Goal: Task Accomplishment & Management: Manage account settings

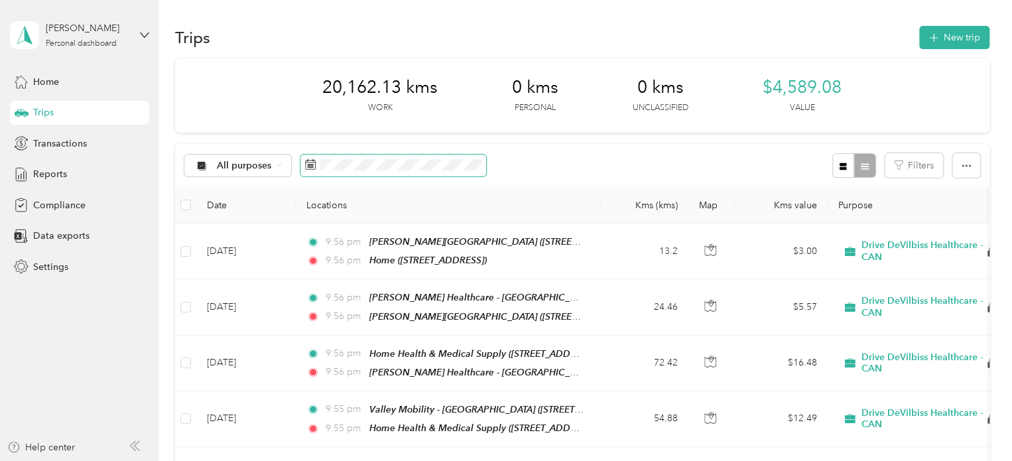
click at [359, 172] on span at bounding box center [394, 166] width 186 height 23
click at [307, 164] on icon at bounding box center [310, 164] width 11 height 11
click at [425, 156] on span at bounding box center [394, 166] width 186 height 23
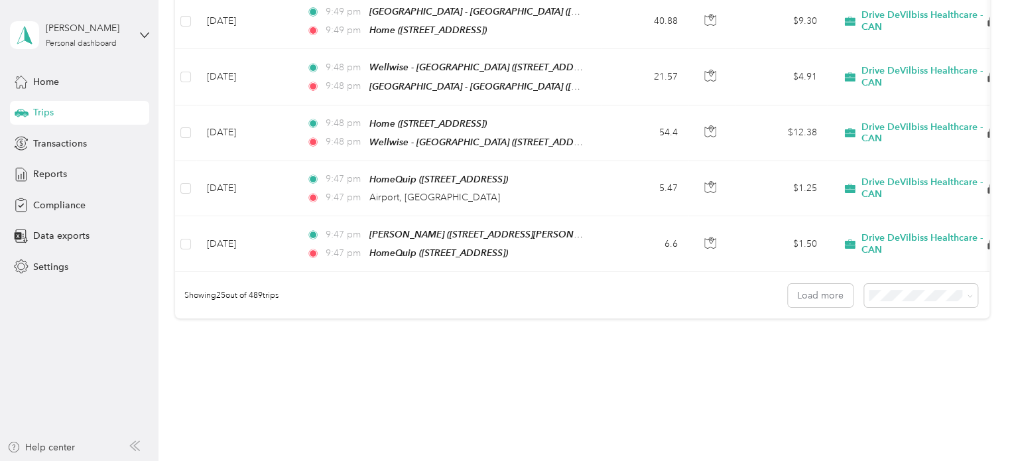
scroll to position [1352, 0]
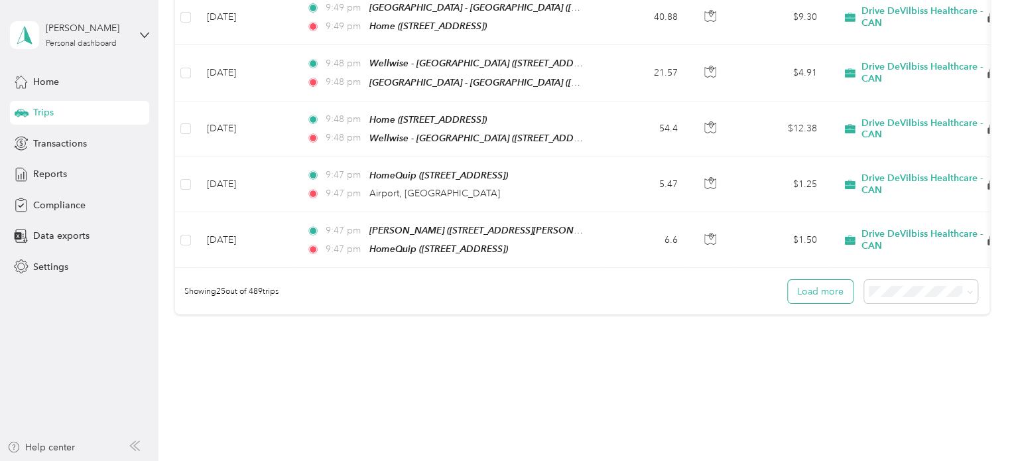
click at [834, 280] on button "Load more" at bounding box center [820, 291] width 65 height 23
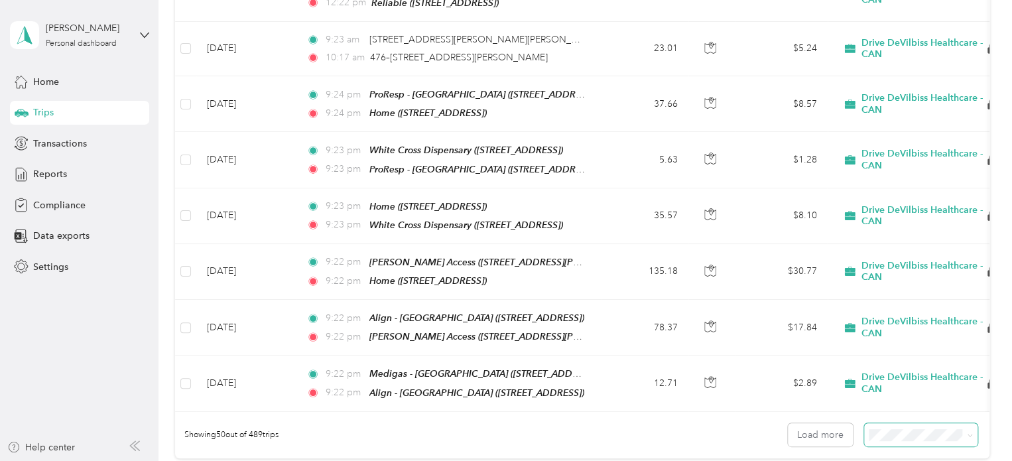
scroll to position [2724, 0]
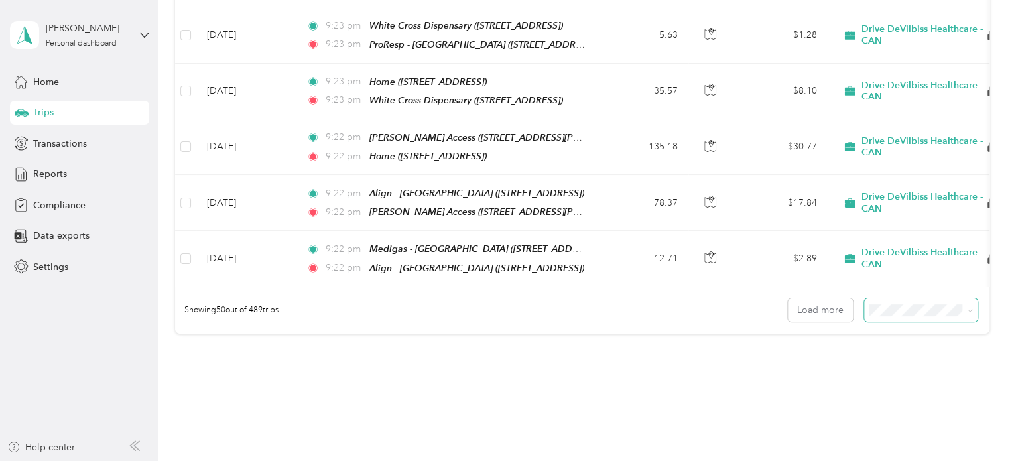
click at [932, 299] on span at bounding box center [920, 310] width 113 height 23
click at [915, 320] on span "100 per load" at bounding box center [897, 325] width 54 height 11
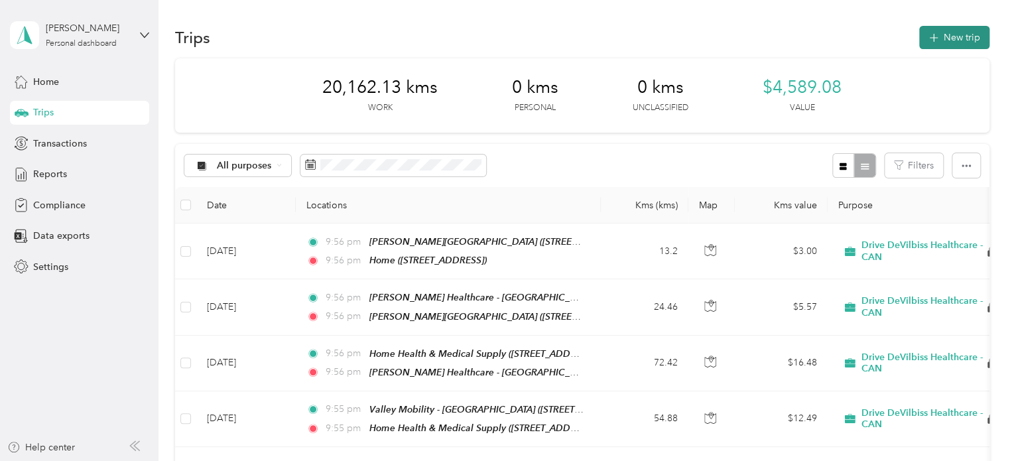
click at [951, 36] on button "New trip" at bounding box center [955, 37] width 70 height 23
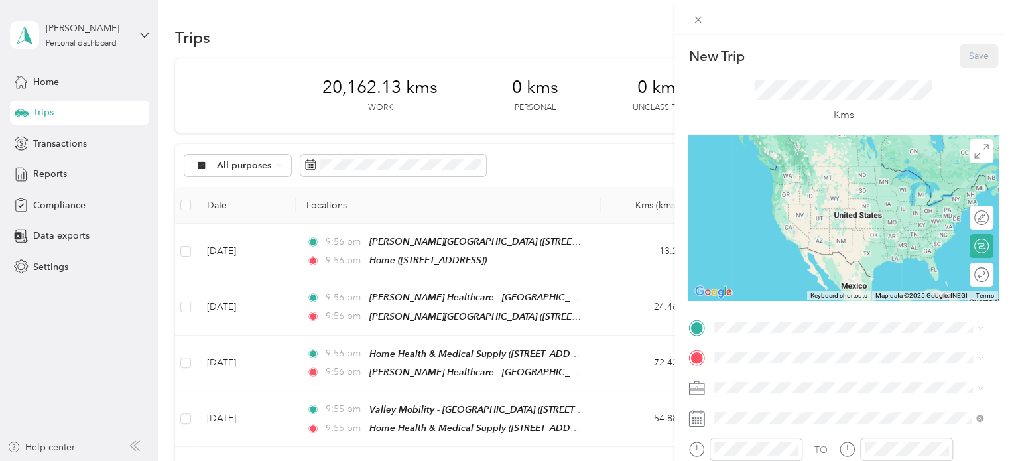
click at [803, 192] on div "Home [STREET_ADDRESS]" at bounding box center [782, 179] width 84 height 28
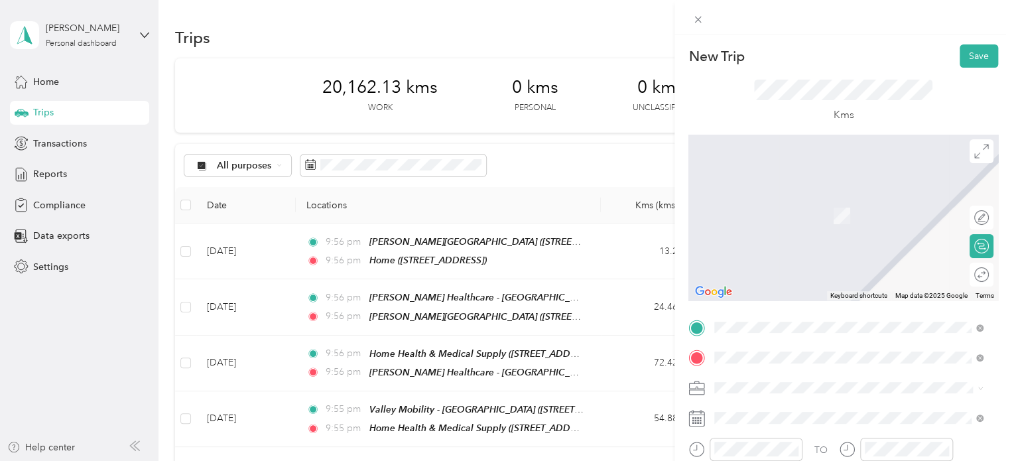
click at [772, 223] on div "Ontario Medical Supply - Head Office [STREET_ADDRESS]" at bounding box center [822, 209] width 165 height 28
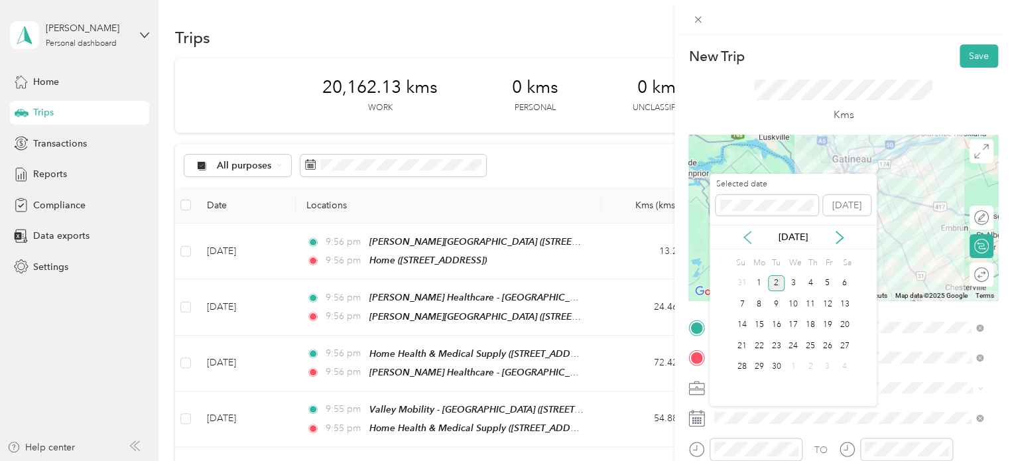
click at [748, 236] on icon at bounding box center [747, 237] width 13 height 13
click at [794, 284] on div "2" at bounding box center [793, 283] width 17 height 17
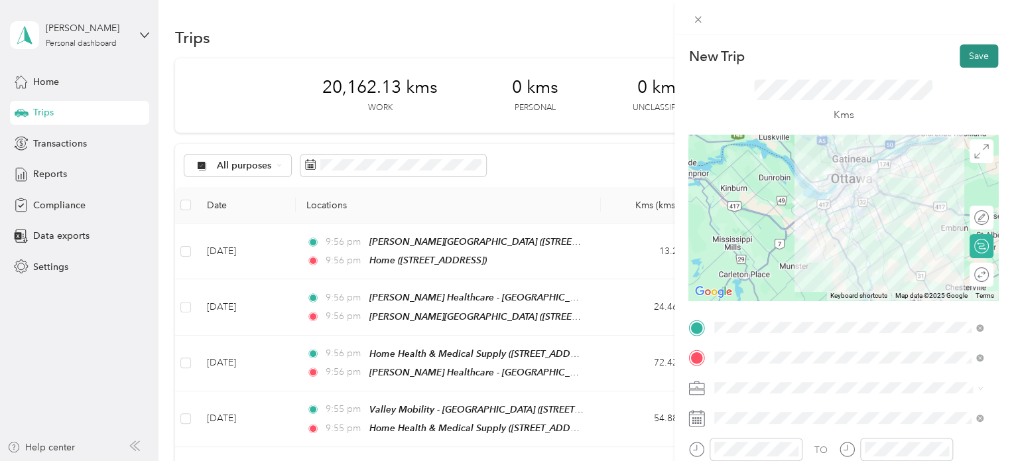
click at [977, 58] on button "Save" at bounding box center [979, 55] width 38 height 23
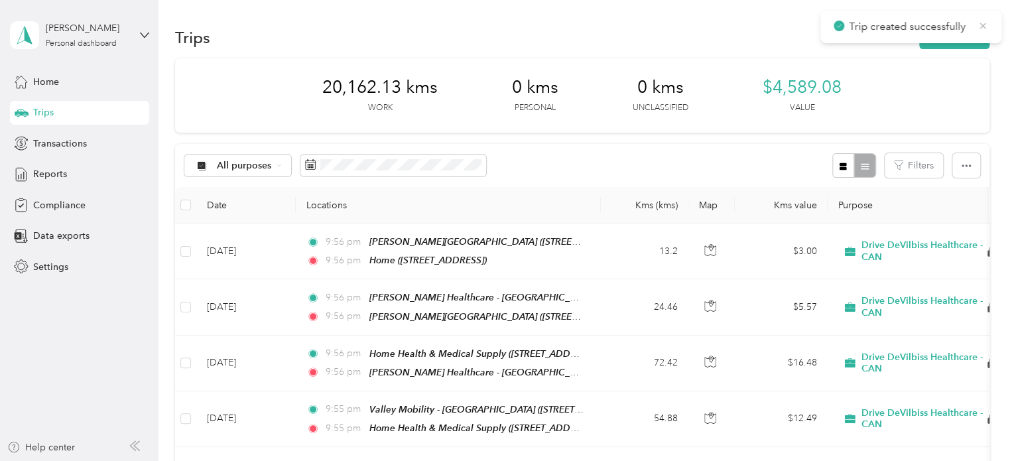
click at [986, 23] on icon at bounding box center [983, 26] width 11 height 12
click at [966, 34] on button "New trip" at bounding box center [955, 37] width 70 height 23
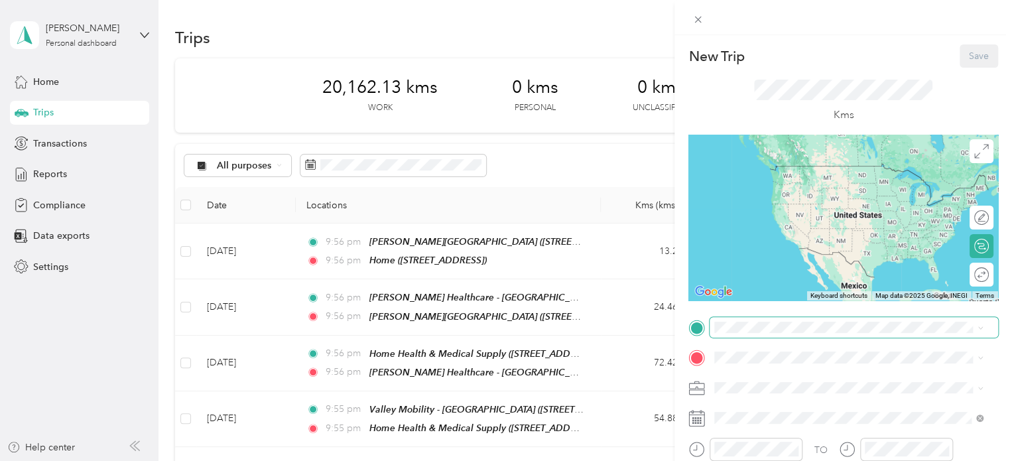
click at [790, 319] on span at bounding box center [854, 327] width 289 height 21
click at [809, 171] on strong "Ontario Medical Supply - Head Office" at bounding box center [822, 171] width 165 height 12
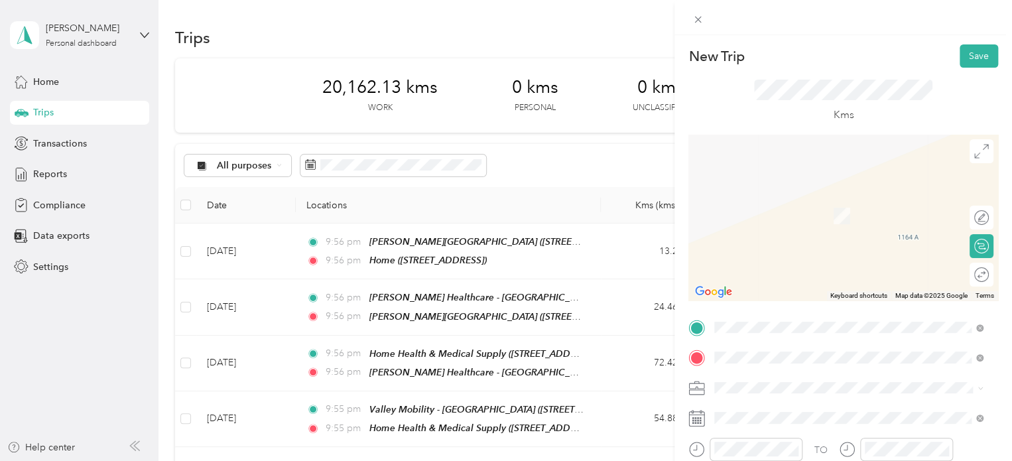
click at [798, 223] on div "Home [STREET_ADDRESS]" at bounding box center [782, 209] width 84 height 28
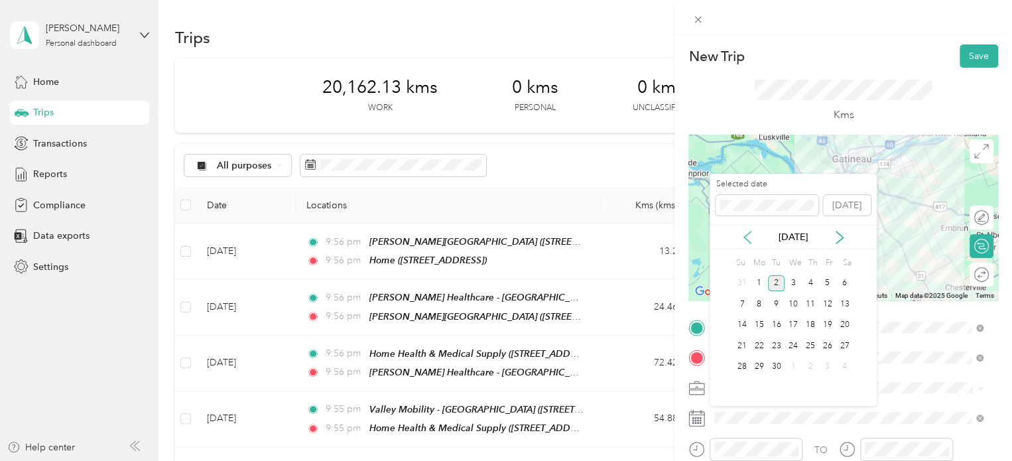
click at [747, 239] on icon at bounding box center [747, 238] width 7 height 12
click at [798, 279] on div "2" at bounding box center [793, 283] width 17 height 17
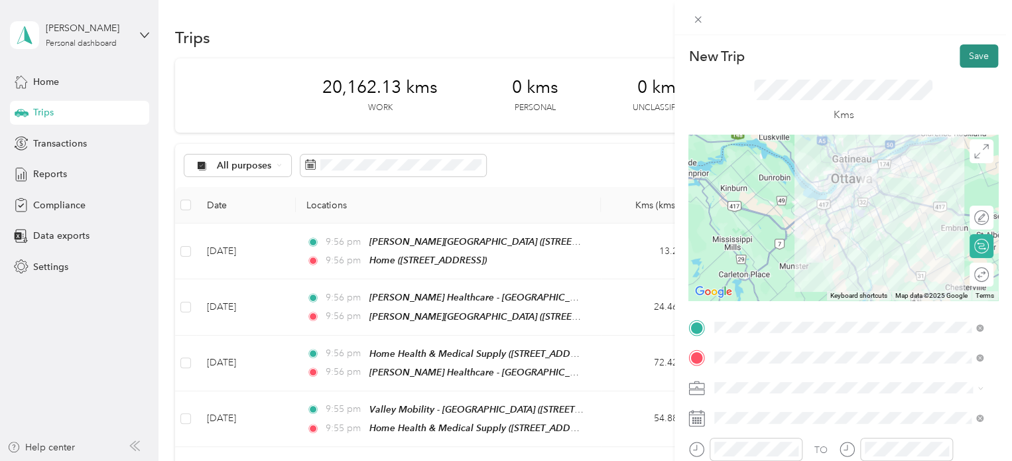
click at [963, 51] on button "Save" at bounding box center [979, 55] width 38 height 23
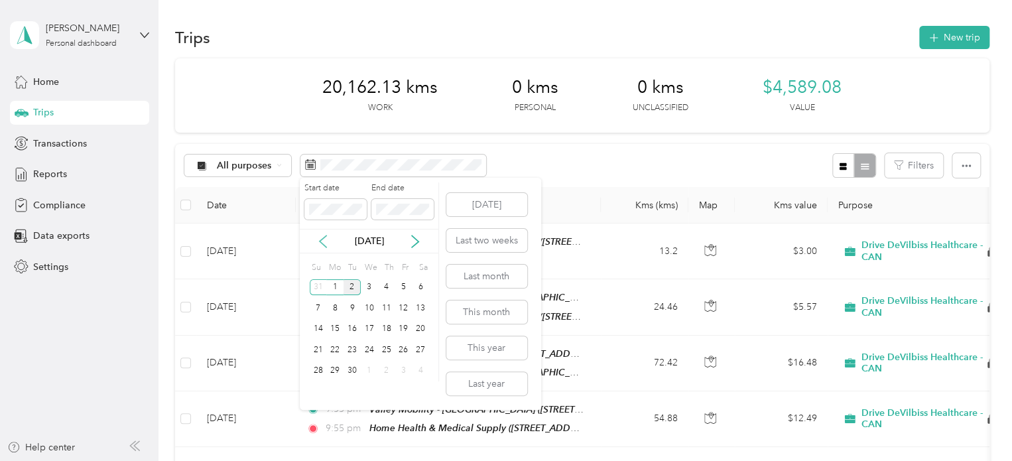
click at [322, 237] on icon at bounding box center [322, 241] width 13 height 13
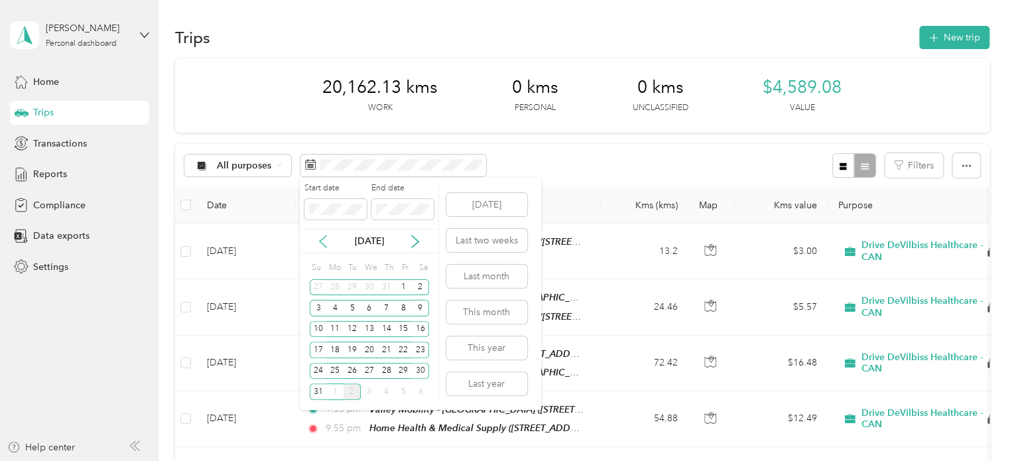
click at [322, 237] on icon at bounding box center [322, 241] width 13 height 13
click at [353, 285] on div "1" at bounding box center [352, 287] width 17 height 17
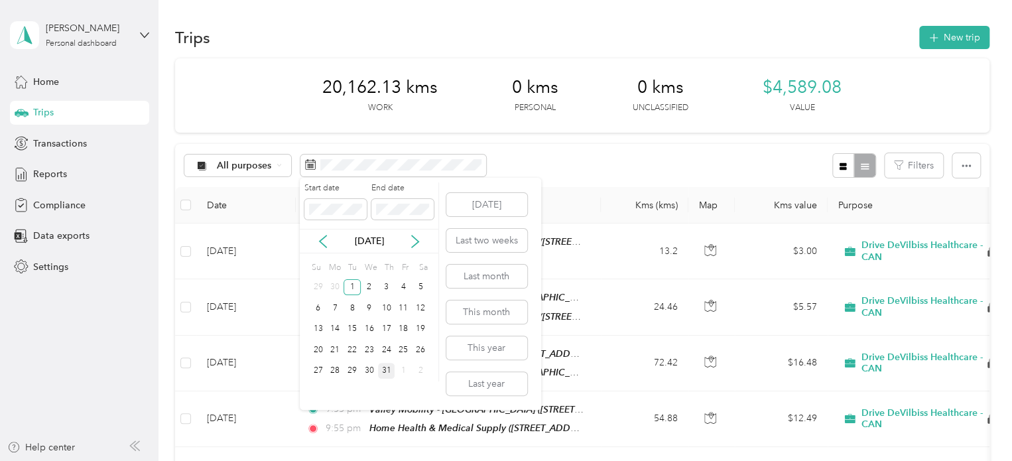
click at [383, 370] on div "31" at bounding box center [386, 371] width 17 height 17
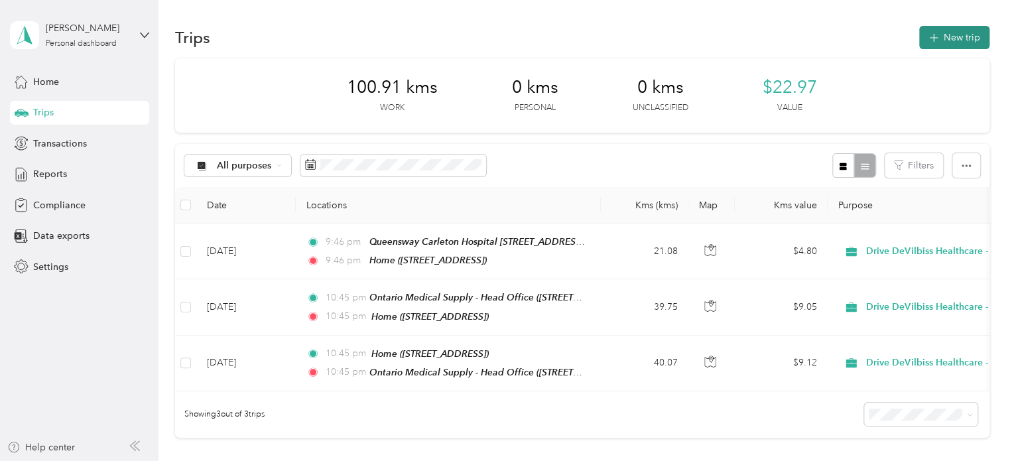
click at [966, 38] on button "New trip" at bounding box center [955, 37] width 70 height 23
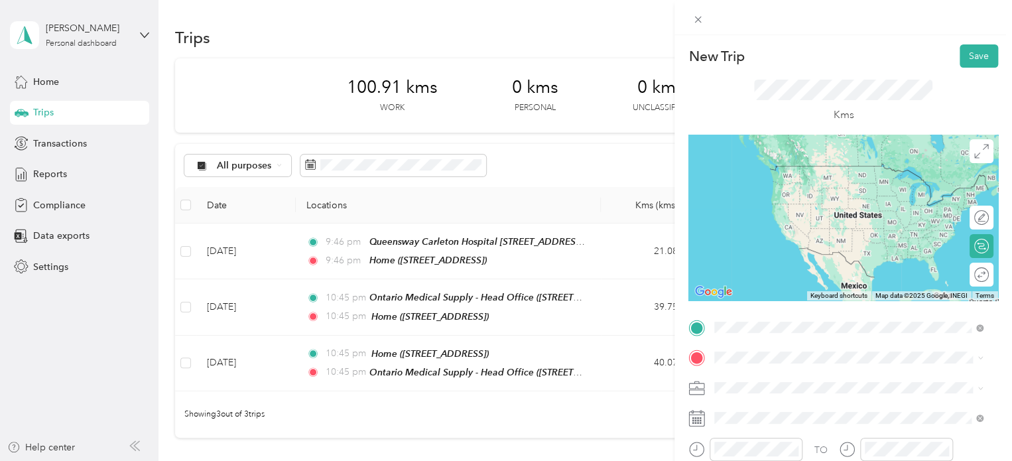
click at [811, 192] on div "[GEOGRAPHIC_DATA][STREET_ADDRESS][GEOGRAPHIC_DATA]" at bounding box center [789, 179] width 99 height 28
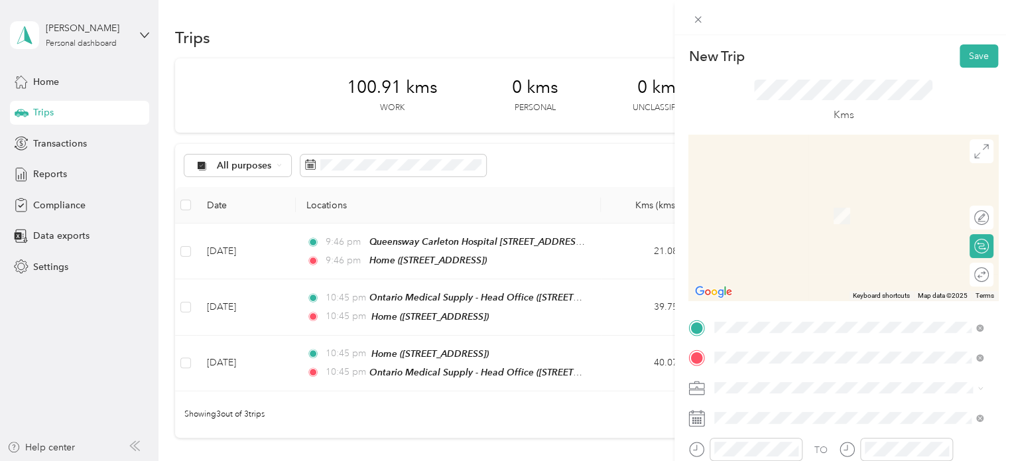
click at [807, 210] on span "[STREET_ADDRESS]" at bounding box center [782, 215] width 84 height 11
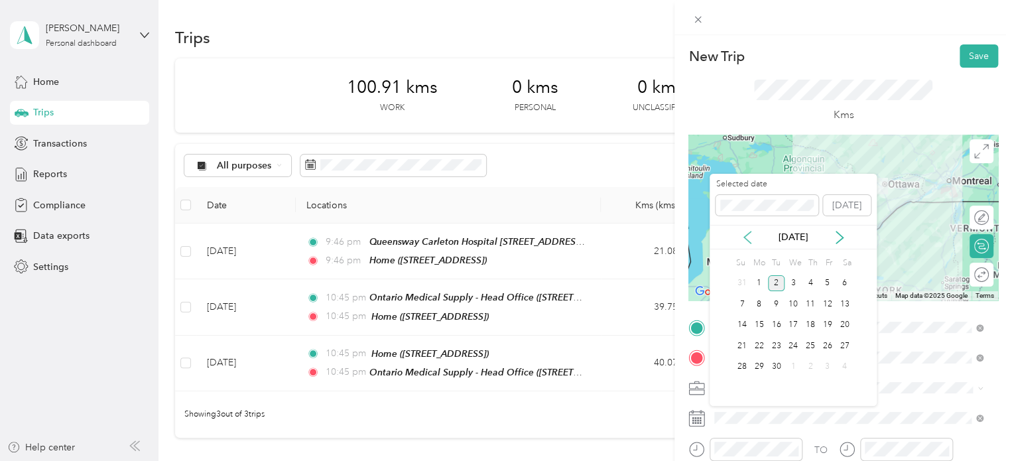
click at [750, 232] on icon at bounding box center [747, 238] width 7 height 12
click at [746, 228] on div "[DATE]" at bounding box center [793, 237] width 167 height 25
click at [748, 236] on icon at bounding box center [747, 237] width 13 height 13
click at [808, 283] on div "3" at bounding box center [810, 283] width 17 height 17
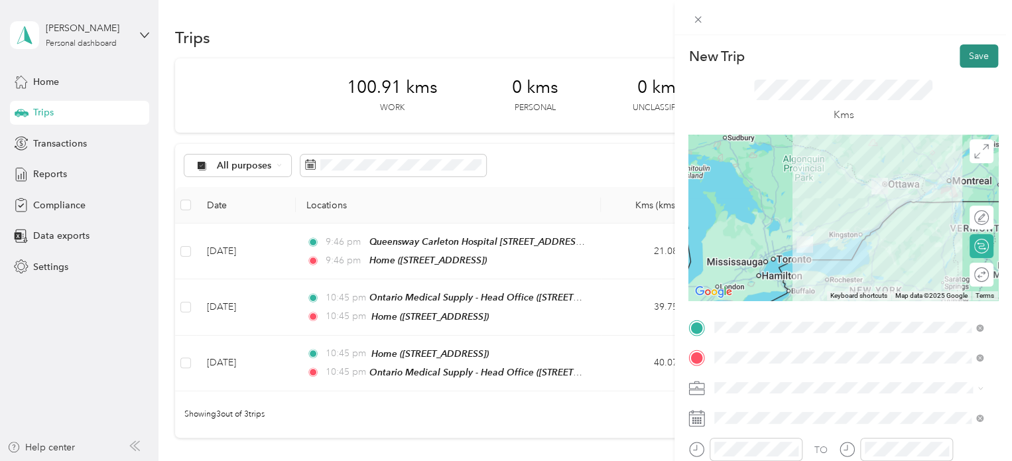
click at [965, 58] on button "Save" at bounding box center [979, 55] width 38 height 23
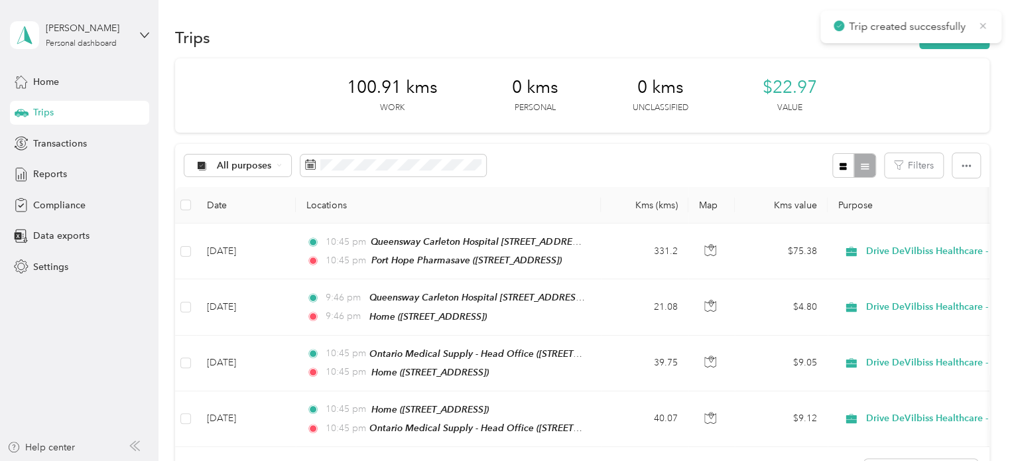
click at [985, 24] on icon at bounding box center [984, 26] width 6 height 6
click at [961, 34] on button "New trip" at bounding box center [955, 37] width 70 height 23
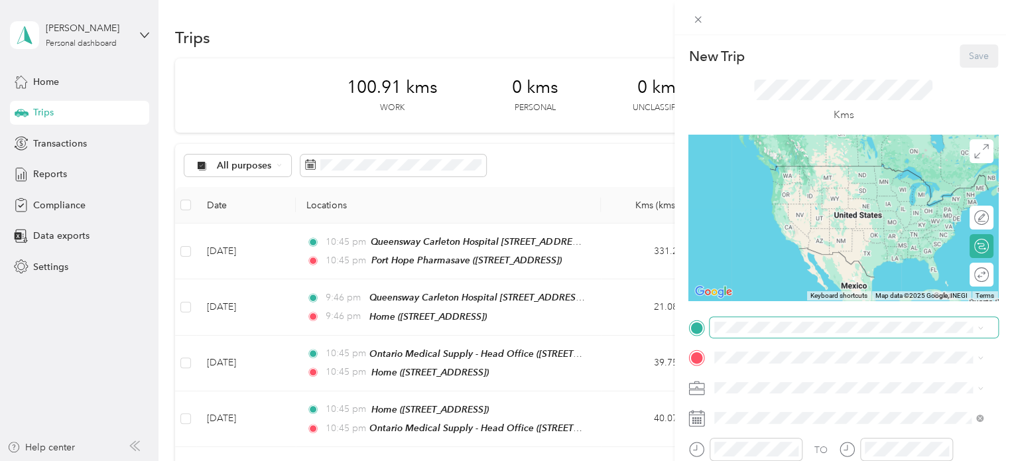
scroll to position [220, 0]
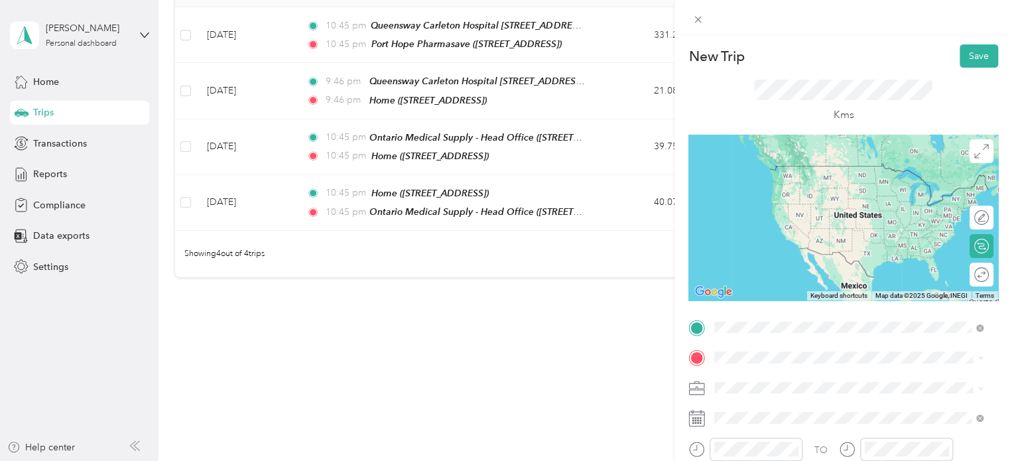
click at [824, 186] on span "[STREET_ADDRESS]" at bounding box center [782, 185] width 84 height 11
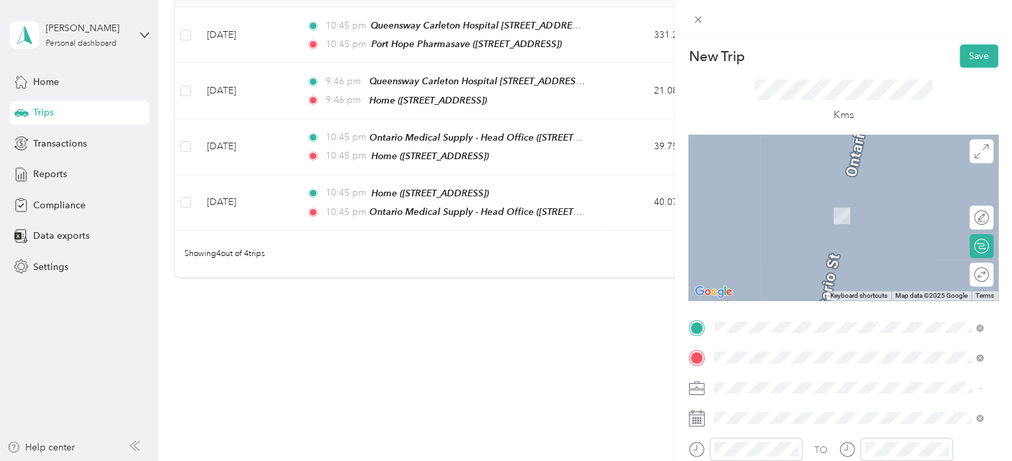
click at [820, 220] on div "Motion - Belleville 479 Dundas Street West, K8P 1B6, Belleville, Ontario, Canada" at bounding box center [809, 209] width 139 height 28
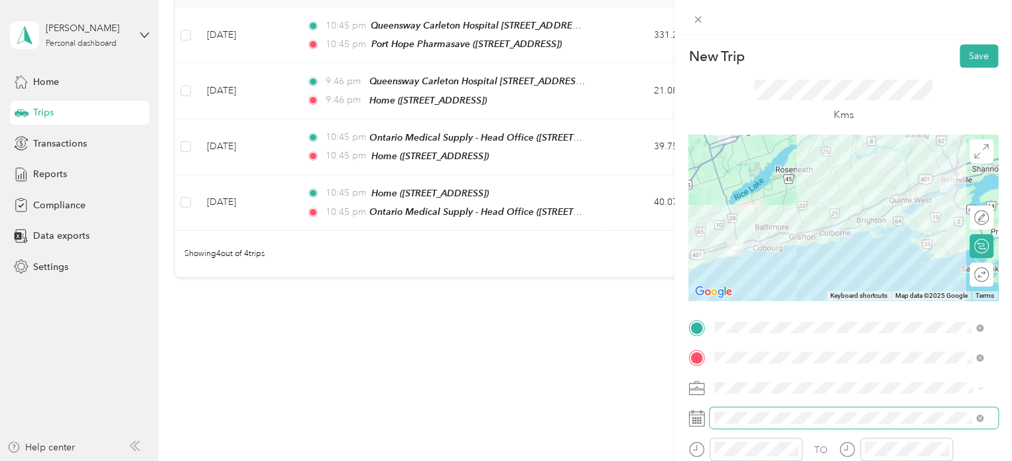
click at [791, 424] on span at bounding box center [854, 417] width 289 height 21
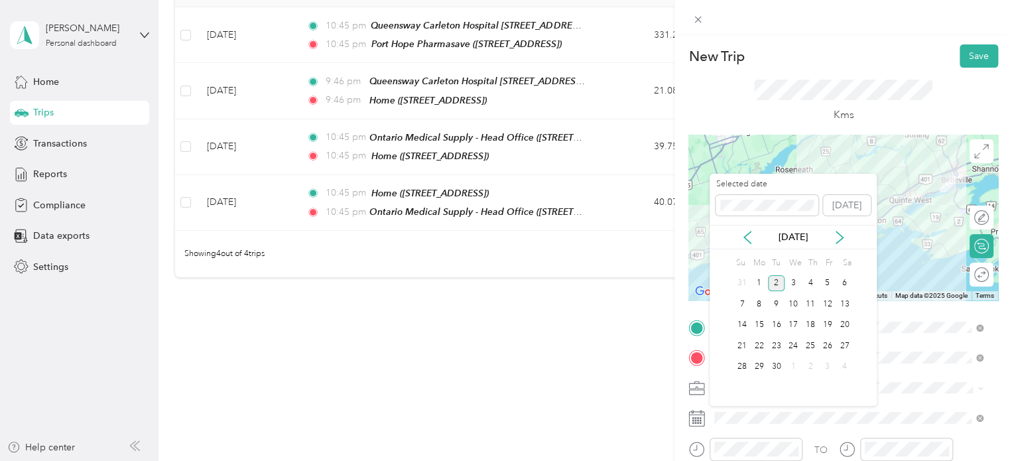
click at [754, 238] on icon at bounding box center [747, 237] width 13 height 13
click at [747, 239] on icon at bounding box center [747, 238] width 7 height 12
click at [807, 281] on div "3" at bounding box center [810, 283] width 17 height 17
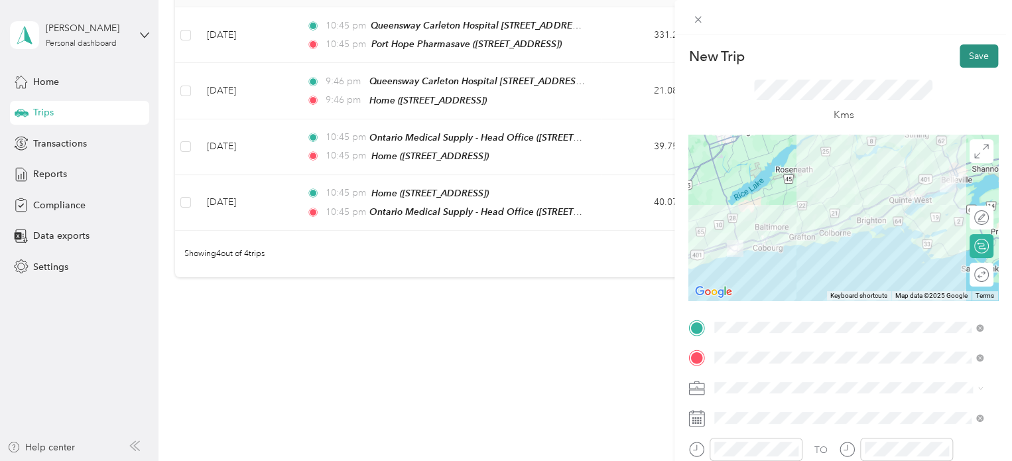
click at [975, 55] on button "Save" at bounding box center [979, 55] width 38 height 23
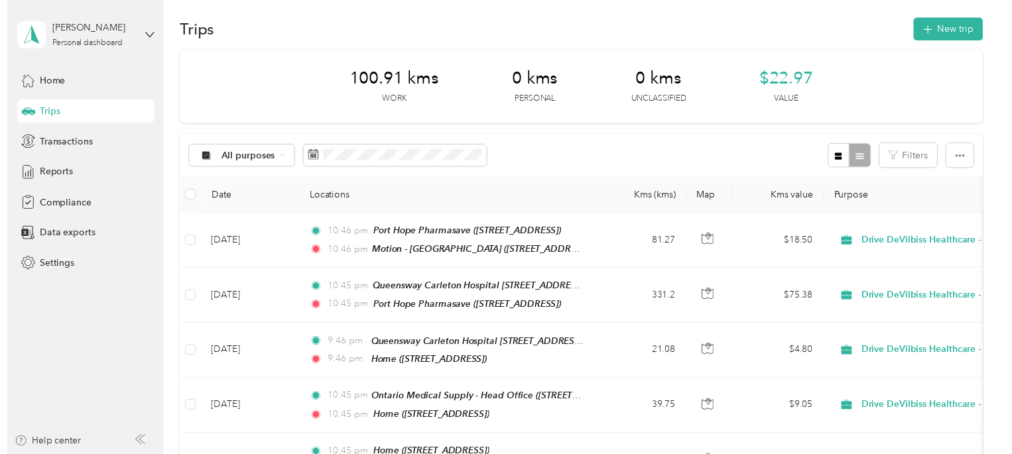
scroll to position [0, 0]
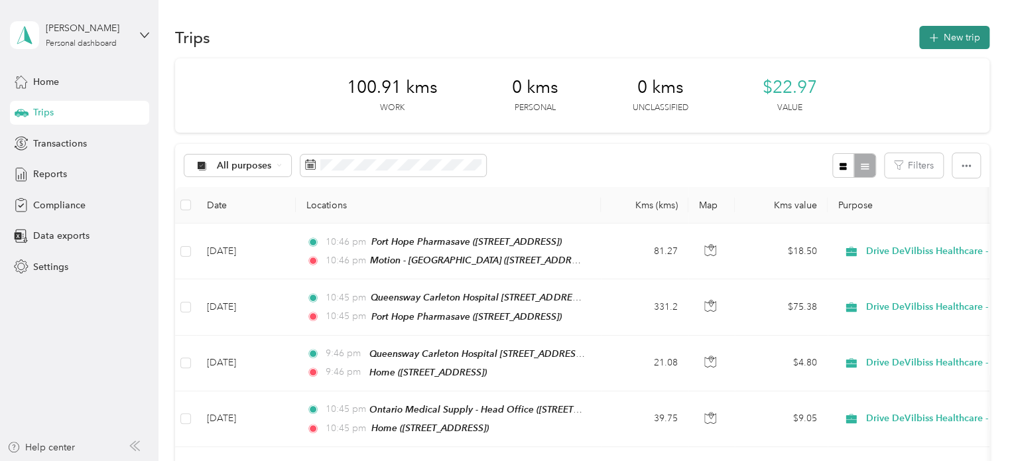
click at [959, 39] on button "New trip" at bounding box center [955, 37] width 70 height 23
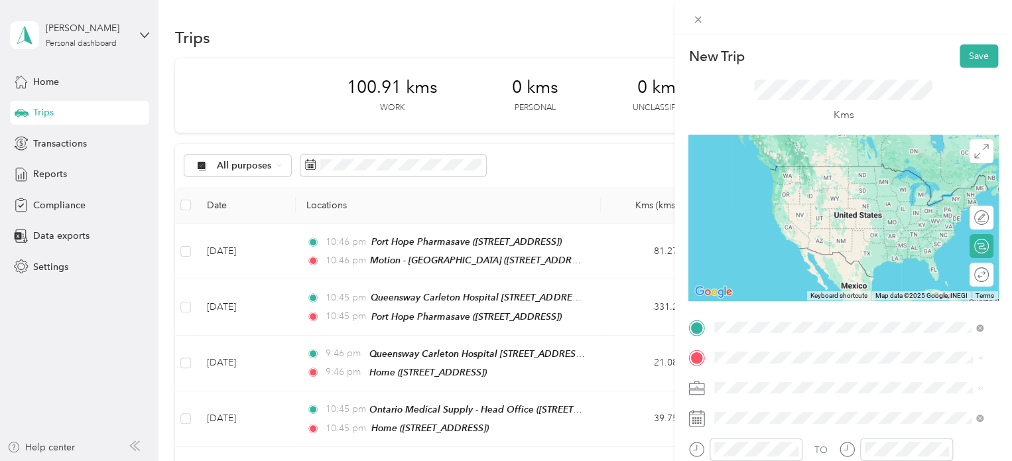
click at [805, 234] on div "Medigas - Belleville 173 Dundas Street West, K8N 4Z2, Belleville, Ontario, Cana…" at bounding box center [812, 220] width 145 height 28
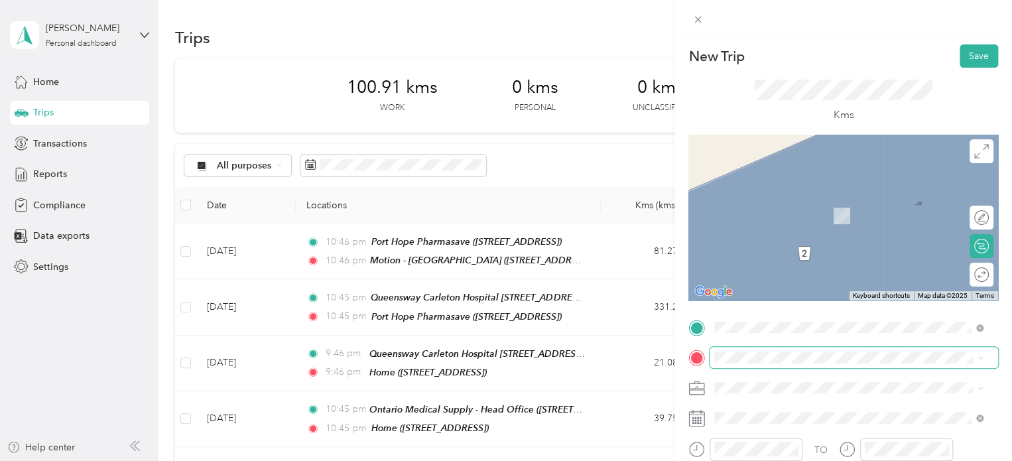
click at [796, 363] on span at bounding box center [854, 357] width 289 height 21
click at [980, 328] on icon at bounding box center [980, 327] width 7 height 7
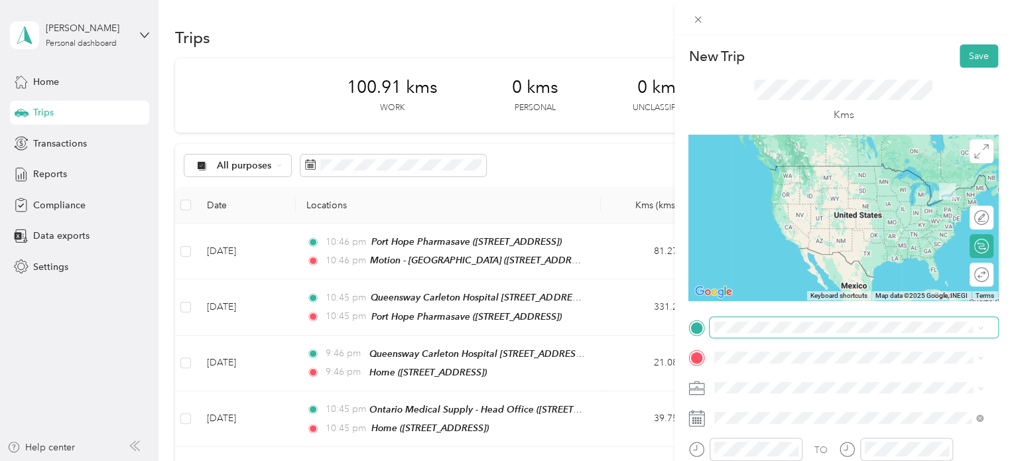
click at [824, 180] on span "[STREET_ADDRESS]" at bounding box center [782, 180] width 84 height 11
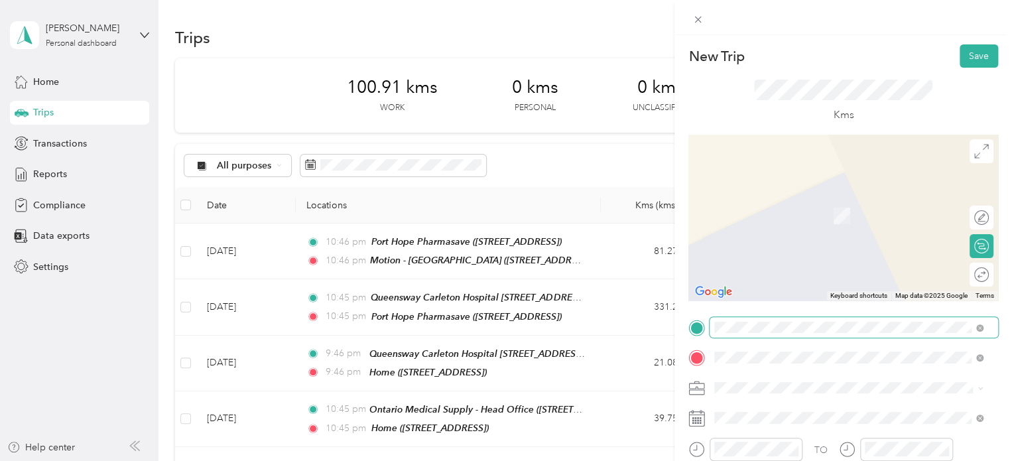
click at [842, 249] on div "Medigas - [GEOGRAPHIC_DATA]" at bounding box center [812, 243] width 145 height 12
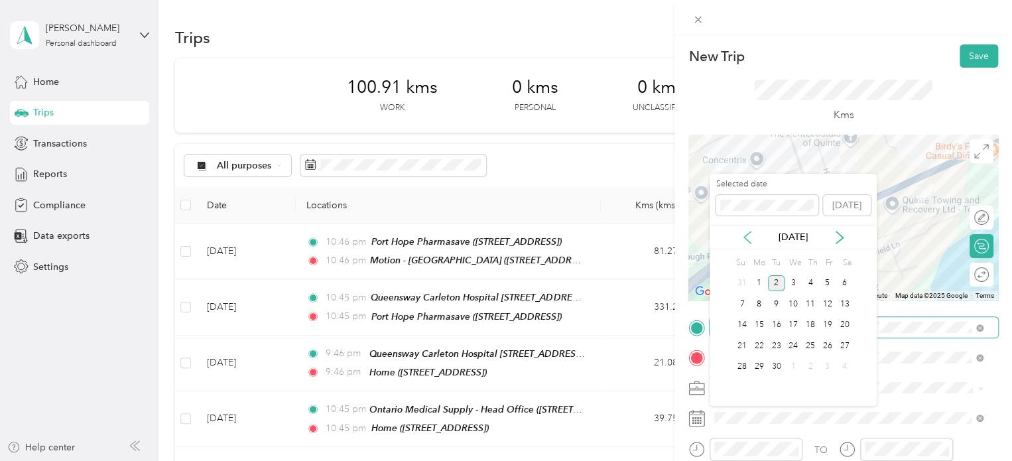
click at [749, 234] on icon at bounding box center [747, 237] width 13 height 13
click at [808, 286] on div "3" at bounding box center [810, 283] width 17 height 17
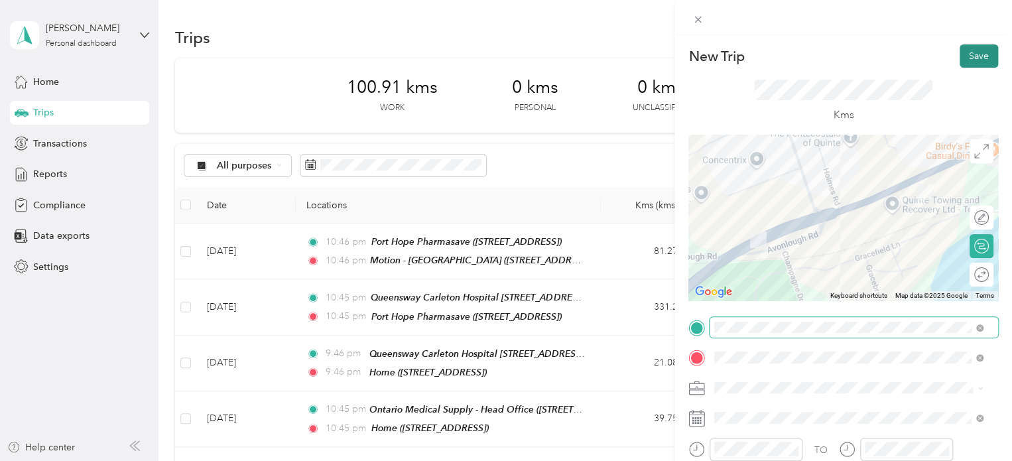
click at [969, 58] on button "Save" at bounding box center [979, 55] width 38 height 23
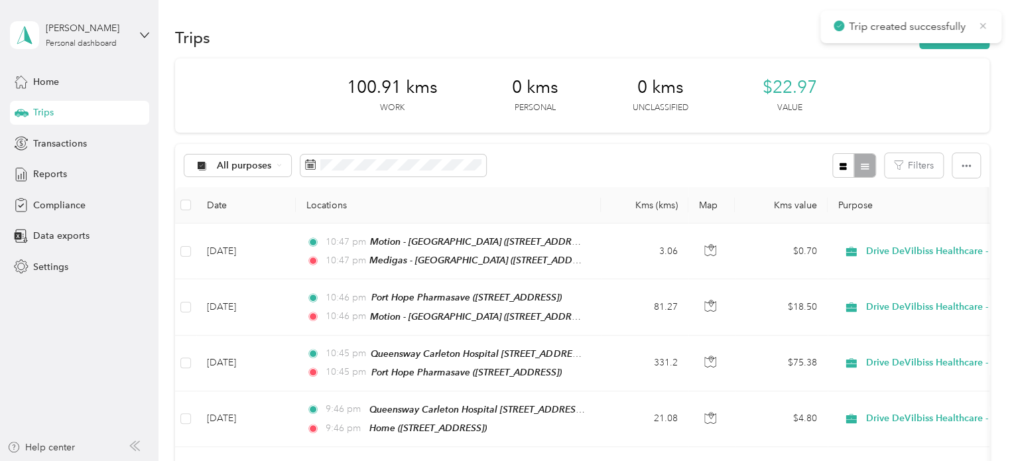
click at [981, 27] on icon at bounding box center [983, 26] width 11 height 12
click at [973, 32] on button "New trip" at bounding box center [955, 37] width 70 height 23
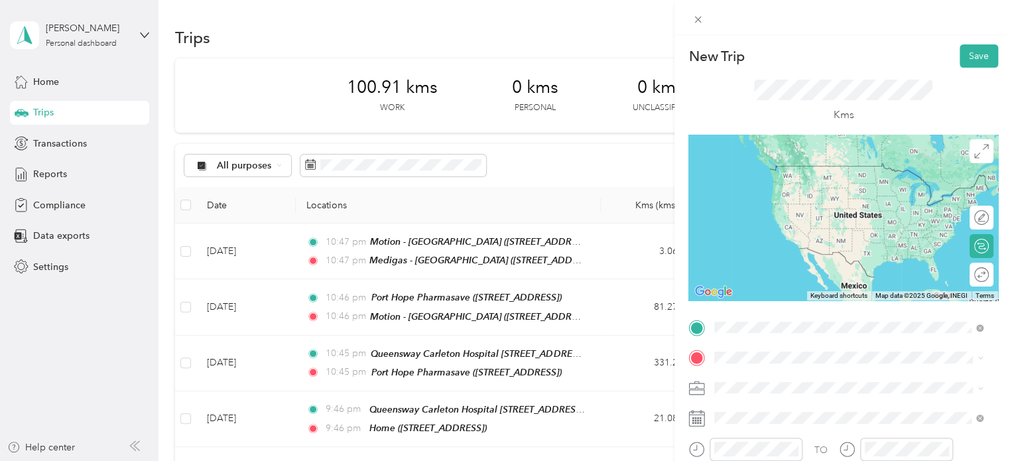
click at [813, 233] on span "[STREET_ADDRESS]" at bounding box center [782, 227] width 84 height 11
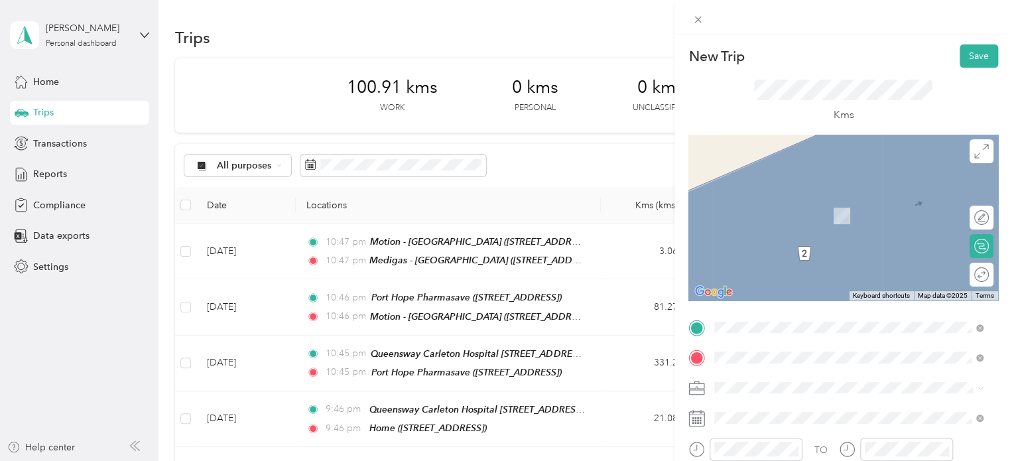
click at [804, 205] on div "Align - Belleville 6835 Highway 62, K8N 0L9, Belleville, Ontario, Canada" at bounding box center [805, 209] width 130 height 28
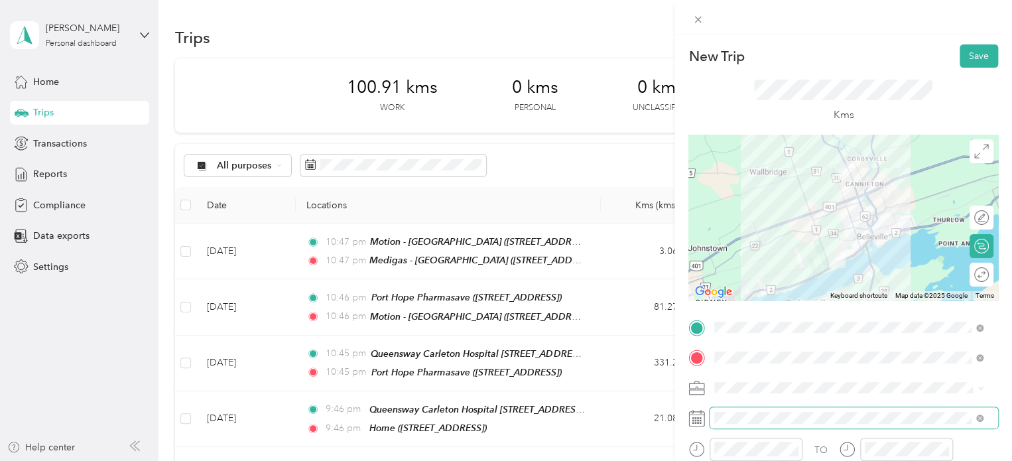
click at [783, 411] on span at bounding box center [854, 417] width 289 height 21
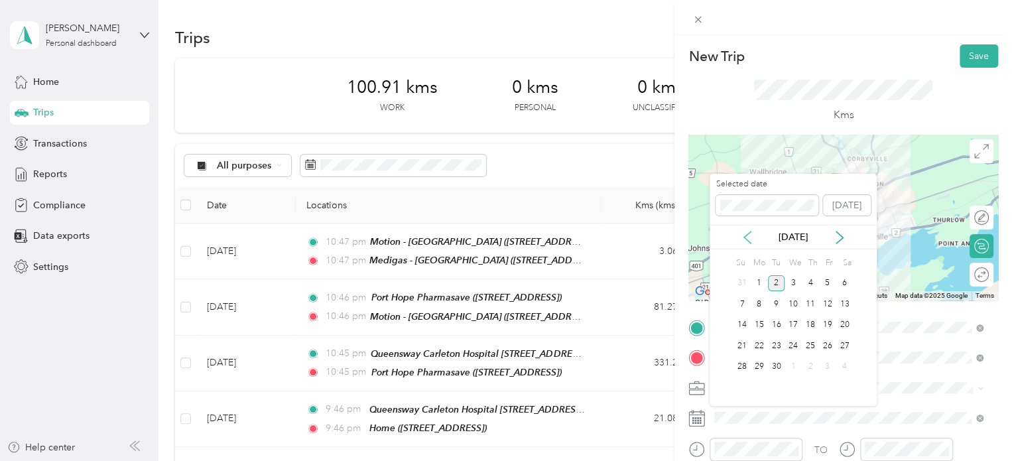
click at [749, 231] on icon at bounding box center [747, 237] width 13 height 13
click at [815, 281] on div "3" at bounding box center [810, 283] width 17 height 17
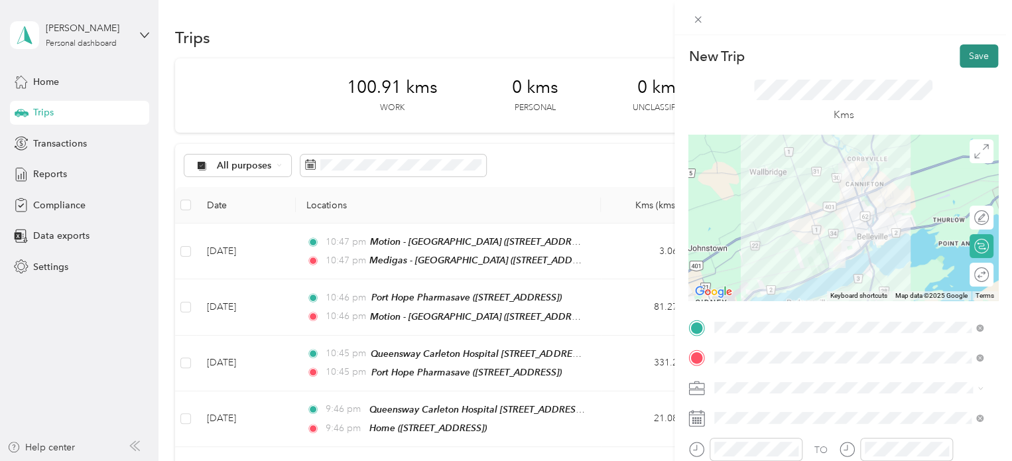
click at [971, 58] on button "Save" at bounding box center [979, 55] width 38 height 23
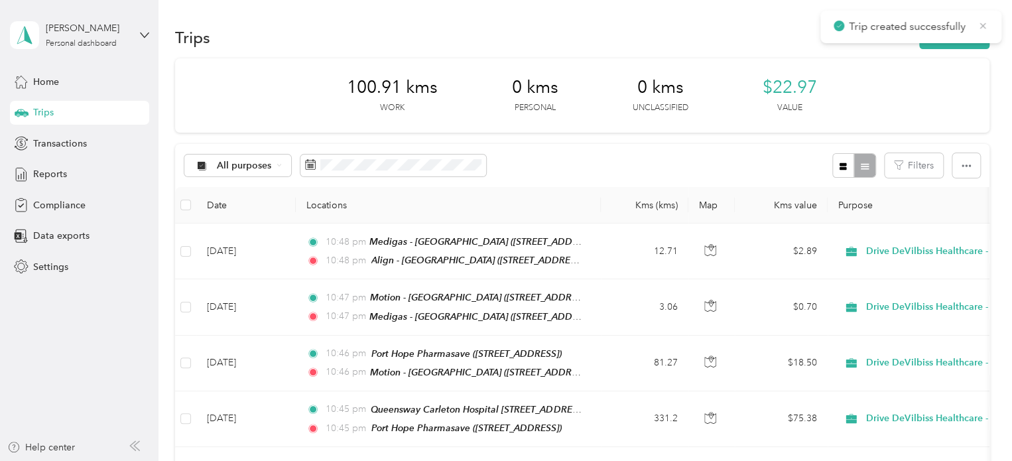
click at [981, 25] on icon at bounding box center [983, 26] width 11 height 12
click at [971, 30] on button "New trip" at bounding box center [955, 37] width 70 height 23
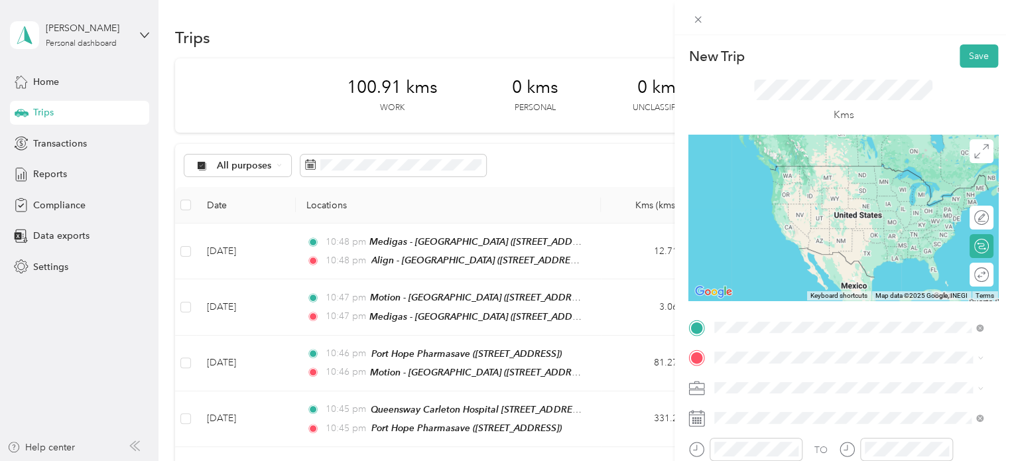
click at [815, 180] on span "[STREET_ADDRESS]" at bounding box center [782, 185] width 84 height 11
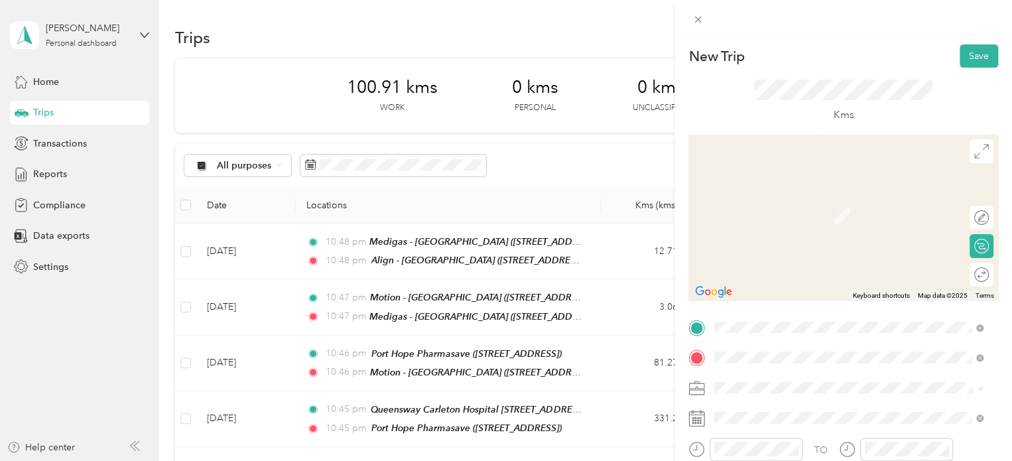
click at [793, 212] on span "[STREET_ADDRESS]" at bounding box center [782, 215] width 84 height 11
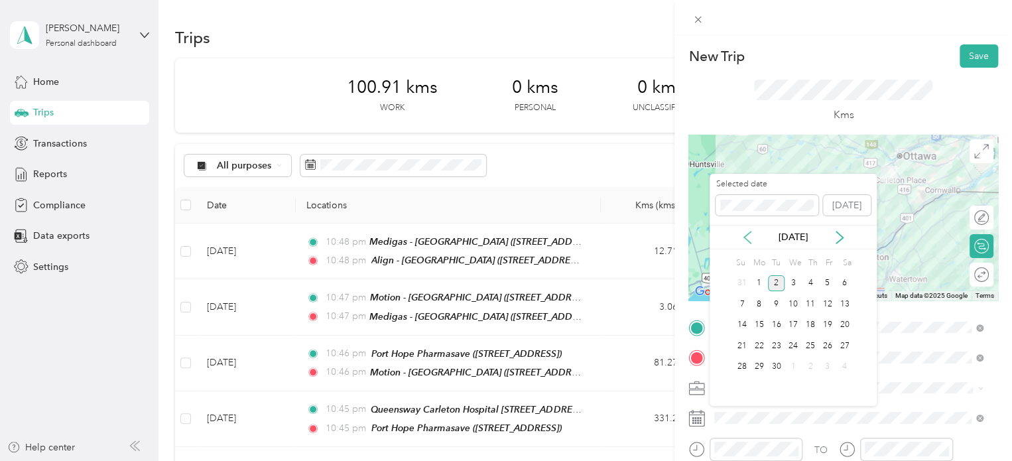
click at [746, 242] on icon at bounding box center [747, 237] width 13 height 13
click at [748, 239] on icon at bounding box center [747, 237] width 13 height 13
click at [809, 277] on div "3" at bounding box center [810, 283] width 17 height 17
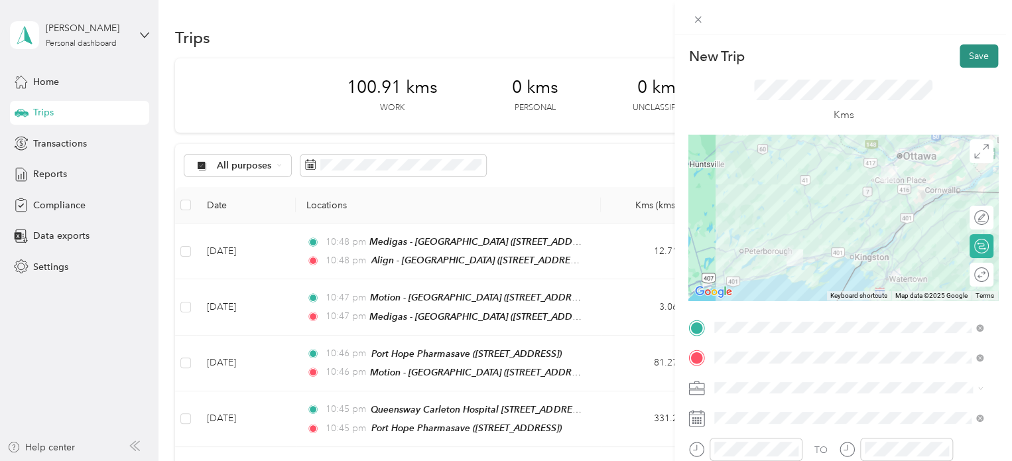
click at [965, 56] on button "Save" at bounding box center [979, 55] width 38 height 23
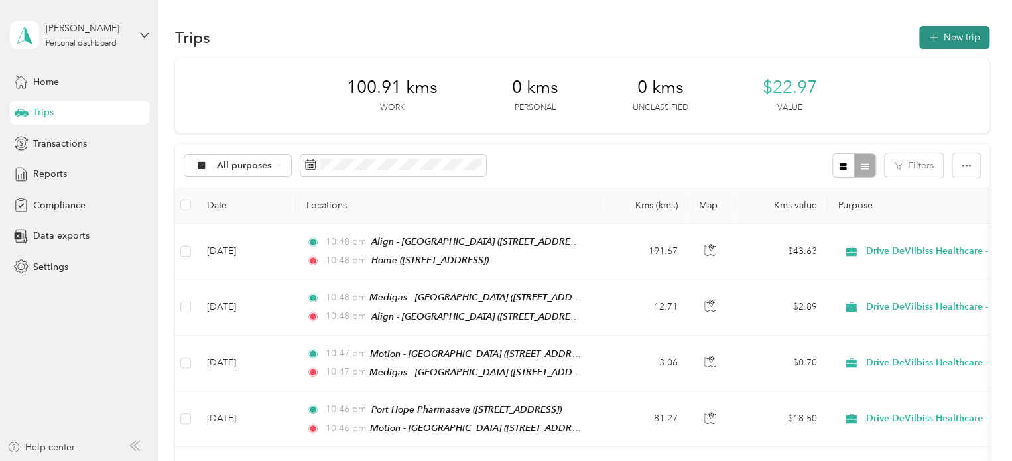
click at [969, 26] on button "New trip" at bounding box center [955, 37] width 70 height 23
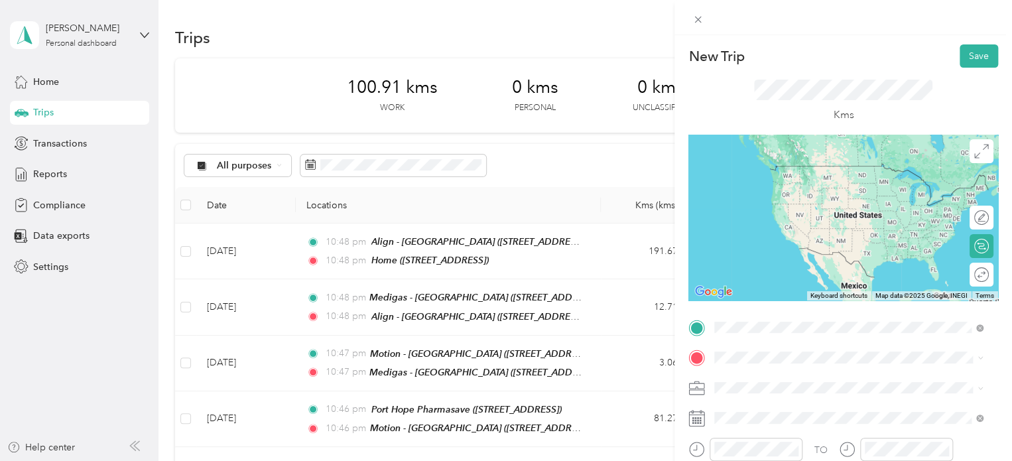
click at [824, 180] on span "[STREET_ADDRESS]" at bounding box center [782, 185] width 84 height 11
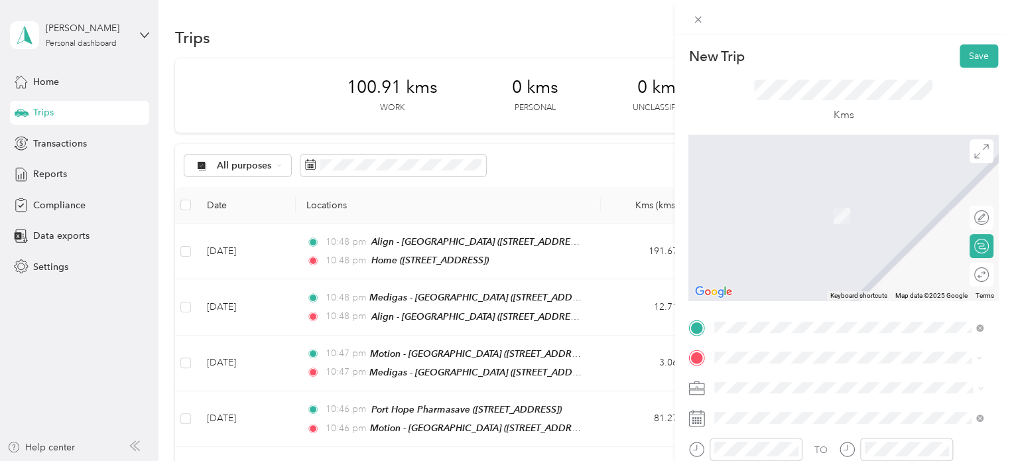
click at [795, 218] on div "Kingston Oxygen 700 Progress Avenue, K7M 4W9, Kingston, Ontario, Canada" at bounding box center [782, 209] width 84 height 28
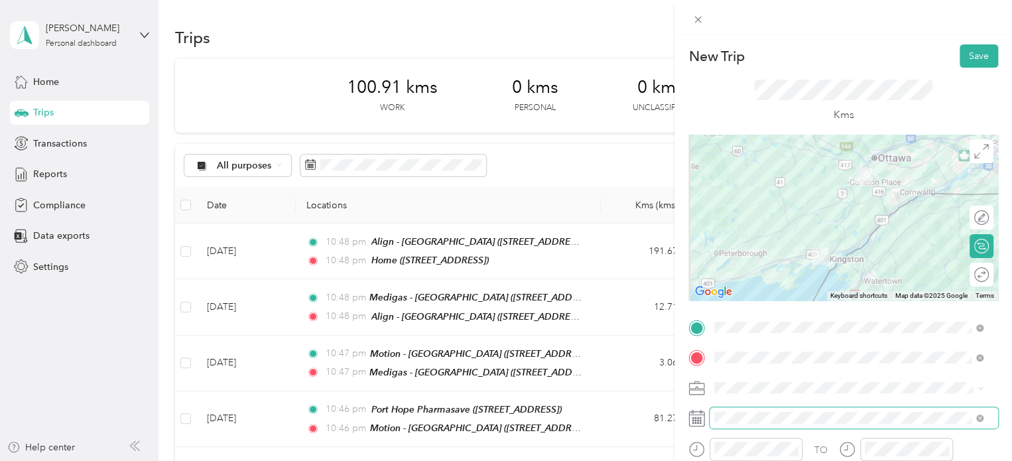
click at [785, 408] on span at bounding box center [854, 417] width 289 height 21
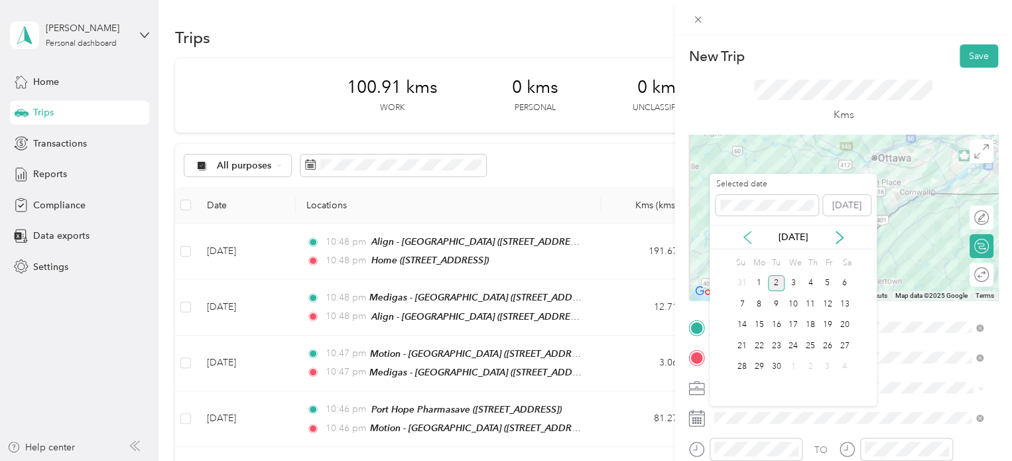
click at [752, 233] on icon at bounding box center [747, 237] width 13 height 13
click at [833, 278] on div "4" at bounding box center [827, 283] width 17 height 17
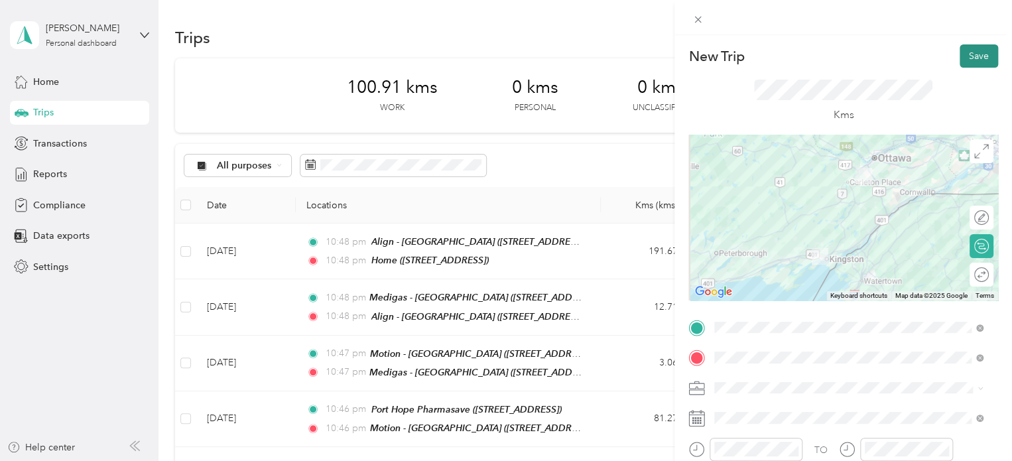
click at [975, 63] on button "Save" at bounding box center [979, 55] width 38 height 23
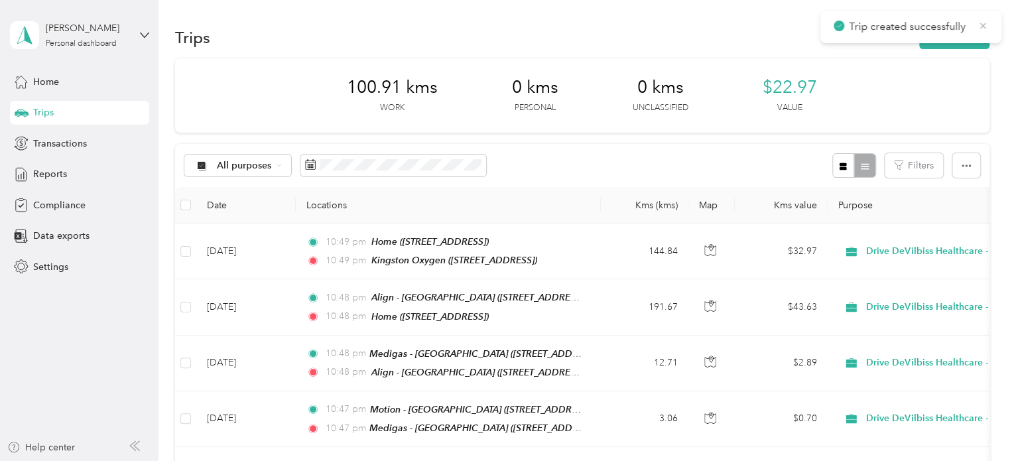
click at [984, 25] on icon at bounding box center [984, 26] width 6 height 6
click at [971, 31] on button "New trip" at bounding box center [955, 37] width 70 height 23
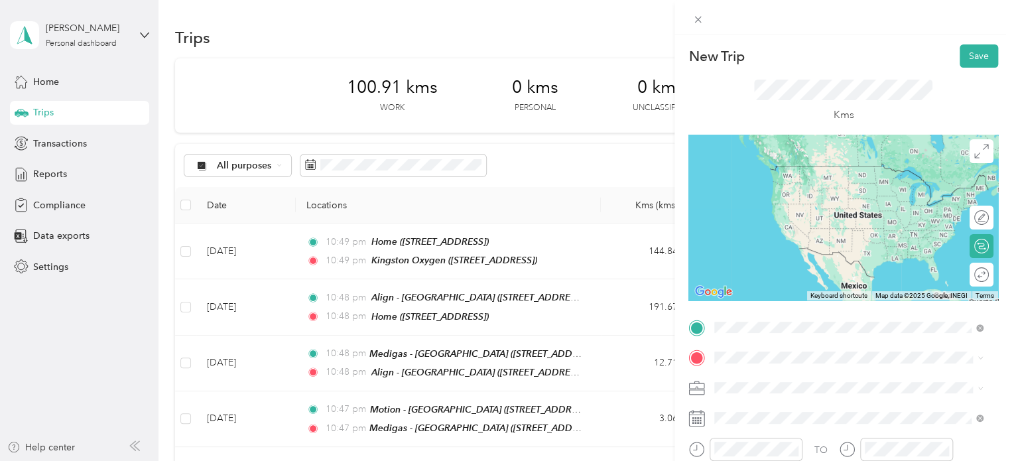
click at [809, 186] on span "[STREET_ADDRESS]" at bounding box center [782, 185] width 84 height 11
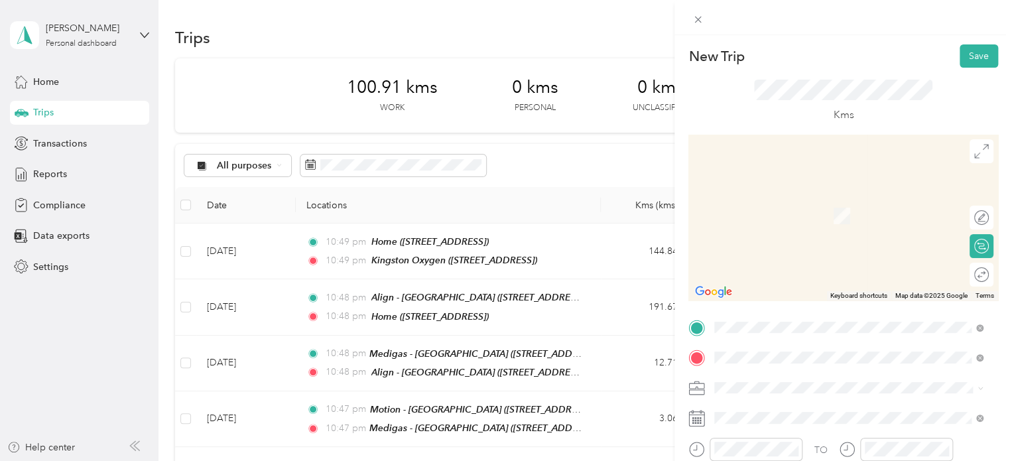
click at [813, 245] on strong "Align Home Healthcare - [GEOGRAPHIC_DATA]" at bounding box center [844, 243] width 208 height 12
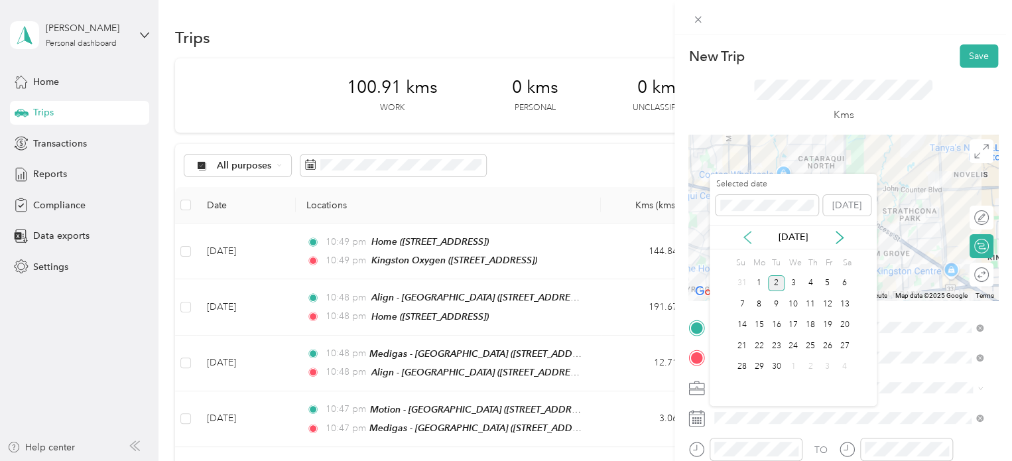
click at [753, 243] on icon at bounding box center [747, 237] width 13 height 13
click at [829, 281] on div "4" at bounding box center [827, 283] width 17 height 17
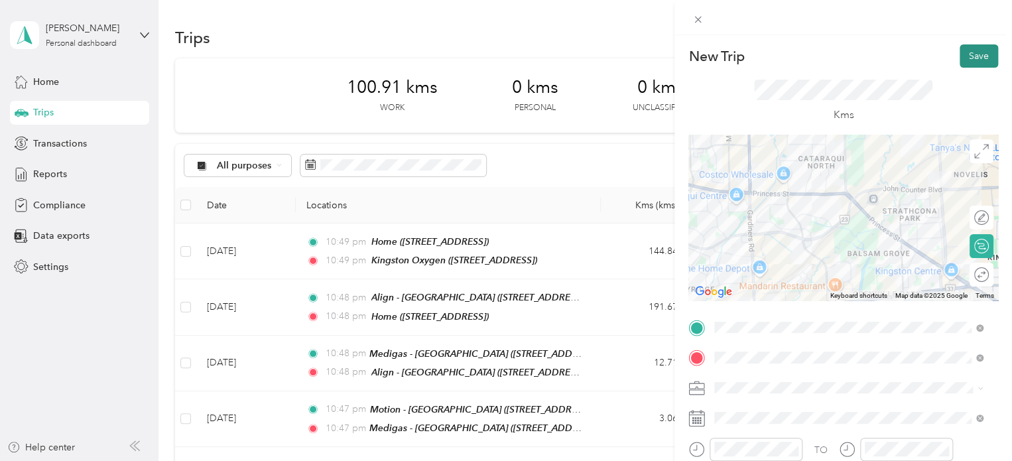
click at [961, 58] on button "Save" at bounding box center [979, 55] width 38 height 23
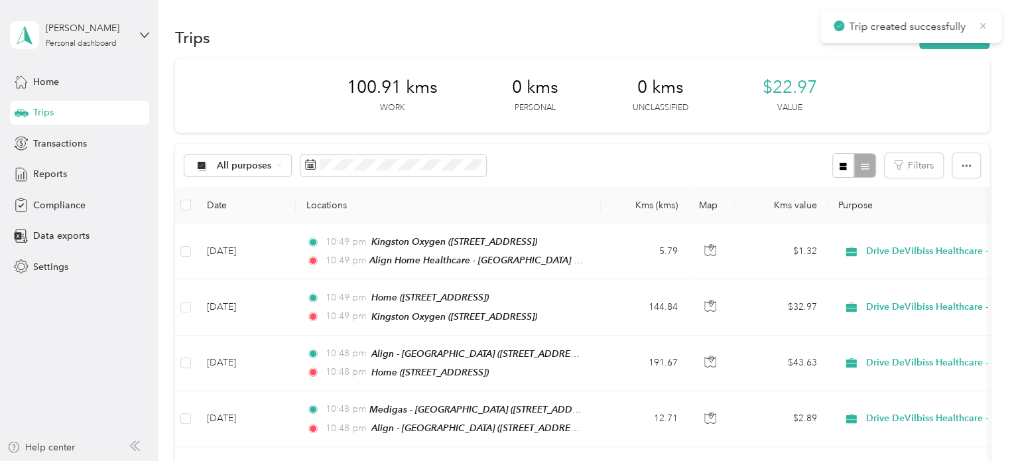
click at [985, 26] on icon at bounding box center [983, 26] width 11 height 12
click at [964, 32] on button "New trip" at bounding box center [955, 37] width 70 height 23
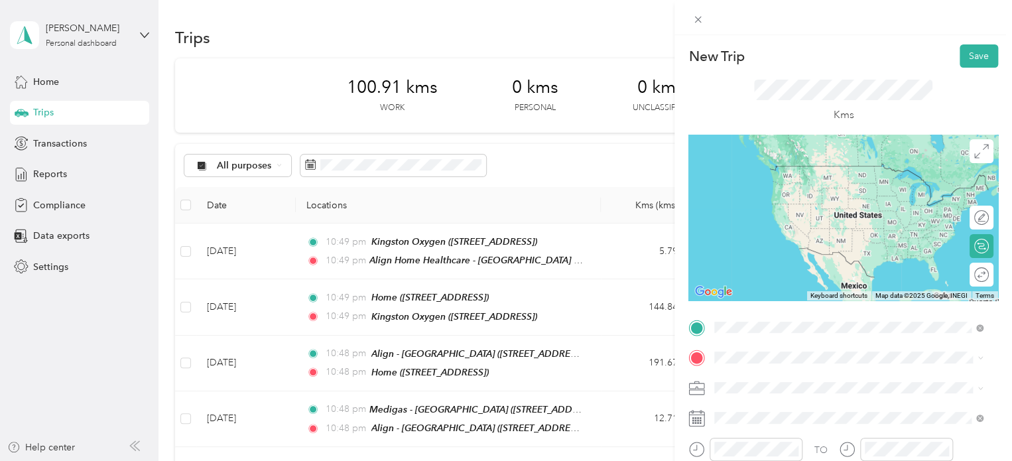
click at [839, 230] on div "Align Home Healthcare - Kingston 1407 John Counter Boulevard, K7K 6A9, Kingston…" at bounding box center [844, 220] width 208 height 28
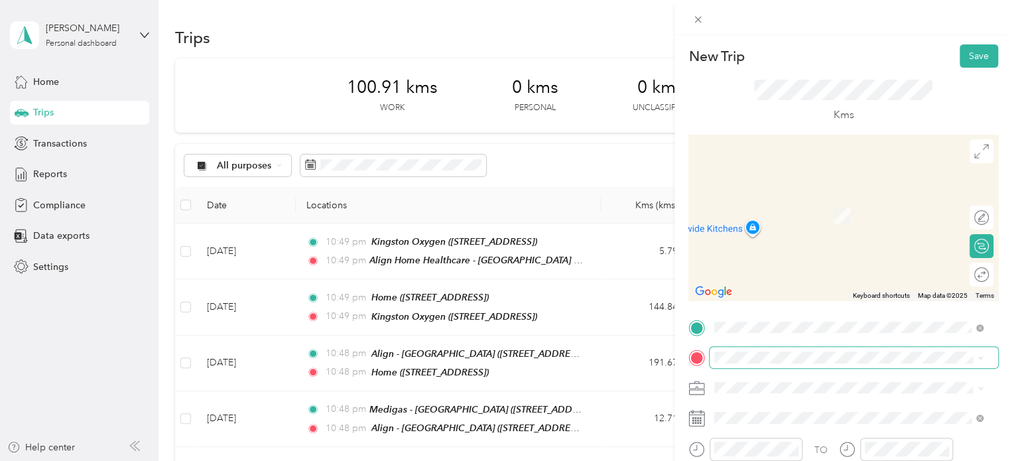
click at [802, 351] on span at bounding box center [854, 357] width 289 height 21
click at [823, 198] on div "Berg Access" at bounding box center [819, 201] width 158 height 12
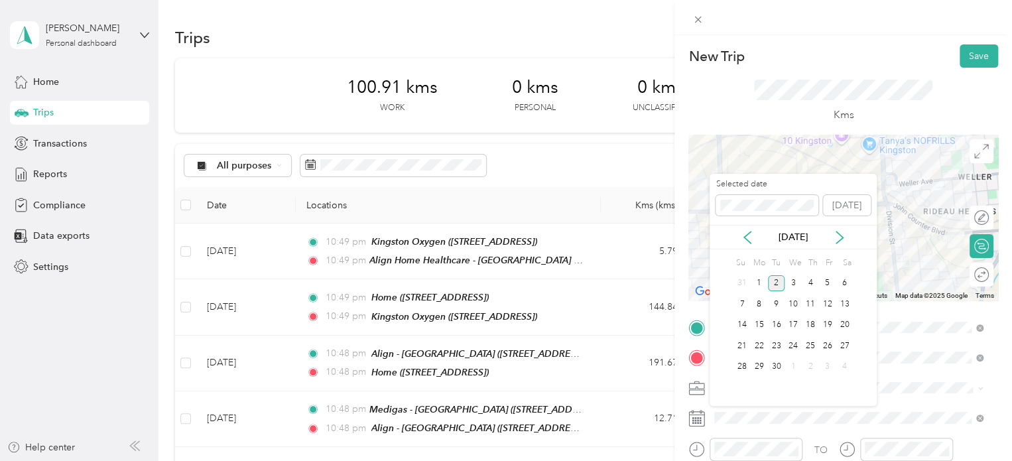
click at [743, 225] on div "[DATE]" at bounding box center [793, 237] width 167 height 25
click at [748, 232] on icon at bounding box center [747, 237] width 13 height 13
click at [827, 281] on div "4" at bounding box center [827, 283] width 17 height 17
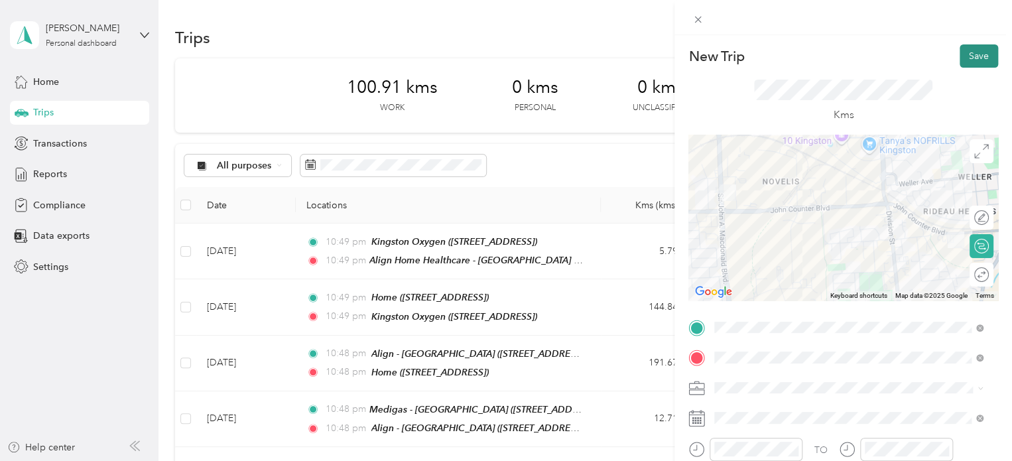
click at [965, 59] on button "Save" at bounding box center [979, 55] width 38 height 23
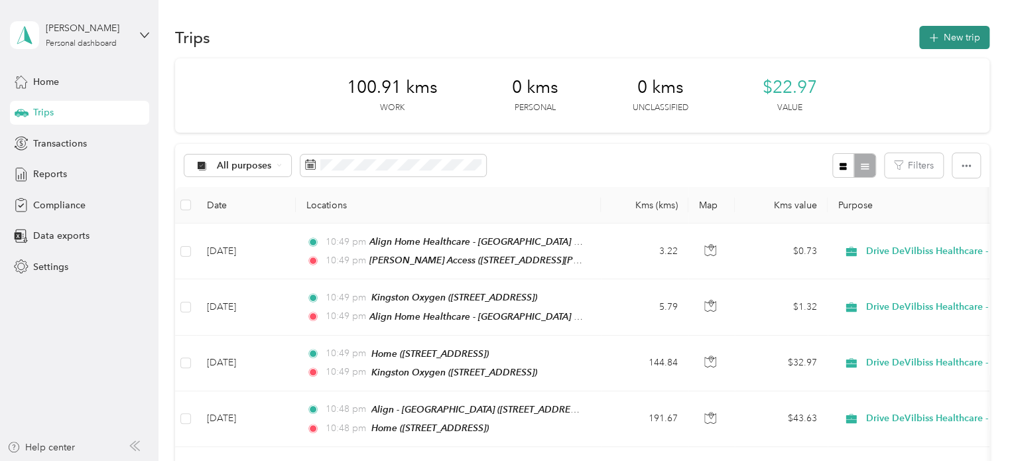
click at [963, 40] on button "New trip" at bounding box center [955, 37] width 70 height 23
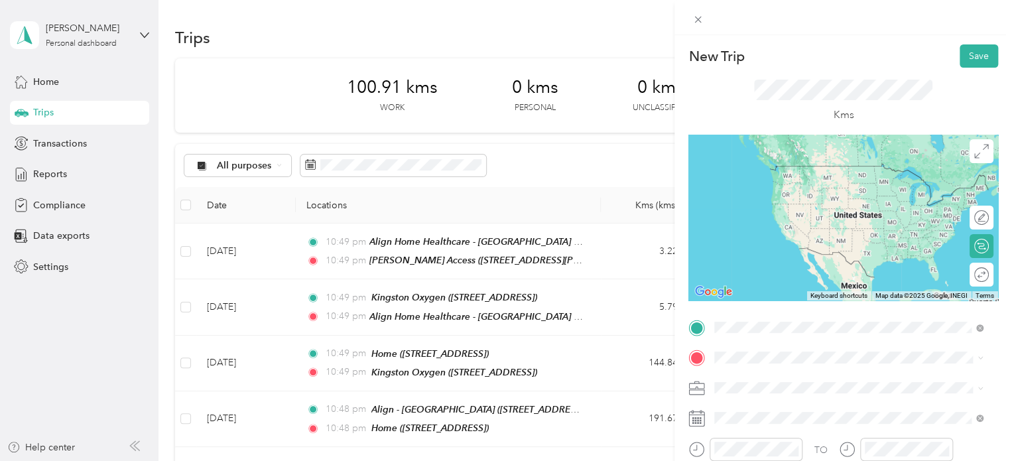
click at [830, 192] on div "Berg Access 816 John Counter Boulevard, K7K 2R1, Kingston, Ontario, Canada" at bounding box center [819, 179] width 158 height 28
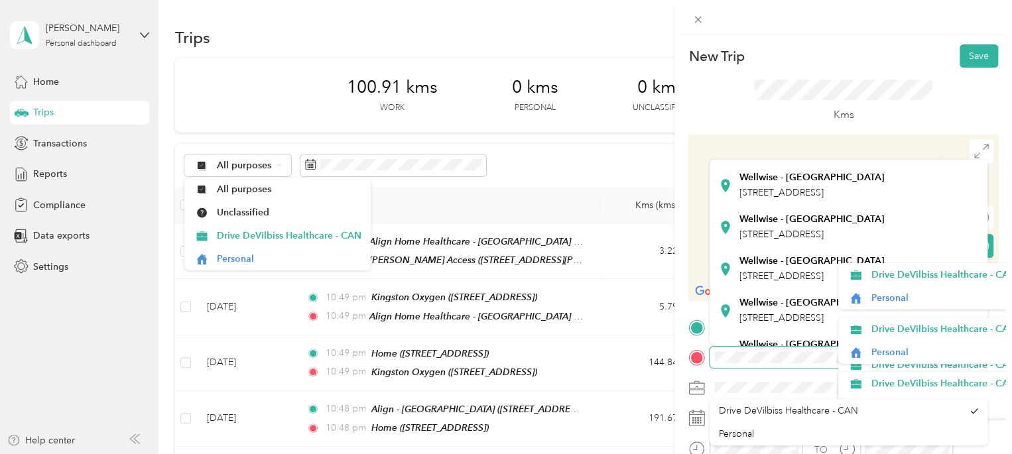
scroll to position [151, 0]
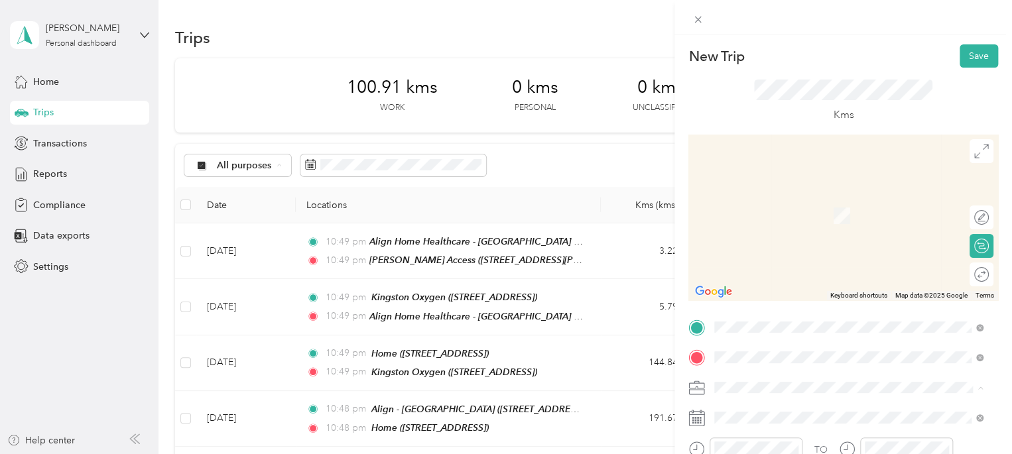
click at [823, 240] on div "Wellwise - Kingston 1011 Princess Street, K7L 1H3, Kingston, Ontario, Canada" at bounding box center [812, 226] width 145 height 28
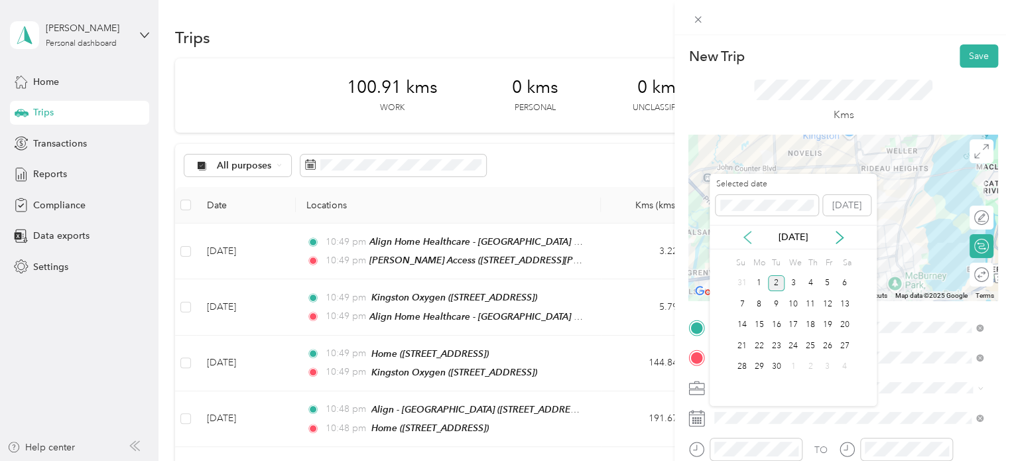
click at [751, 238] on icon at bounding box center [747, 237] width 13 height 13
click at [831, 278] on div "4" at bounding box center [827, 283] width 17 height 17
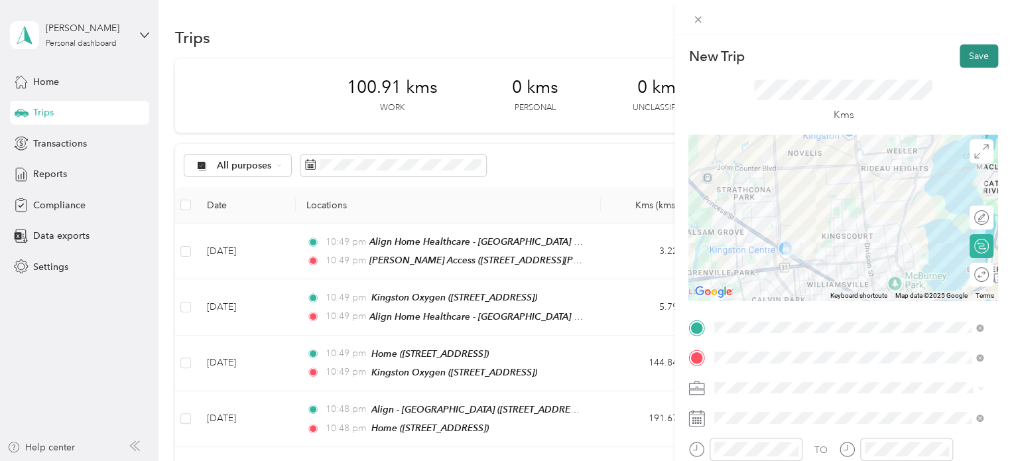
click at [973, 49] on button "Save" at bounding box center [979, 55] width 38 height 23
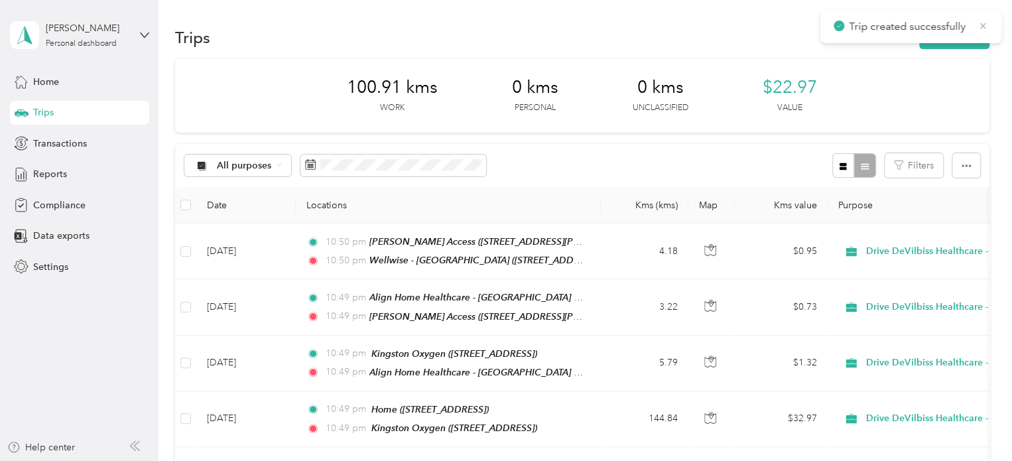
click at [980, 23] on icon at bounding box center [983, 26] width 11 height 12
click at [959, 36] on button "New trip" at bounding box center [955, 37] width 70 height 23
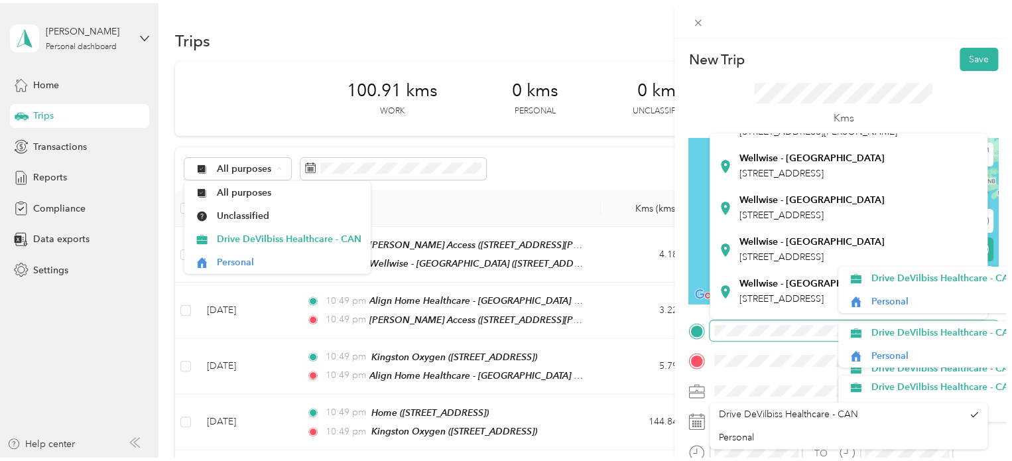
scroll to position [146, 0]
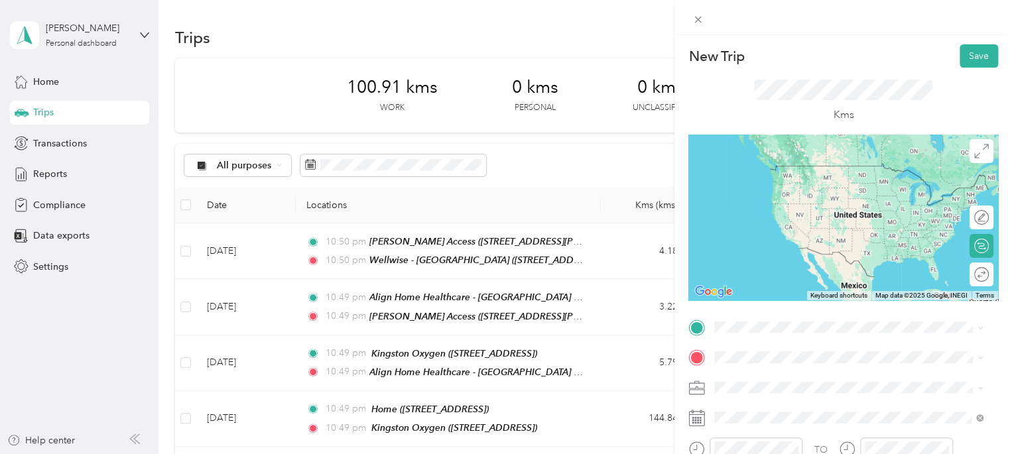
click at [816, 211] on span "[STREET_ADDRESS]" at bounding box center [782, 205] width 84 height 11
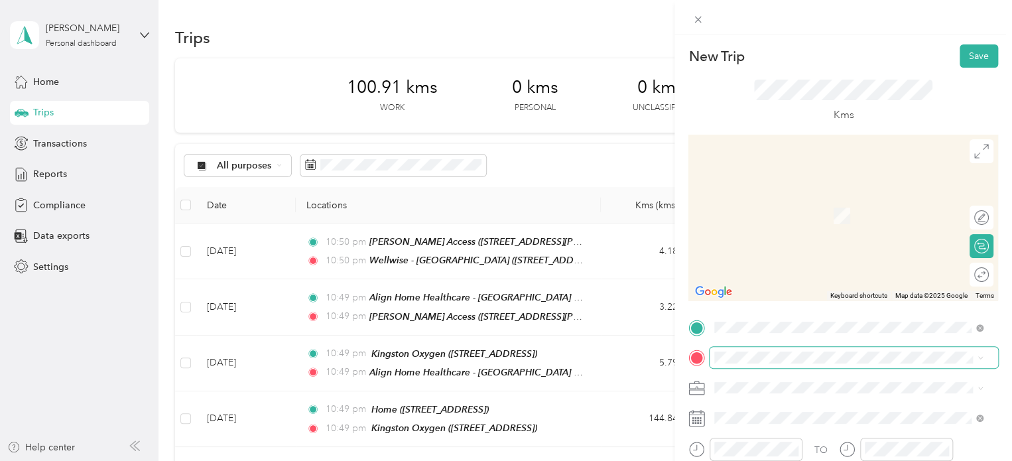
click at [794, 364] on span at bounding box center [854, 357] width 289 height 21
click at [815, 221] on div "Home [STREET_ADDRESS]" at bounding box center [782, 209] width 84 height 28
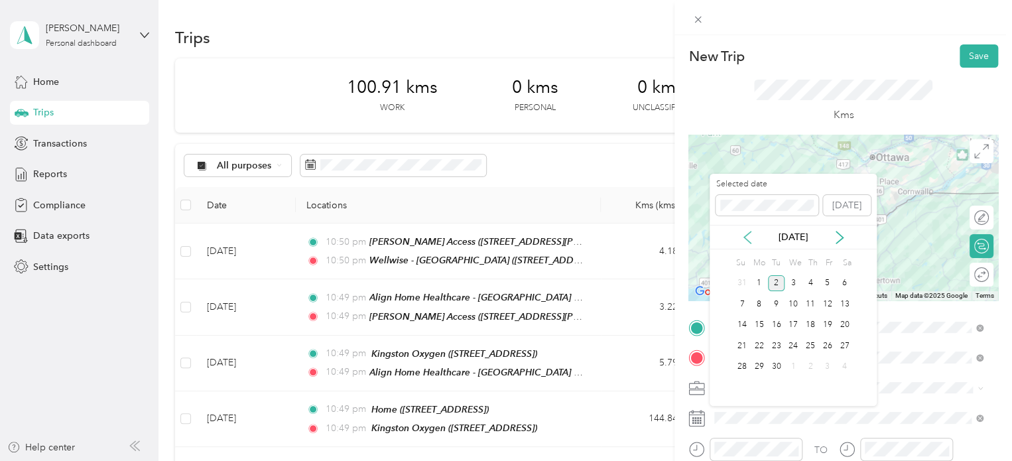
click at [748, 238] on icon at bounding box center [747, 237] width 13 height 13
click at [825, 278] on div "4" at bounding box center [827, 283] width 17 height 17
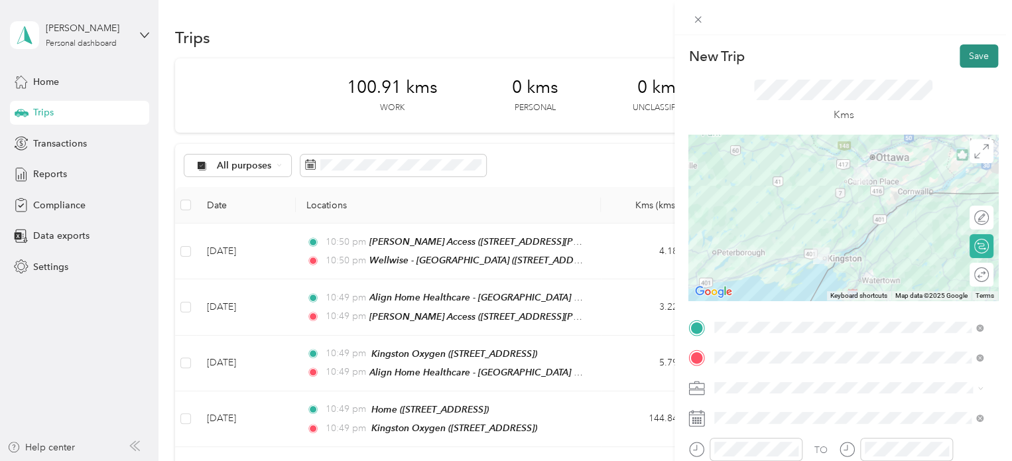
click at [978, 55] on button "Save" at bounding box center [979, 55] width 38 height 23
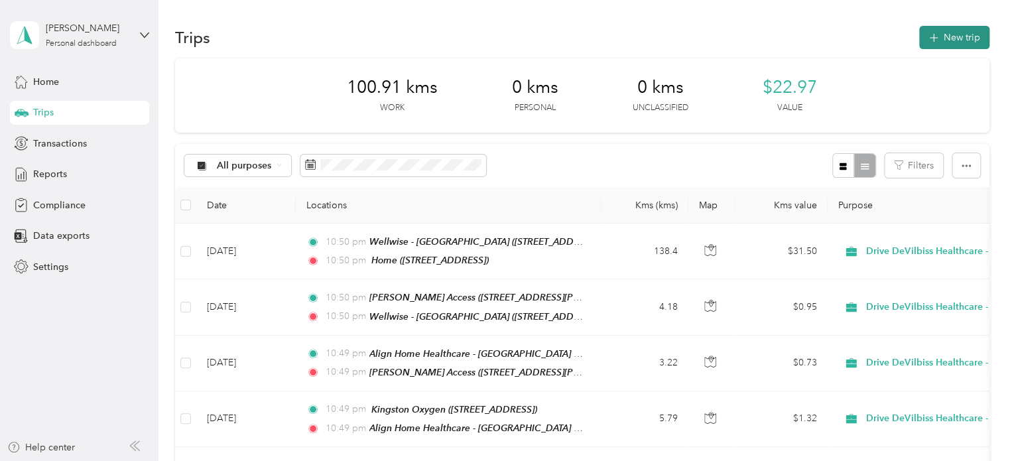
click at [967, 41] on button "New trip" at bounding box center [955, 37] width 70 height 23
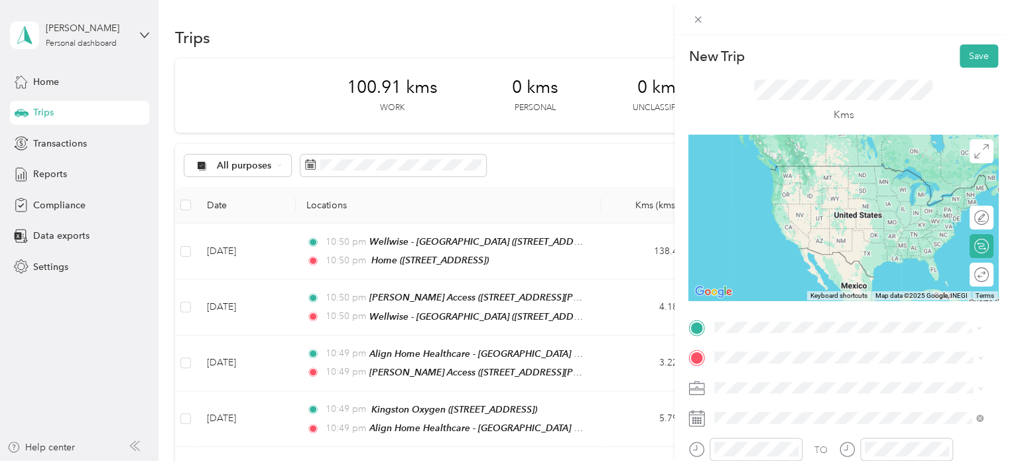
click at [824, 180] on span "[STREET_ADDRESS]" at bounding box center [782, 185] width 84 height 11
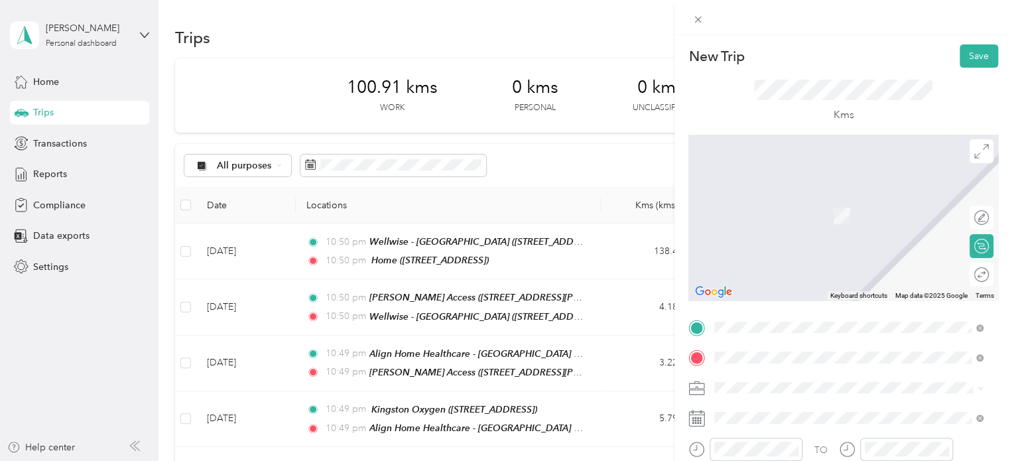
click at [811, 204] on div "Respect RX - Ottawa 45 Montréal Road, K1L 6E8, Vanier, Ontario, Canada" at bounding box center [818, 209] width 156 height 28
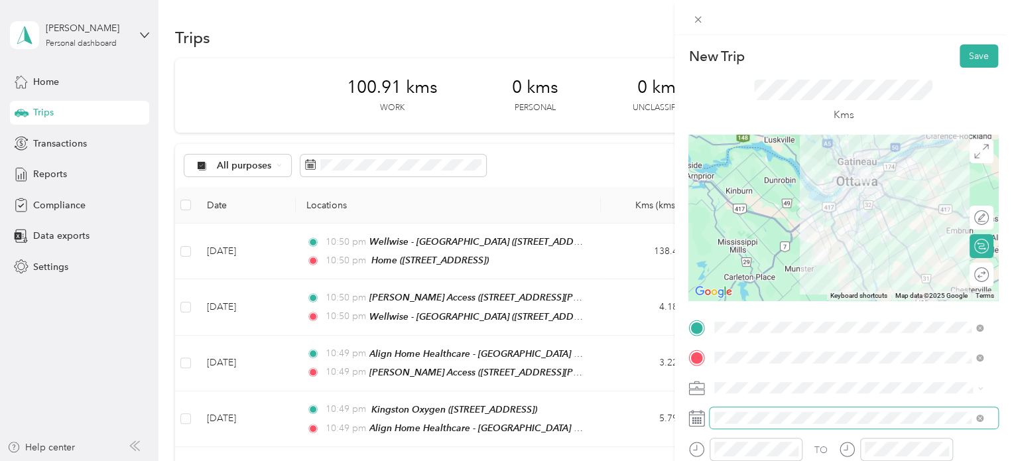
click at [796, 409] on span at bounding box center [854, 417] width 289 height 21
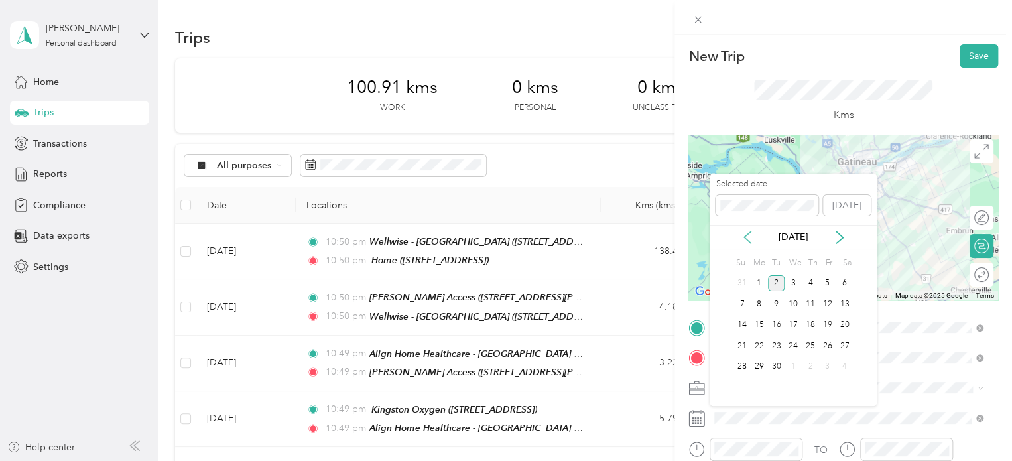
click at [748, 242] on icon at bounding box center [747, 237] width 13 height 13
click at [758, 307] on div "7" at bounding box center [759, 304] width 17 height 17
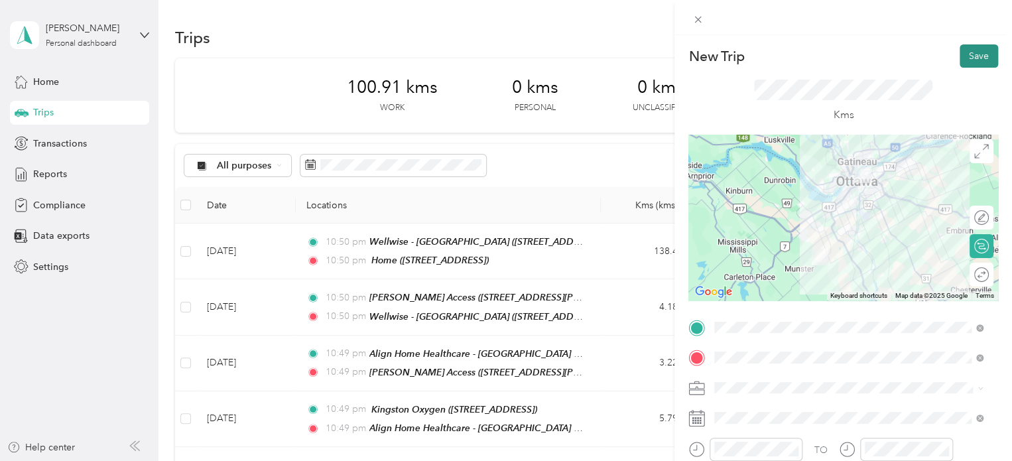
click at [979, 60] on button "Save" at bounding box center [979, 55] width 38 height 23
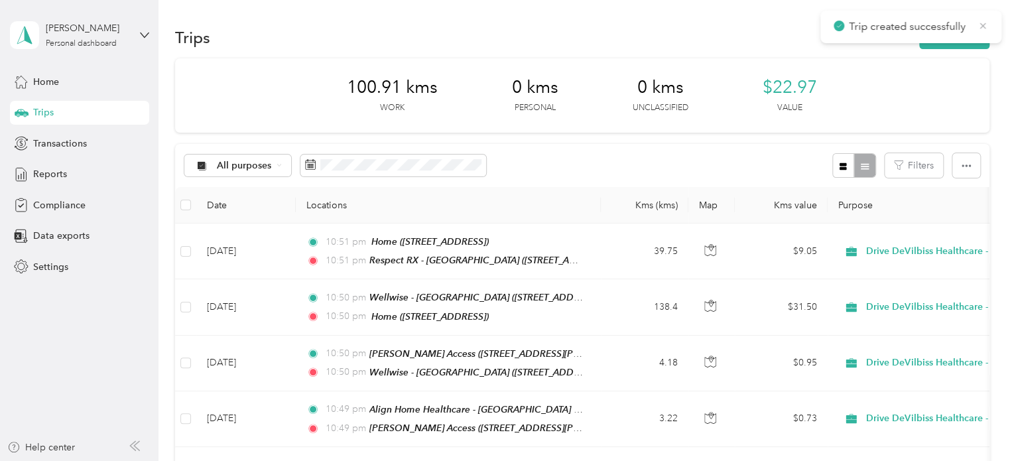
click at [983, 28] on icon at bounding box center [983, 26] width 11 height 12
click at [969, 35] on button "New trip" at bounding box center [955, 37] width 70 height 23
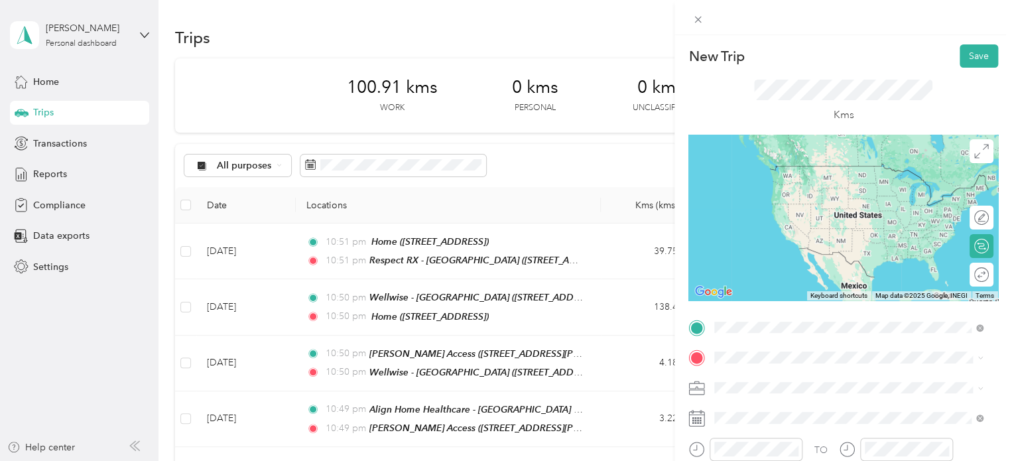
click at [824, 180] on span "[STREET_ADDRESS]" at bounding box center [782, 185] width 84 height 11
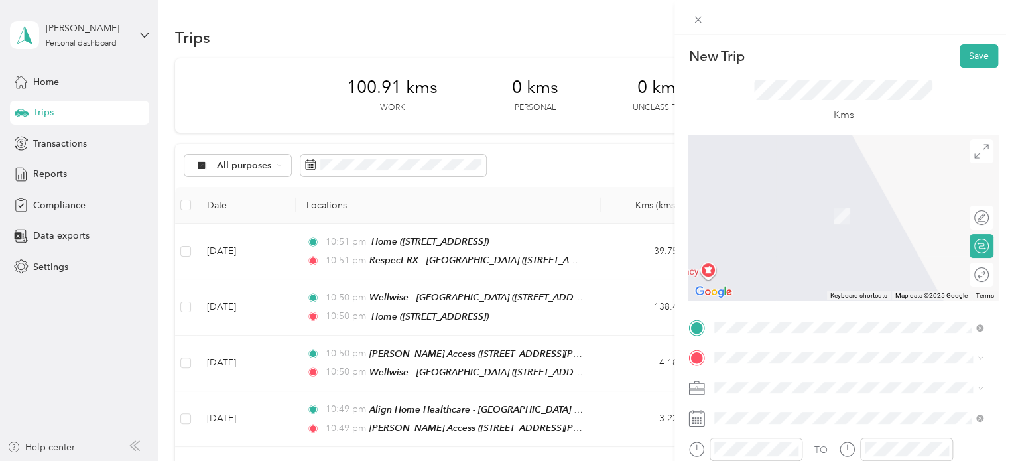
click at [836, 206] on div "Core Medical - Ottawa 595 Montréal Road, K1K 4L2, Ottawa, Ontario, Canada" at bounding box center [823, 208] width 166 height 28
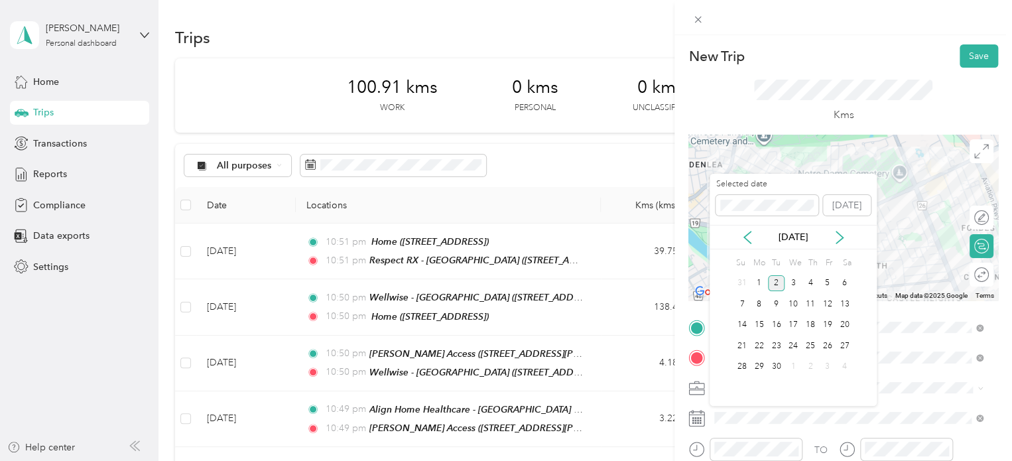
click at [748, 228] on div "[DATE]" at bounding box center [793, 237] width 167 height 25
click at [748, 235] on icon at bounding box center [747, 237] width 13 height 13
click at [760, 302] on div "7" at bounding box center [759, 304] width 17 height 17
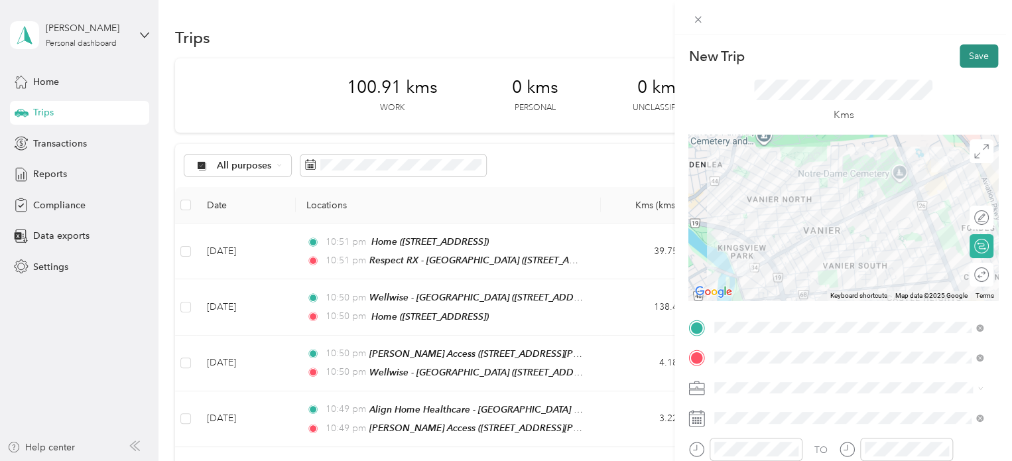
click at [973, 60] on button "Save" at bounding box center [979, 55] width 38 height 23
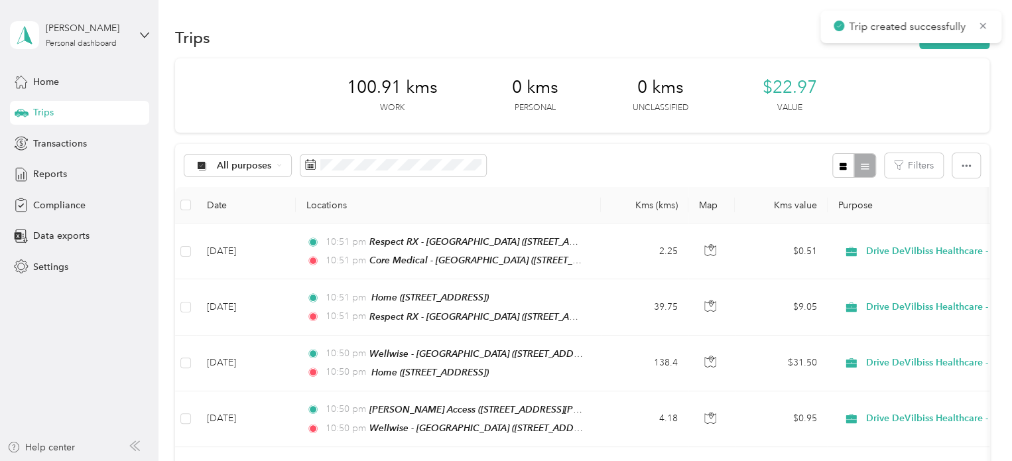
click at [985, 19] on span "Trip created successfully" at bounding box center [911, 27] width 155 height 17
click at [985, 26] on icon at bounding box center [983, 26] width 11 height 12
click at [961, 35] on button "New trip" at bounding box center [955, 37] width 70 height 23
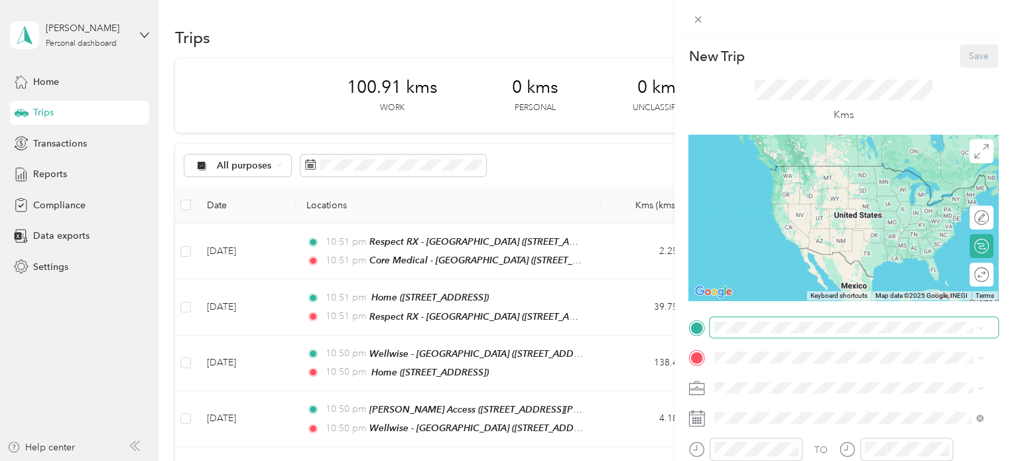
click at [801, 334] on span at bounding box center [854, 327] width 289 height 21
click at [824, 185] on span "[STREET_ADDRESS]" at bounding box center [782, 185] width 84 height 11
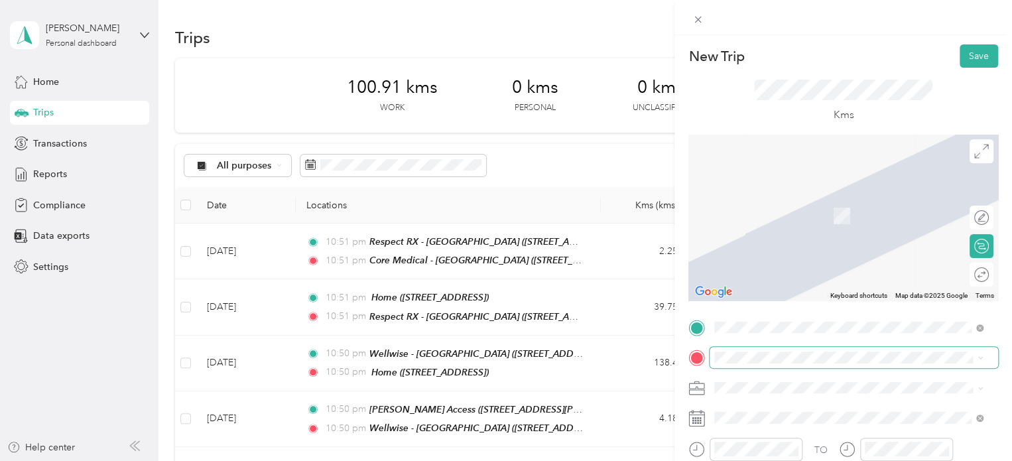
click at [793, 350] on span at bounding box center [854, 357] width 289 height 21
click at [809, 212] on span "401 Smyth Road, K1H 8L1, Ottawa, Ontario, Canada" at bounding box center [819, 215] width 158 height 11
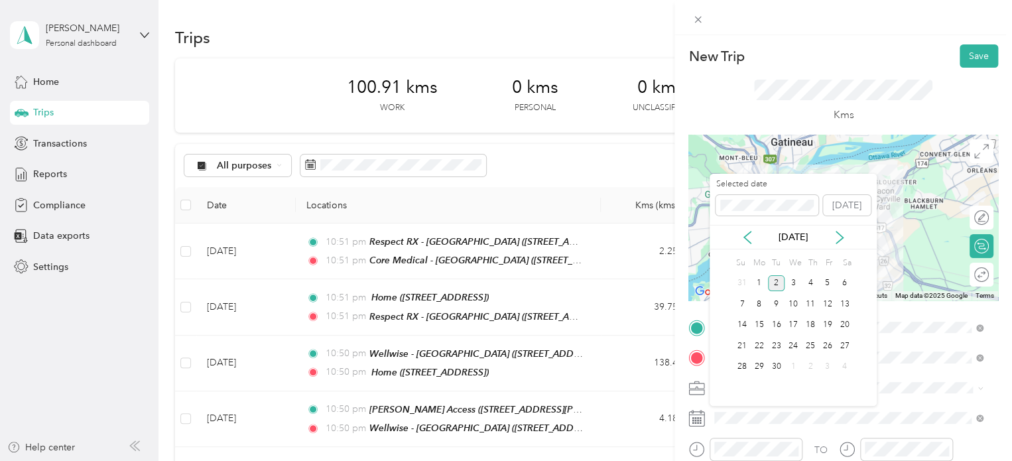
click at [742, 227] on div "[DATE]" at bounding box center [793, 237] width 167 height 25
click at [747, 233] on icon at bounding box center [747, 237] width 13 height 13
click at [760, 304] on div "7" at bounding box center [759, 304] width 17 height 17
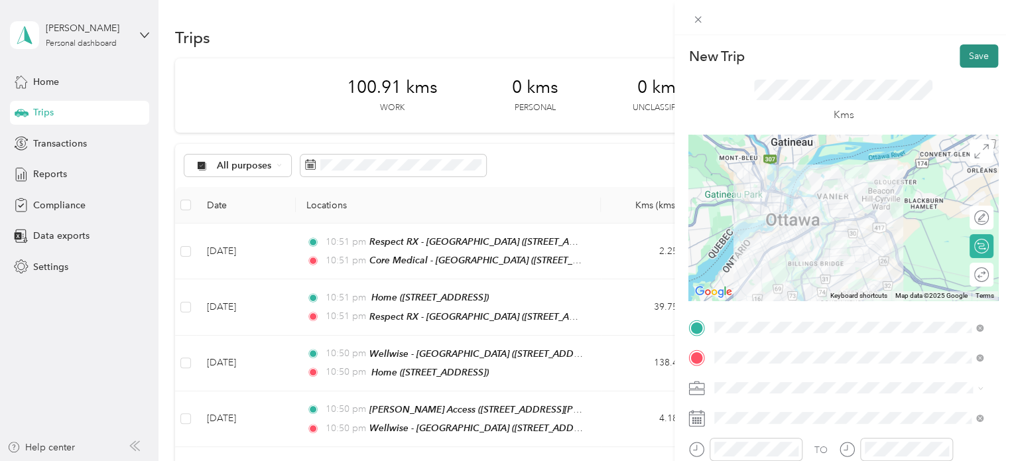
click at [968, 62] on button "Save" at bounding box center [979, 55] width 38 height 23
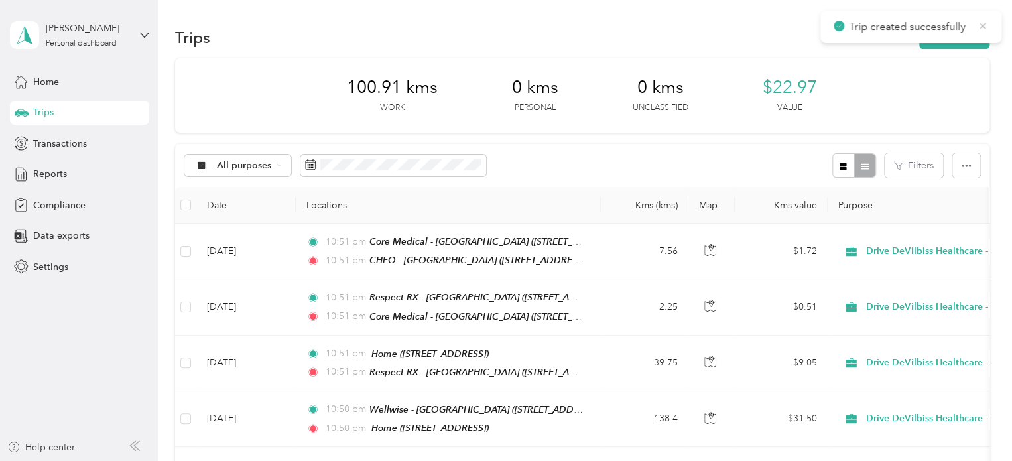
click at [983, 25] on icon at bounding box center [983, 26] width 11 height 12
click at [976, 34] on button "New trip" at bounding box center [955, 37] width 70 height 23
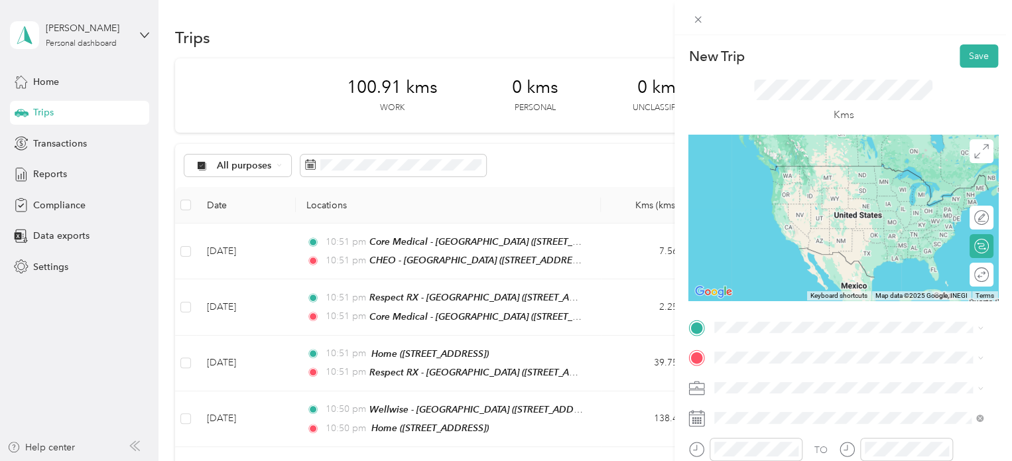
click at [803, 172] on div "CHEO - Ottawa 401 Smyth Road, K1H 8L1, Ottawa, Ontario, Canada" at bounding box center [819, 178] width 158 height 28
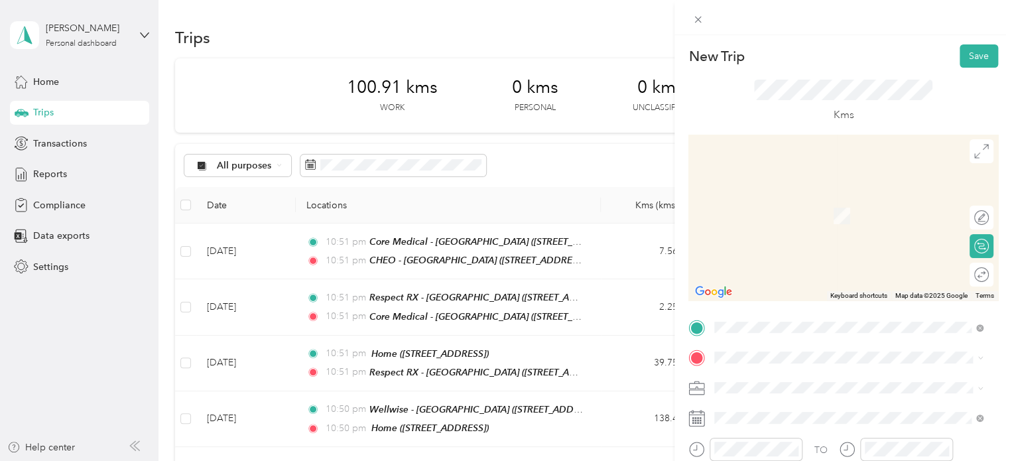
click at [809, 200] on strong "White Cross Dispensary" at bounding box center [791, 200] width 103 height 12
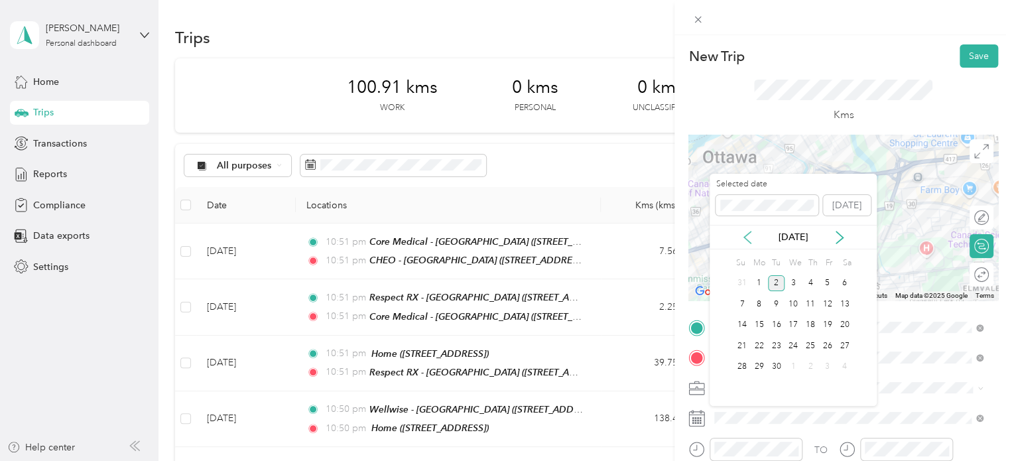
click at [751, 232] on icon at bounding box center [747, 237] width 13 height 13
click at [758, 302] on div "7" at bounding box center [759, 304] width 17 height 17
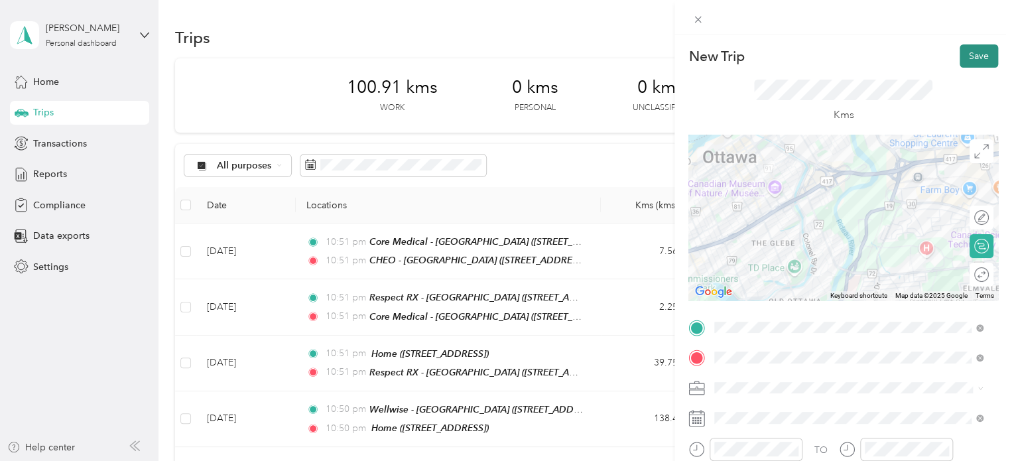
click at [961, 62] on button "Save" at bounding box center [979, 55] width 38 height 23
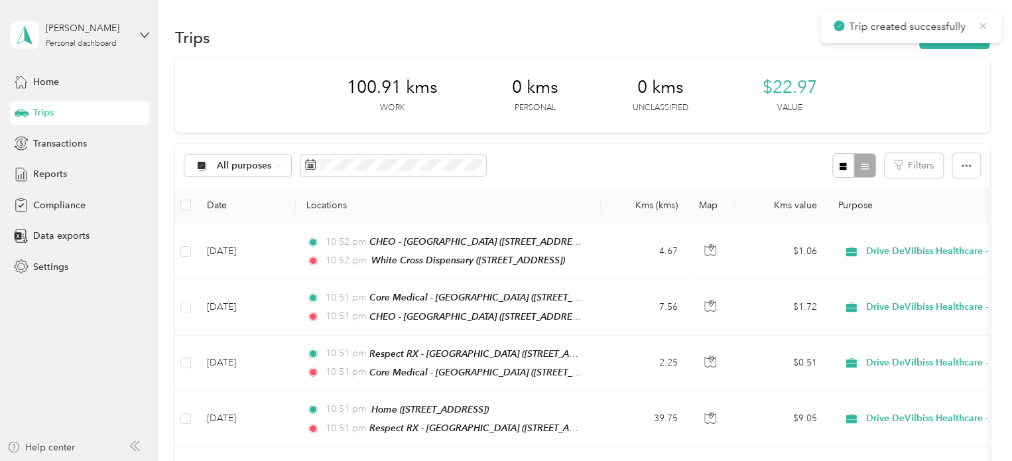
click at [985, 25] on icon at bounding box center [983, 26] width 11 height 12
click at [972, 30] on button "New trip" at bounding box center [955, 37] width 70 height 23
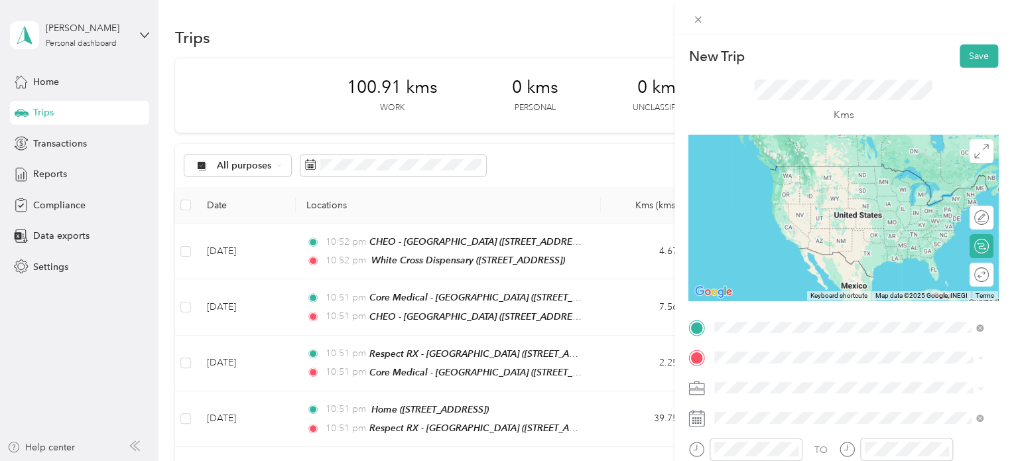
click at [813, 178] on div "White Cross Dispensary 264 Elgin Street, K2P 1M2, Ottawa, Ontario, Canada" at bounding box center [791, 179] width 103 height 28
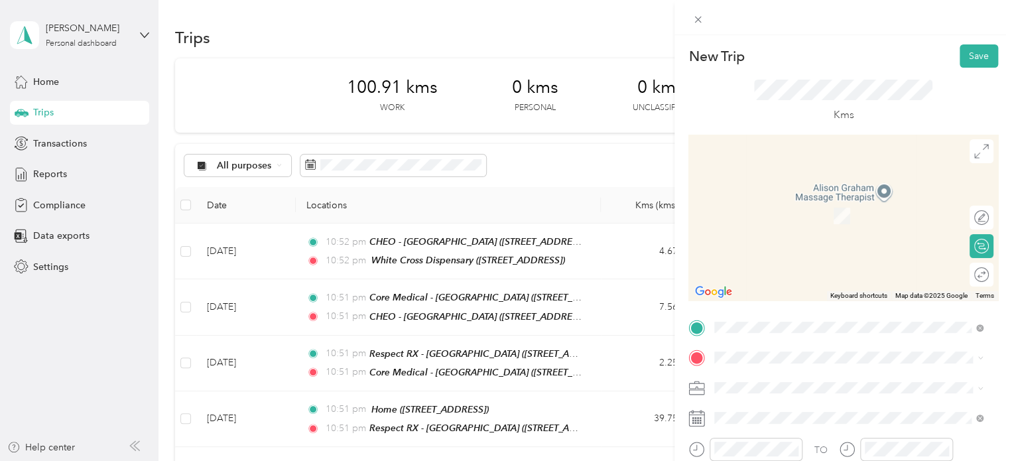
click at [815, 218] on span "[STREET_ADDRESS]" at bounding box center [782, 214] width 84 height 11
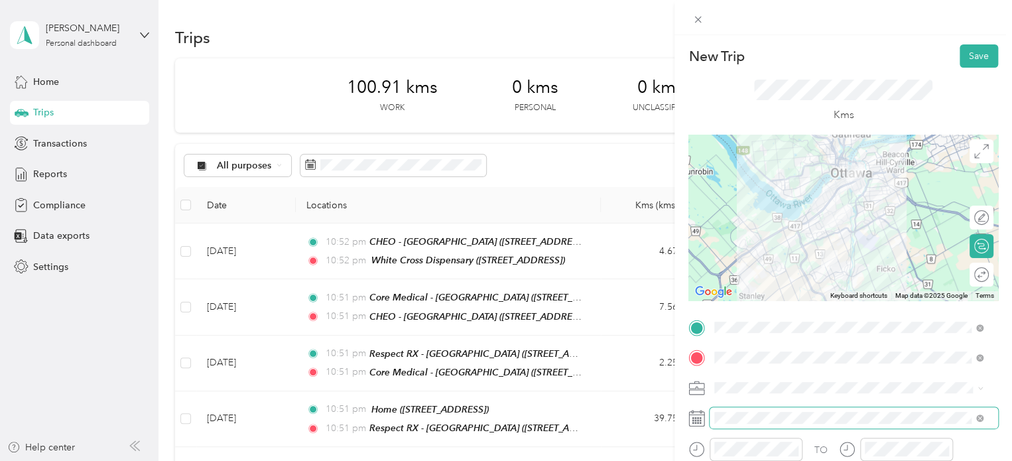
click at [784, 411] on span at bounding box center [854, 417] width 289 height 21
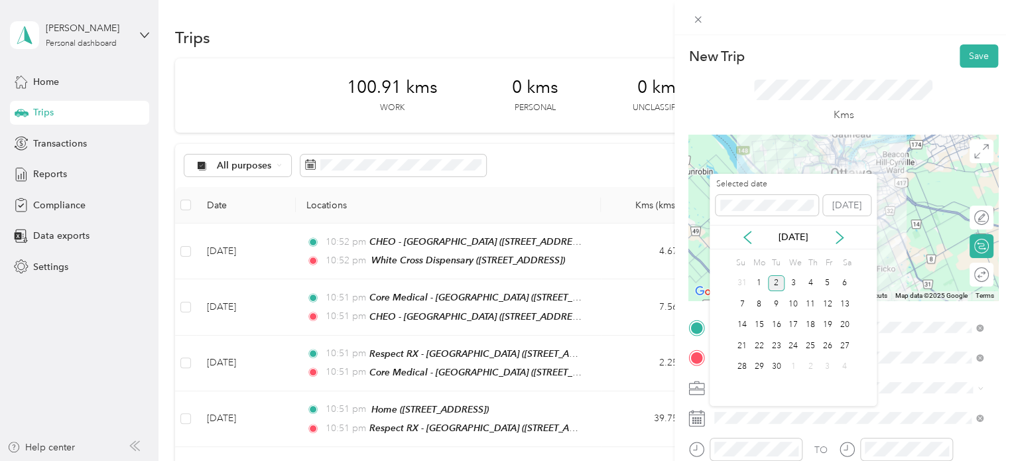
click at [751, 243] on div "[DATE]" at bounding box center [793, 237] width 167 height 14
click at [749, 237] on icon at bounding box center [747, 237] width 13 height 13
click at [758, 307] on div "7" at bounding box center [759, 304] width 17 height 17
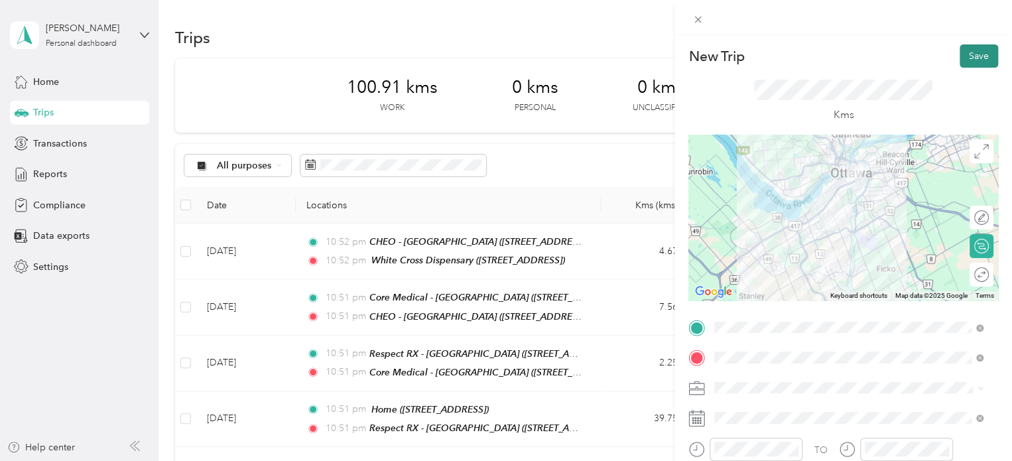
click at [962, 58] on button "Save" at bounding box center [979, 55] width 38 height 23
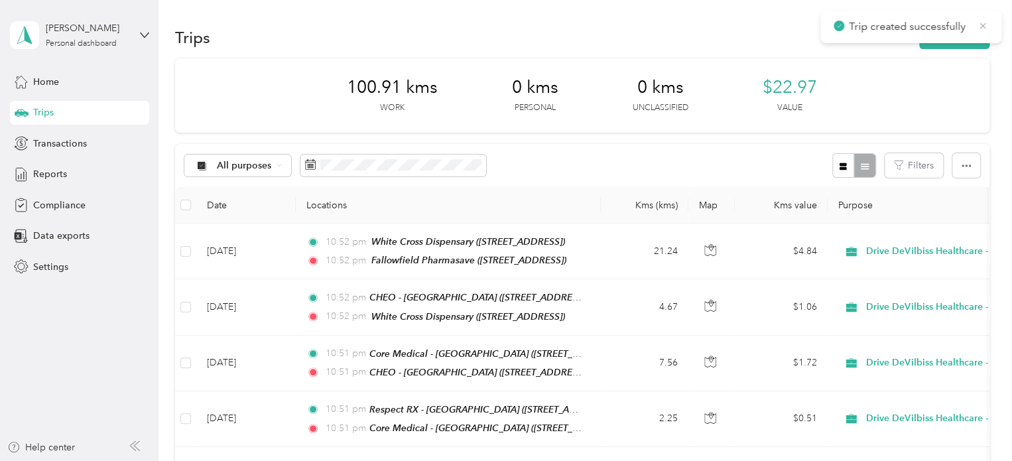
click at [985, 23] on icon at bounding box center [984, 26] width 6 height 6
click at [963, 38] on button "New trip" at bounding box center [955, 37] width 70 height 23
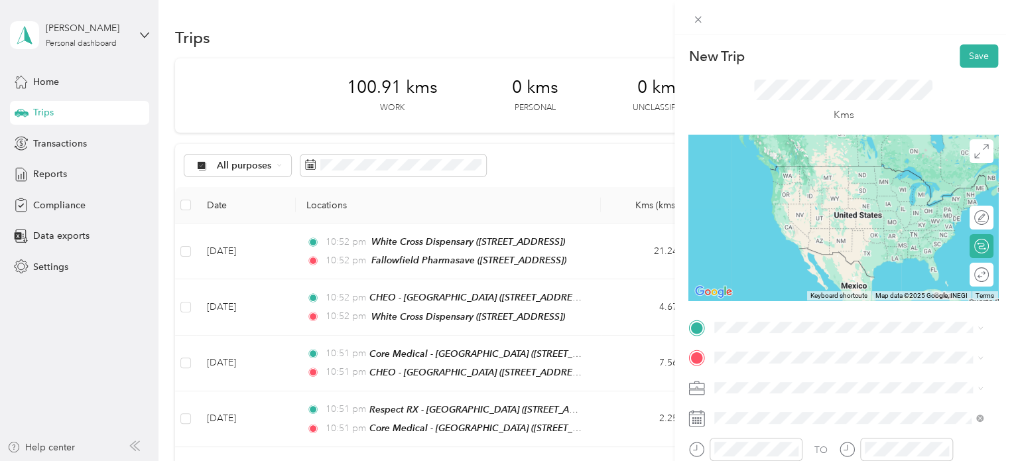
click at [815, 182] on span "[STREET_ADDRESS]" at bounding box center [782, 183] width 84 height 11
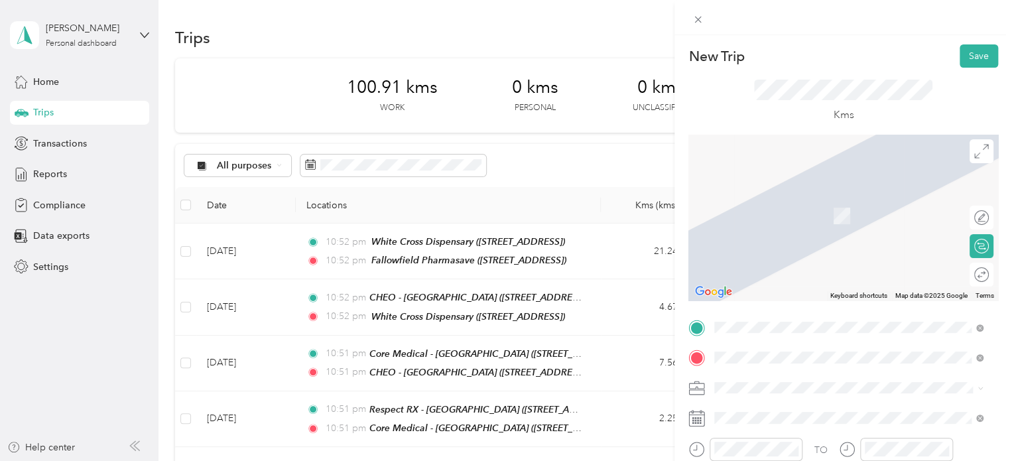
click at [824, 212] on span "[STREET_ADDRESS]" at bounding box center [782, 215] width 84 height 11
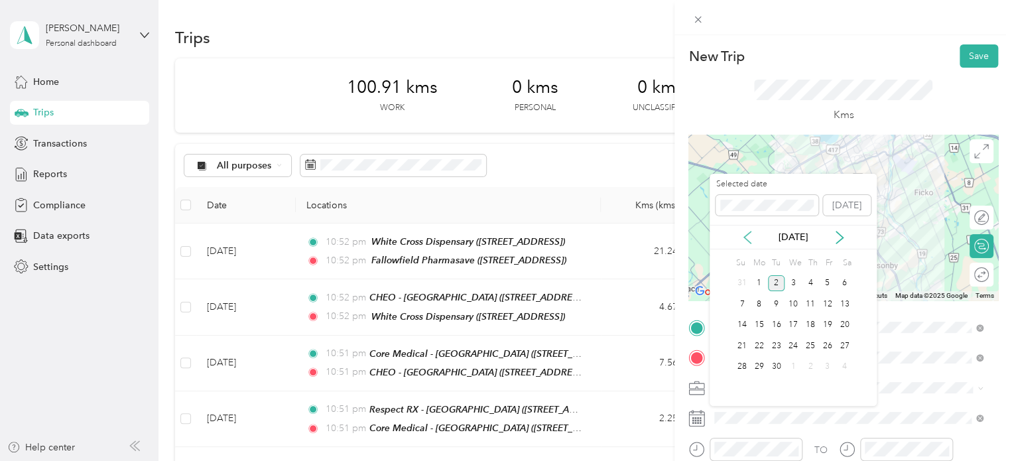
click at [750, 232] on icon at bounding box center [747, 238] width 7 height 12
click at [759, 307] on div "7" at bounding box center [759, 304] width 17 height 17
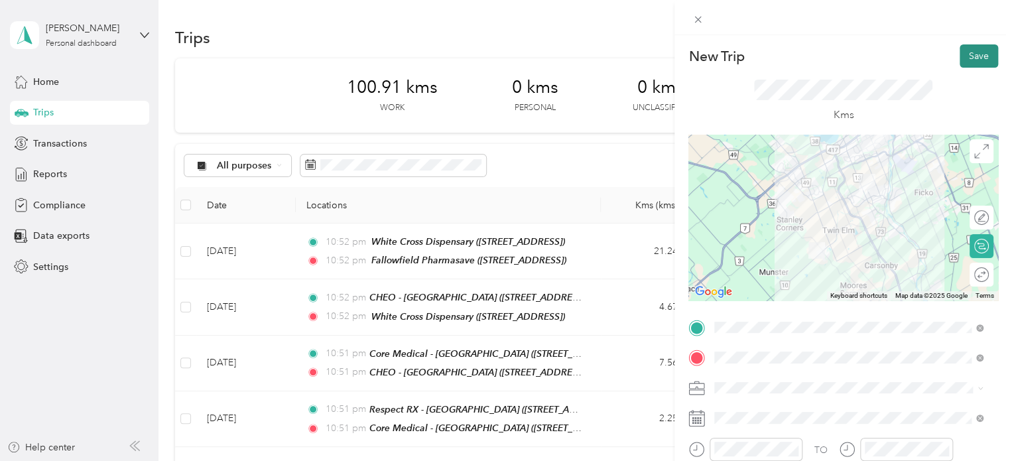
click at [963, 64] on button "Save" at bounding box center [979, 55] width 38 height 23
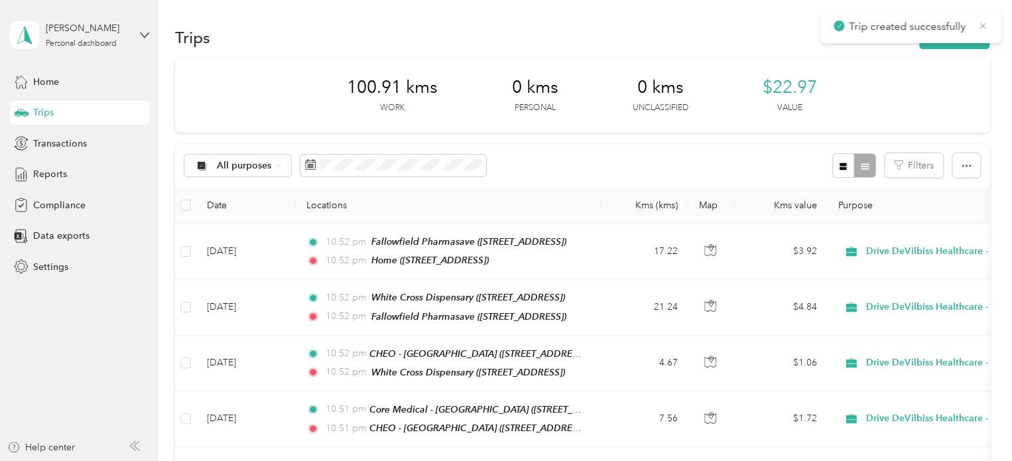
click at [981, 25] on icon at bounding box center [983, 26] width 11 height 12
click at [977, 30] on button "New trip" at bounding box center [955, 37] width 70 height 23
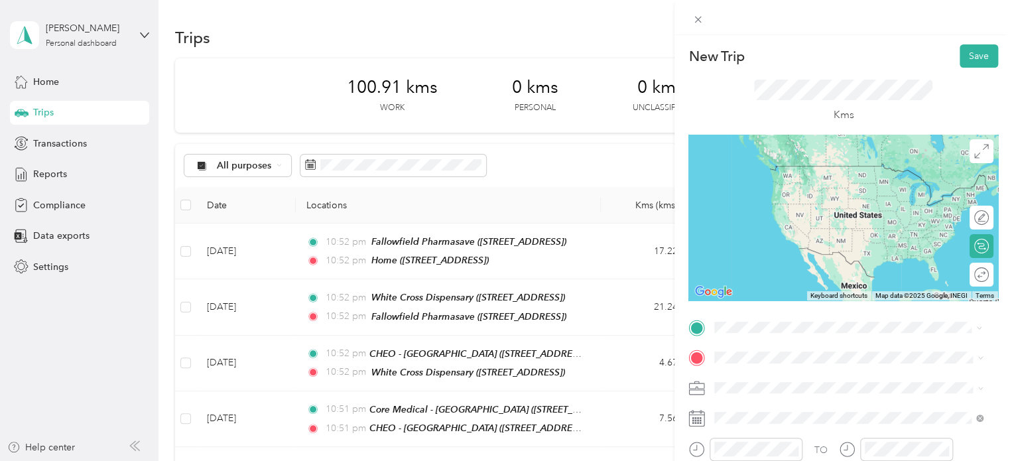
click at [801, 186] on span "[STREET_ADDRESS]" at bounding box center [782, 185] width 84 height 11
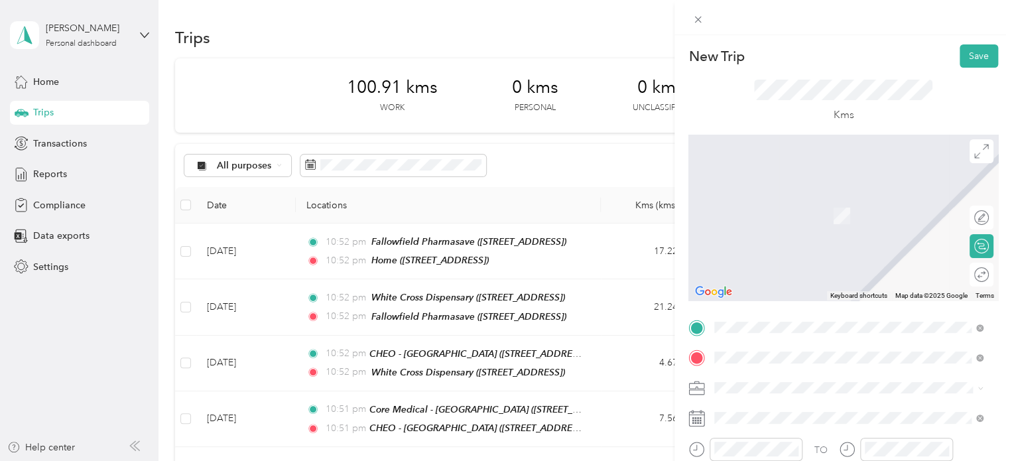
click at [802, 211] on span "203 Colonnade Road South, K2E 7K3, Nepean, Ontario, Canada" at bounding box center [782, 215] width 84 height 11
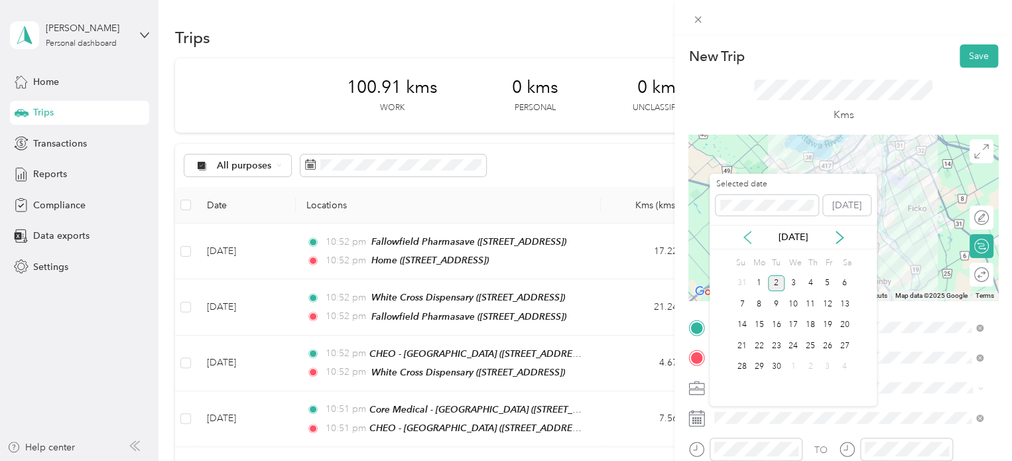
click at [743, 233] on icon at bounding box center [747, 237] width 13 height 13
click at [748, 242] on icon at bounding box center [747, 237] width 13 height 13
click at [772, 300] on div "8" at bounding box center [776, 304] width 17 height 17
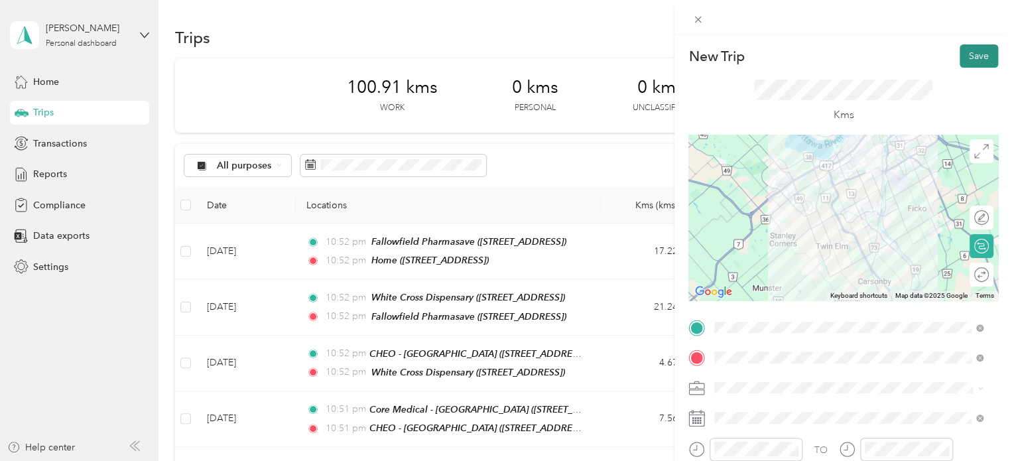
click at [974, 56] on button "Save" at bounding box center [979, 55] width 38 height 23
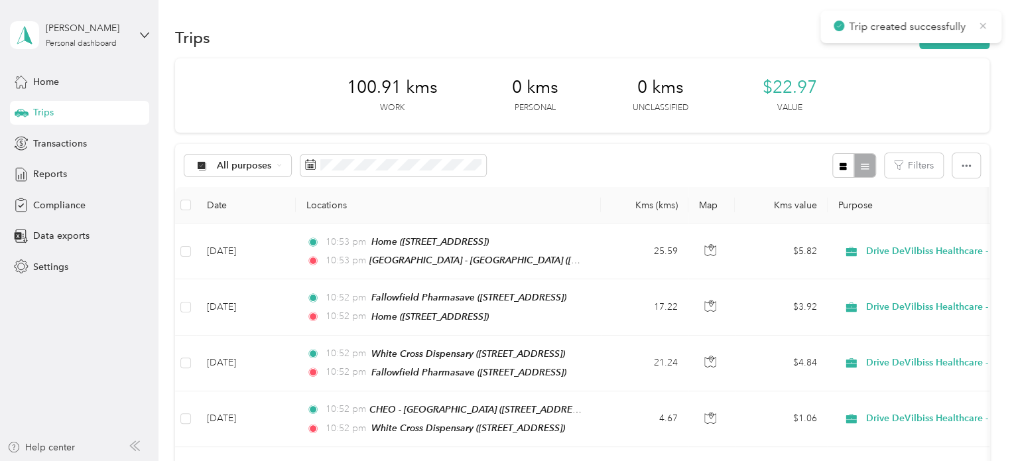
click at [983, 22] on icon at bounding box center [983, 26] width 11 height 12
click at [964, 27] on button "New trip" at bounding box center [955, 37] width 70 height 23
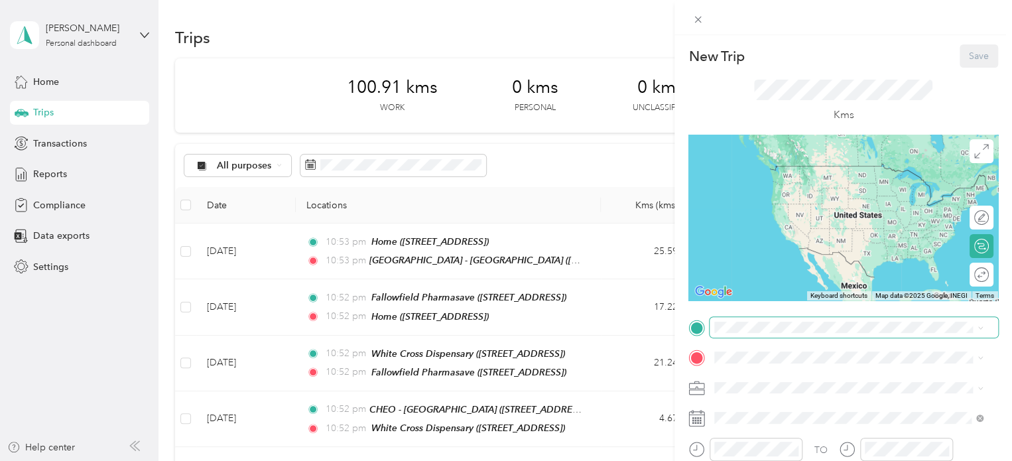
click at [810, 320] on span at bounding box center [854, 327] width 289 height 21
click at [817, 178] on div "Handi House - Nepean 203 Colonnade Road South, K2E 7K3, Nepean, Ontario, Canada" at bounding box center [789, 179] width 98 height 28
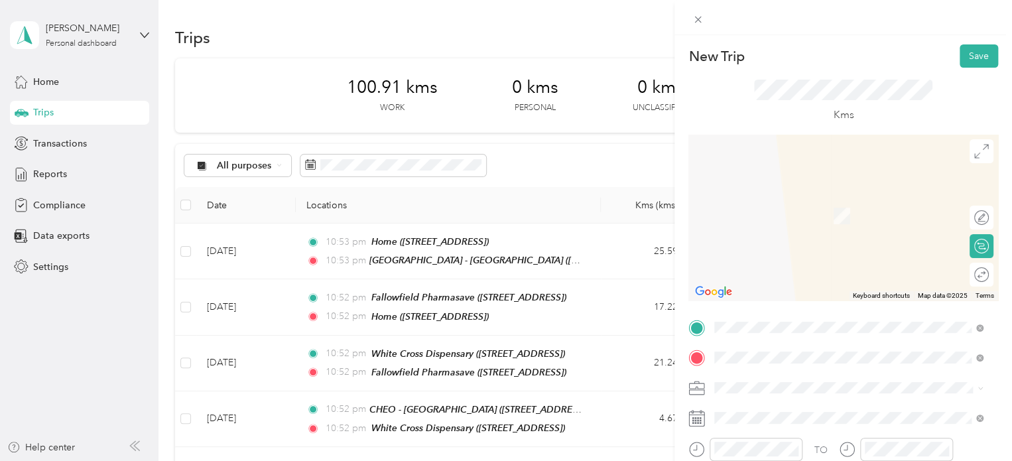
click at [813, 210] on span "[STREET_ADDRESS]" at bounding box center [782, 215] width 84 height 11
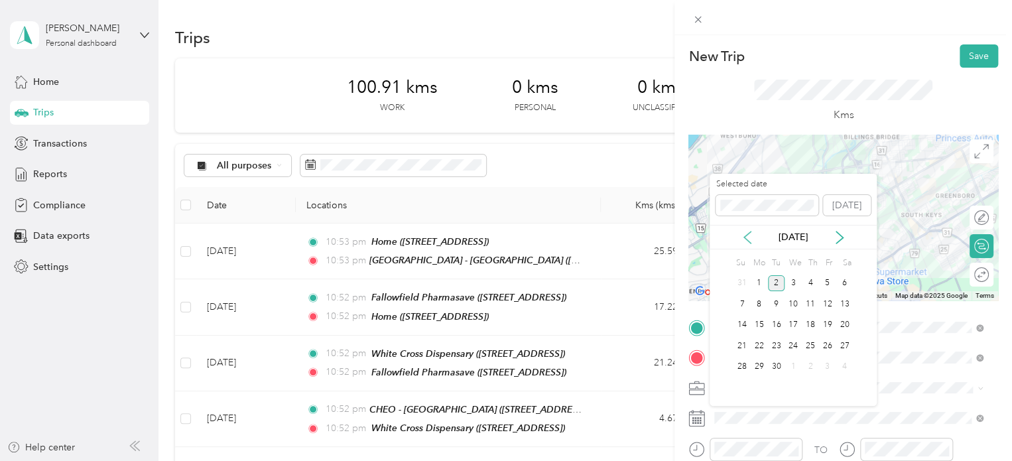
click at [748, 238] on icon at bounding box center [747, 237] width 13 height 13
click at [778, 305] on div "8" at bounding box center [776, 304] width 17 height 17
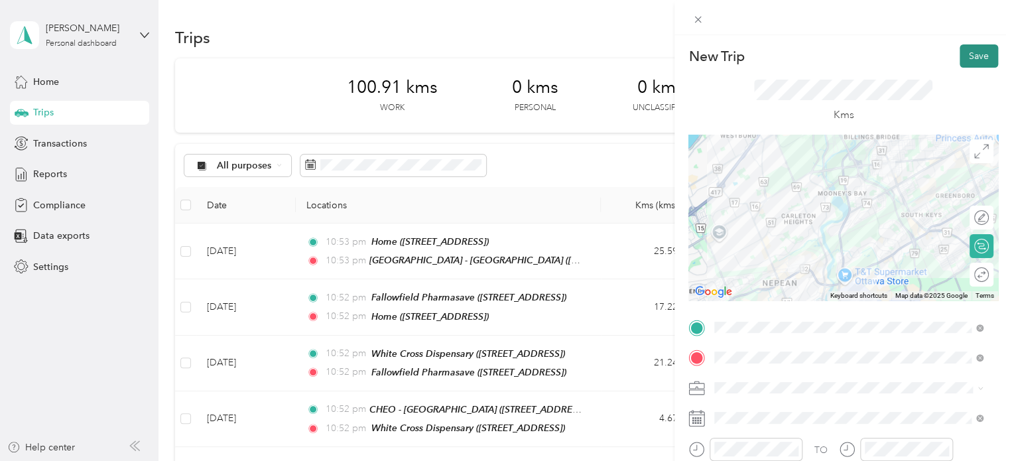
click at [971, 59] on button "Save" at bounding box center [979, 55] width 38 height 23
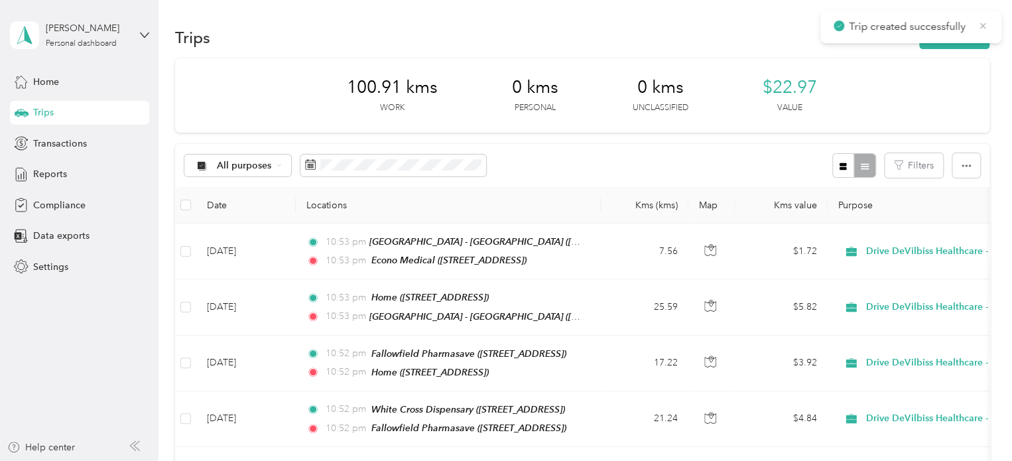
click at [983, 27] on icon at bounding box center [983, 26] width 11 height 12
click at [962, 39] on button "New trip" at bounding box center [955, 37] width 70 height 23
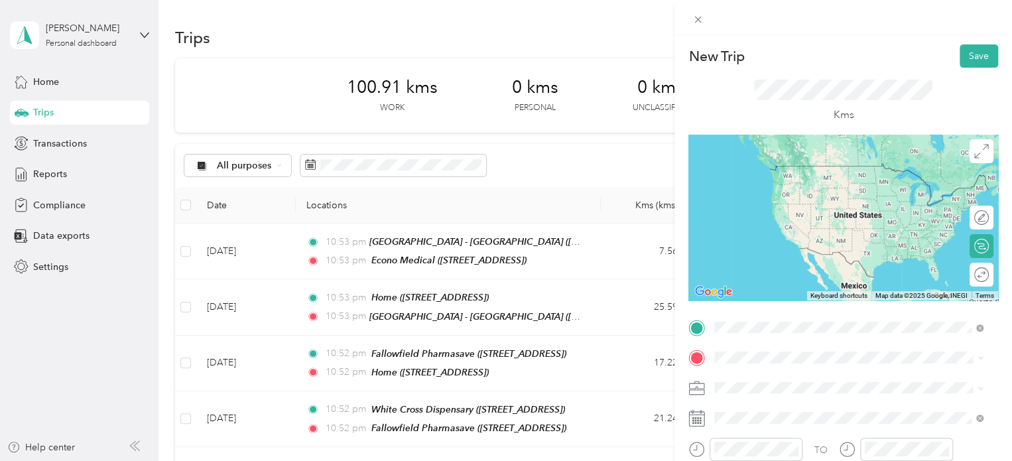
click at [790, 167] on strong "Econo Medical" at bounding box center [773, 171] width 66 height 12
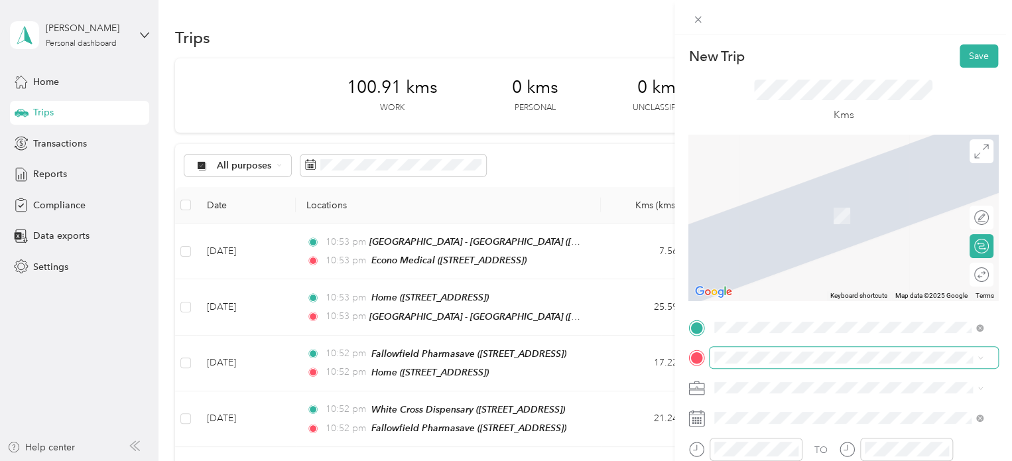
click at [758, 350] on span at bounding box center [854, 357] width 289 height 21
click at [804, 217] on span "[STREET_ADDRESS]" at bounding box center [782, 215] width 84 height 11
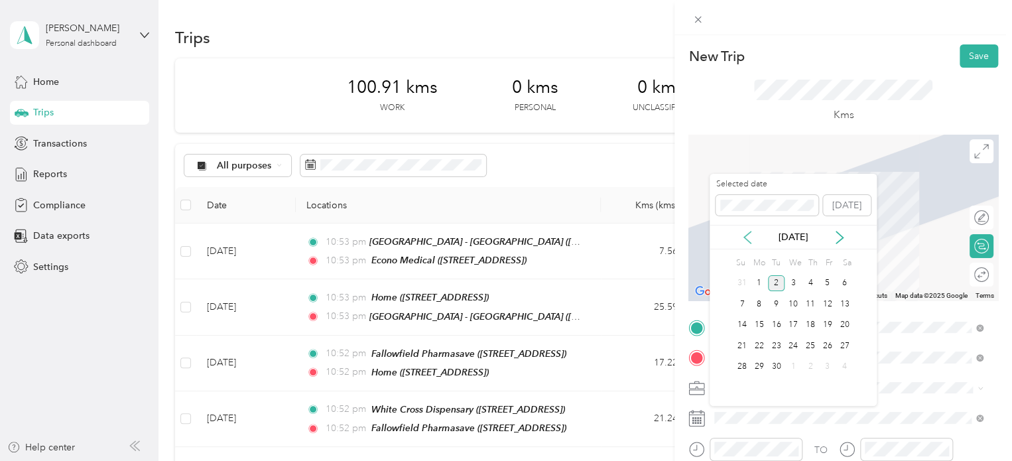
click at [748, 238] on icon at bounding box center [747, 237] width 13 height 13
click at [774, 302] on div "8" at bounding box center [776, 304] width 17 height 17
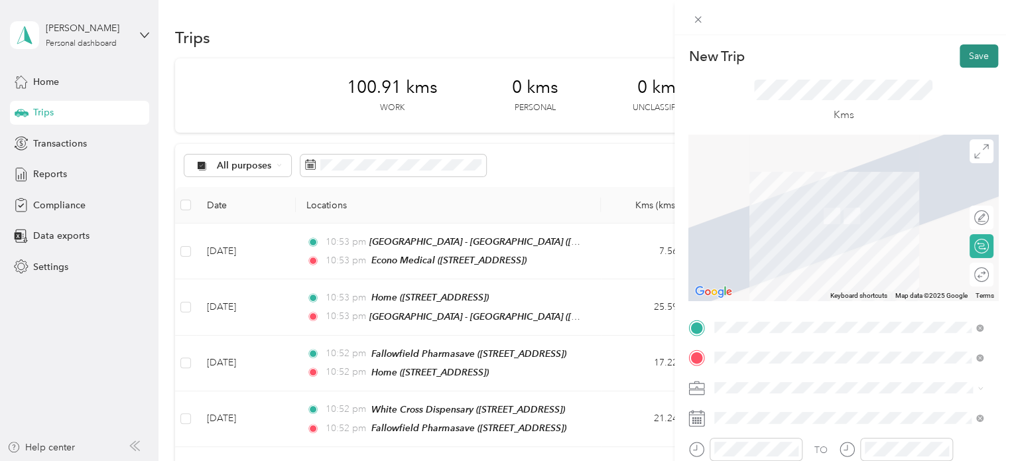
click at [971, 52] on button "Save" at bounding box center [979, 55] width 38 height 23
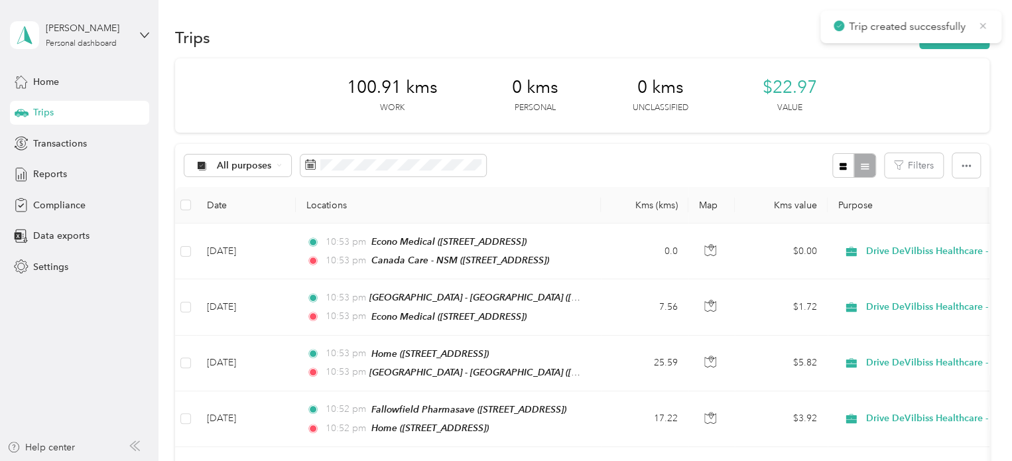
click at [983, 23] on icon at bounding box center [983, 26] width 11 height 12
click at [969, 33] on button "New trip" at bounding box center [955, 37] width 70 height 23
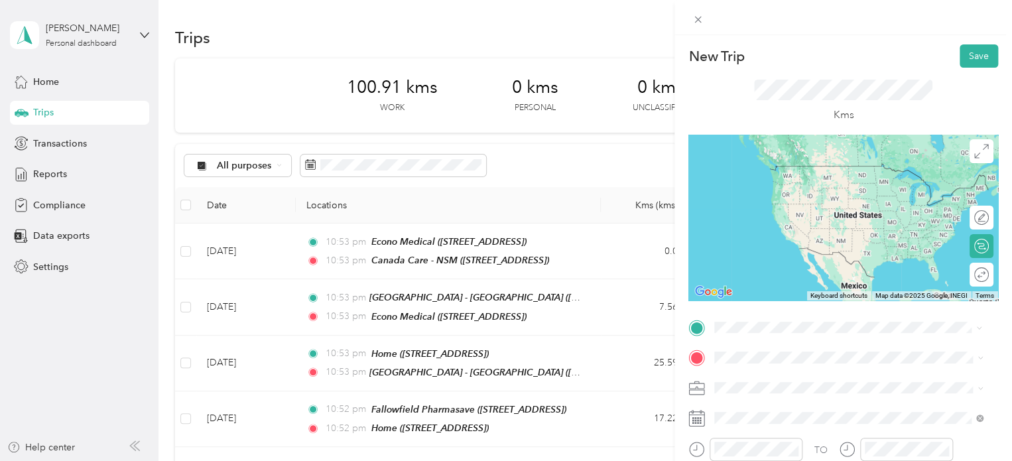
click at [821, 191] on span "[STREET_ADDRESS]" at bounding box center [782, 185] width 84 height 11
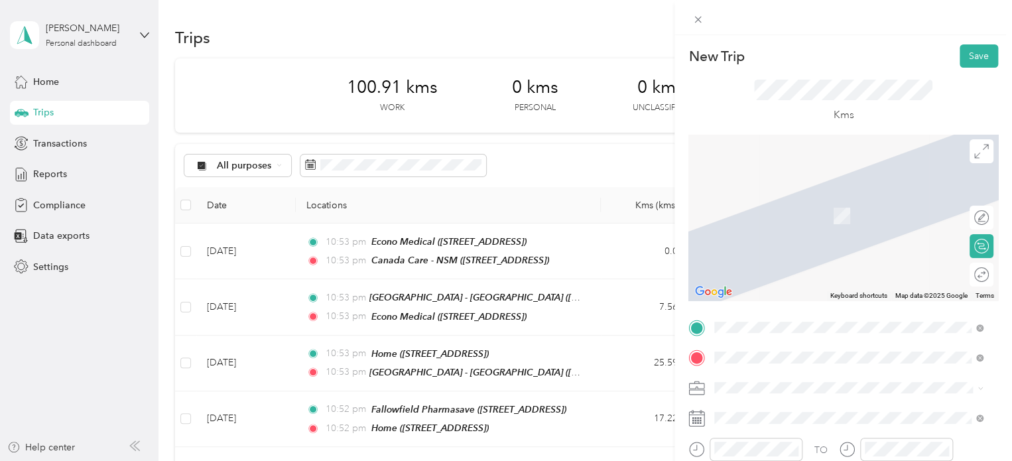
click at [799, 220] on div "Ontario Medical Supply - Head Office [STREET_ADDRESS]" at bounding box center [822, 209] width 165 height 28
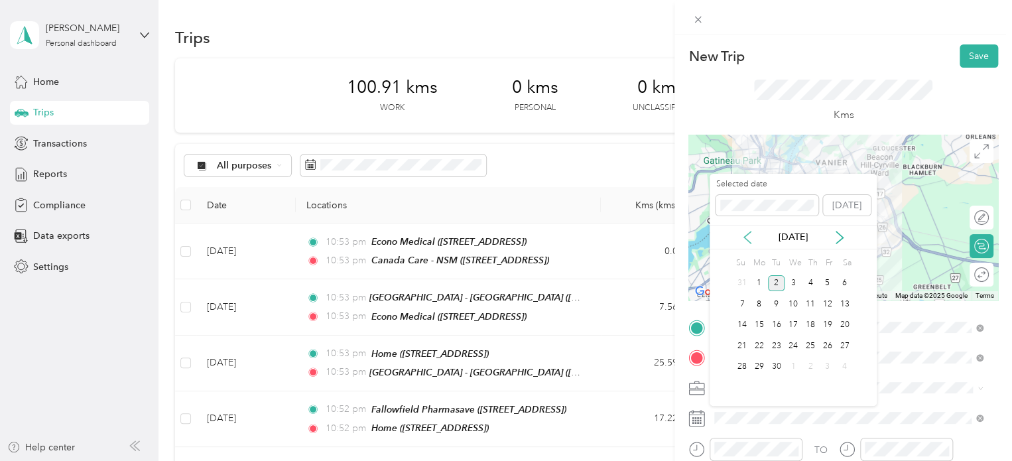
click at [751, 240] on icon at bounding box center [747, 237] width 13 height 13
click at [780, 302] on div "8" at bounding box center [776, 304] width 17 height 17
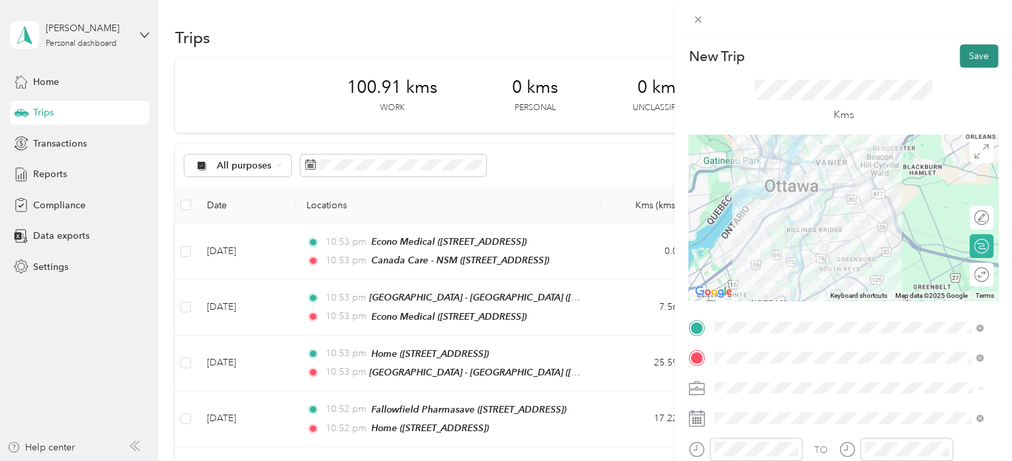
click at [974, 54] on button "Save" at bounding box center [979, 55] width 38 height 23
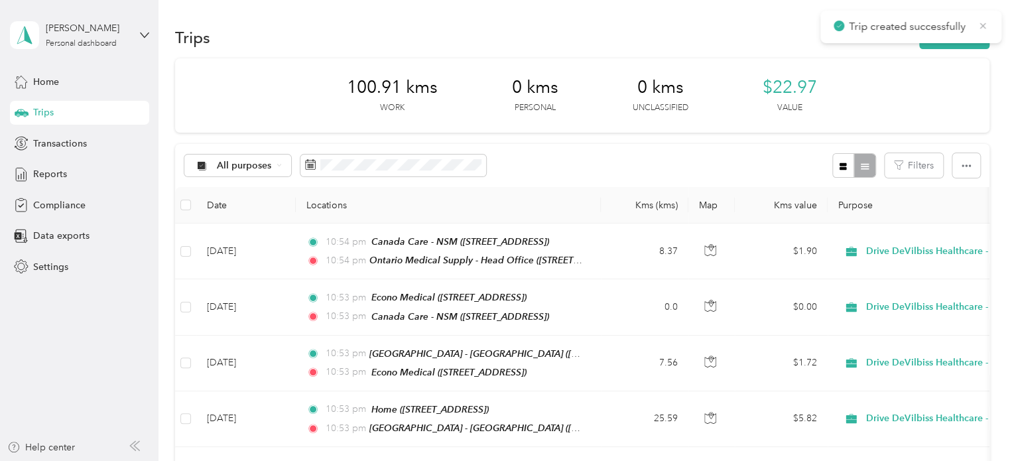
click at [985, 23] on icon at bounding box center [983, 26] width 11 height 12
click at [953, 43] on button "New trip" at bounding box center [955, 37] width 70 height 23
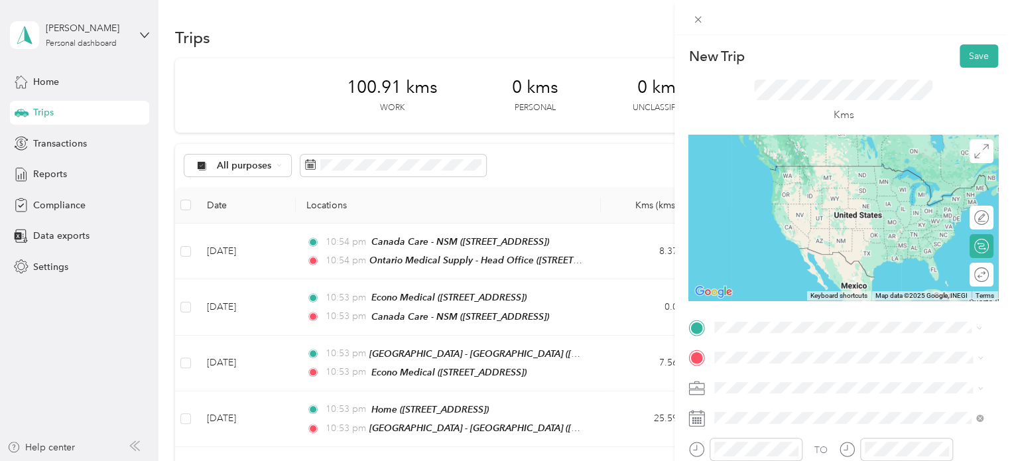
click at [815, 184] on span "[STREET_ADDRESS]" at bounding box center [782, 185] width 84 height 11
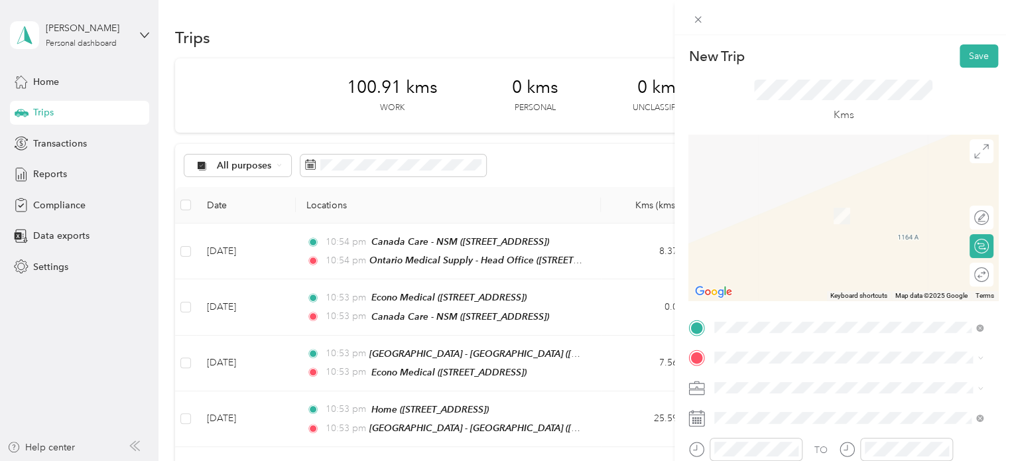
click at [813, 220] on div "The Good Access 15 Antares Dr, Hunt Club South Industrial, Ottawa, ON , K2E 7Y9…" at bounding box center [819, 206] width 158 height 28
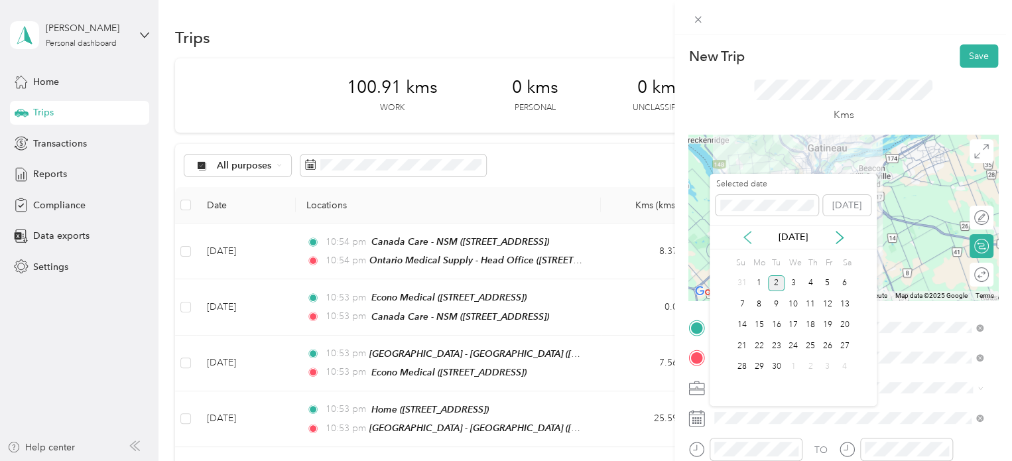
click at [746, 231] on icon at bounding box center [747, 237] width 13 height 13
click at [776, 305] on div "8" at bounding box center [776, 304] width 17 height 17
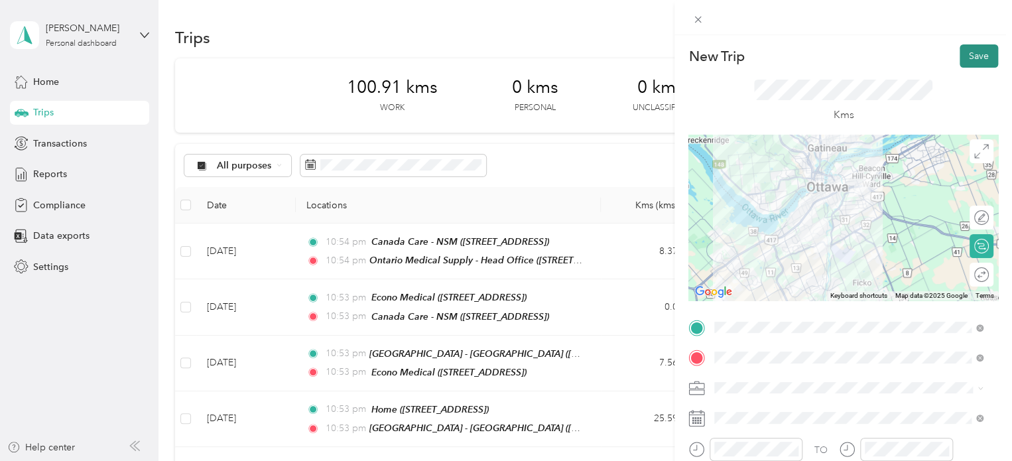
click at [962, 63] on button "Save" at bounding box center [979, 55] width 38 height 23
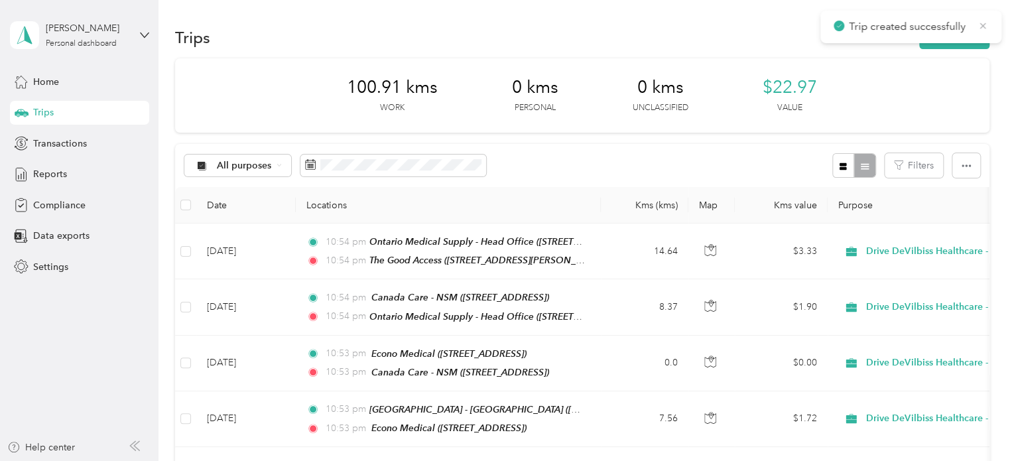
click at [983, 23] on icon at bounding box center [983, 26] width 11 height 12
click at [963, 33] on button "New trip" at bounding box center [955, 37] width 70 height 23
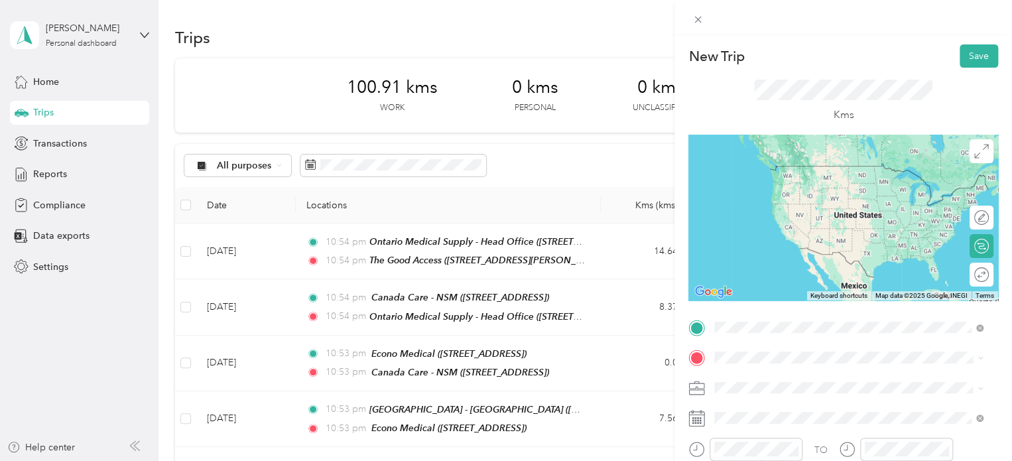
click at [837, 169] on div "The Good Access" at bounding box center [819, 171] width 158 height 12
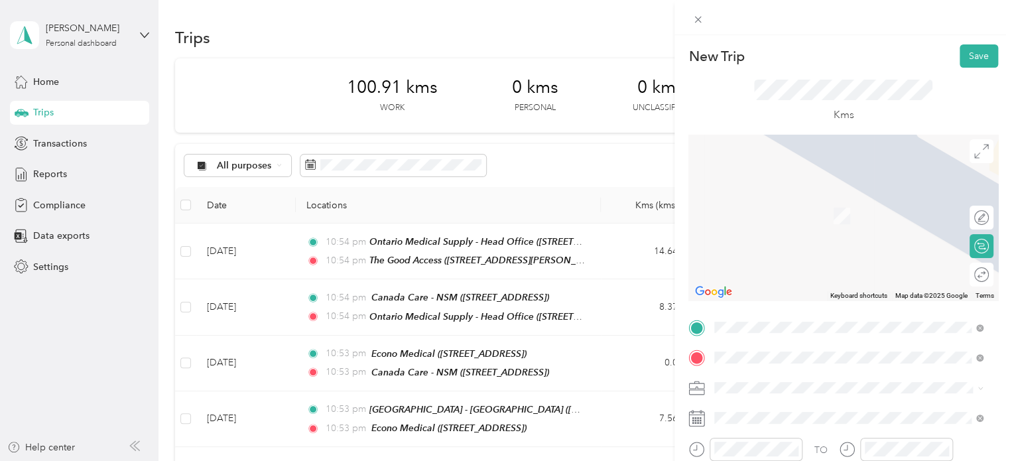
click at [794, 212] on span "[STREET_ADDRESS]" at bounding box center [782, 215] width 84 height 11
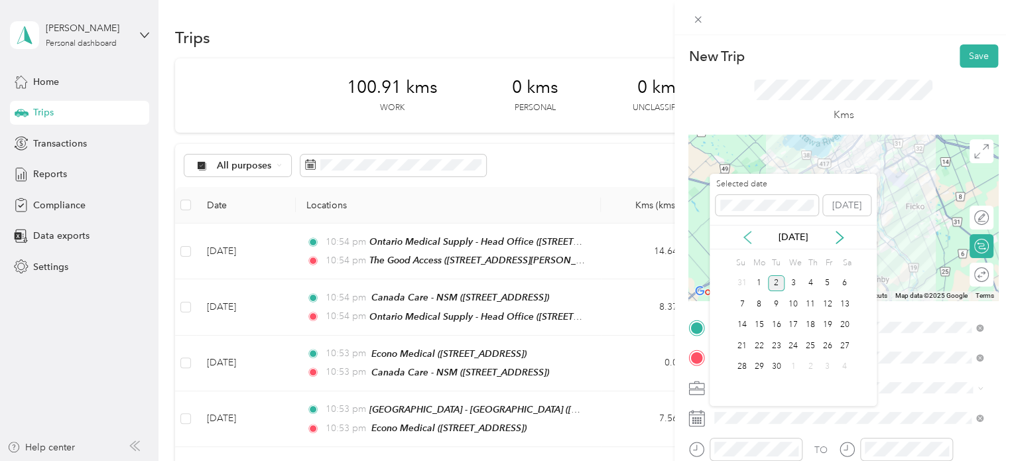
click at [747, 236] on icon at bounding box center [747, 237] width 13 height 13
click at [780, 302] on div "8" at bounding box center [776, 304] width 17 height 17
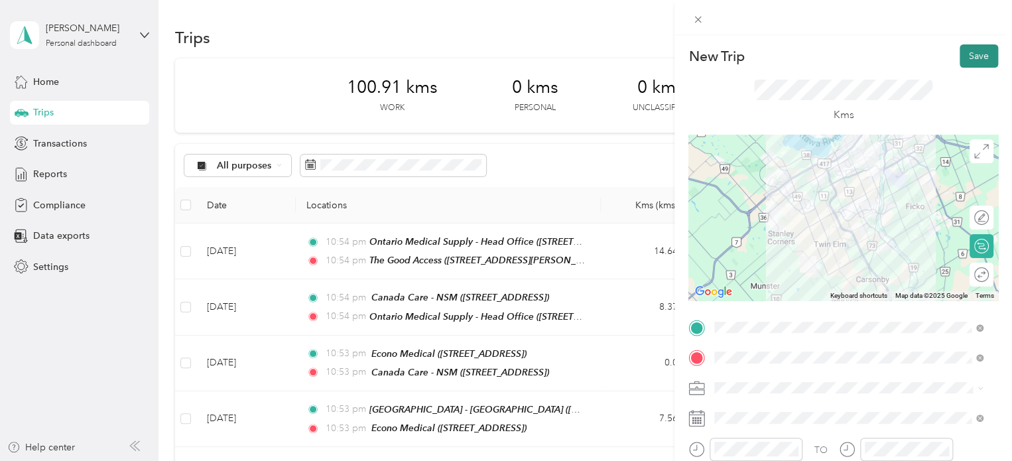
click at [969, 63] on button "Save" at bounding box center [979, 55] width 38 height 23
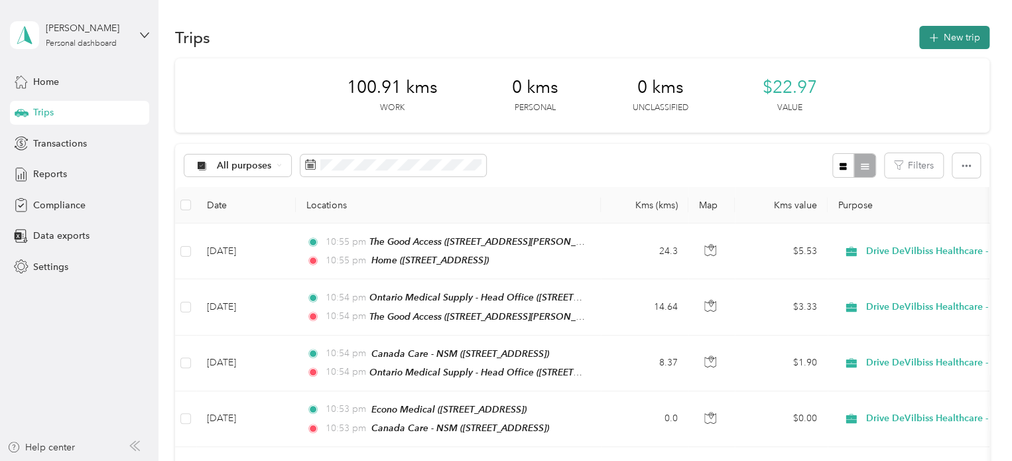
click at [968, 44] on button "New trip" at bounding box center [955, 37] width 70 height 23
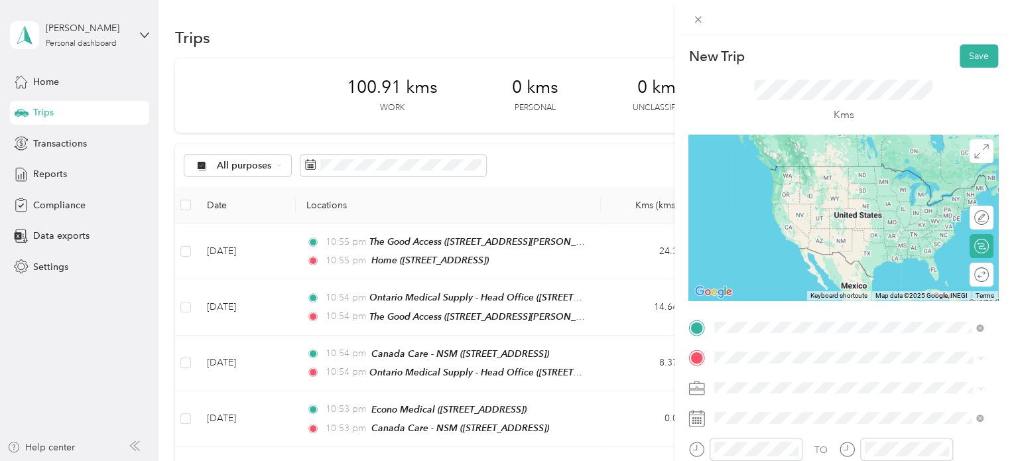
click at [824, 176] on div "Home" at bounding box center [782, 171] width 84 height 12
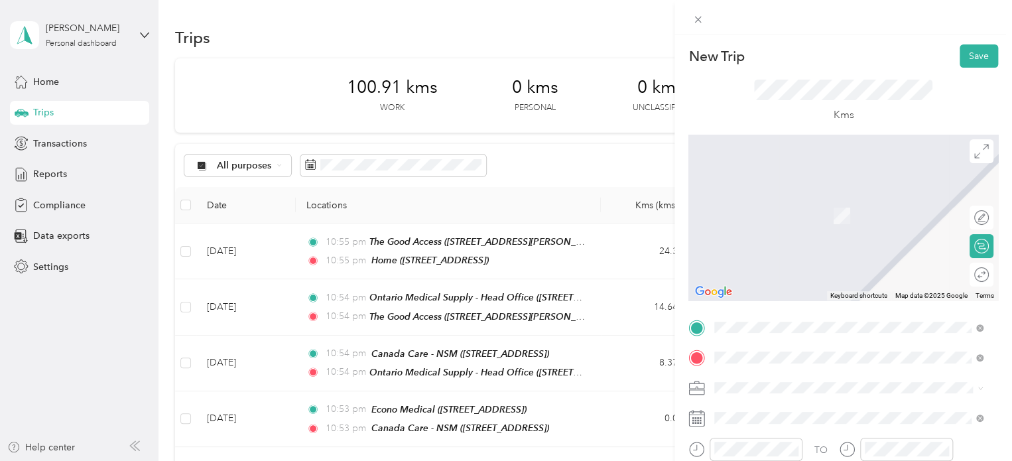
click at [813, 215] on span "[STREET_ADDRESS]" at bounding box center [782, 215] width 84 height 11
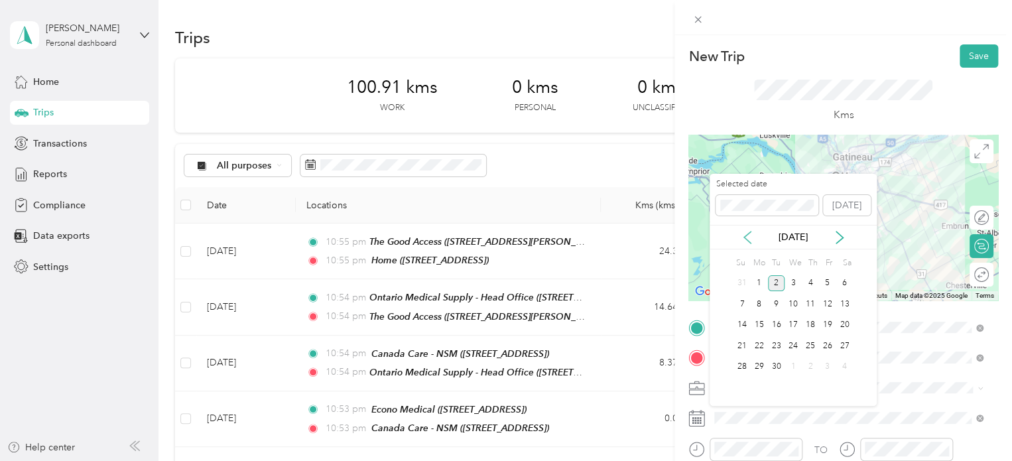
click at [748, 233] on icon at bounding box center [747, 237] width 13 height 13
click at [792, 302] on div "9" at bounding box center [793, 304] width 17 height 17
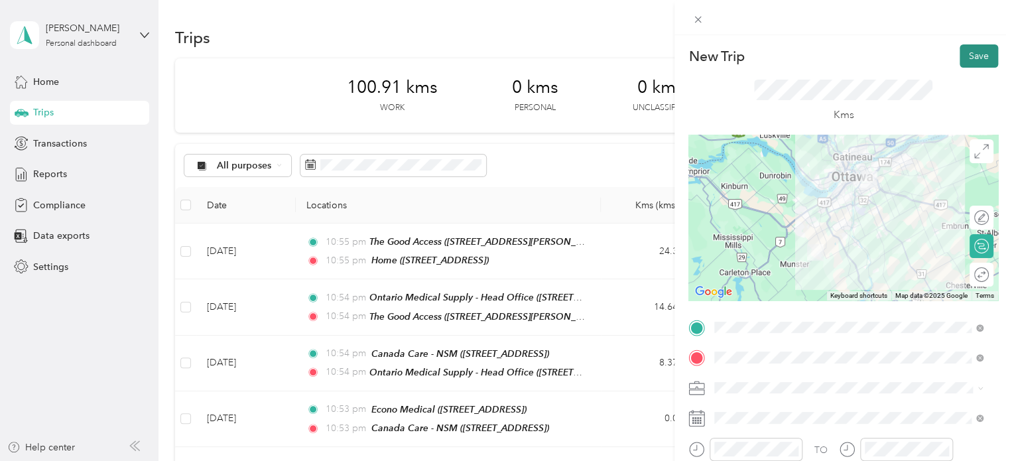
click at [971, 56] on button "Save" at bounding box center [979, 55] width 38 height 23
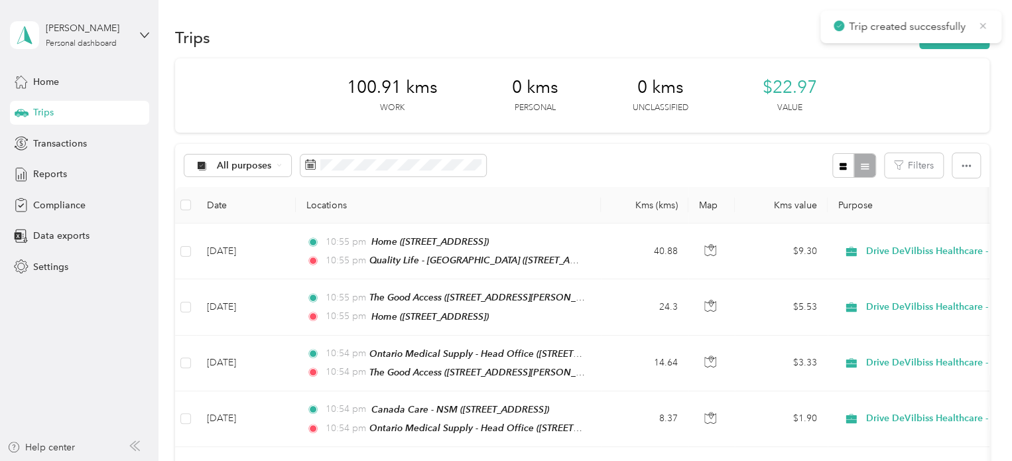
click at [980, 26] on icon at bounding box center [983, 26] width 11 height 12
click at [969, 32] on button "New trip" at bounding box center [955, 37] width 70 height 23
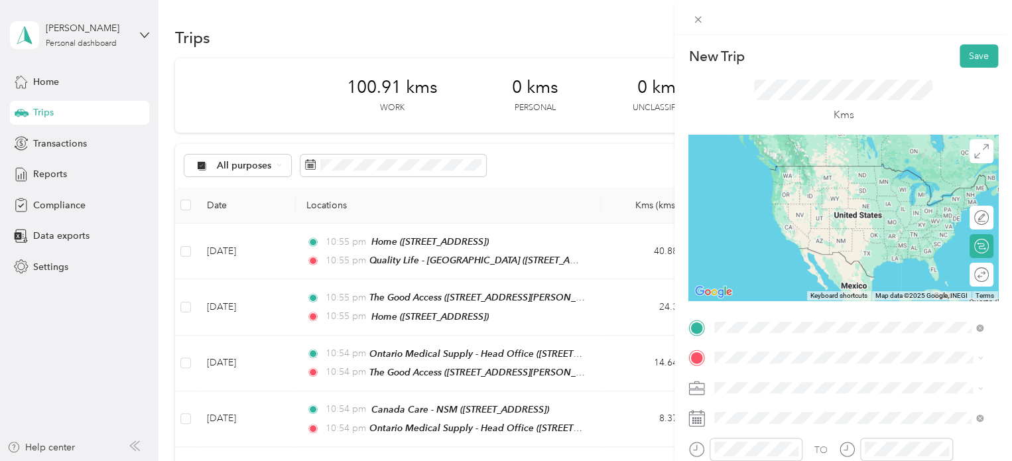
click at [799, 175] on div "Quality Life - Ottawa 2232 Gladwin Cres, Cyrville Industrial Area, Ottawa, ON ,…" at bounding box center [818, 179] width 157 height 28
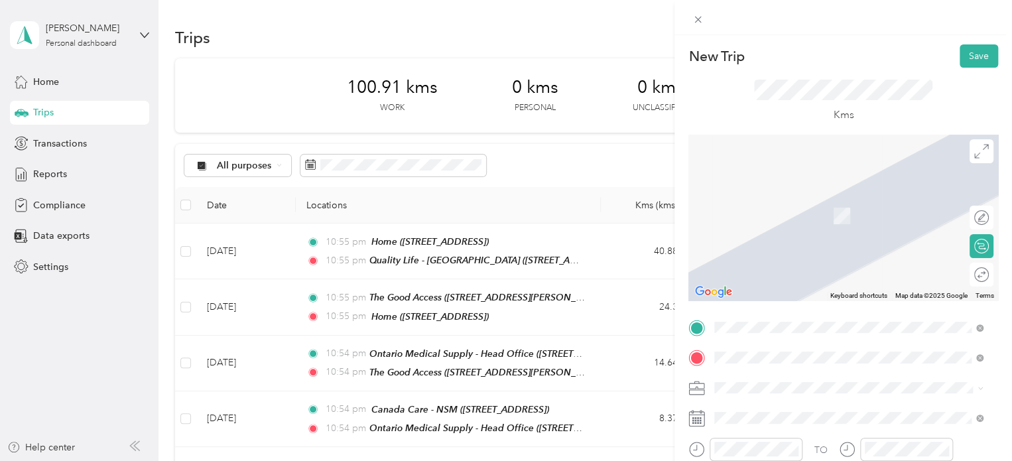
click at [800, 212] on span "[STREET_ADDRESS]" at bounding box center [782, 215] width 84 height 11
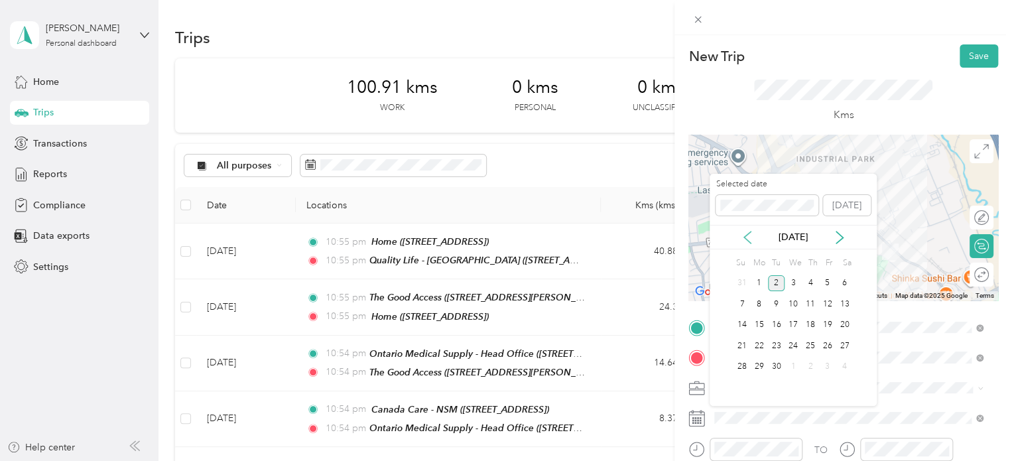
click at [751, 238] on icon at bounding box center [747, 237] width 13 height 13
click at [792, 301] on div "9" at bounding box center [793, 304] width 17 height 17
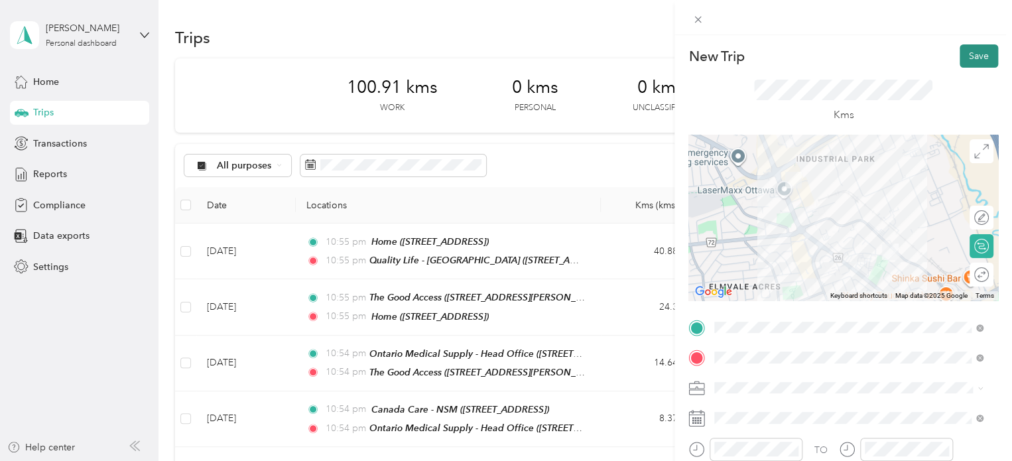
click at [963, 44] on button "Save" at bounding box center [979, 55] width 38 height 23
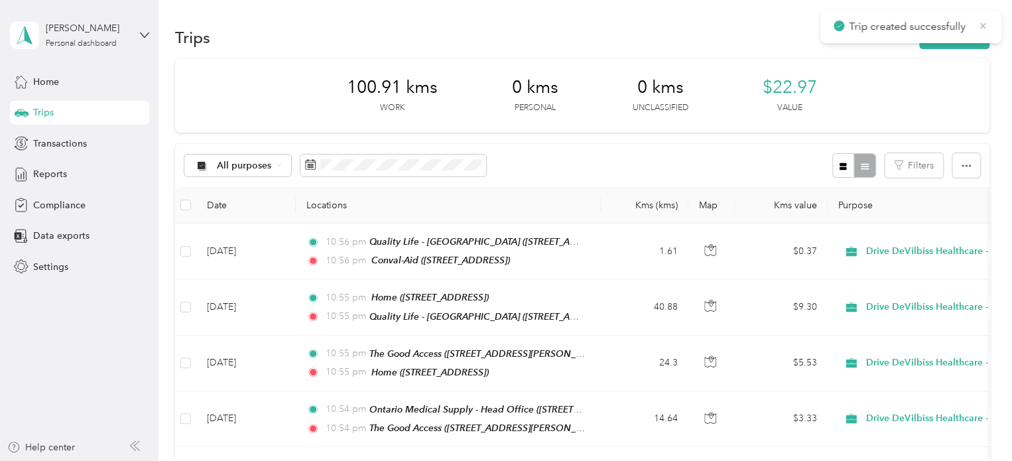
click at [983, 21] on icon at bounding box center [983, 26] width 11 height 12
click at [966, 33] on button "New trip" at bounding box center [955, 37] width 70 height 23
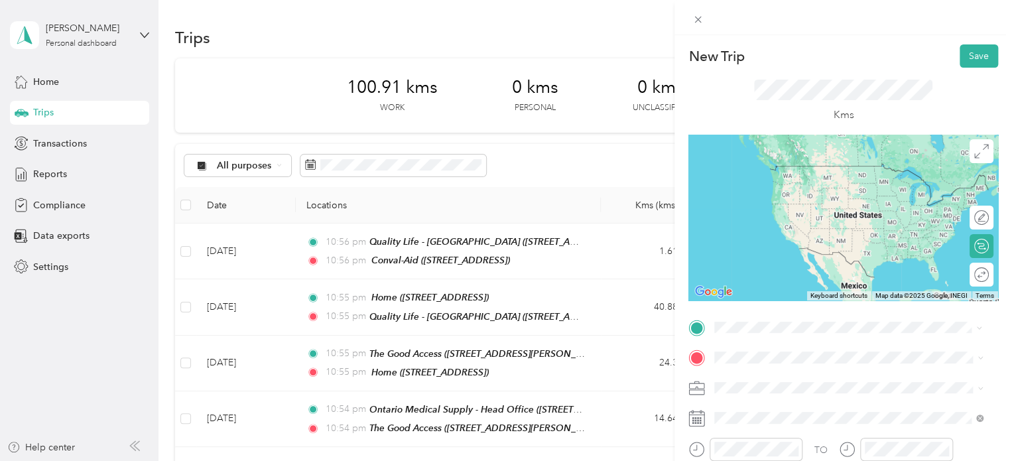
click at [790, 180] on span "[STREET_ADDRESS]" at bounding box center [782, 185] width 84 height 11
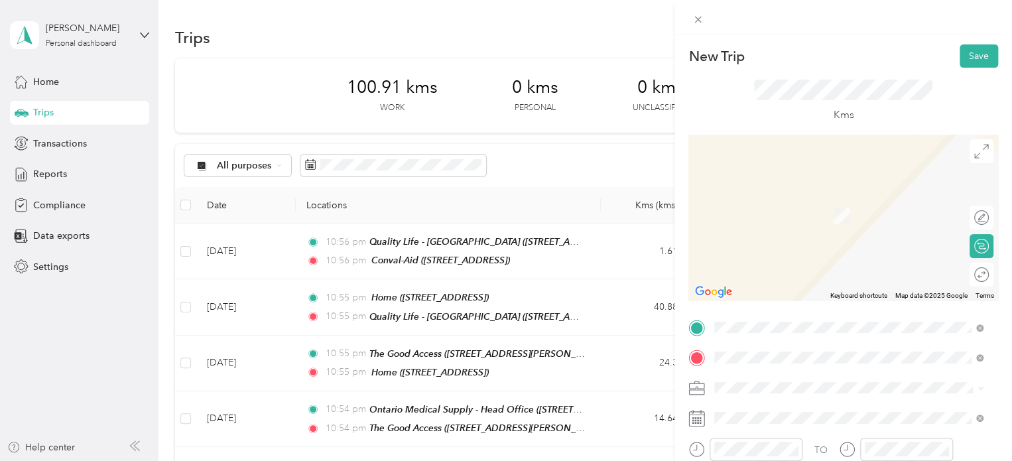
click at [804, 217] on span "[STREET_ADDRESS]" at bounding box center [782, 215] width 84 height 11
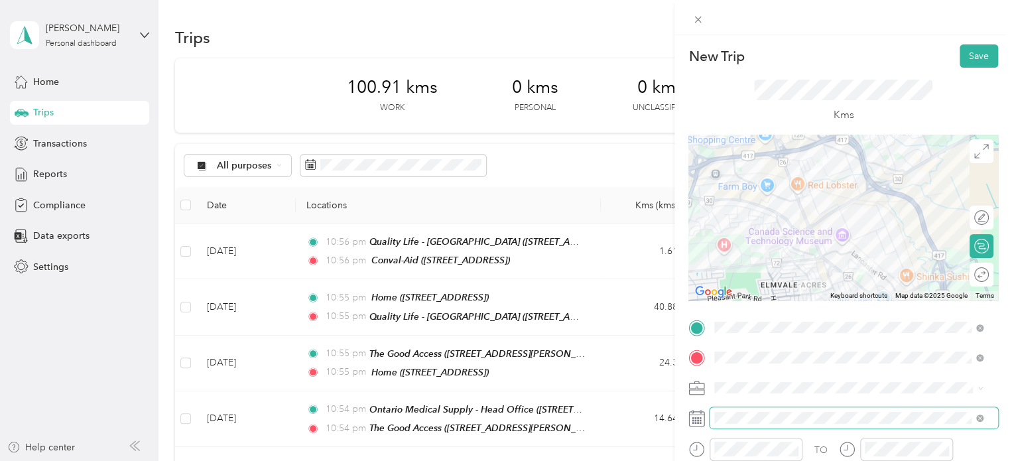
click at [790, 411] on span at bounding box center [854, 417] width 289 height 21
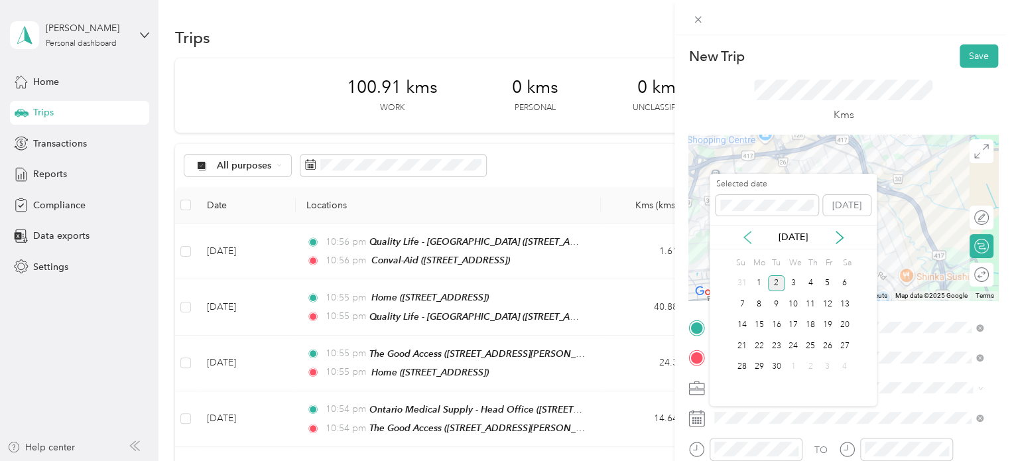
click at [746, 231] on icon at bounding box center [747, 237] width 13 height 13
click at [794, 303] on div "9" at bounding box center [793, 304] width 17 height 17
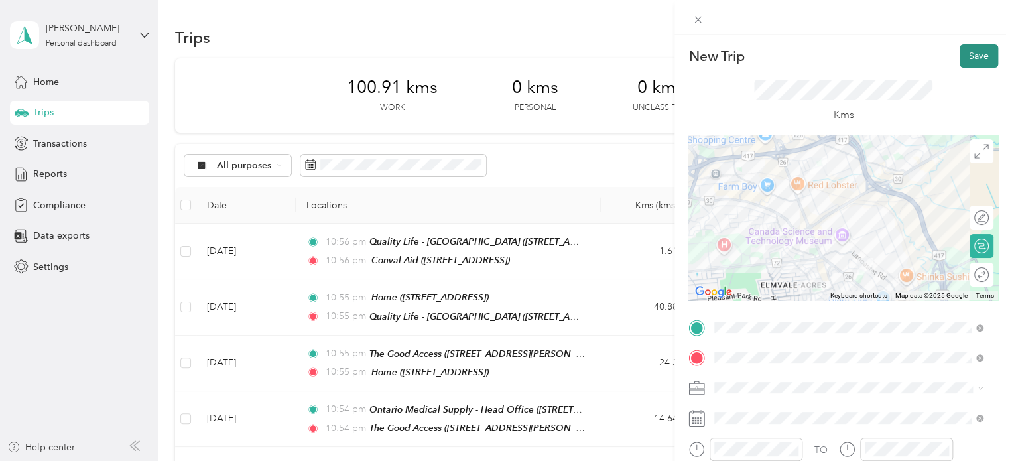
click at [981, 58] on button "Save" at bounding box center [979, 55] width 38 height 23
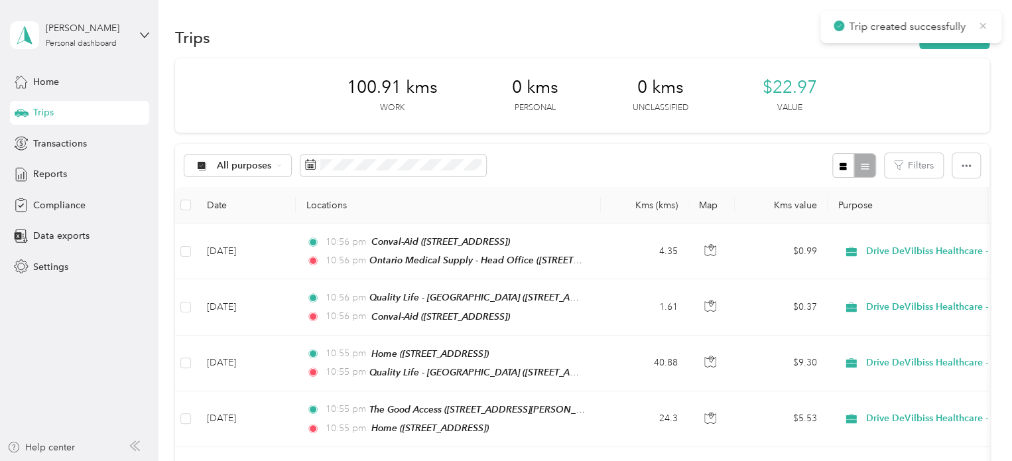
click at [983, 21] on icon at bounding box center [983, 26] width 11 height 12
click at [971, 27] on button "New trip" at bounding box center [955, 37] width 70 height 23
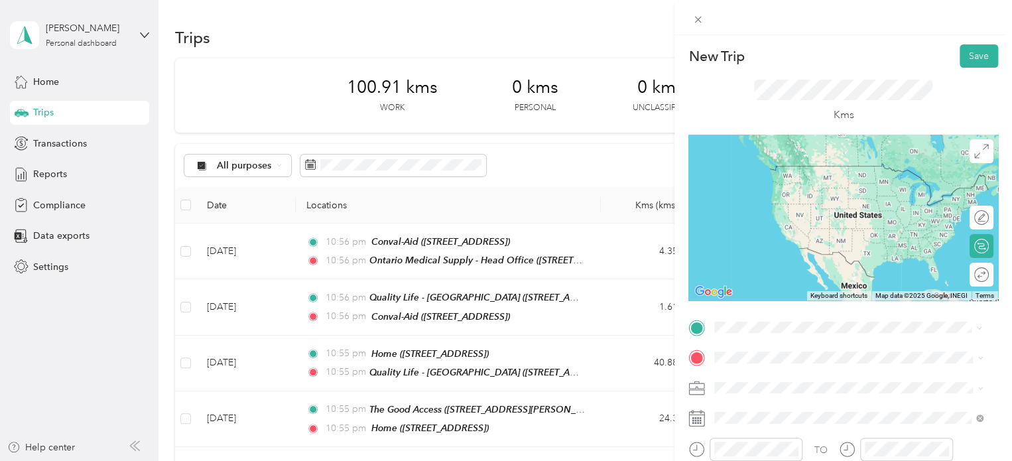
click at [822, 172] on div "Ontario Medical Supply - Head Office [STREET_ADDRESS]" at bounding box center [822, 179] width 165 height 28
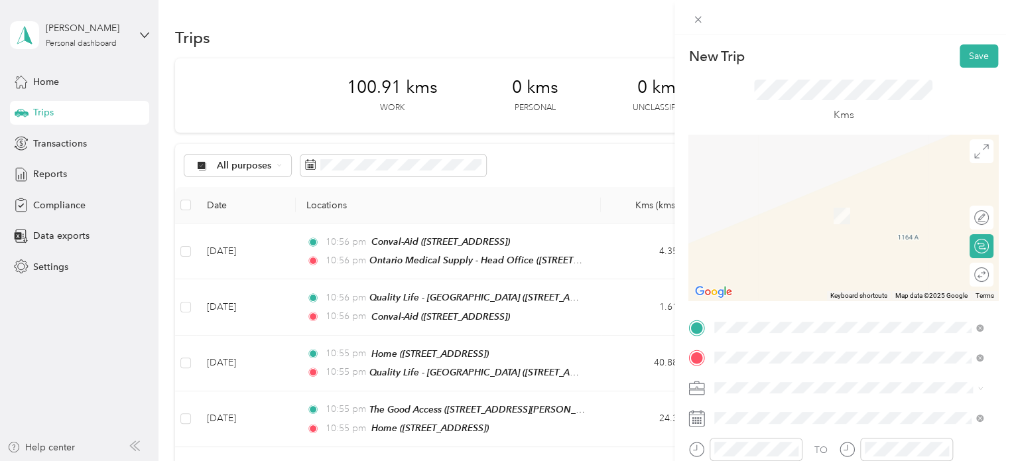
click at [799, 220] on div "Home [STREET_ADDRESS]" at bounding box center [782, 209] width 84 height 28
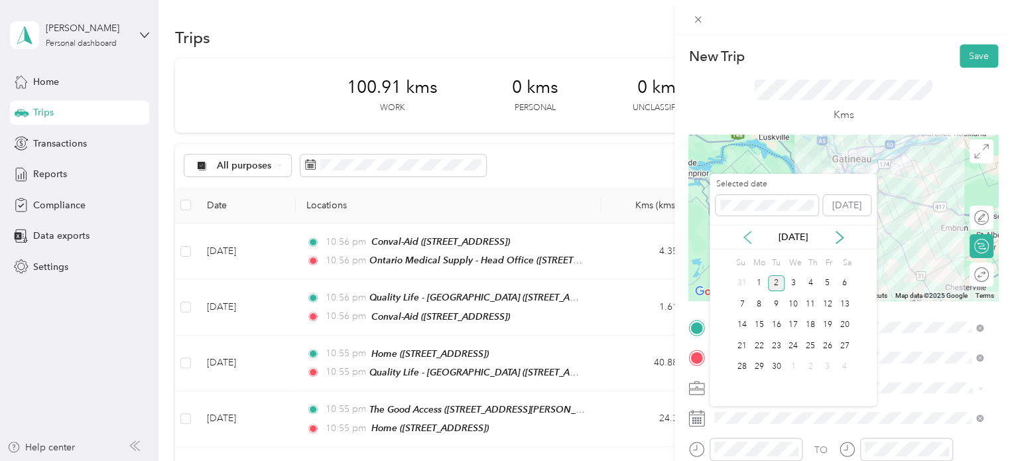
click at [750, 234] on icon at bounding box center [747, 237] width 13 height 13
click at [795, 303] on div "9" at bounding box center [793, 304] width 17 height 17
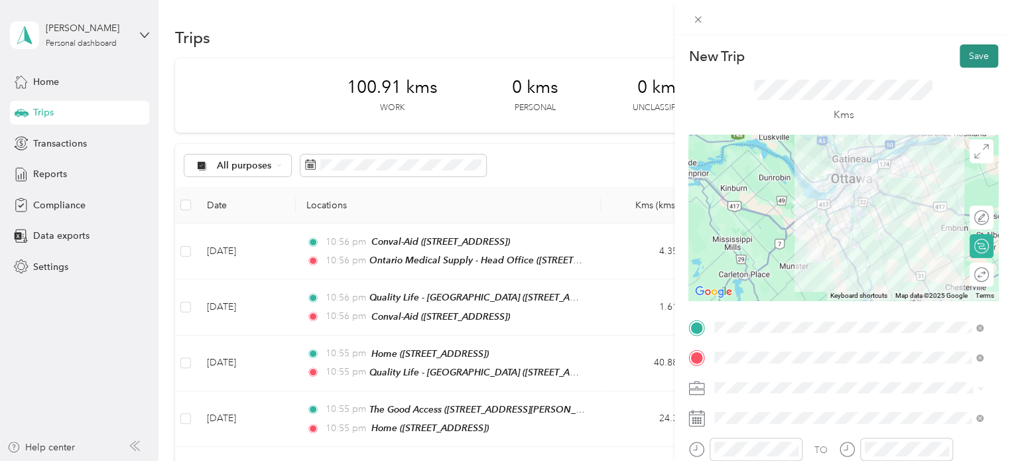
click at [973, 55] on button "Save" at bounding box center [979, 55] width 38 height 23
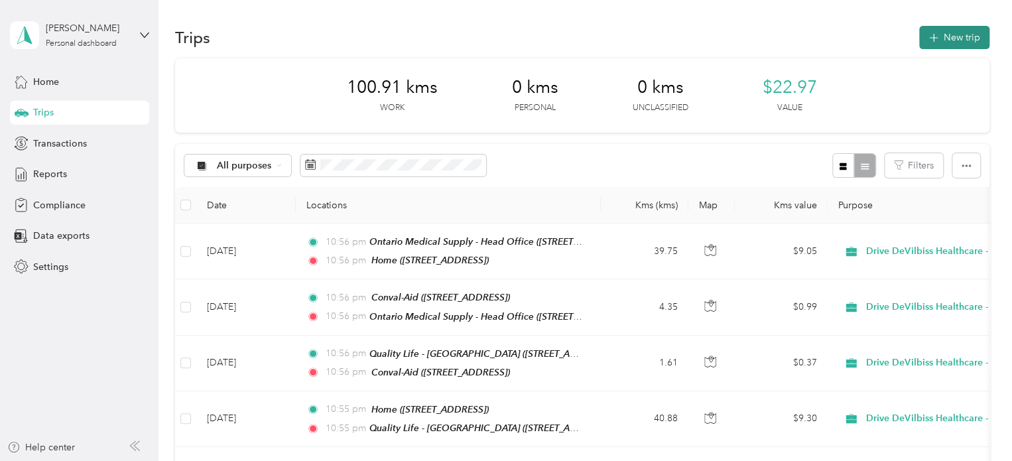
click at [972, 26] on button "New trip" at bounding box center [955, 37] width 70 height 23
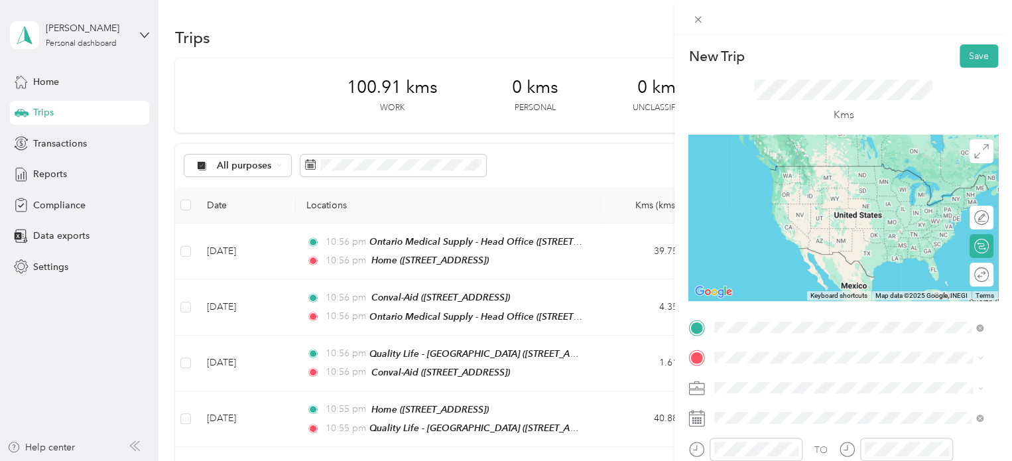
click at [815, 178] on div "Home [STREET_ADDRESS]" at bounding box center [782, 179] width 84 height 28
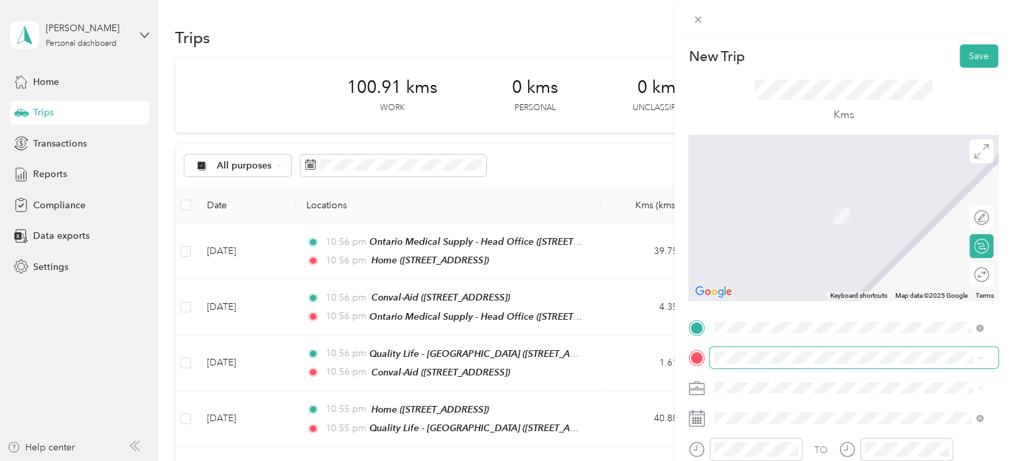
click at [772, 350] on span at bounding box center [854, 357] width 289 height 21
click at [809, 214] on span "[STREET_ADDRESS][PERSON_NAME]" at bounding box center [819, 215] width 158 height 11
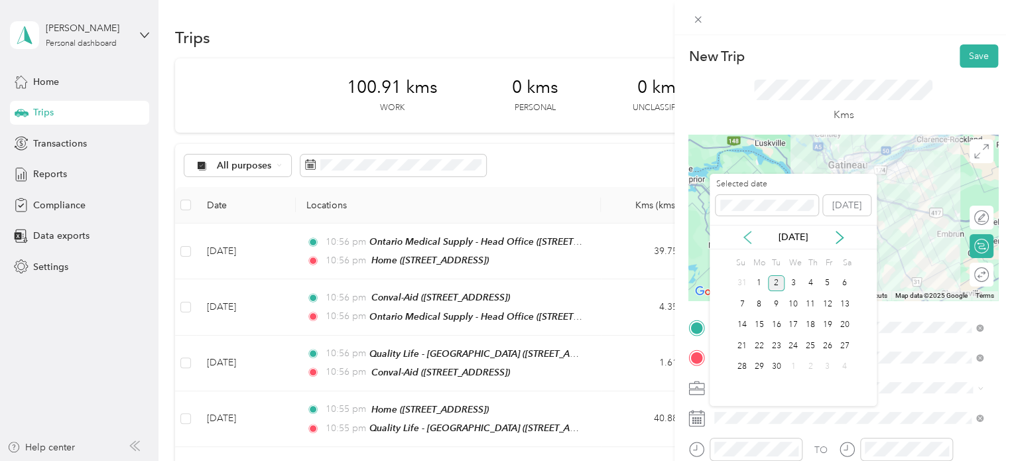
click at [750, 238] on icon at bounding box center [747, 237] width 13 height 13
click at [813, 306] on div "10" at bounding box center [810, 304] width 17 height 17
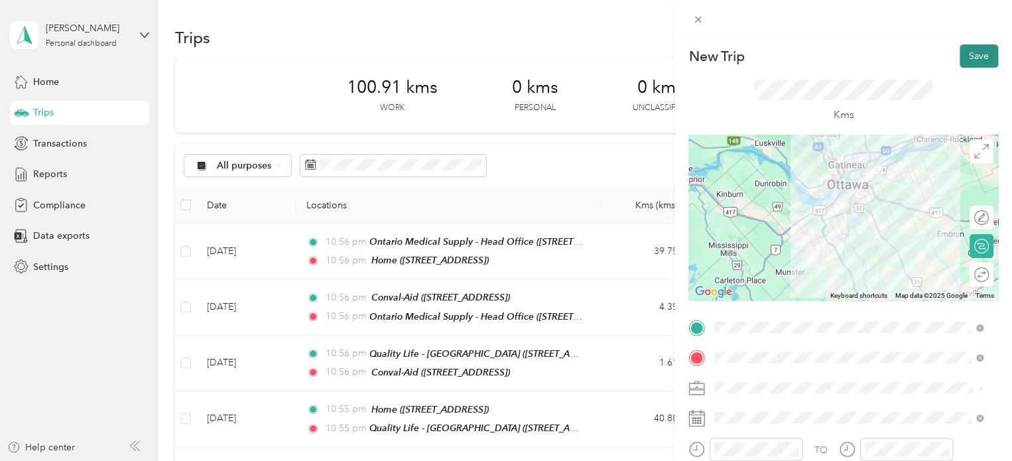
click at [972, 57] on button "Save" at bounding box center [979, 55] width 38 height 23
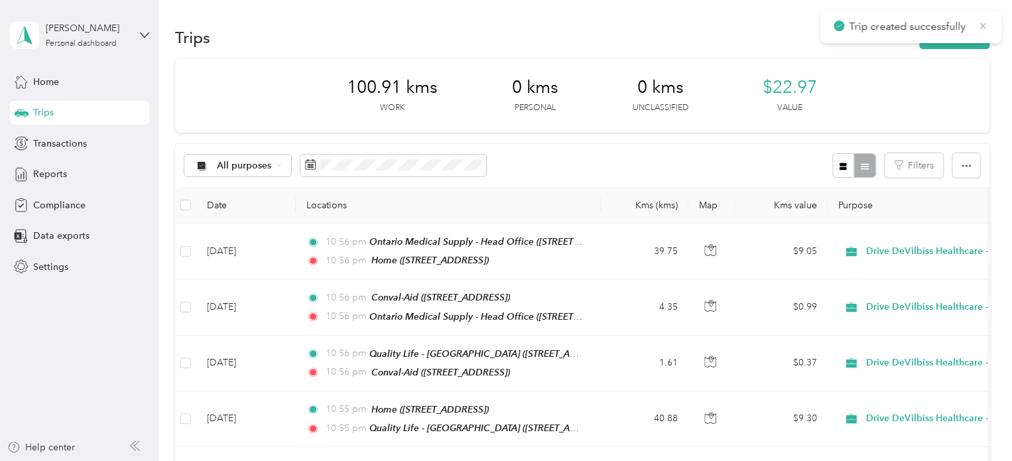
click at [981, 21] on icon at bounding box center [983, 26] width 11 height 12
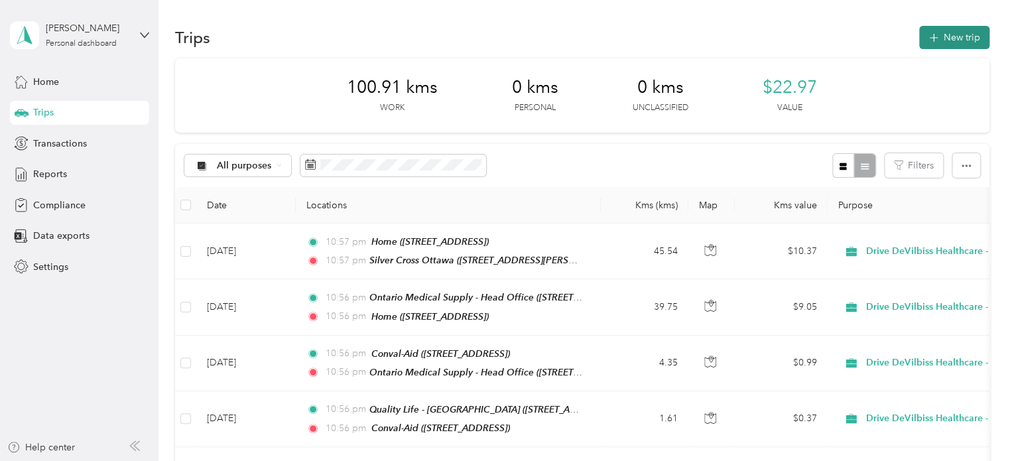
click at [961, 32] on button "New trip" at bounding box center [955, 37] width 70 height 23
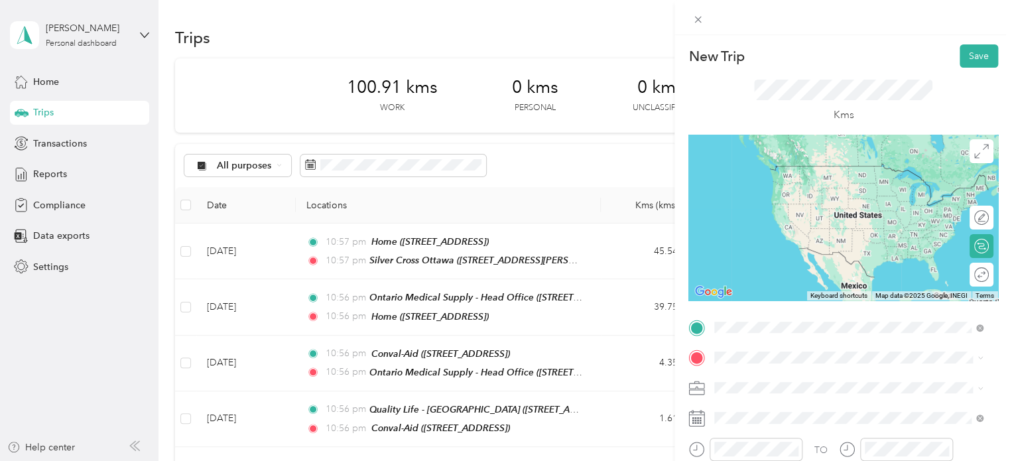
click at [812, 190] on span "[STREET_ADDRESS][PERSON_NAME]" at bounding box center [819, 185] width 158 height 11
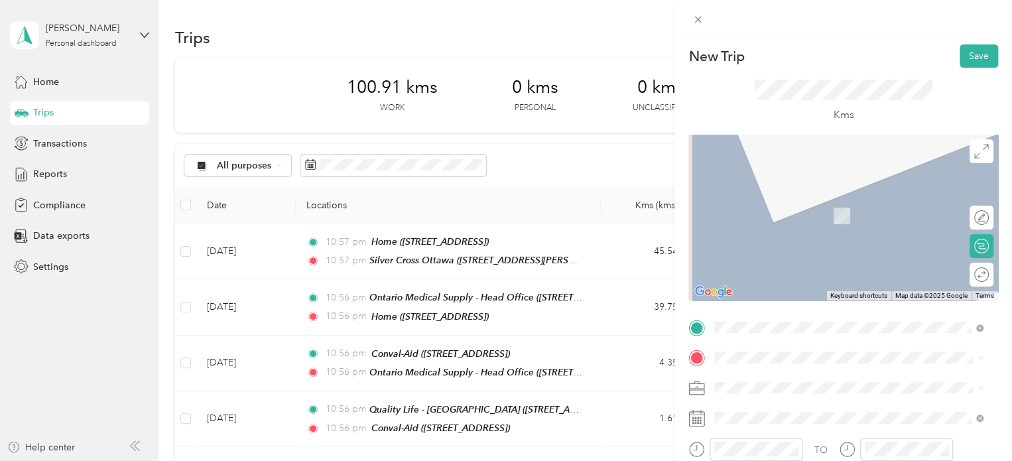
click at [797, 301] on span "[STREET_ADDRESS][PERSON_NAME]" at bounding box center [819, 295] width 158 height 11
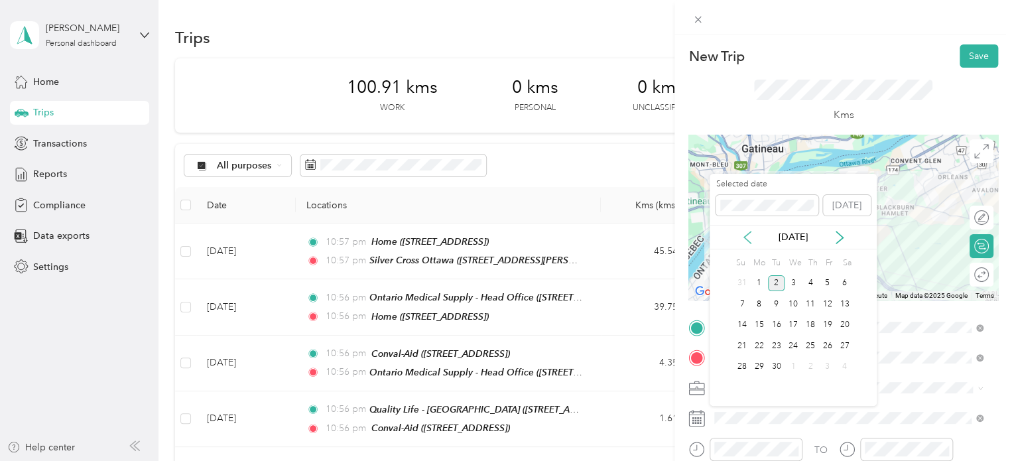
click at [746, 234] on icon at bounding box center [747, 238] width 7 height 12
click at [805, 299] on div "10" at bounding box center [810, 304] width 17 height 17
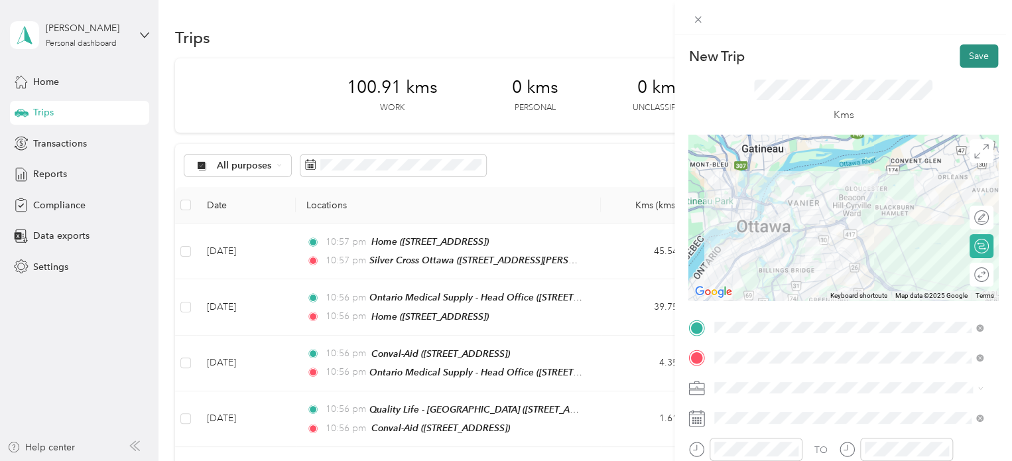
click at [971, 47] on button "Save" at bounding box center [979, 55] width 38 height 23
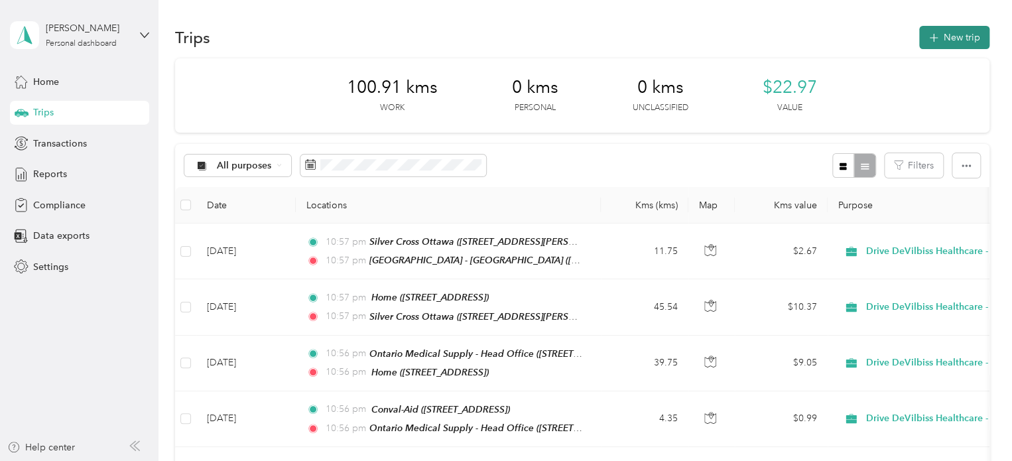
click at [966, 39] on button "New trip" at bounding box center [955, 37] width 70 height 23
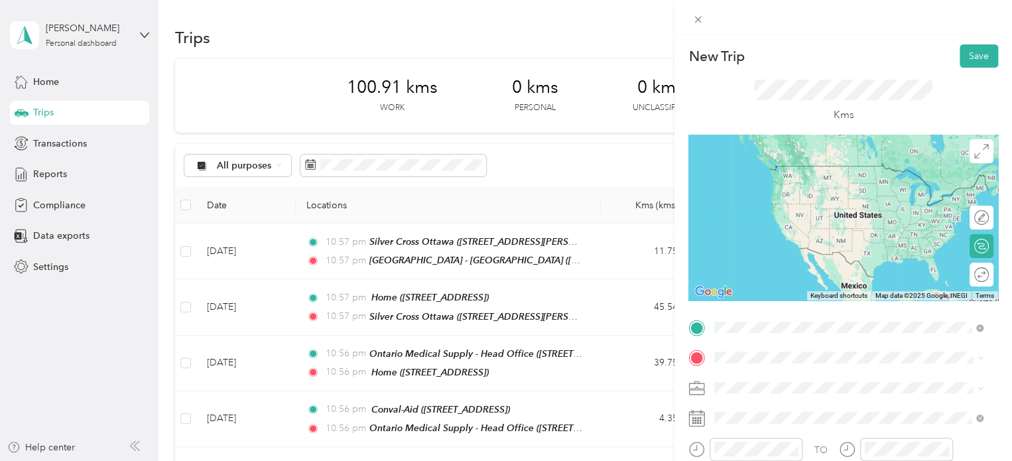
click at [821, 276] on div "[GEOGRAPHIC_DATA] - [GEOGRAPHIC_DATA] [STREET_ADDRESS][PERSON_NAME]" at bounding box center [843, 262] width 206 height 28
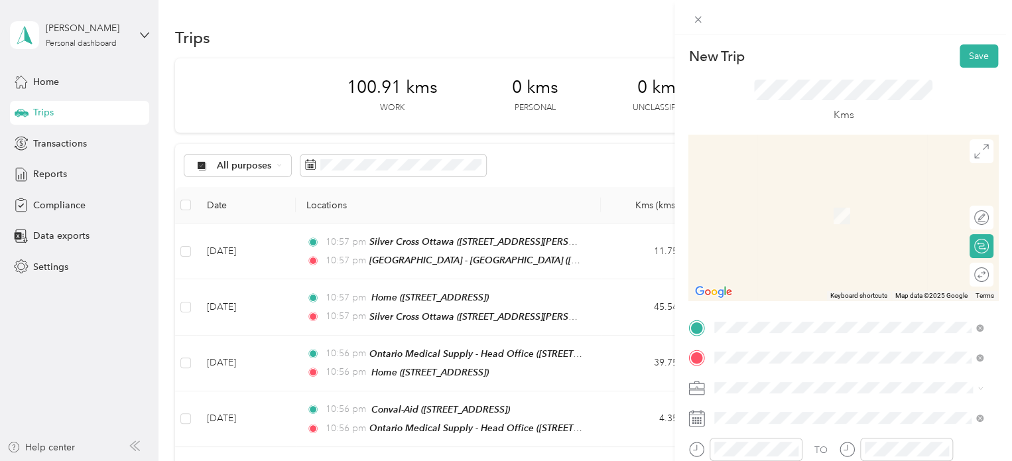
click at [811, 249] on strong "ProResp - [GEOGRAPHIC_DATA]" at bounding box center [811, 243] width 143 height 12
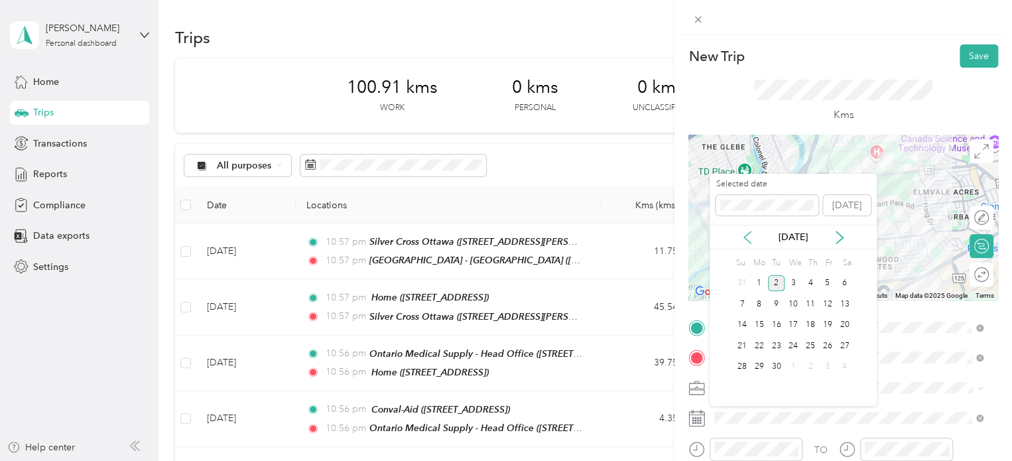
click at [748, 241] on icon at bounding box center [747, 238] width 7 height 12
click at [808, 299] on div "10" at bounding box center [810, 304] width 17 height 17
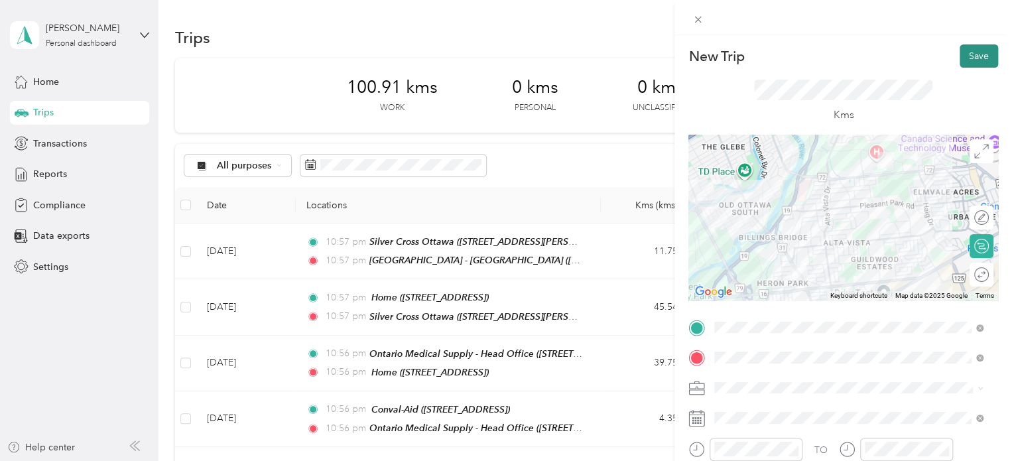
click at [967, 56] on button "Save" at bounding box center [979, 55] width 38 height 23
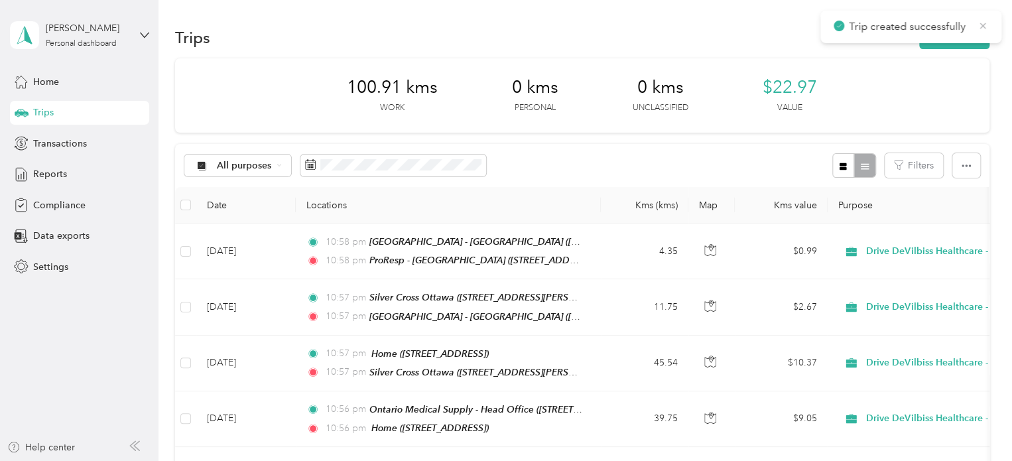
click at [983, 22] on icon at bounding box center [983, 26] width 11 height 12
click at [958, 32] on button "New trip" at bounding box center [955, 37] width 70 height 23
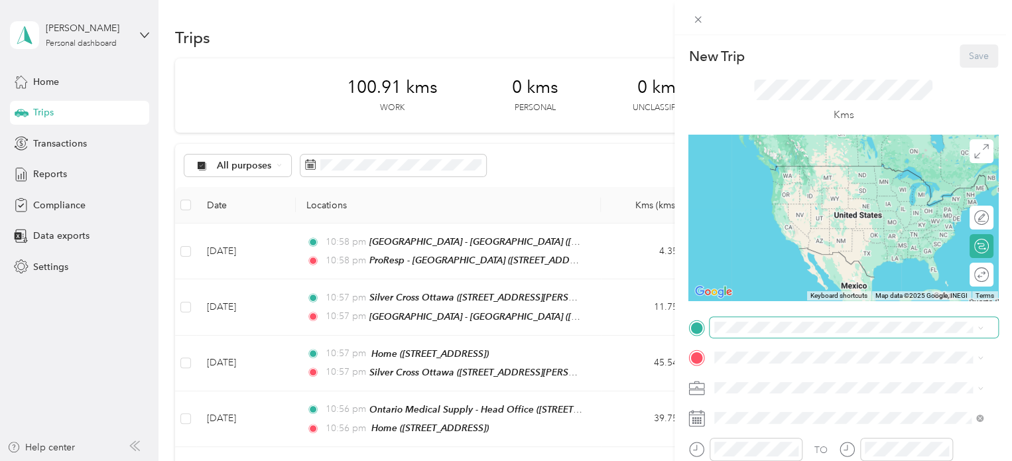
click at [798, 318] on span at bounding box center [854, 327] width 289 height 21
click at [812, 234] on div "ProResp - Ottawa 1529 Bank Street, K1H 7Z1, Ottawa, Ontario, Canada" at bounding box center [811, 220] width 143 height 28
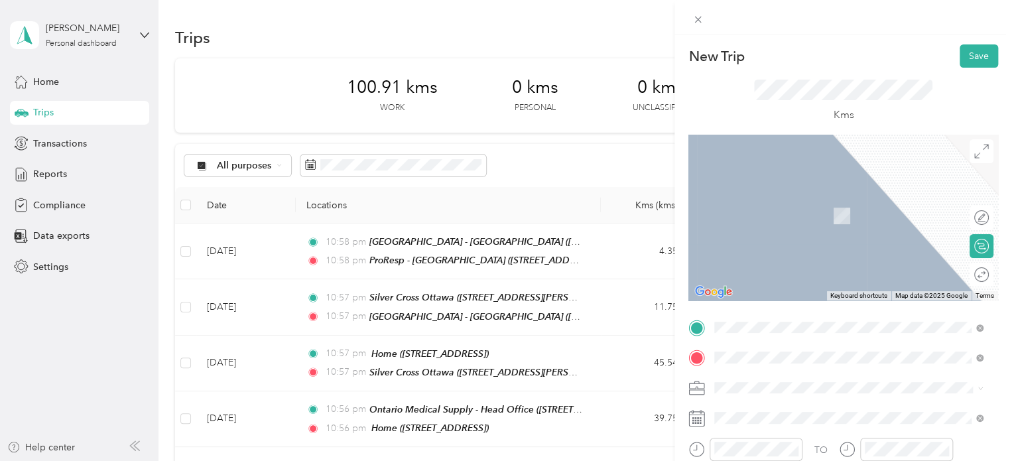
click at [803, 207] on div "Riverside Hospital - Ottawa 1967 Riverside Drive, K1H 5K6, Ottawa, Ontario, Can…" at bounding box center [843, 209] width 206 height 28
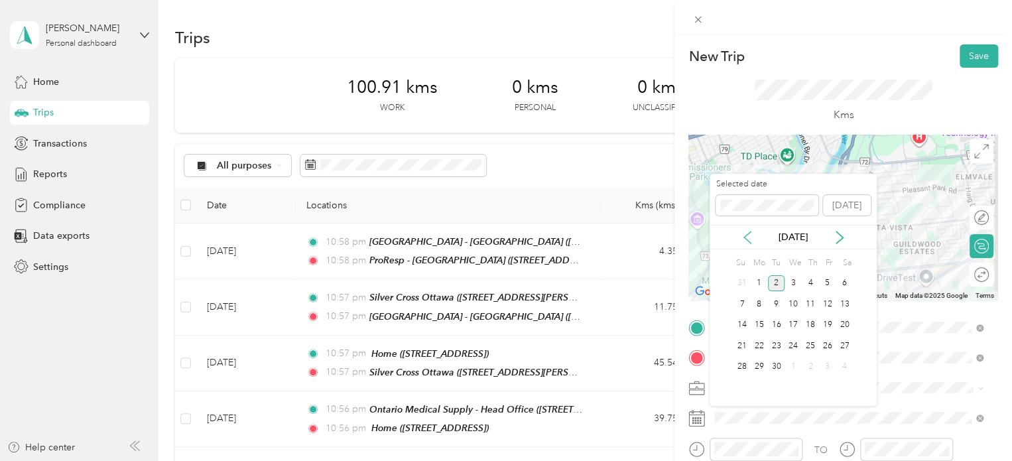
click at [746, 237] on icon at bounding box center [747, 237] width 13 height 13
click at [811, 305] on div "10" at bounding box center [810, 304] width 17 height 17
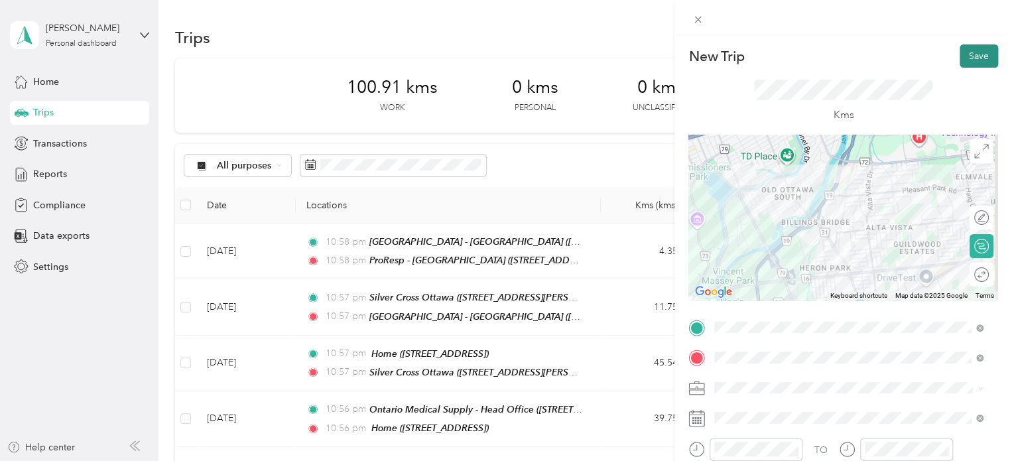
click at [971, 56] on button "Save" at bounding box center [979, 55] width 38 height 23
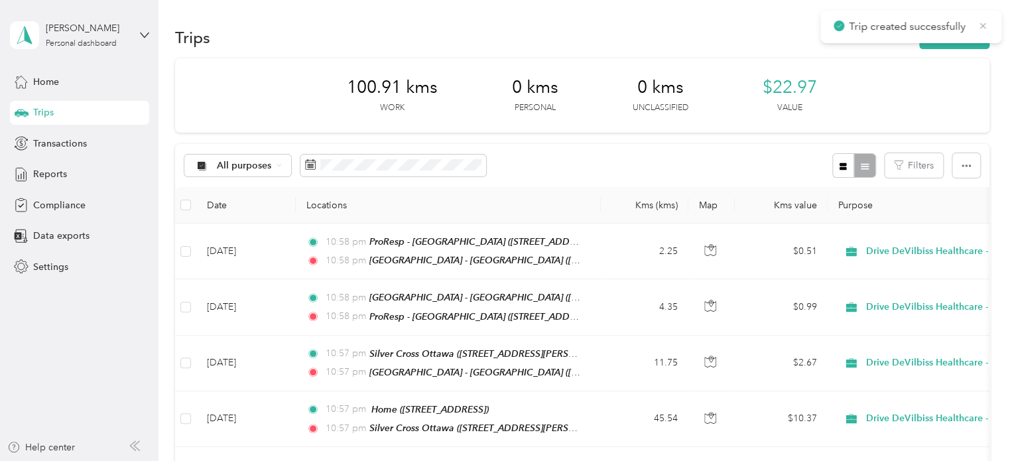
click at [981, 27] on icon at bounding box center [983, 26] width 11 height 12
click at [969, 36] on button "New trip" at bounding box center [955, 37] width 70 height 23
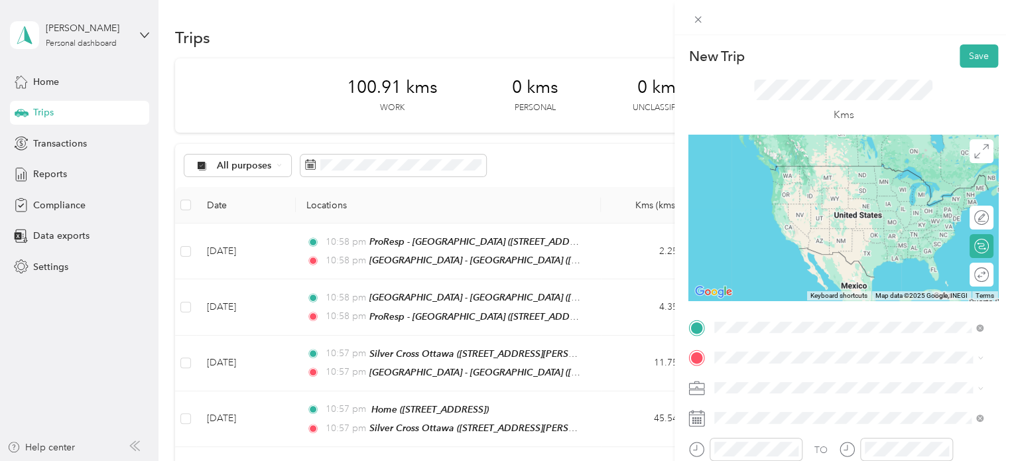
click at [806, 185] on span "1967 Riverside Drive, K1H 5K6, Ottawa, Ontario, Canada" at bounding box center [782, 185] width 84 height 11
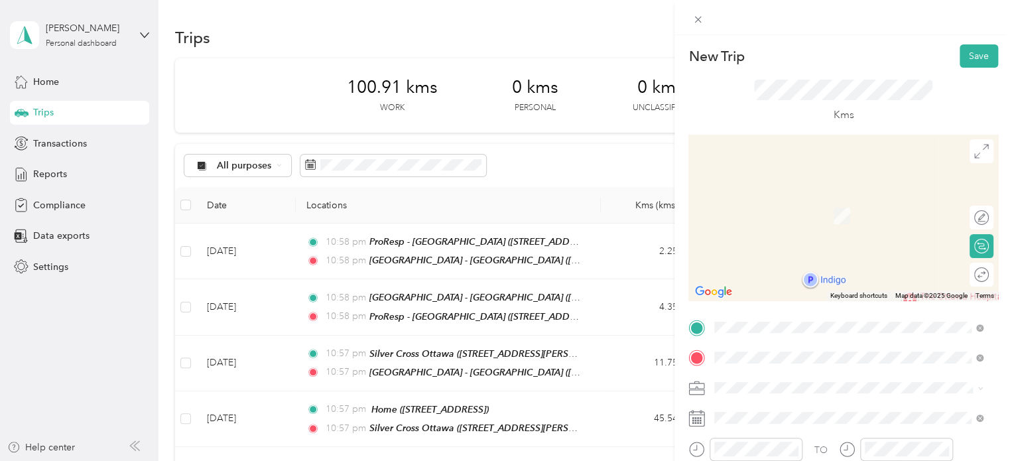
click at [797, 207] on div "Home [STREET_ADDRESS]" at bounding box center [782, 209] width 84 height 28
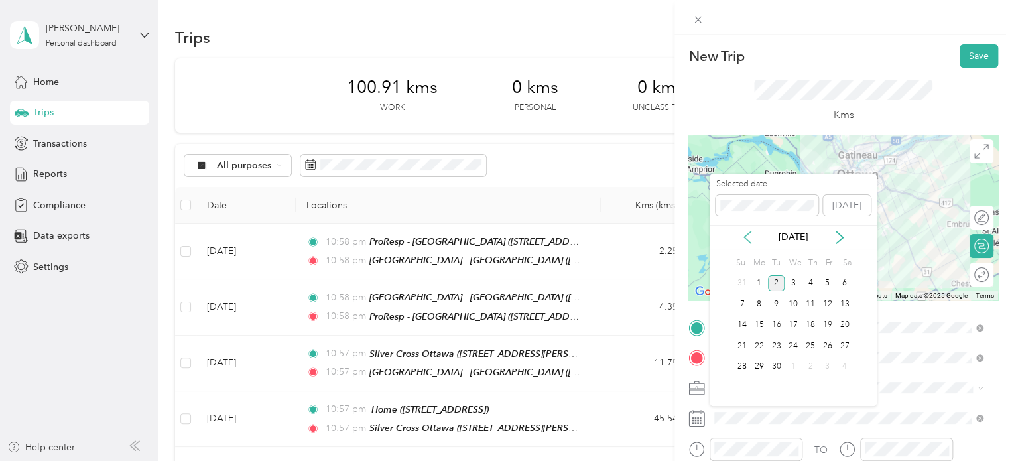
click at [750, 241] on icon at bounding box center [747, 237] width 13 height 13
click at [809, 302] on div "10" at bounding box center [810, 304] width 17 height 17
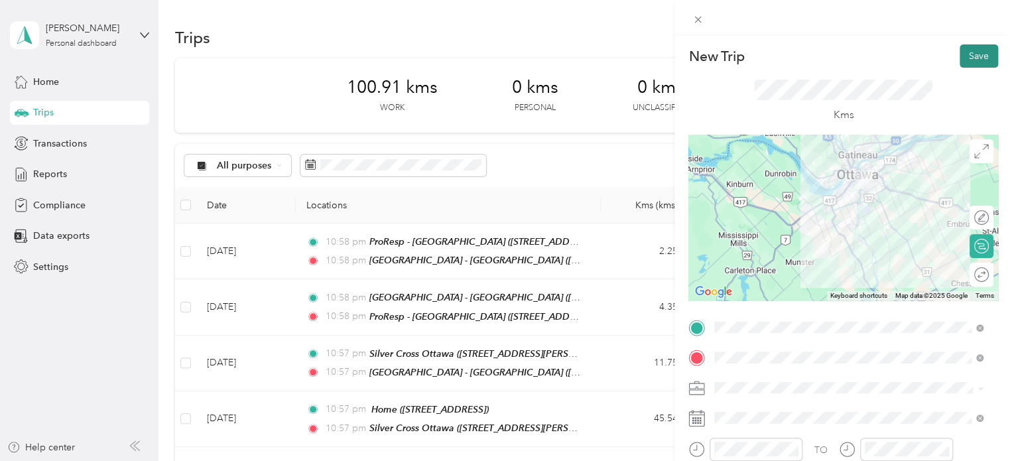
click at [965, 52] on button "Save" at bounding box center [979, 55] width 38 height 23
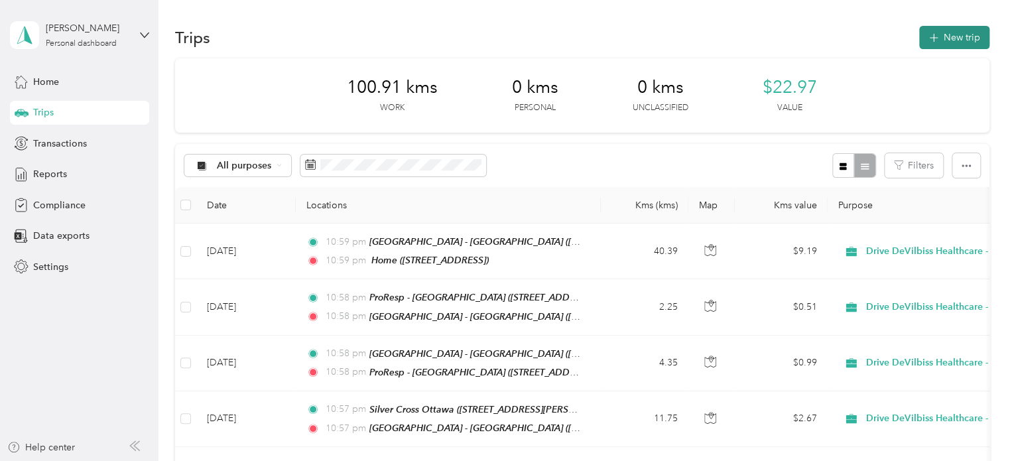
click at [961, 41] on button "New trip" at bounding box center [955, 37] width 70 height 23
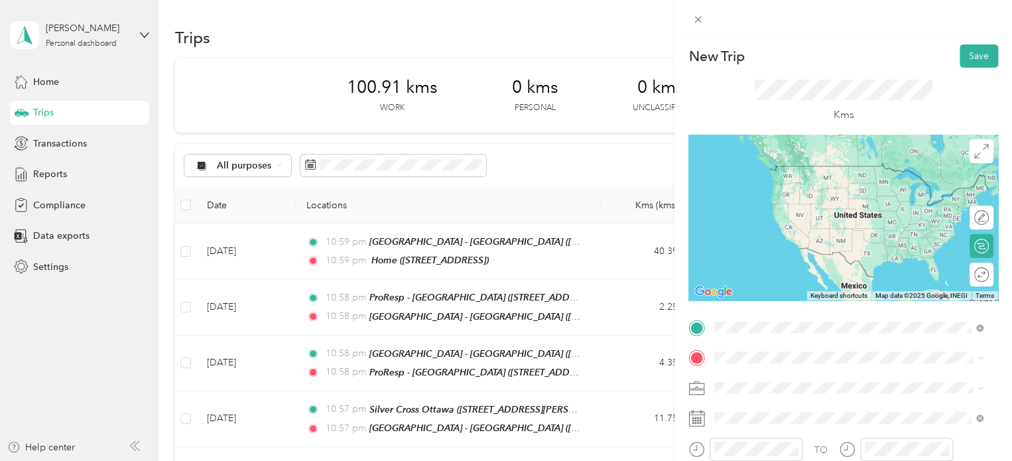
click at [797, 183] on span "[STREET_ADDRESS]" at bounding box center [782, 185] width 84 height 11
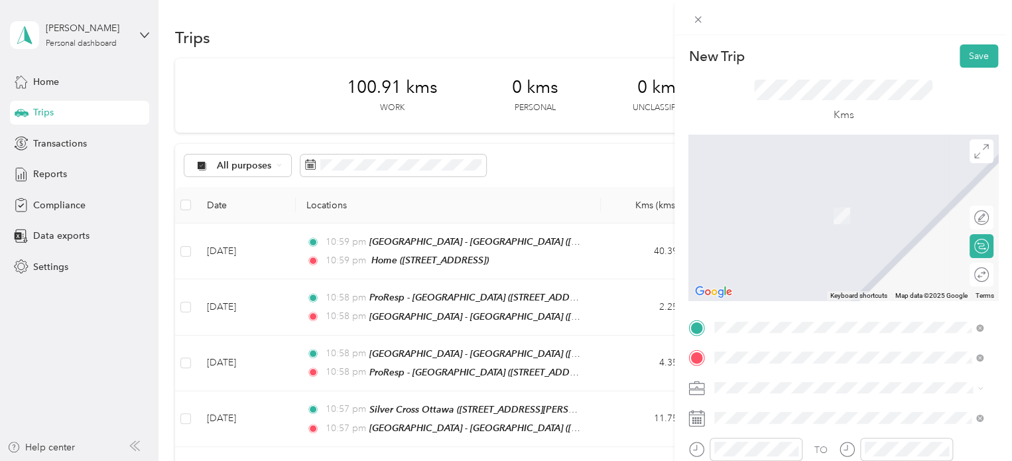
click at [846, 219] on div "Wellwise - Orleans [STREET_ADDRESS]" at bounding box center [819, 209] width 158 height 28
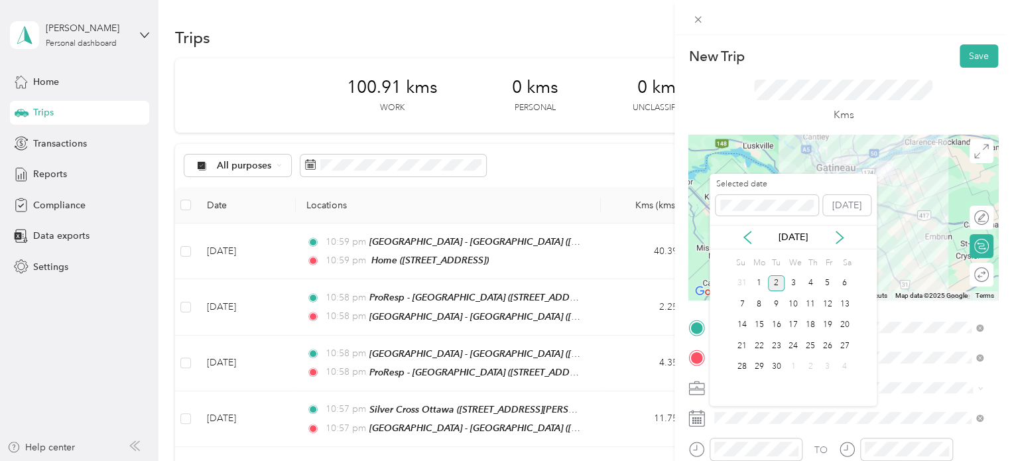
click at [754, 241] on div "[DATE]" at bounding box center [793, 237] width 167 height 14
click at [751, 240] on icon at bounding box center [747, 237] width 13 height 13
click at [828, 303] on div "11" at bounding box center [827, 304] width 17 height 17
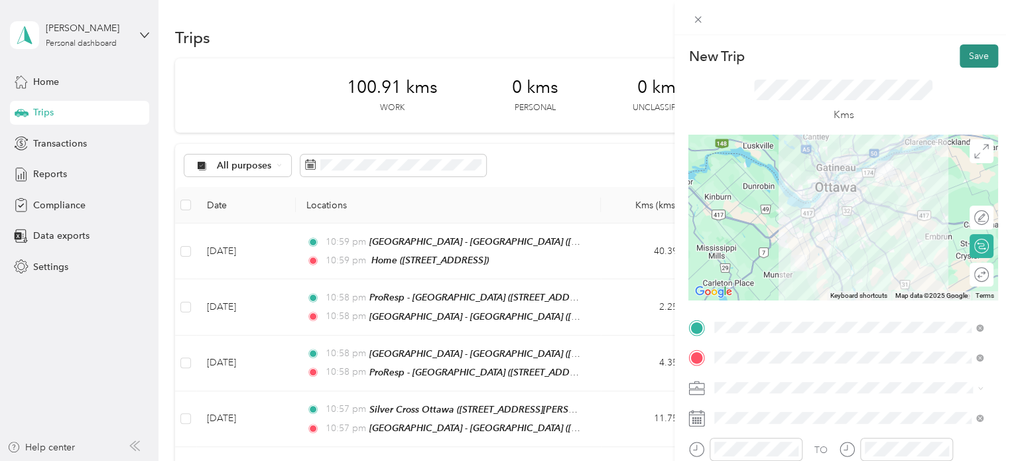
click at [971, 53] on button "Save" at bounding box center [979, 55] width 38 height 23
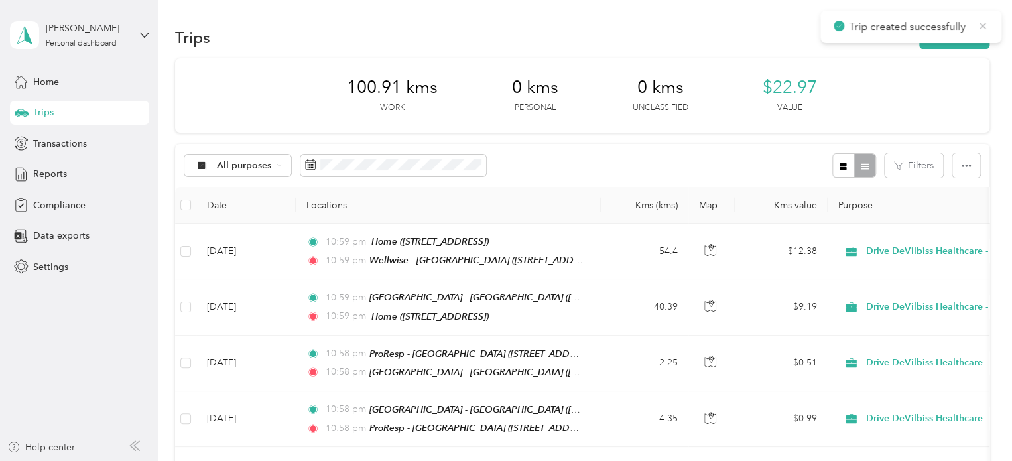
click at [987, 23] on icon at bounding box center [983, 26] width 11 height 12
click at [961, 36] on button "New trip" at bounding box center [955, 37] width 70 height 23
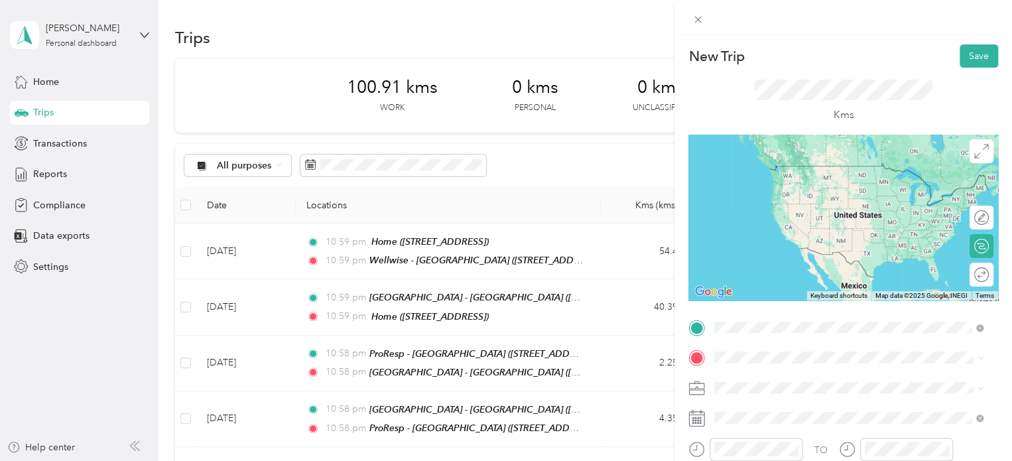
click at [842, 191] on span "[STREET_ADDRESS][PERSON_NAME]" at bounding box center [819, 185] width 158 height 11
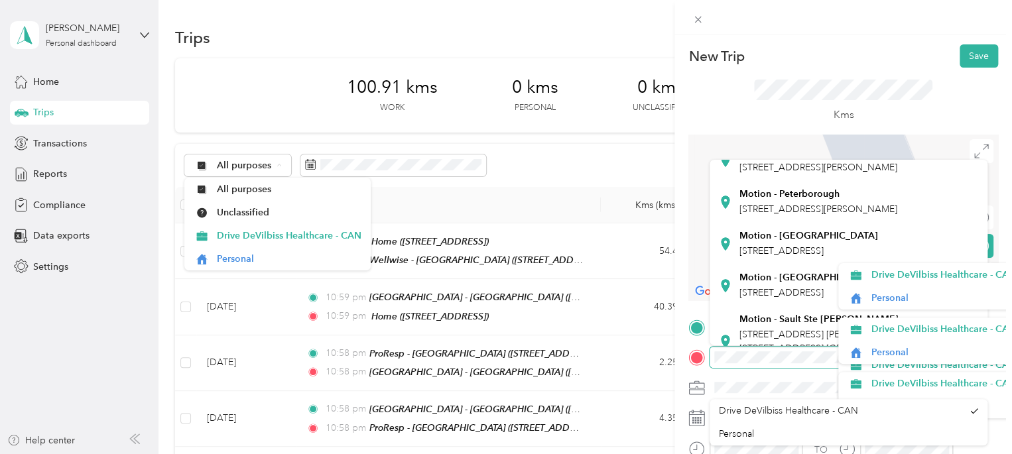
scroll to position [92, 0]
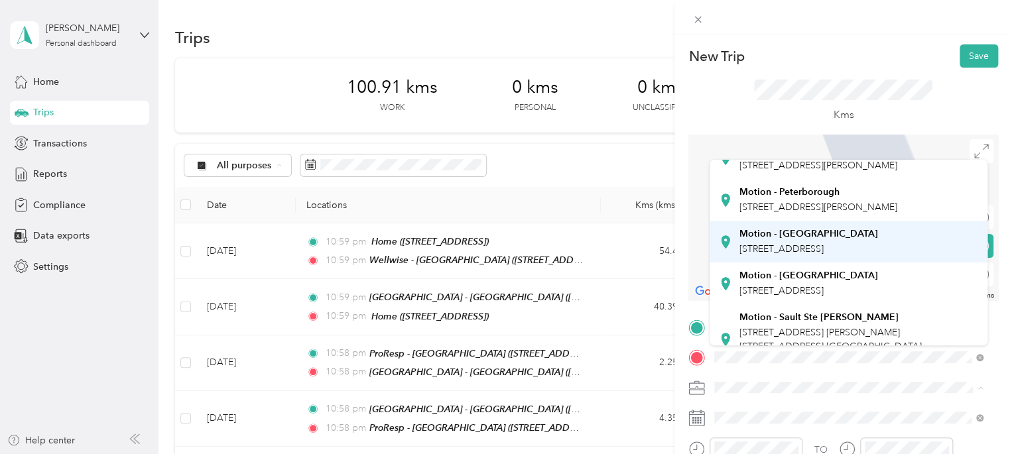
click at [823, 255] on span "[STREET_ADDRESS]" at bounding box center [782, 248] width 84 height 11
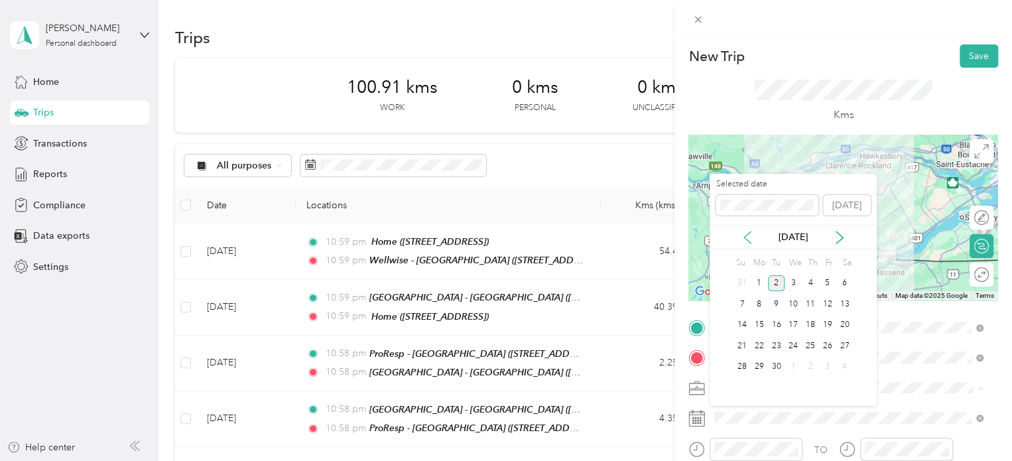
click at [748, 238] on icon at bounding box center [747, 237] width 13 height 13
click at [826, 297] on div "11" at bounding box center [827, 304] width 17 height 17
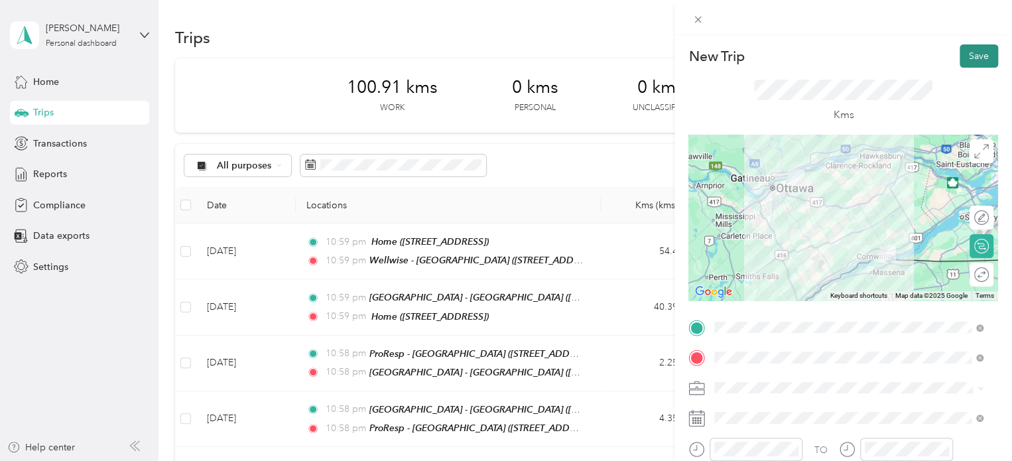
click at [962, 57] on button "Save" at bounding box center [979, 55] width 38 height 23
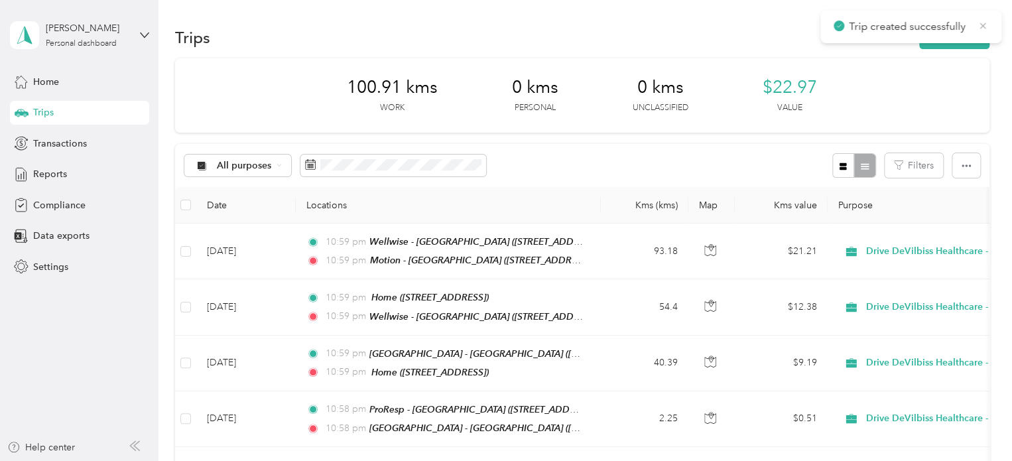
click at [982, 23] on icon at bounding box center [983, 26] width 11 height 12
click at [966, 31] on button "New trip" at bounding box center [955, 37] width 70 height 23
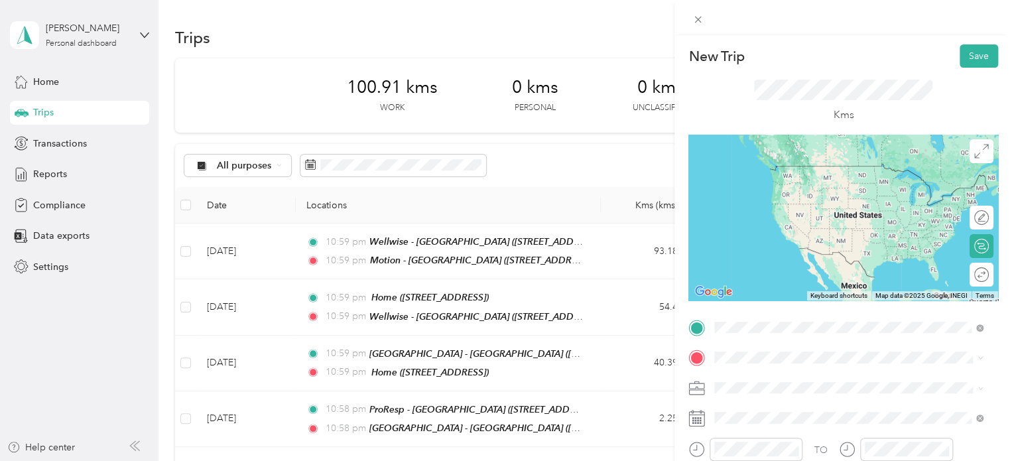
click at [828, 190] on div "Motion - [GEOGRAPHIC_DATA] [STREET_ADDRESS]" at bounding box center [809, 179] width 139 height 28
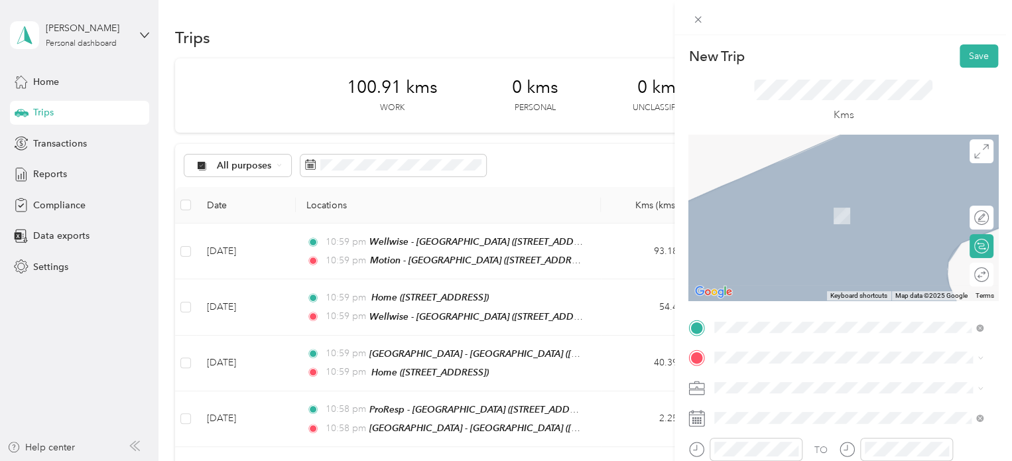
click at [797, 215] on span "[STREET_ADDRESS]" at bounding box center [782, 213] width 84 height 11
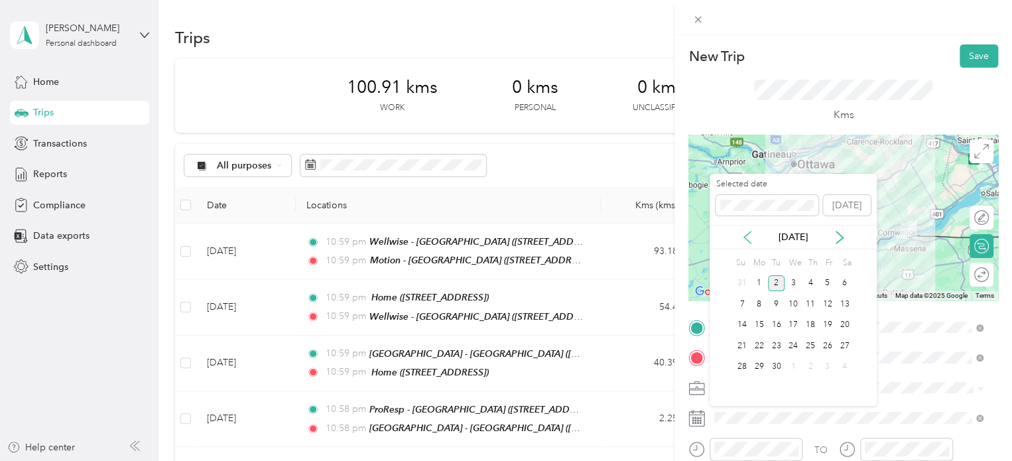
click at [746, 232] on icon at bounding box center [747, 237] width 13 height 13
click at [831, 305] on div "11" at bounding box center [827, 304] width 17 height 17
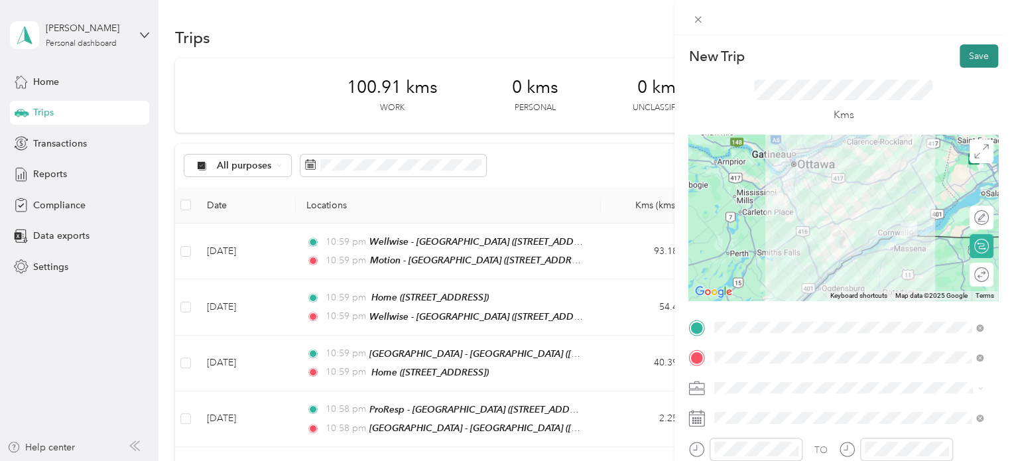
click at [978, 55] on button "Save" at bounding box center [979, 55] width 38 height 23
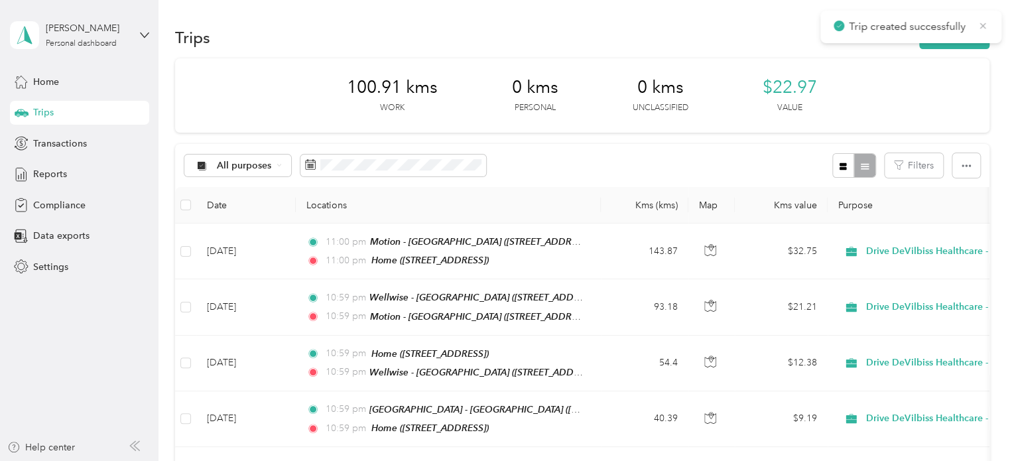
click at [981, 25] on icon at bounding box center [983, 26] width 11 height 12
click at [974, 35] on button "New trip" at bounding box center [955, 37] width 70 height 23
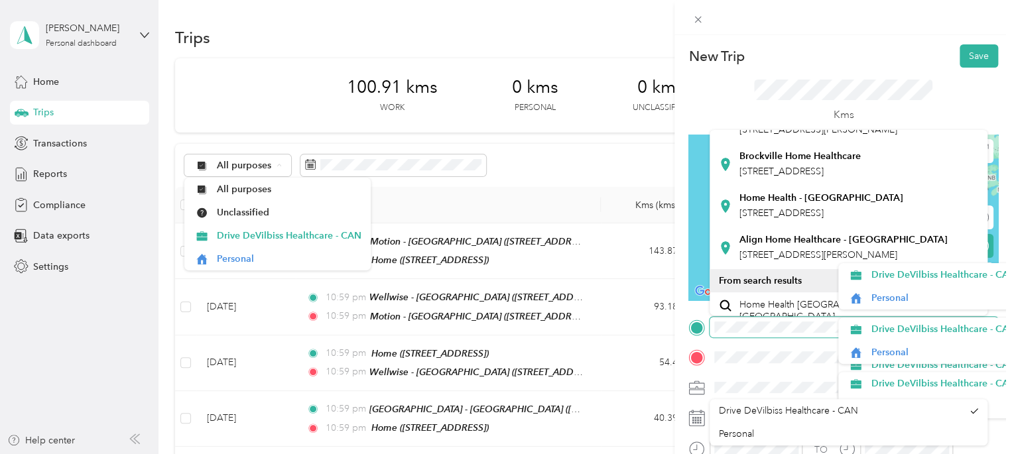
scroll to position [101, 0]
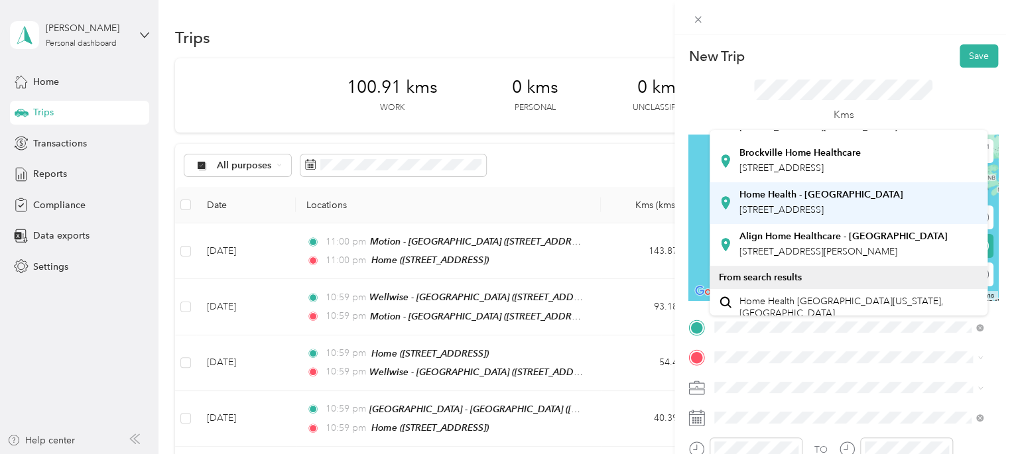
click at [904, 217] on div "Home Health - Smiths Falls [STREET_ADDRESS]" at bounding box center [822, 203] width 164 height 28
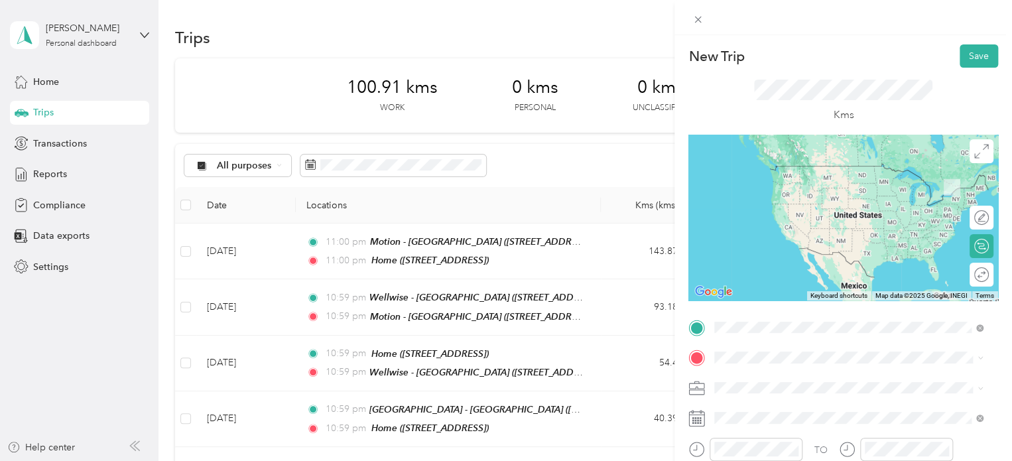
click at [824, 192] on div "Home [STREET_ADDRESS]" at bounding box center [782, 179] width 84 height 28
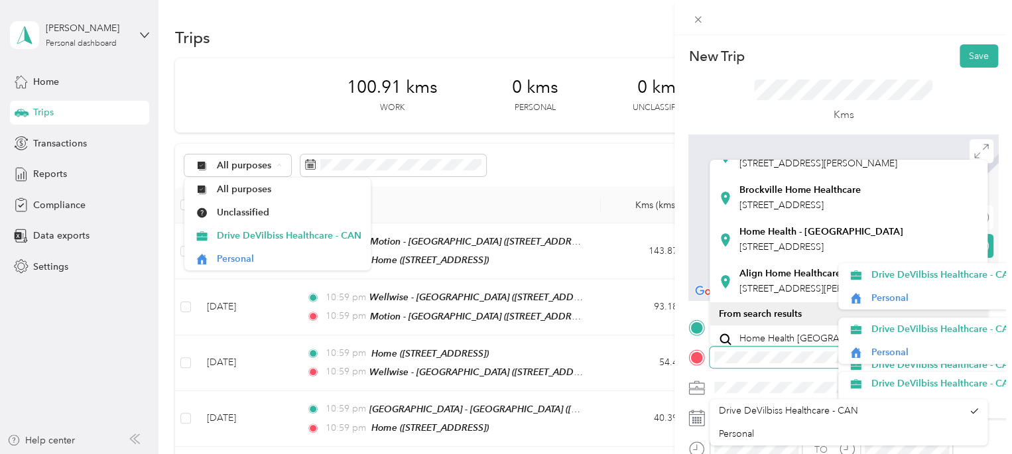
scroll to position [96, 0]
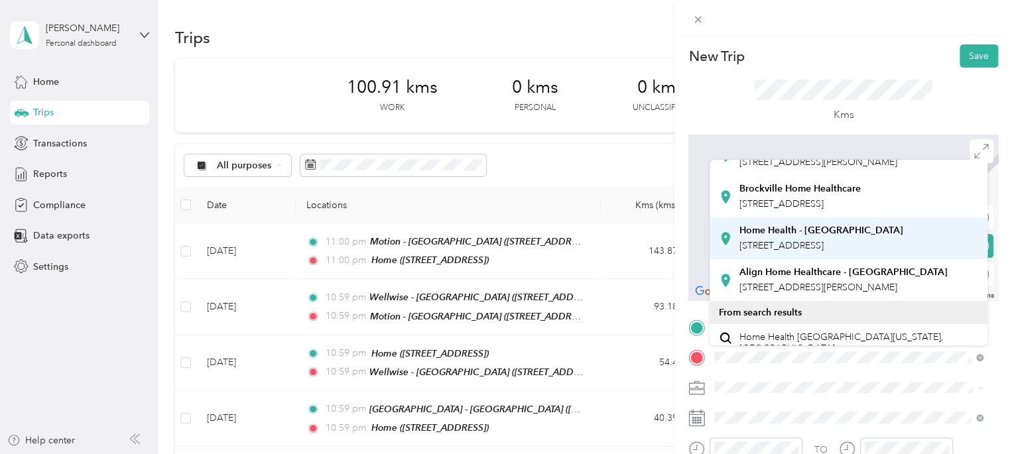
click at [807, 237] on strong "Home Health - [GEOGRAPHIC_DATA]" at bounding box center [822, 231] width 164 height 12
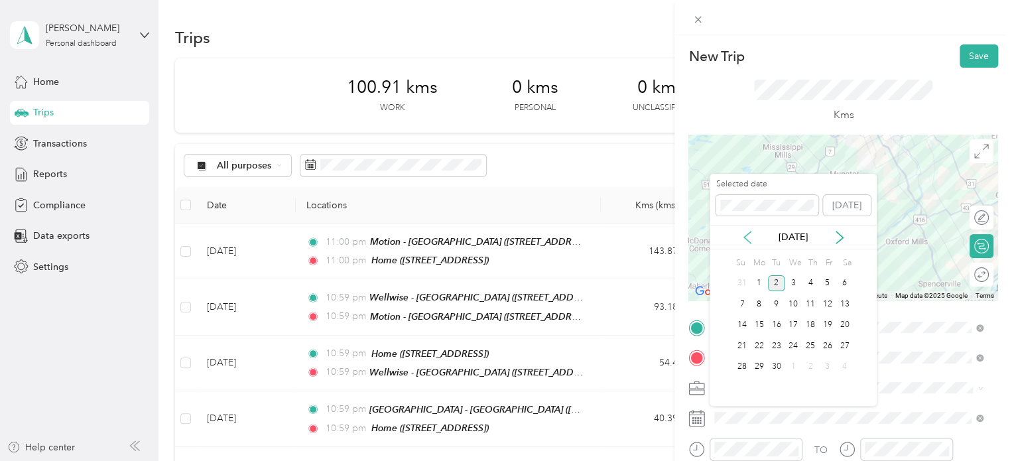
click at [748, 236] on icon at bounding box center [747, 237] width 13 height 13
click at [759, 320] on div "14" at bounding box center [759, 325] width 17 height 17
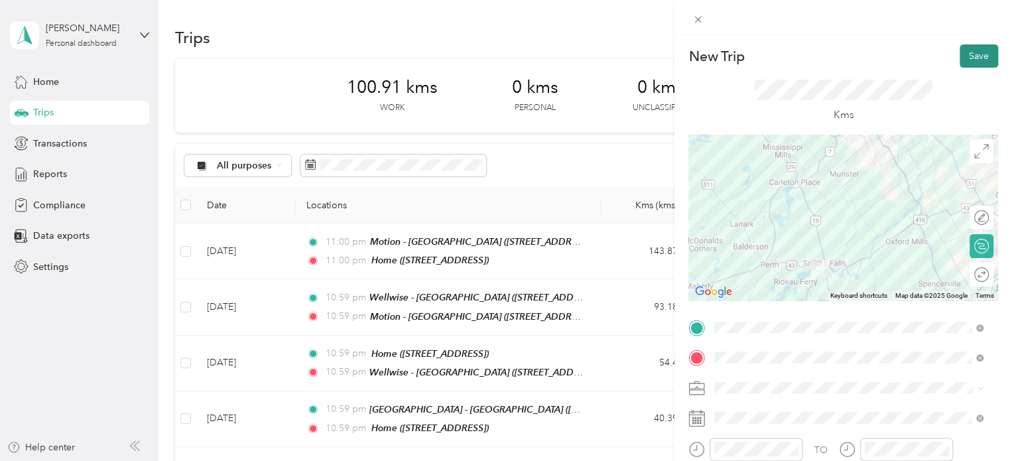
click at [969, 58] on button "Save" at bounding box center [979, 55] width 38 height 23
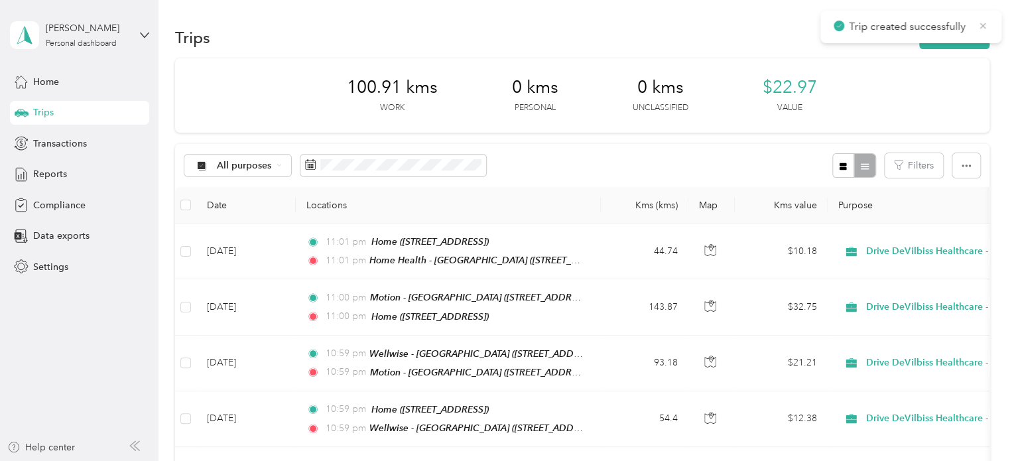
click at [984, 23] on icon at bounding box center [983, 26] width 11 height 12
click at [971, 31] on button "New trip" at bounding box center [955, 37] width 70 height 23
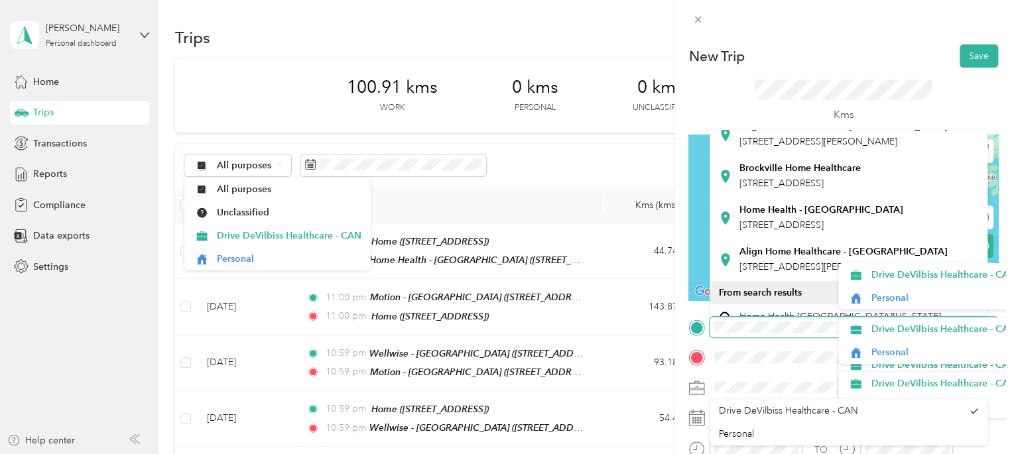
scroll to position [92, 0]
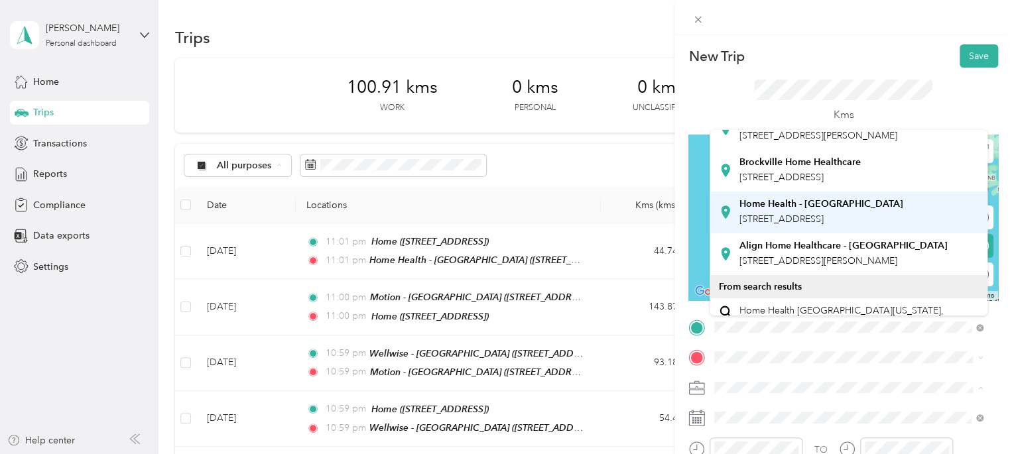
click at [898, 226] on div "Home Health - Smiths Falls [STREET_ADDRESS]" at bounding box center [822, 212] width 164 height 28
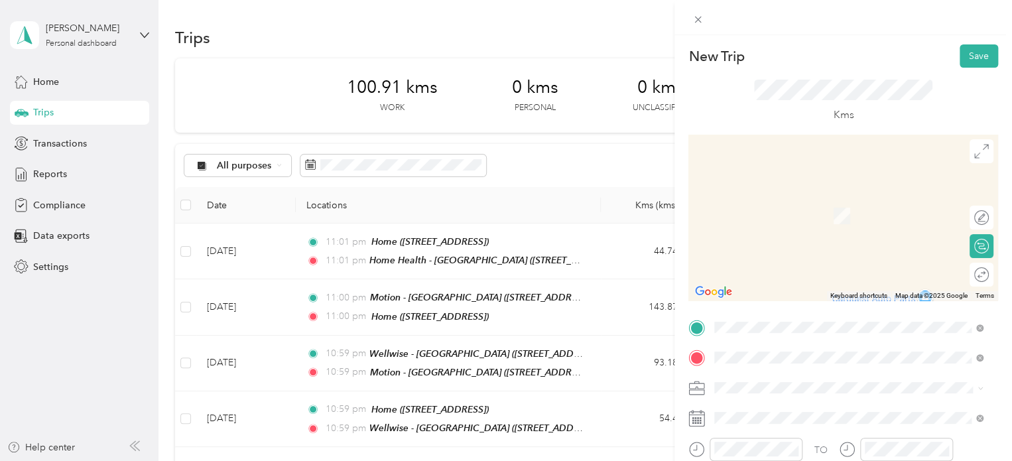
click at [780, 263] on span "[STREET_ADDRESS][PERSON_NAME]" at bounding box center [819, 257] width 158 height 11
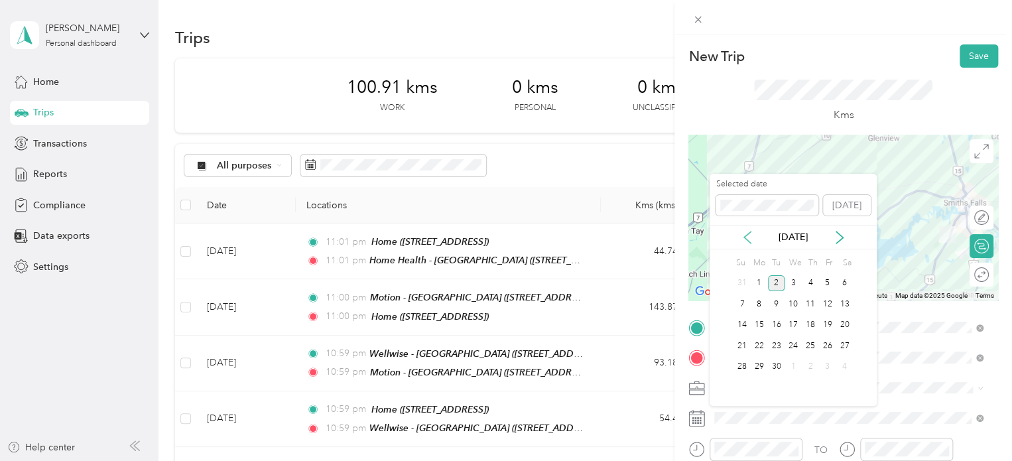
click at [749, 237] on icon at bounding box center [747, 237] width 13 height 13
click at [763, 324] on div "14" at bounding box center [759, 325] width 17 height 17
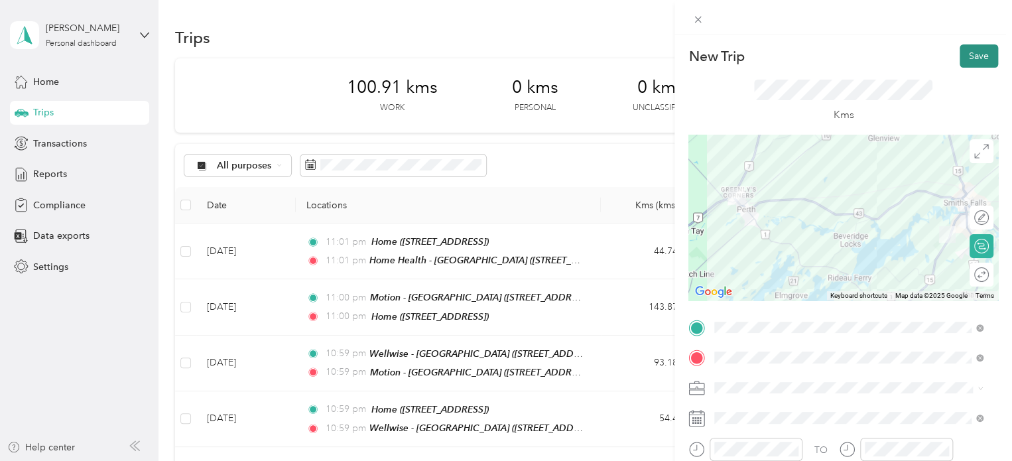
click at [975, 45] on button "Save" at bounding box center [979, 55] width 38 height 23
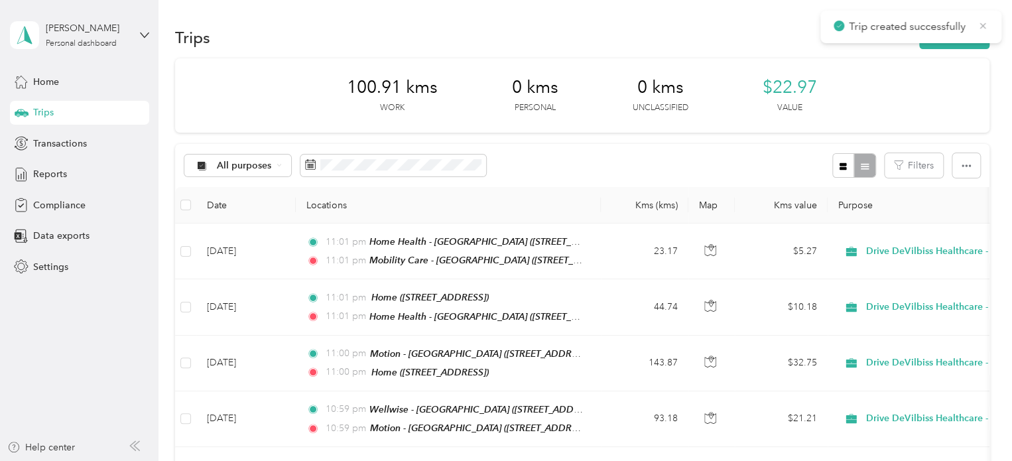
click at [987, 24] on icon at bounding box center [983, 26] width 11 height 12
click at [968, 36] on button "New trip" at bounding box center [955, 37] width 70 height 23
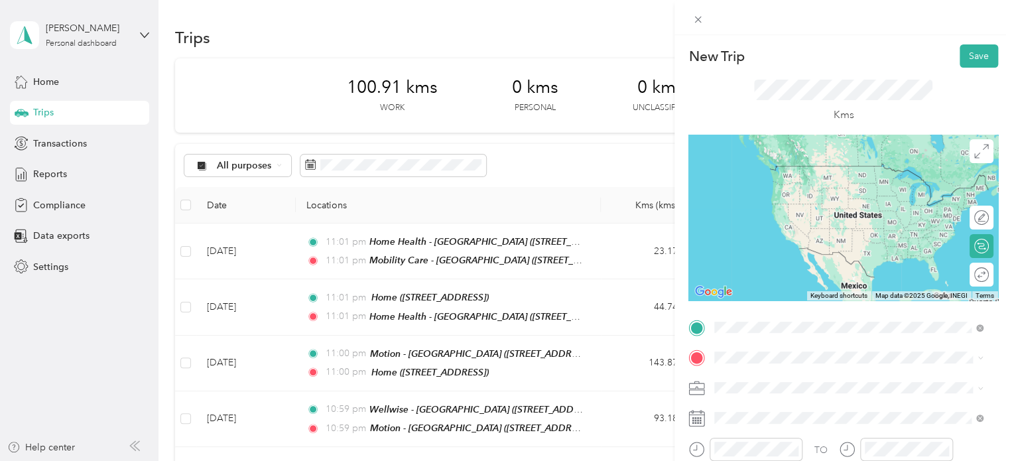
click at [813, 233] on span "[STREET_ADDRESS][PERSON_NAME]" at bounding box center [819, 227] width 158 height 11
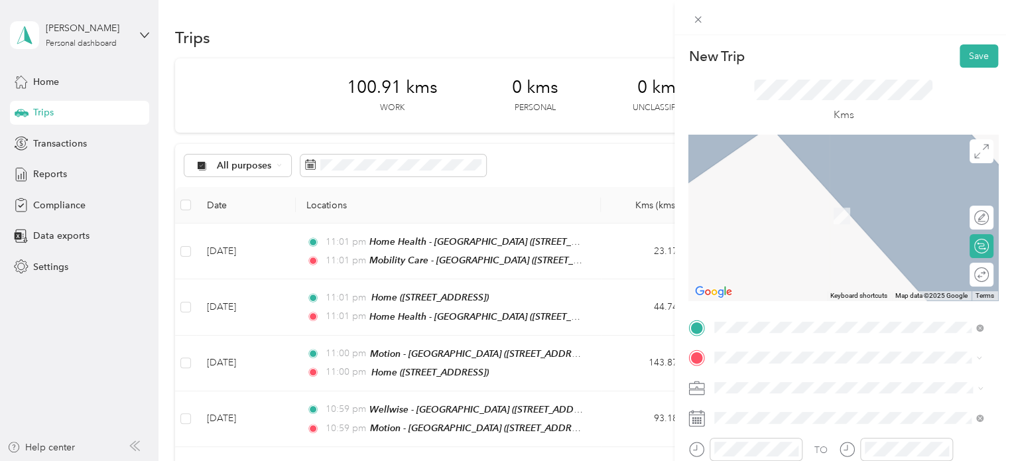
click at [797, 210] on span "[STREET_ADDRESS]" at bounding box center [782, 215] width 84 height 11
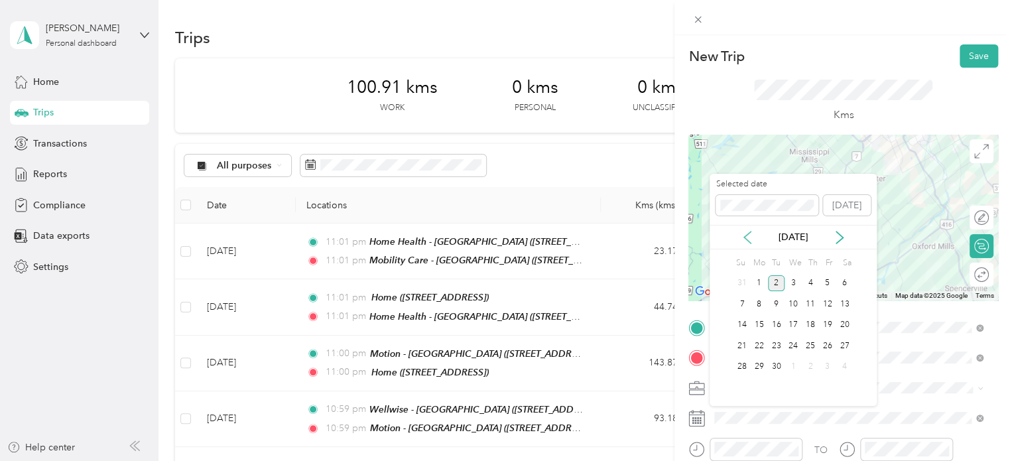
click at [749, 236] on icon at bounding box center [747, 237] width 13 height 13
click at [758, 326] on div "14" at bounding box center [759, 325] width 17 height 17
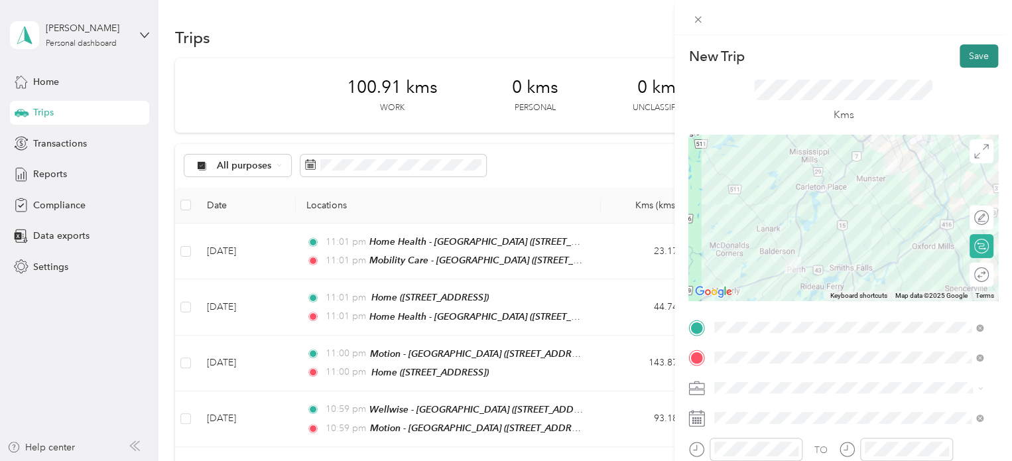
click at [973, 55] on button "Save" at bounding box center [979, 55] width 38 height 23
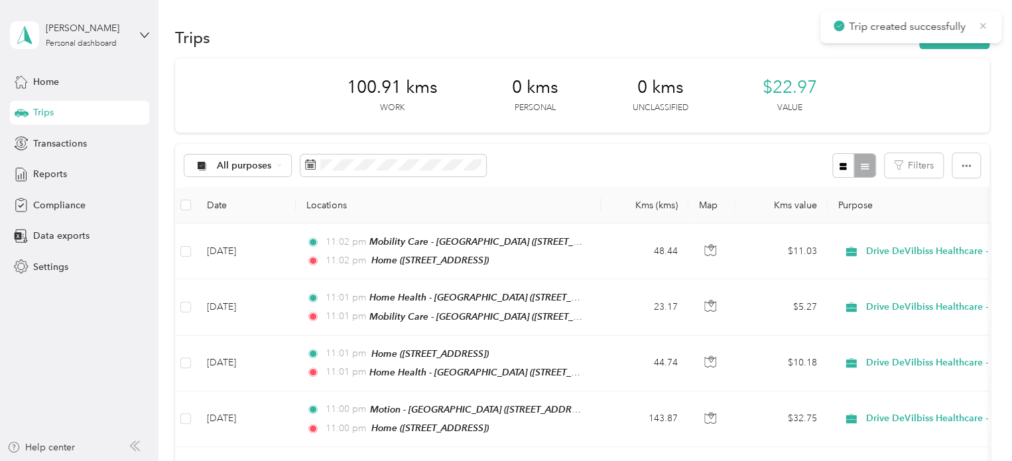
click at [982, 25] on icon at bounding box center [984, 26] width 6 height 6
click at [969, 36] on button "New trip" at bounding box center [955, 37] width 70 height 23
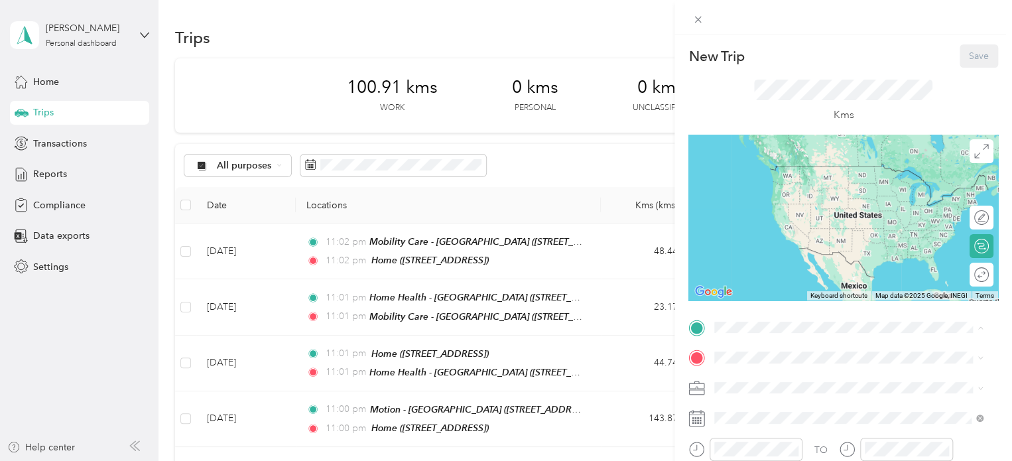
click at [761, 192] on div "Home [STREET_ADDRESS]" at bounding box center [782, 179] width 84 height 28
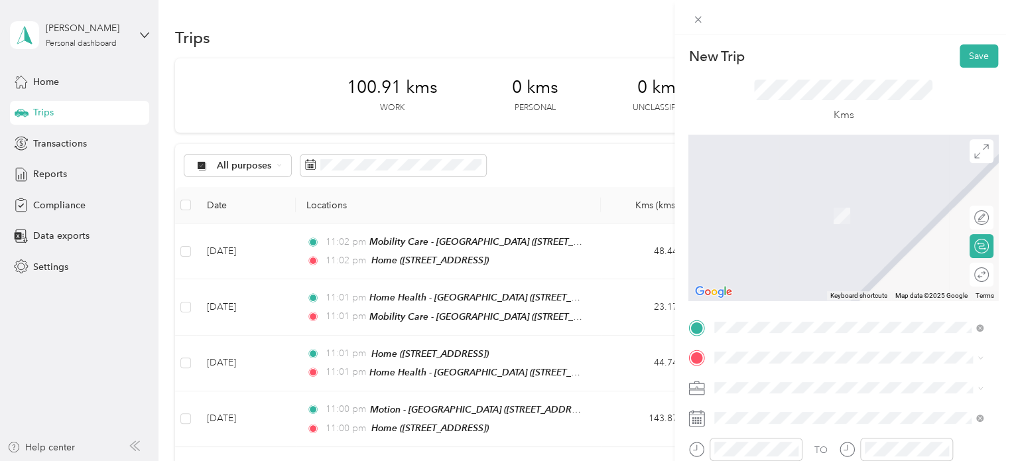
click at [786, 214] on span "[STREET_ADDRESS]" at bounding box center [782, 214] width 84 height 11
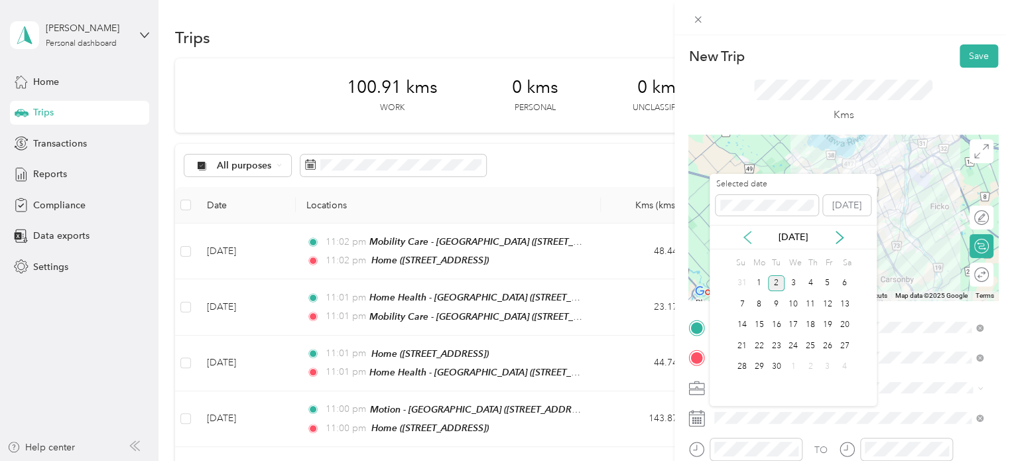
click at [745, 237] on icon at bounding box center [747, 237] width 13 height 13
click at [778, 322] on div "15" at bounding box center [776, 325] width 17 height 17
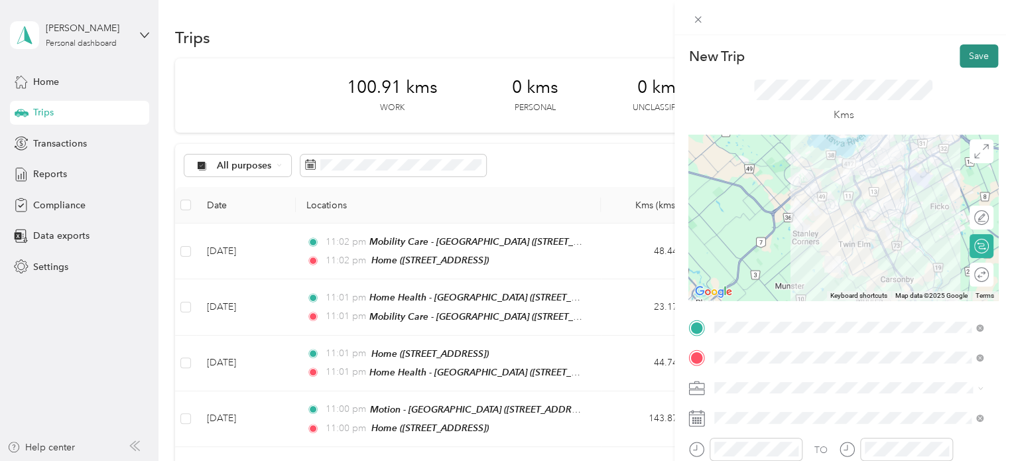
click at [977, 48] on button "Save" at bounding box center [979, 55] width 38 height 23
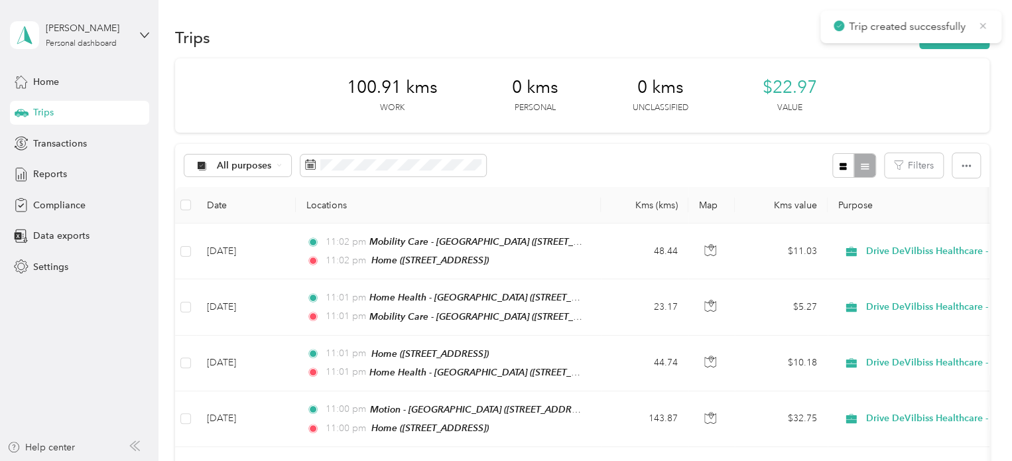
click at [985, 21] on icon at bounding box center [983, 26] width 11 height 12
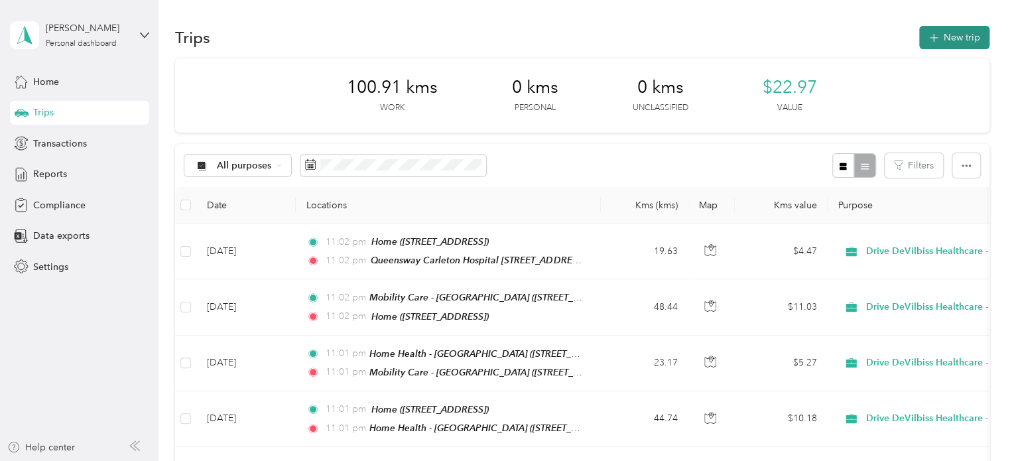
click at [963, 37] on button "New trip" at bounding box center [955, 37] width 70 height 23
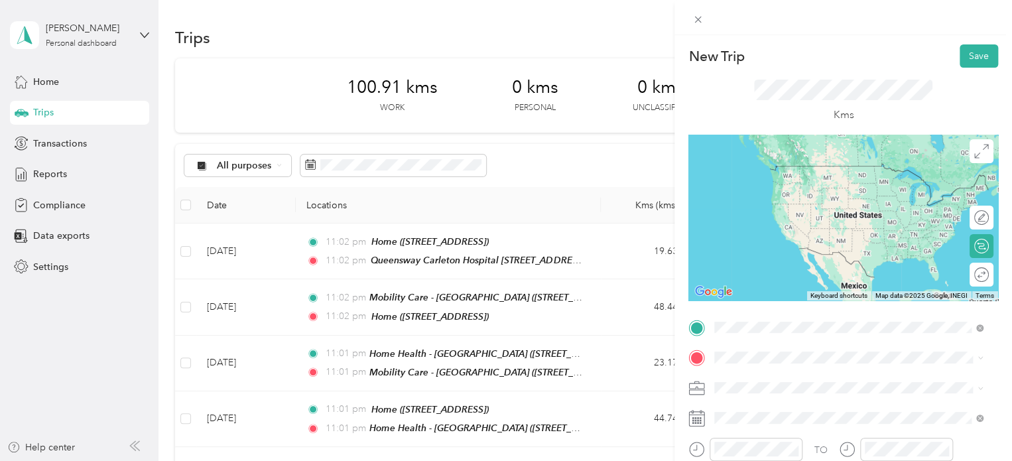
click at [824, 184] on span "[STREET_ADDRESS]" at bounding box center [782, 185] width 84 height 11
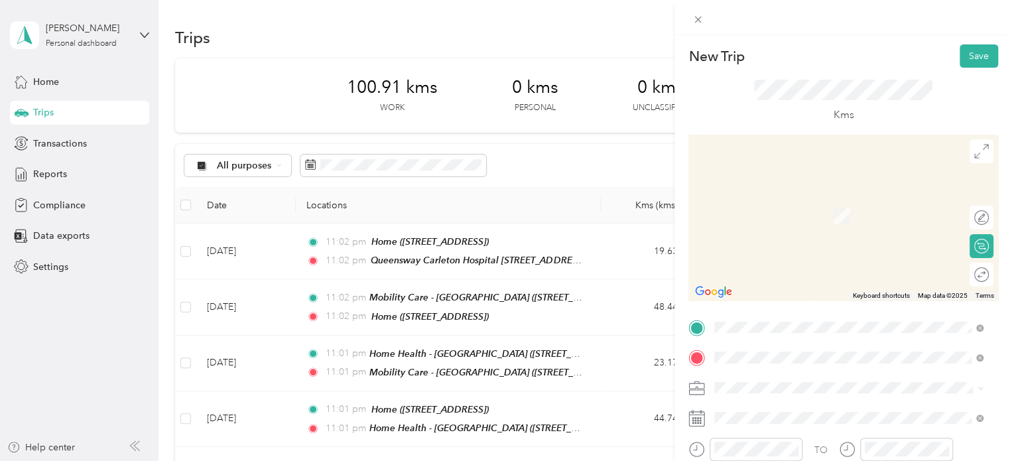
click at [801, 249] on div "[GEOGRAPHIC_DATA] - [GEOGRAPHIC_DATA] [STREET_ADDRESS]" at bounding box center [848, 250] width 259 height 33
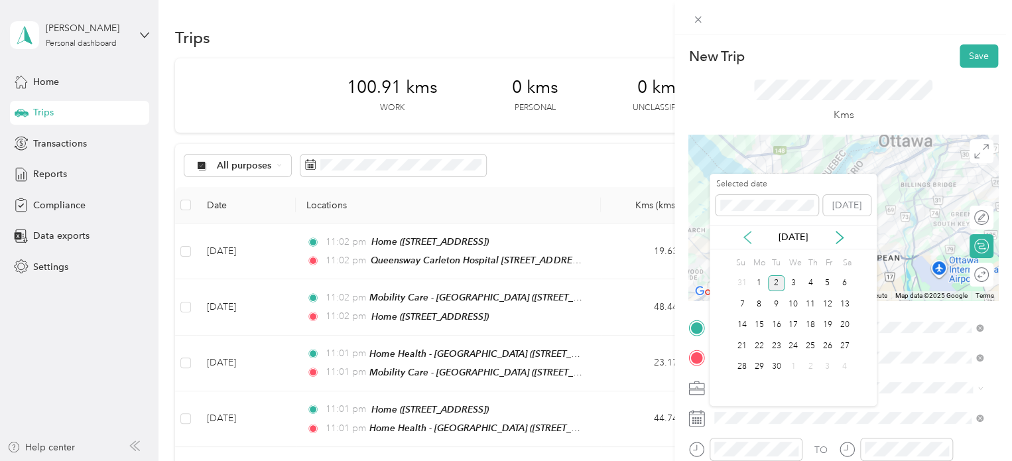
click at [743, 242] on icon at bounding box center [747, 237] width 13 height 13
click at [778, 323] on div "15" at bounding box center [776, 325] width 17 height 17
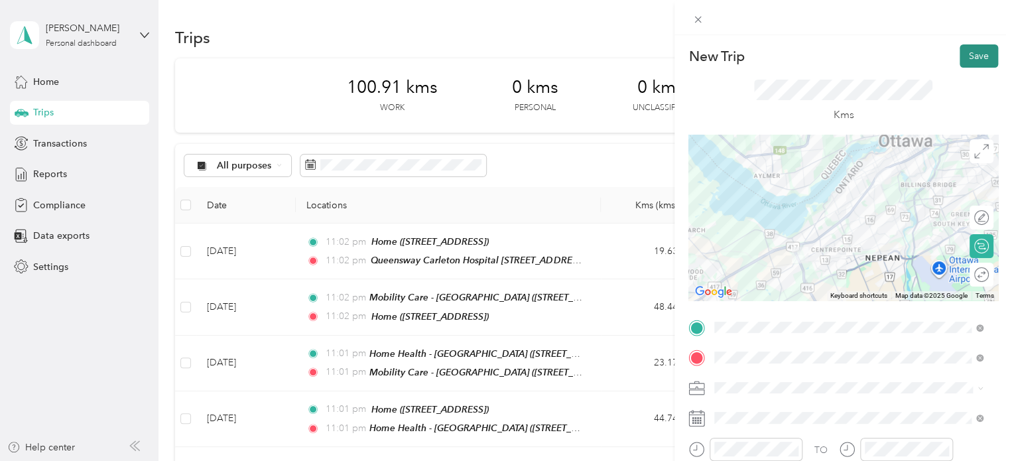
click at [976, 55] on button "Save" at bounding box center [979, 55] width 38 height 23
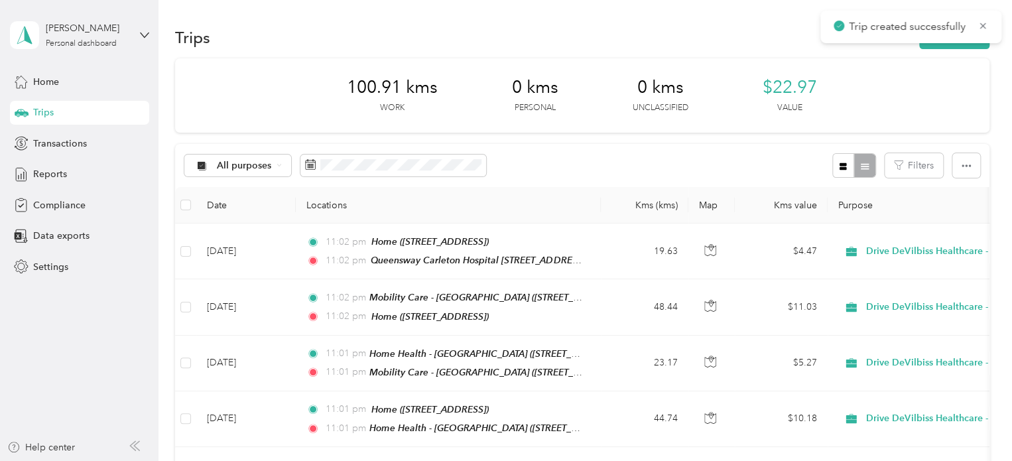
click at [987, 15] on div "Trip created successfully" at bounding box center [911, 27] width 181 height 33
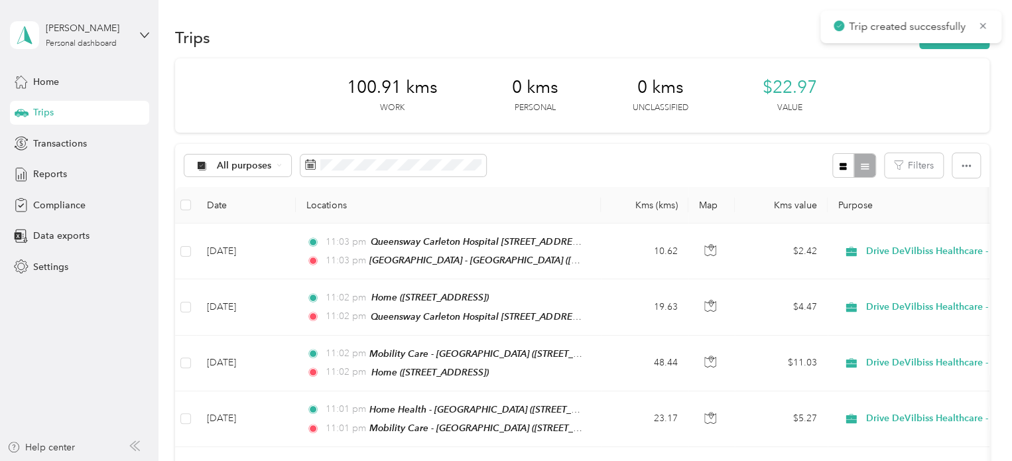
click at [987, 17] on div "Trip created successfully" at bounding box center [911, 27] width 181 height 33
click at [985, 23] on icon at bounding box center [984, 26] width 6 height 6
click at [963, 38] on button "New trip" at bounding box center [955, 37] width 70 height 23
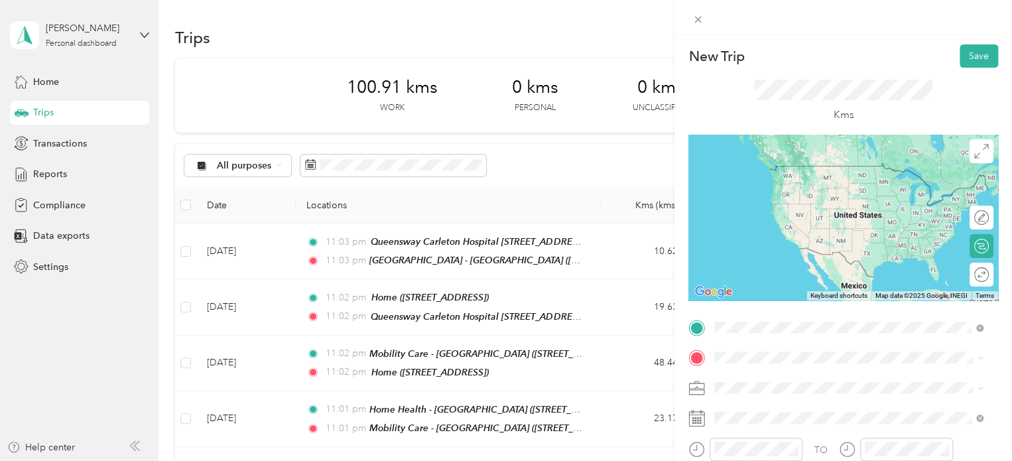
click at [824, 233] on span "[STREET_ADDRESS]" at bounding box center [782, 227] width 84 height 11
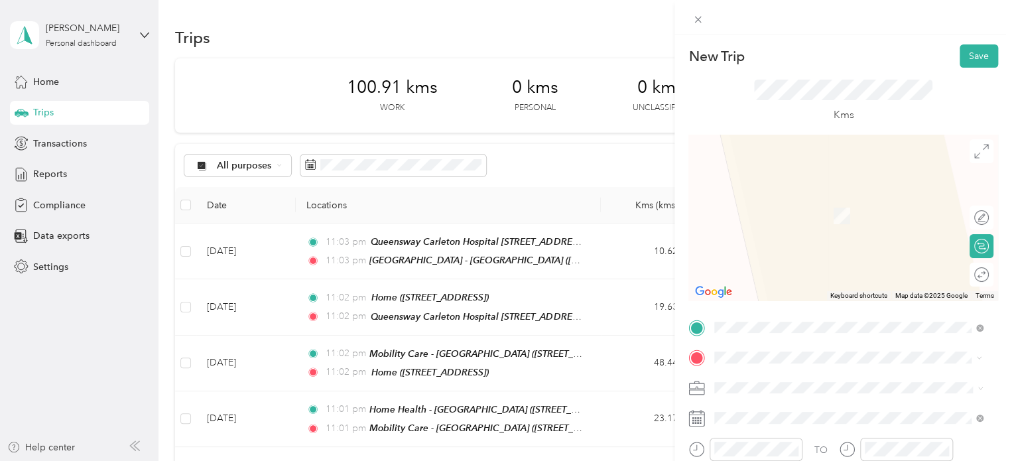
click at [815, 212] on span "[STREET_ADDRESS][PERSON_NAME]" at bounding box center [819, 215] width 158 height 11
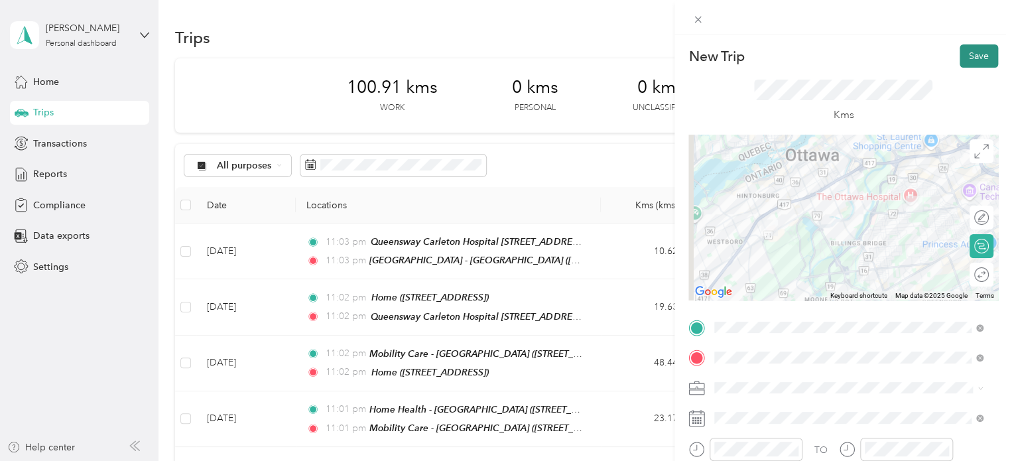
click at [974, 48] on button "Save" at bounding box center [979, 55] width 38 height 23
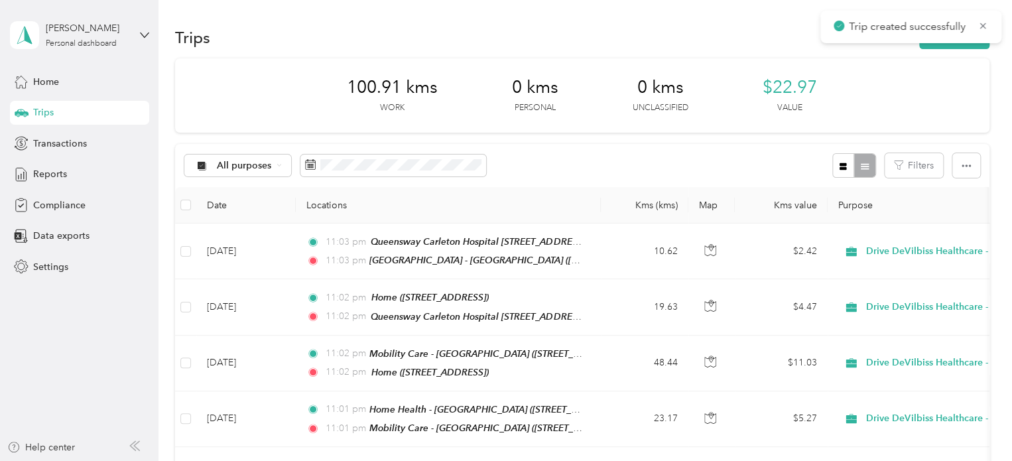
click at [985, 31] on span "Trip created successfully" at bounding box center [911, 27] width 155 height 17
click at [982, 26] on icon at bounding box center [983, 26] width 11 height 12
click at [950, 42] on button "New trip" at bounding box center [955, 37] width 70 height 23
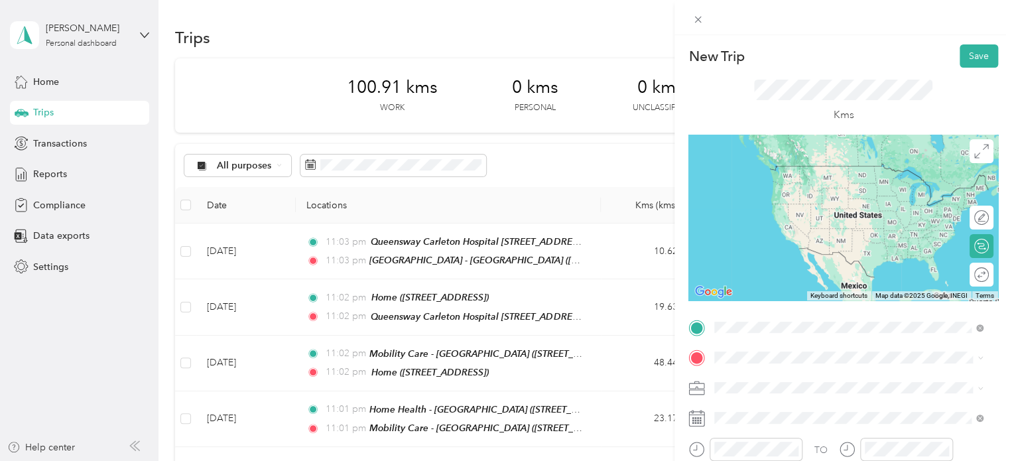
click at [825, 182] on span "[STREET_ADDRESS][PERSON_NAME]" at bounding box center [819, 185] width 158 height 11
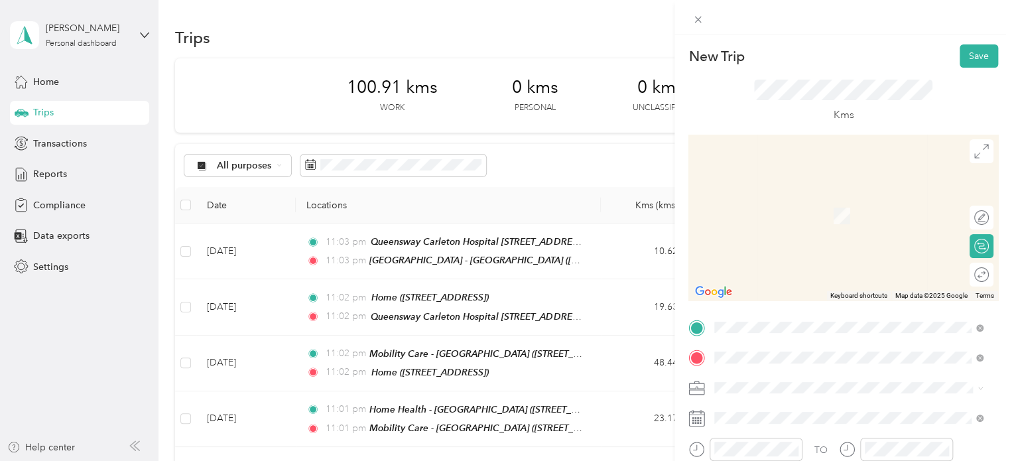
click at [797, 220] on span "[STREET_ADDRESS]" at bounding box center [782, 215] width 84 height 11
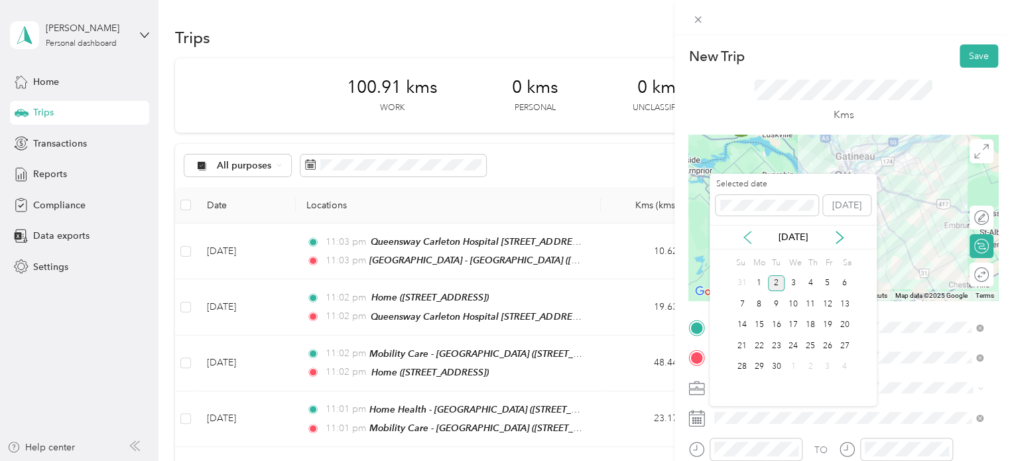
click at [746, 239] on icon at bounding box center [747, 238] width 7 height 12
click at [781, 320] on div "15" at bounding box center [776, 325] width 17 height 17
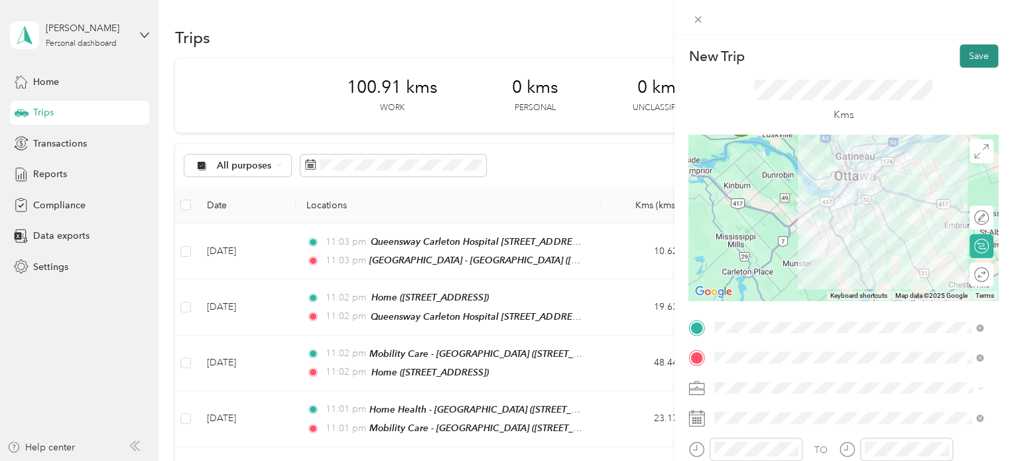
click at [961, 52] on button "Save" at bounding box center [979, 55] width 38 height 23
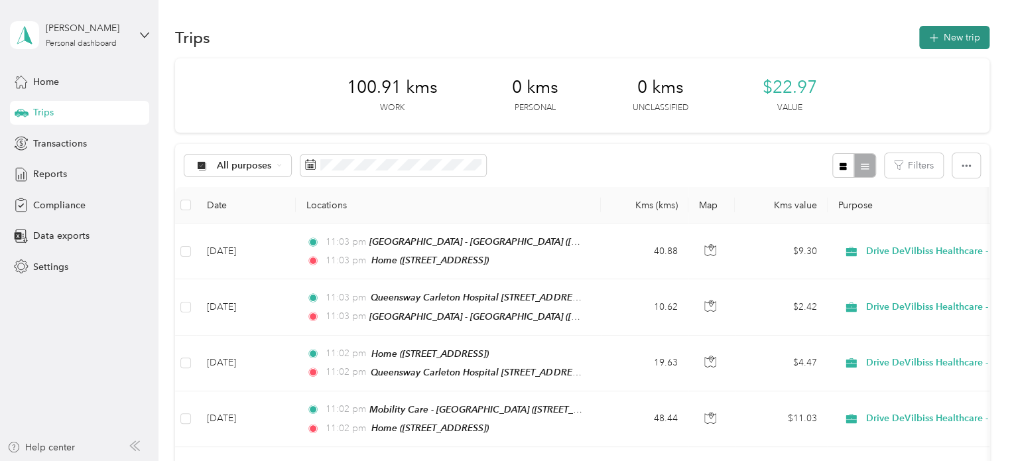
click at [955, 32] on button "New trip" at bounding box center [955, 37] width 70 height 23
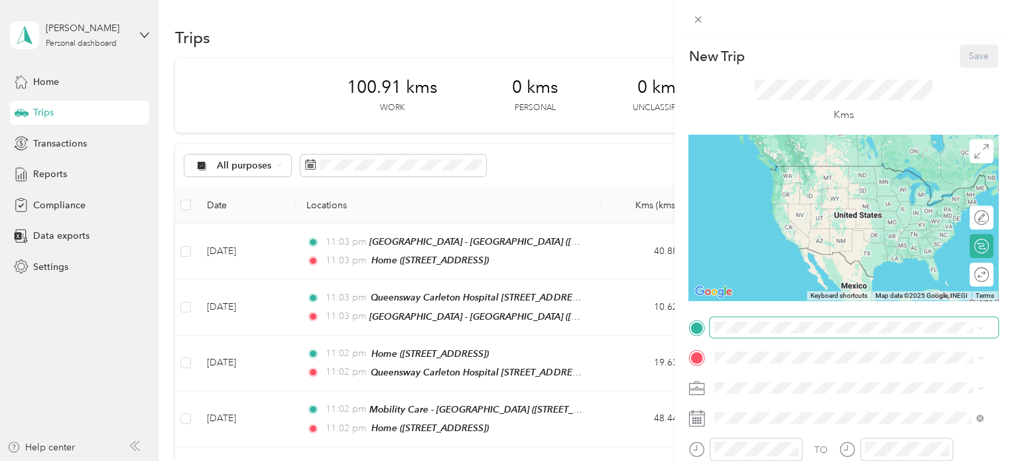
click at [820, 336] on span at bounding box center [854, 327] width 289 height 21
click at [824, 188] on div "Home [STREET_ADDRESS]" at bounding box center [782, 179] width 84 height 28
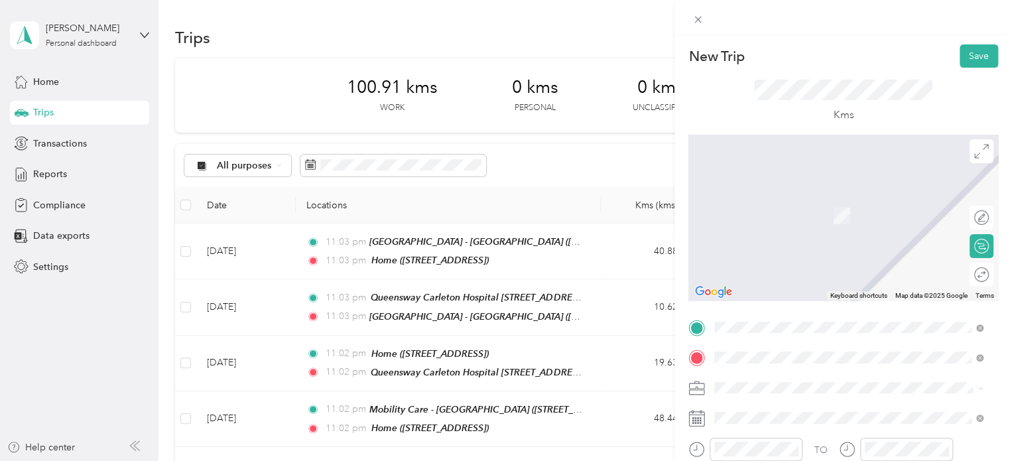
click at [811, 228] on span "[GEOGRAPHIC_DATA], [GEOGRAPHIC_DATA][PERSON_NAME], [GEOGRAPHIC_DATA], Urban agg…" at bounding box center [843, 250] width 206 height 81
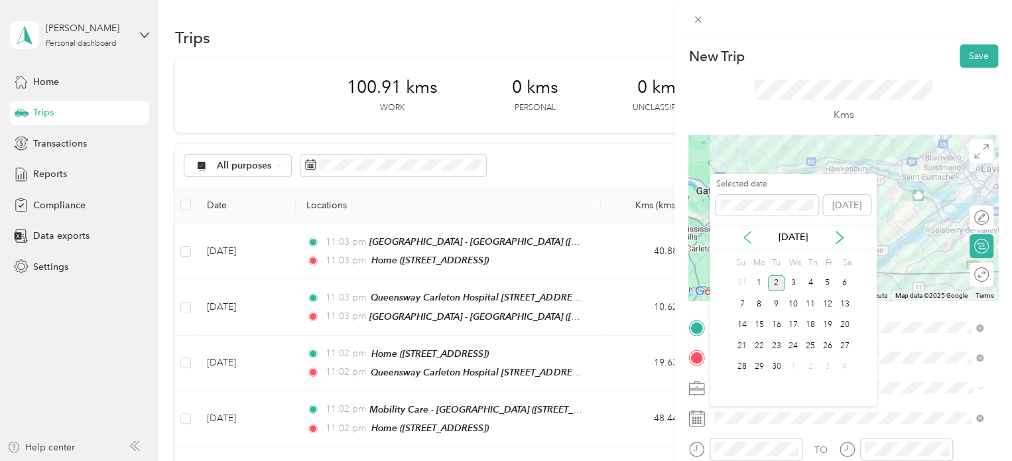
click at [751, 238] on icon at bounding box center [747, 237] width 13 height 13
click at [795, 323] on div "16" at bounding box center [793, 325] width 17 height 17
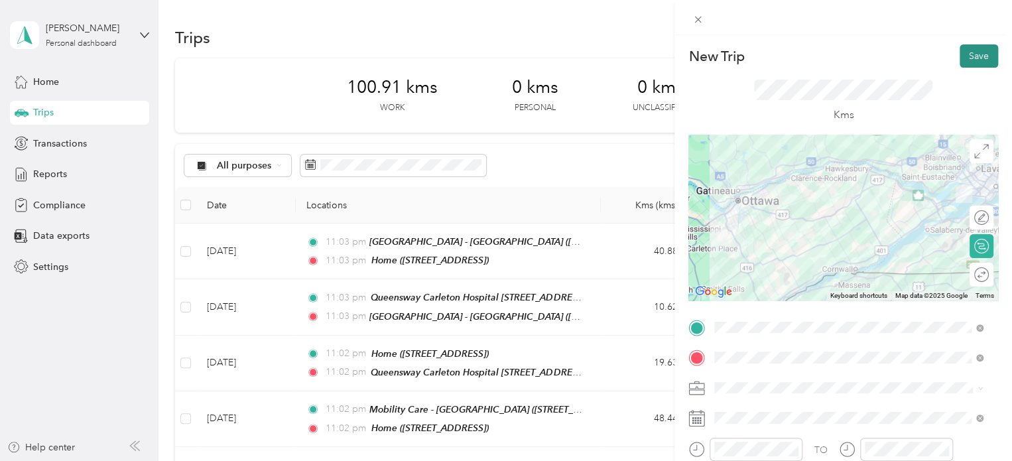
click at [978, 49] on button "Save" at bounding box center [979, 55] width 38 height 23
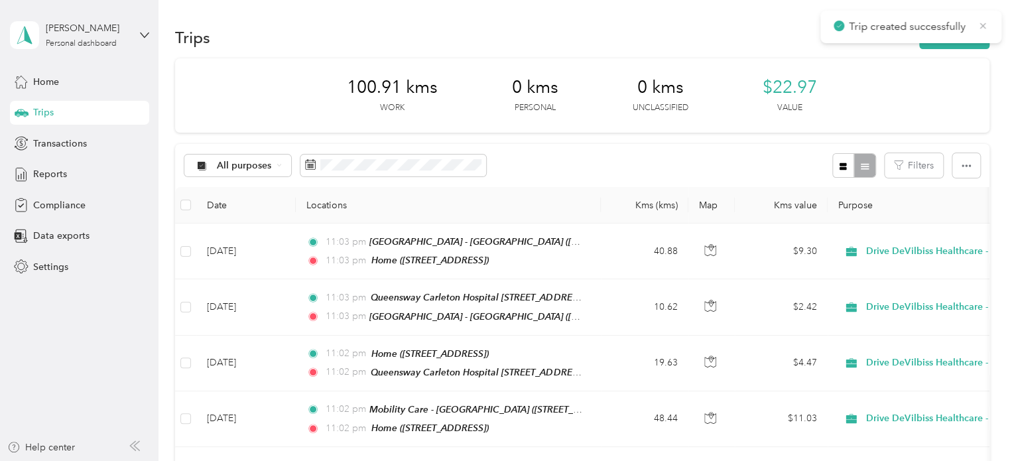
click at [987, 23] on icon at bounding box center [983, 26] width 11 height 12
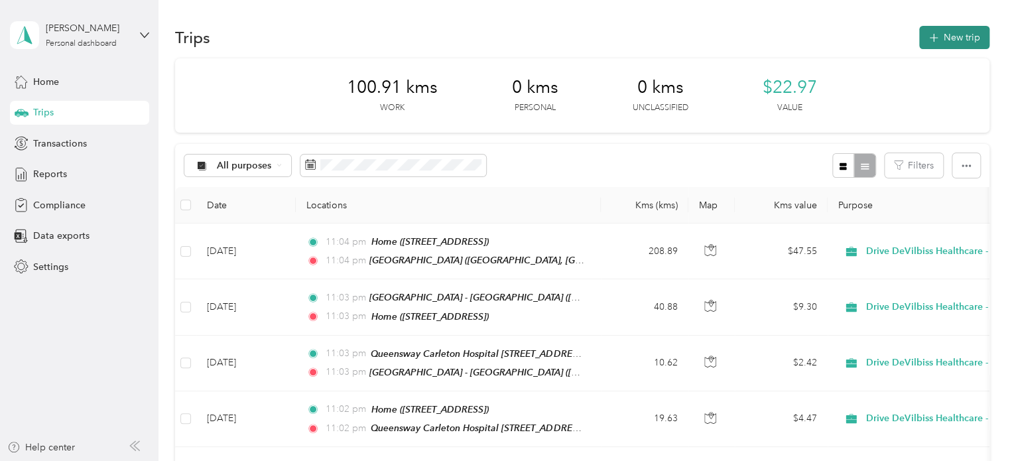
click at [961, 36] on button "New trip" at bounding box center [955, 37] width 70 height 23
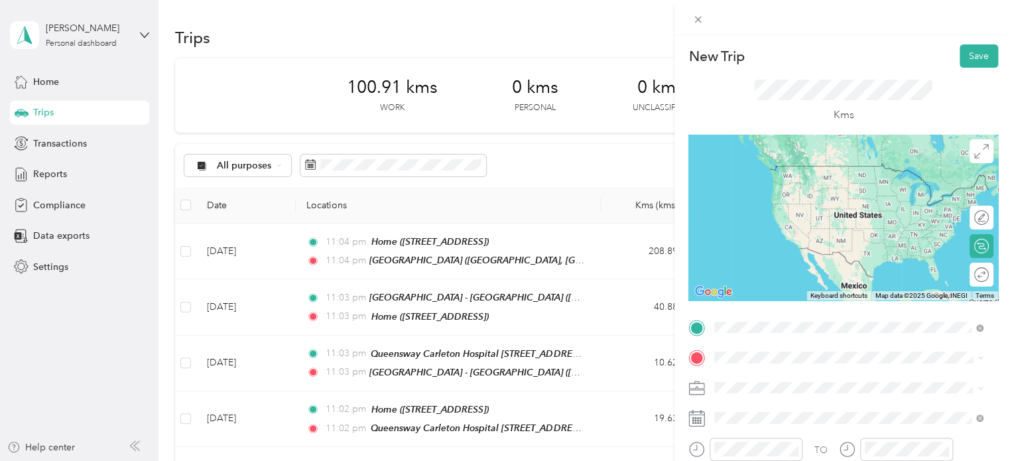
click at [799, 221] on span "[GEOGRAPHIC_DATA], [GEOGRAPHIC_DATA][PERSON_NAME], [GEOGRAPHIC_DATA], Urban agg…" at bounding box center [843, 220] width 206 height 81
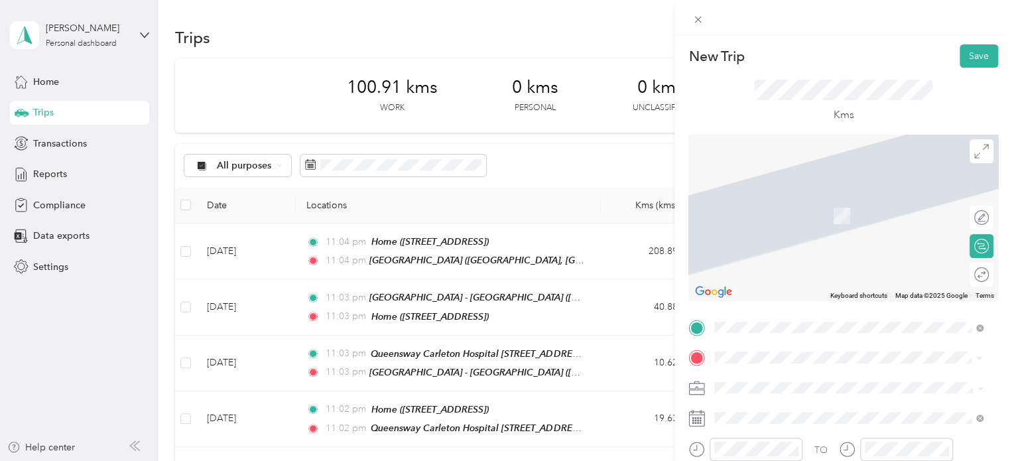
click at [825, 214] on span "[STREET_ADDRESS][PERSON_NAME], [PERSON_NAME], [GEOGRAPHIC_DATA], [GEOGRAPHIC_DA…" at bounding box center [828, 229] width 177 height 39
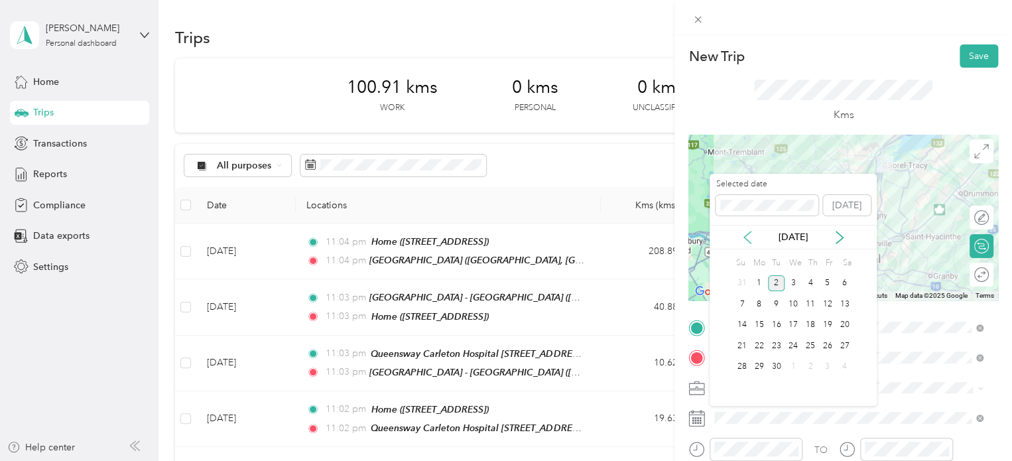
click at [746, 240] on icon at bounding box center [747, 238] width 7 height 12
click at [794, 324] on div "16" at bounding box center [793, 325] width 17 height 17
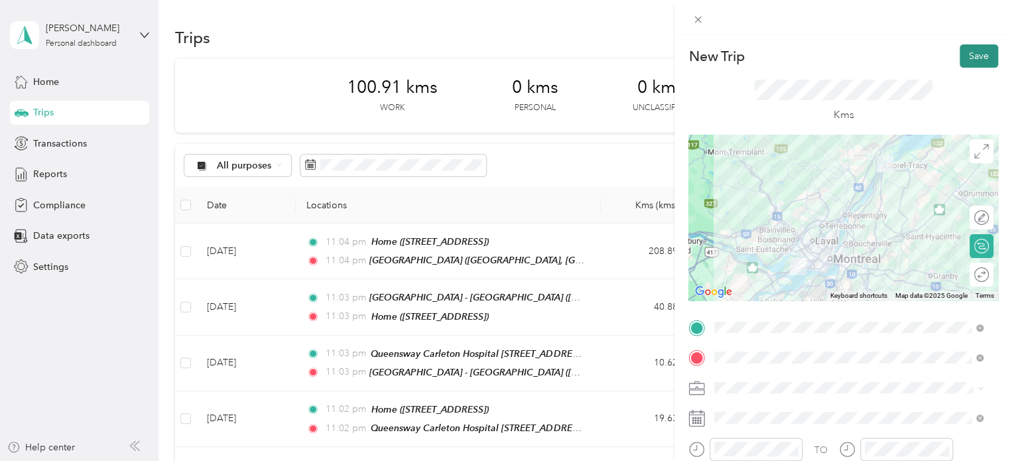
click at [975, 58] on button "Save" at bounding box center [979, 55] width 38 height 23
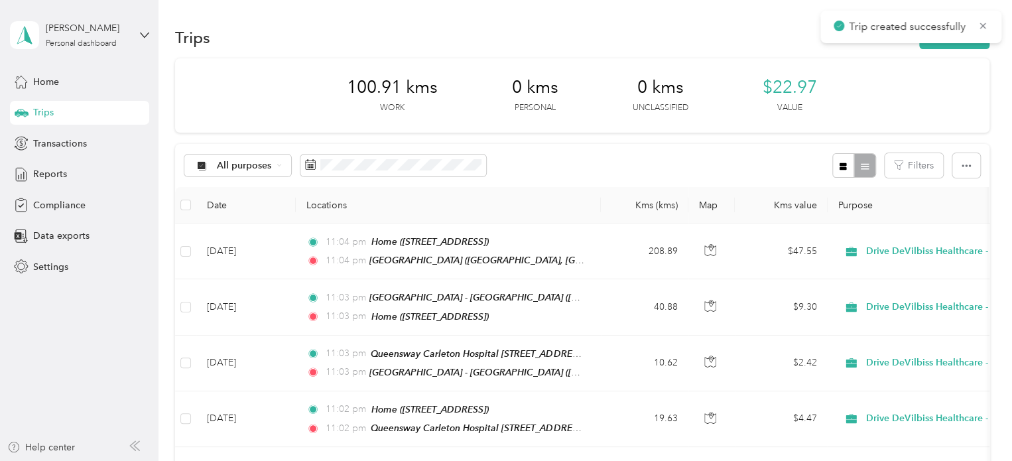
click at [968, 29] on p "Trip created successfully" at bounding box center [908, 27] width 119 height 17
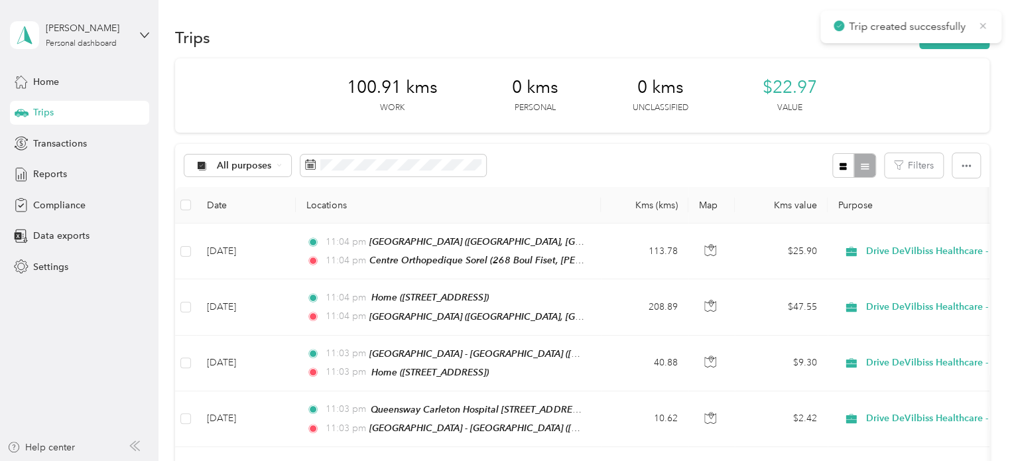
click at [982, 25] on icon at bounding box center [984, 26] width 6 height 6
click at [970, 33] on button "New trip" at bounding box center [955, 37] width 70 height 23
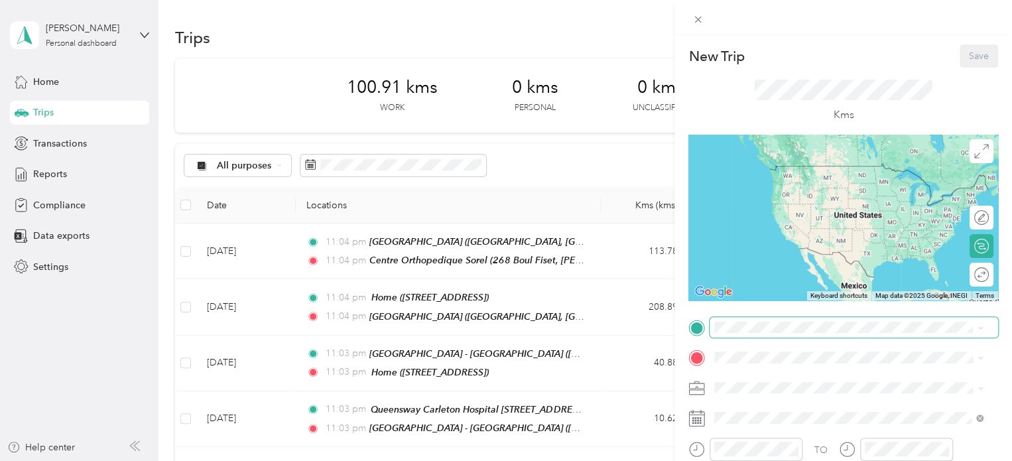
click at [823, 318] on span at bounding box center [854, 327] width 289 height 21
click at [846, 194] on div "Centre Orthopedique Sorel [STREET_ADDRESS], Sorel-Tracy, [GEOGRAPHIC_DATA], [GE…" at bounding box center [860, 193] width 240 height 56
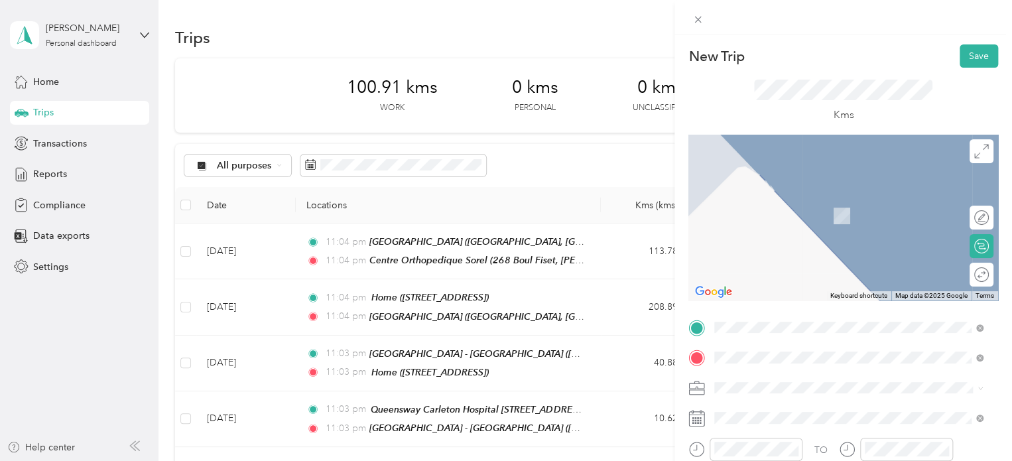
click at [824, 220] on div "Home [STREET_ADDRESS]" at bounding box center [782, 209] width 84 height 28
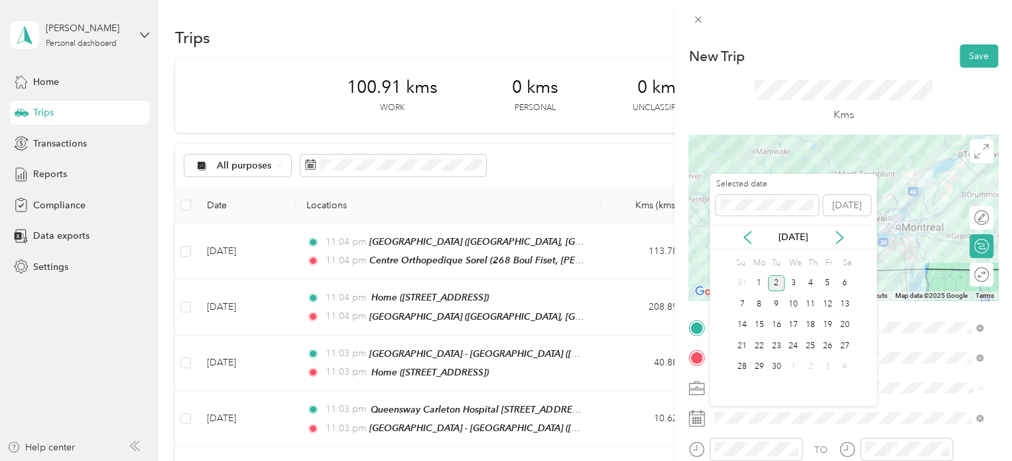
click at [743, 224] on div "Selected date [DATE]" at bounding box center [793, 201] width 167 height 46
click at [748, 229] on div "[DATE]" at bounding box center [793, 237] width 167 height 25
click at [745, 240] on icon at bounding box center [747, 237] width 13 height 13
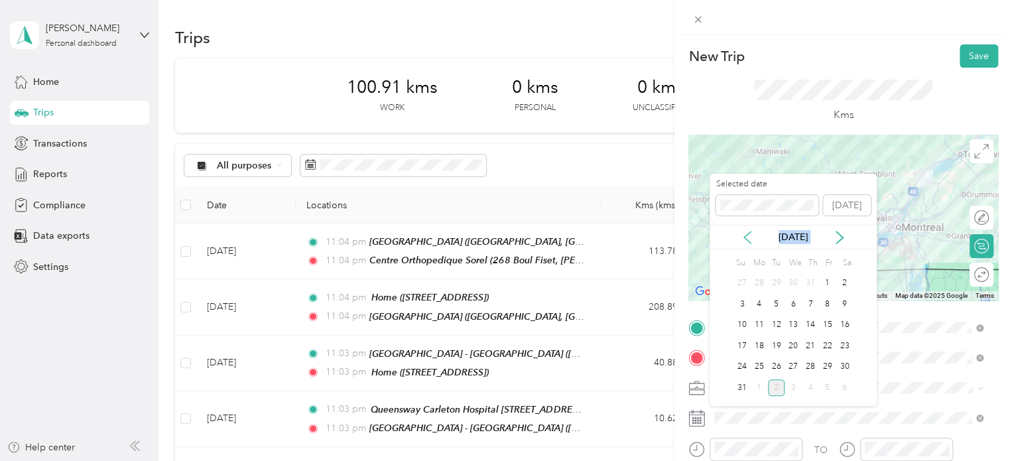
click at [745, 240] on icon at bounding box center [747, 237] width 13 height 13
click at [793, 318] on div "16" at bounding box center [793, 325] width 17 height 17
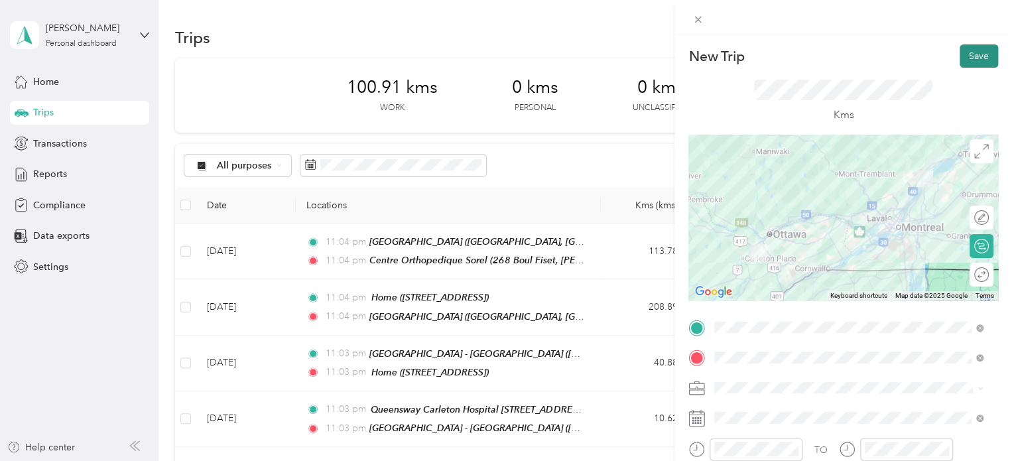
click at [971, 60] on button "Save" at bounding box center [979, 55] width 38 height 23
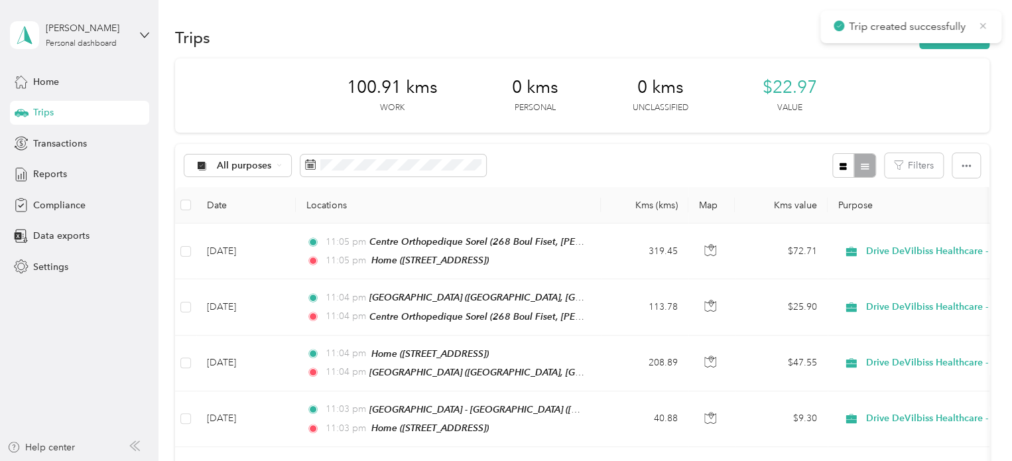
click at [985, 21] on icon at bounding box center [983, 26] width 11 height 12
click at [966, 31] on button "New trip" at bounding box center [955, 37] width 70 height 23
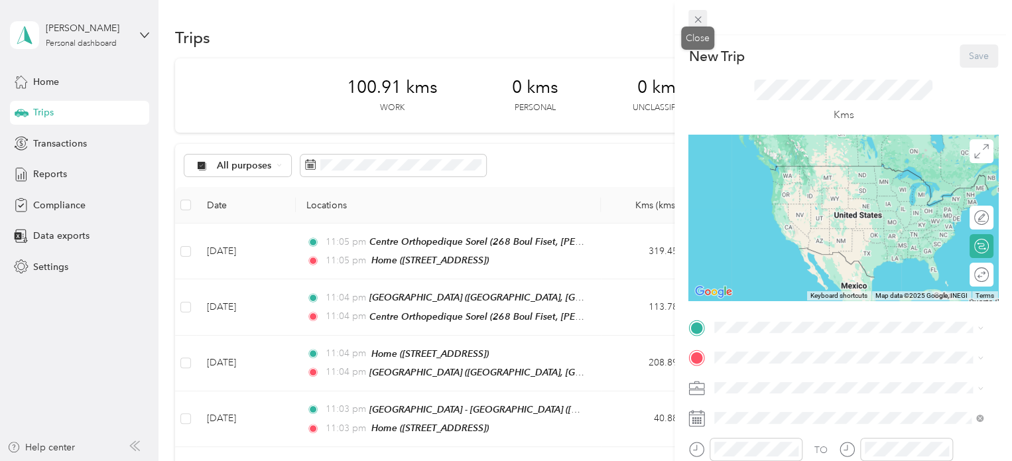
click at [697, 17] on icon at bounding box center [698, 19] width 11 height 11
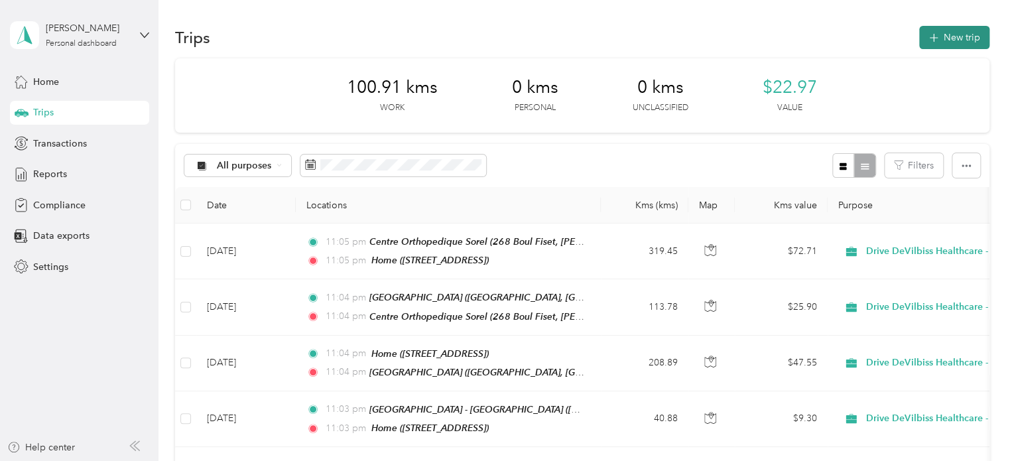
click at [966, 34] on button "New trip" at bounding box center [955, 37] width 70 height 23
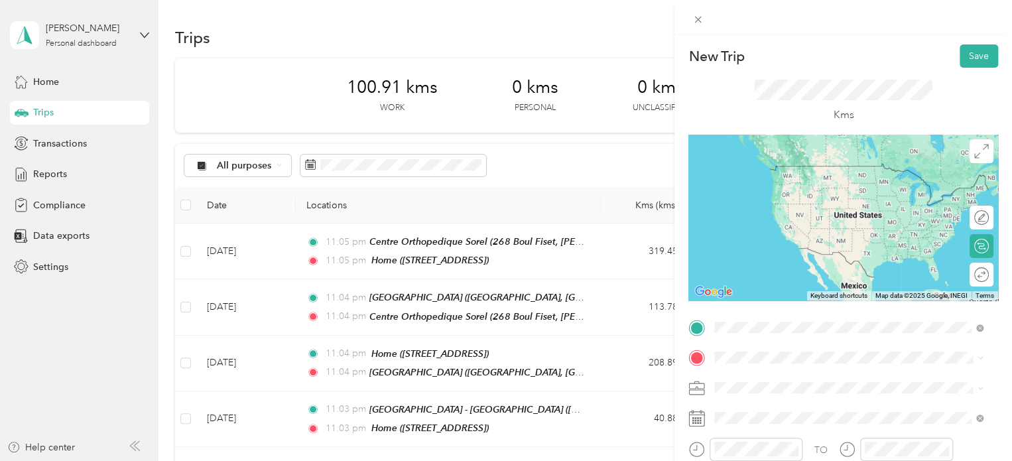
click at [803, 186] on span "[STREET_ADDRESS]" at bounding box center [782, 185] width 84 height 11
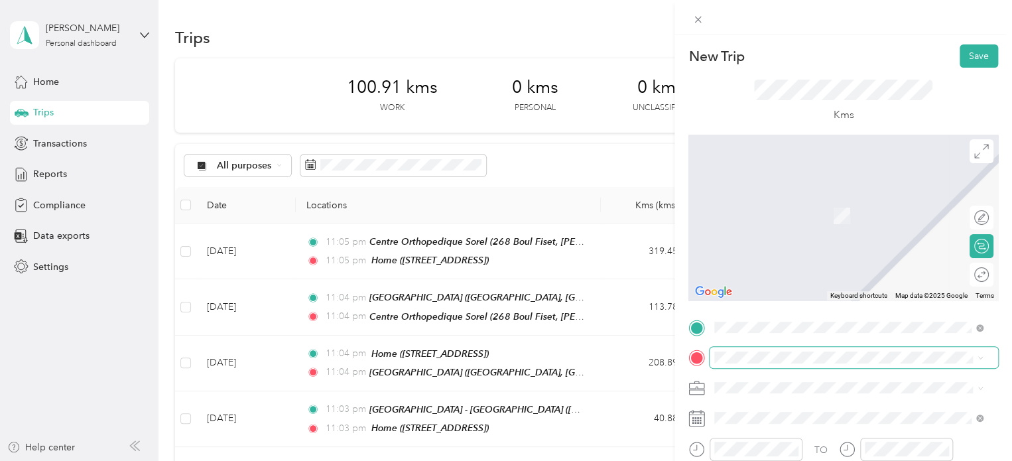
click at [776, 349] on span at bounding box center [854, 357] width 289 height 21
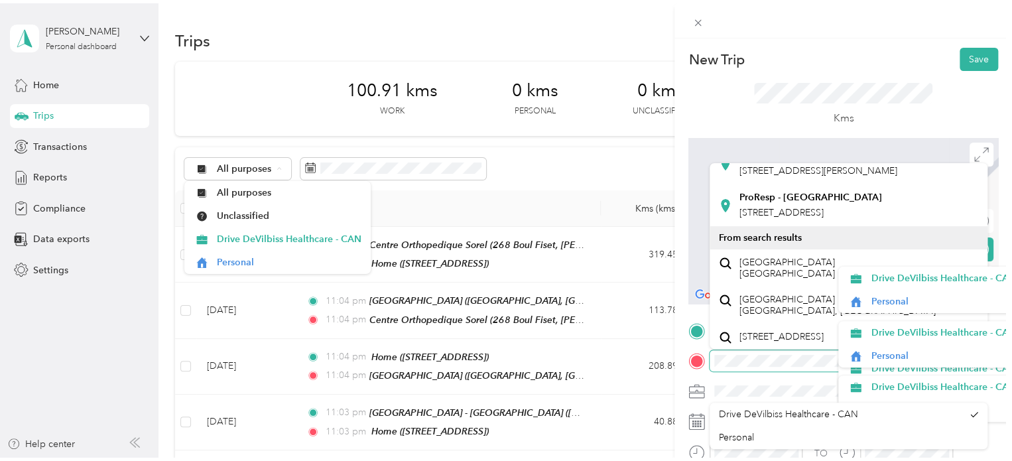
scroll to position [23, 0]
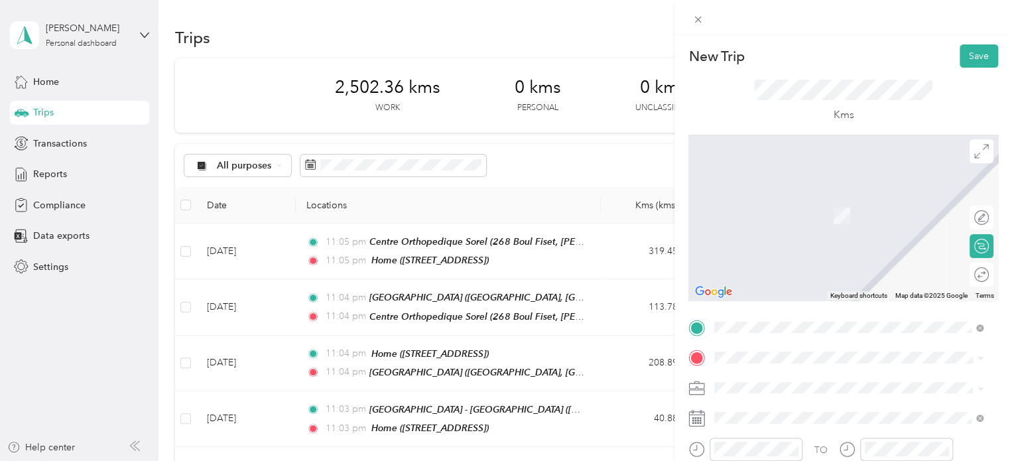
click at [770, 202] on span "[STREET_ADDRESS]" at bounding box center [782, 196] width 84 height 12
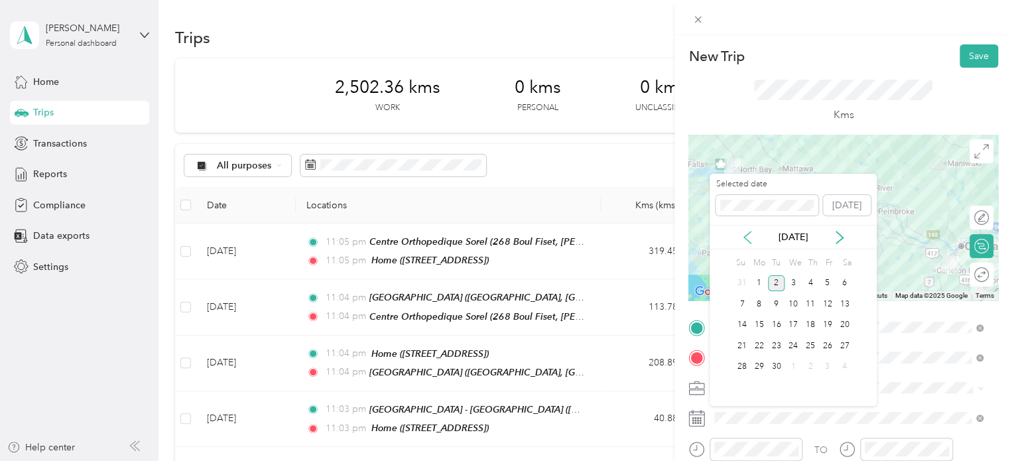
click at [745, 241] on icon at bounding box center [747, 237] width 13 height 13
click at [746, 241] on icon at bounding box center [747, 237] width 13 height 13
click at [809, 320] on div "17" at bounding box center [810, 325] width 17 height 17
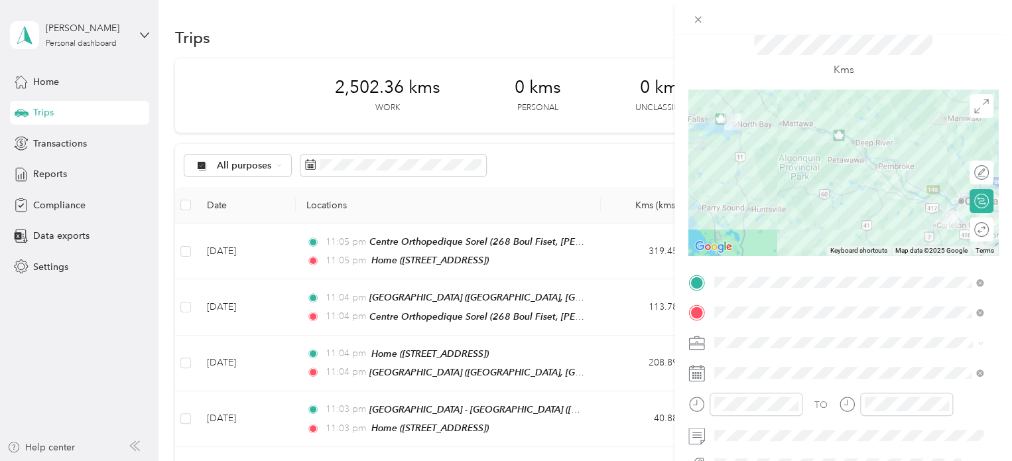
scroll to position [0, 0]
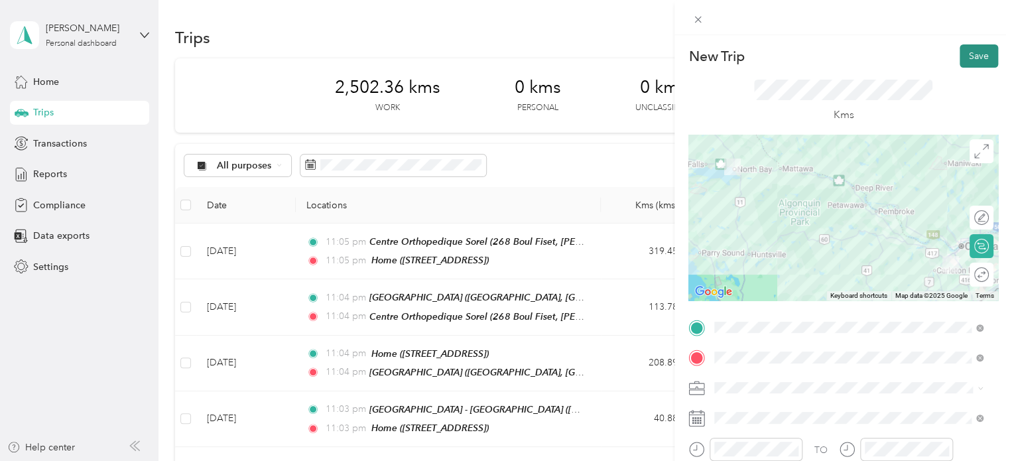
click at [972, 52] on button "Save" at bounding box center [979, 55] width 38 height 23
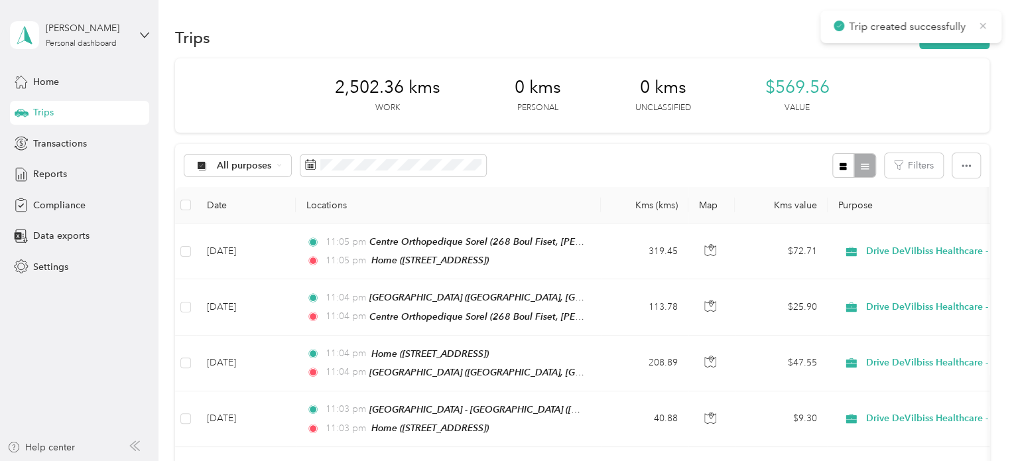
click at [987, 20] on icon at bounding box center [983, 26] width 11 height 12
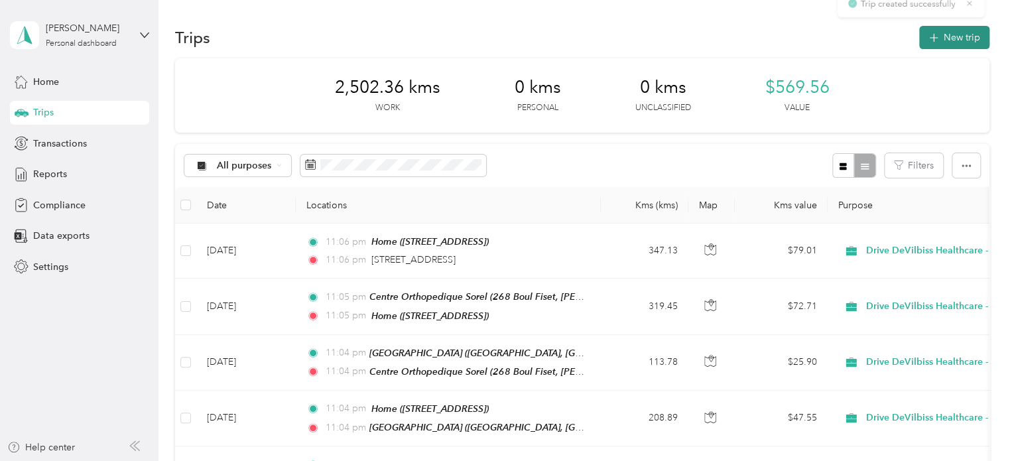
click at [969, 31] on button "New trip" at bounding box center [955, 37] width 70 height 23
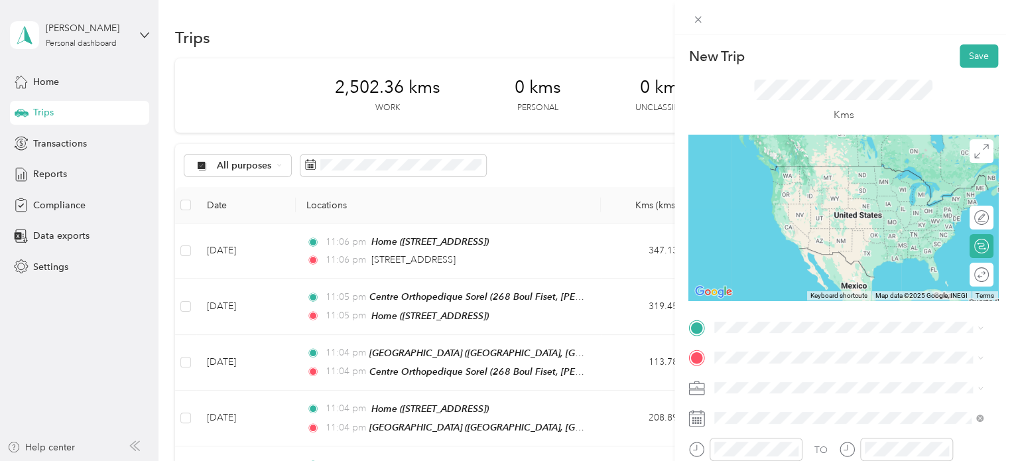
click at [824, 376] on span "[STREET_ADDRESS]" at bounding box center [782, 370] width 84 height 12
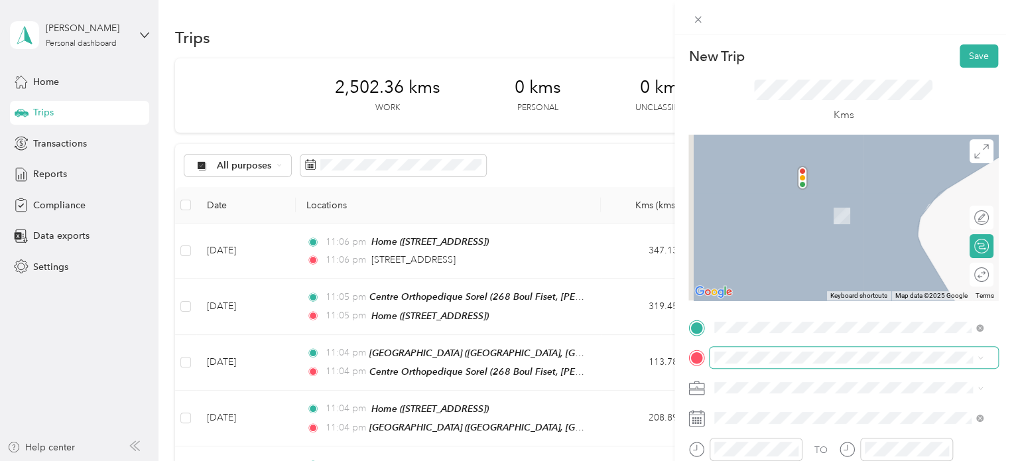
click at [825, 351] on span at bounding box center [854, 357] width 289 height 21
click at [760, 202] on span "[STREET_ADDRESS]" at bounding box center [782, 196] width 84 height 12
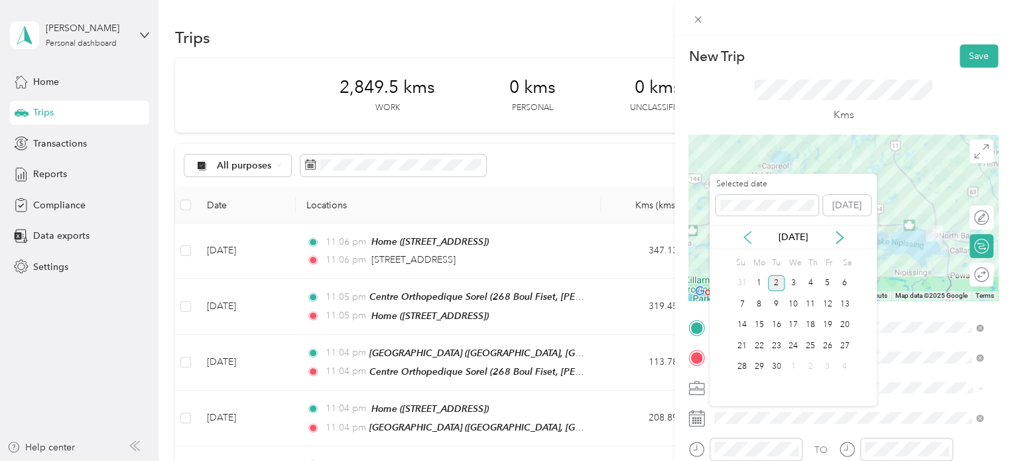
click at [747, 238] on icon at bounding box center [747, 237] width 13 height 13
click at [751, 240] on icon at bounding box center [747, 237] width 13 height 13
click at [810, 320] on div "17" at bounding box center [810, 325] width 17 height 17
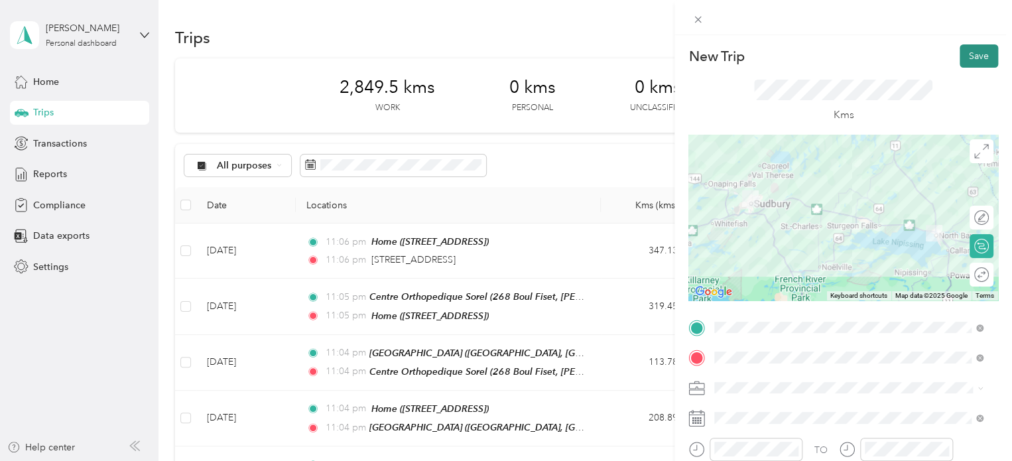
click at [967, 51] on button "Save" at bounding box center [979, 55] width 38 height 23
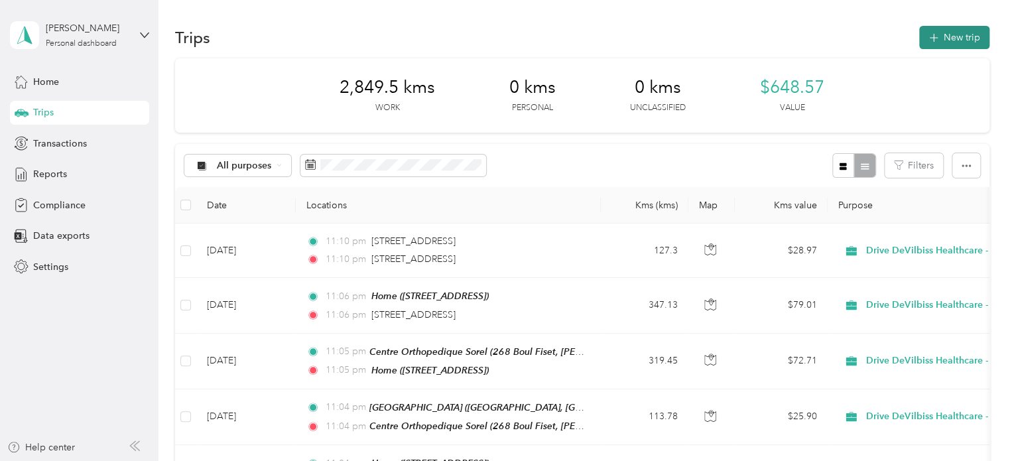
click at [968, 40] on button "New trip" at bounding box center [955, 37] width 70 height 23
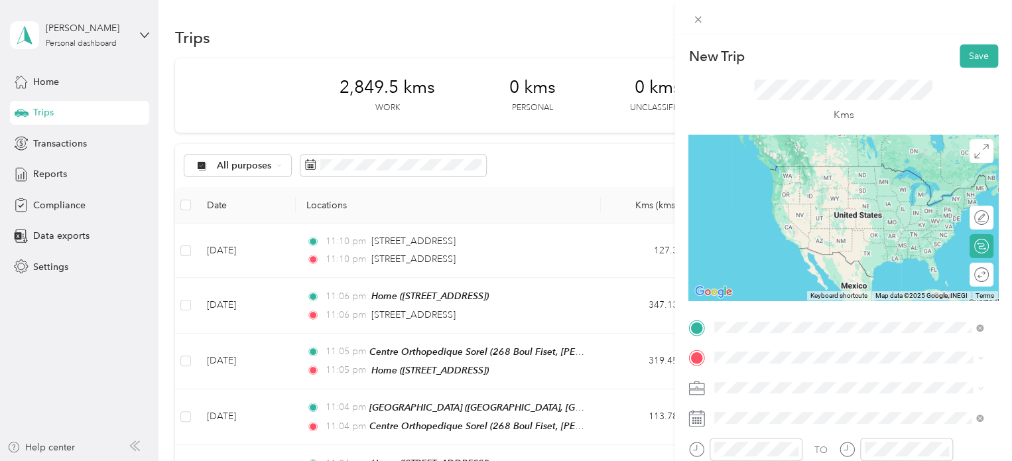
click at [814, 169] on span "[STREET_ADDRESS]" at bounding box center [782, 166] width 84 height 12
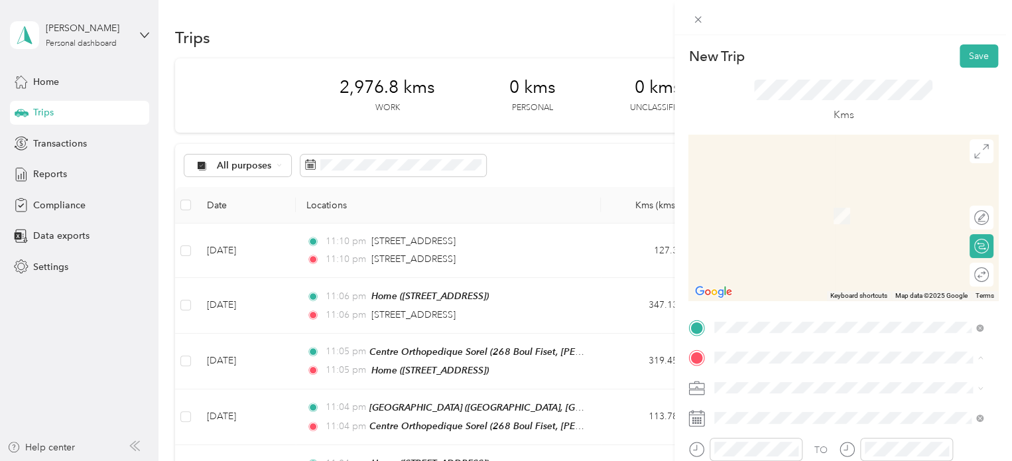
click at [782, 230] on span "[STREET_ADDRESS]" at bounding box center [782, 224] width 84 height 12
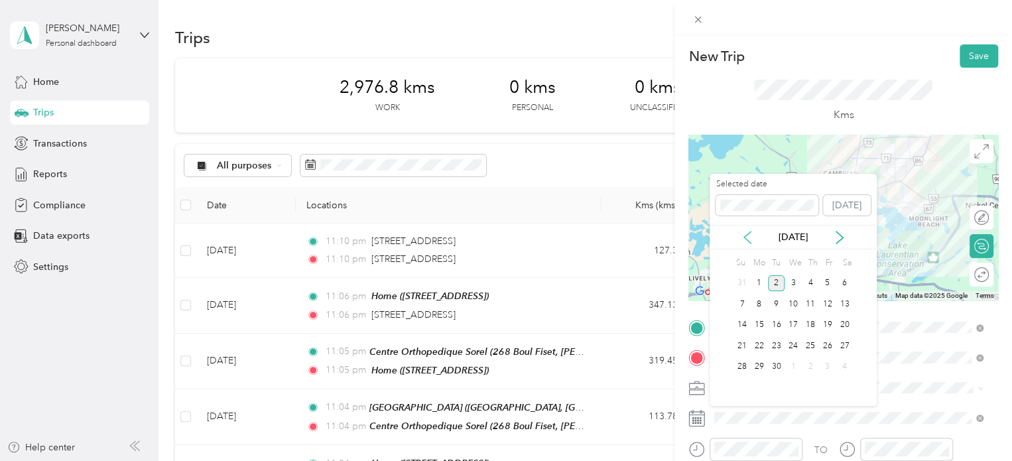
click at [747, 236] on icon at bounding box center [747, 237] width 13 height 13
click at [827, 320] on div "18" at bounding box center [827, 325] width 17 height 17
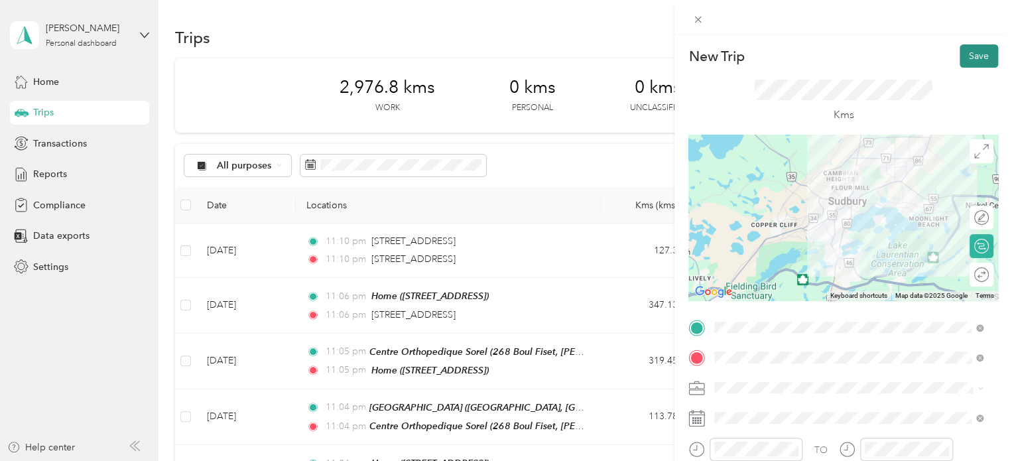
click at [961, 55] on button "Save" at bounding box center [979, 55] width 38 height 23
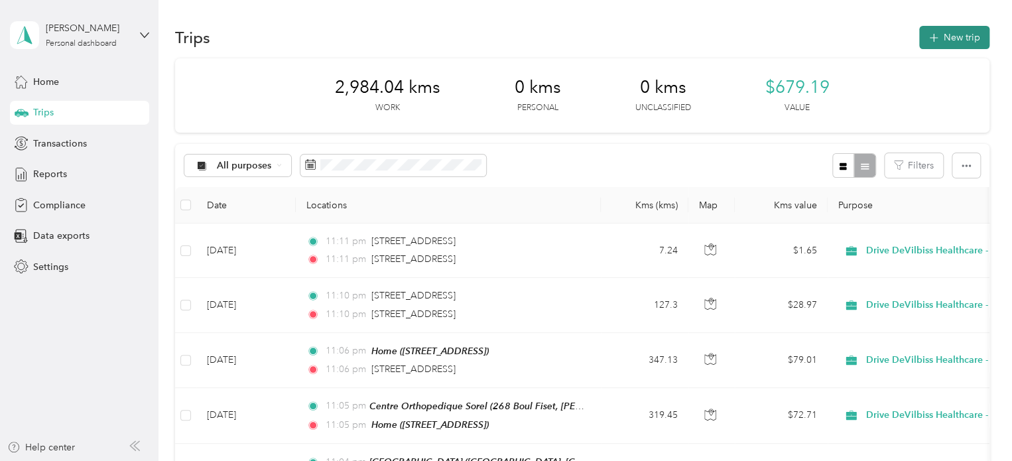
click at [961, 33] on button "New trip" at bounding box center [955, 37] width 70 height 23
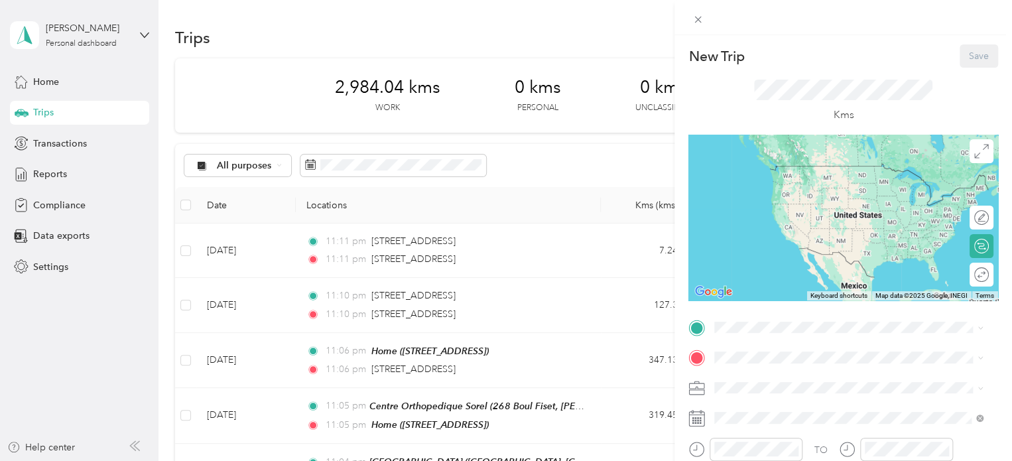
click at [799, 169] on span "[STREET_ADDRESS]" at bounding box center [782, 163] width 84 height 12
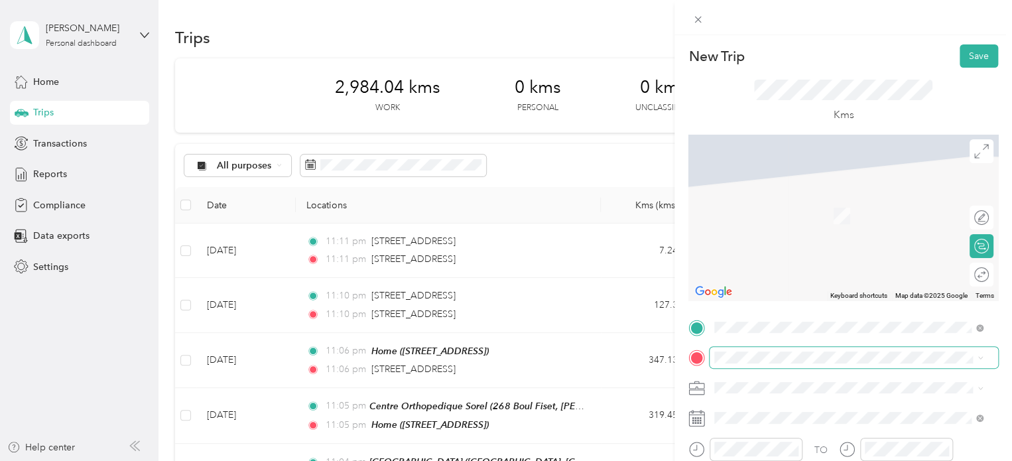
click at [759, 350] on span at bounding box center [854, 357] width 289 height 21
click at [772, 226] on span "[STREET_ADDRESS]" at bounding box center [782, 220] width 84 height 12
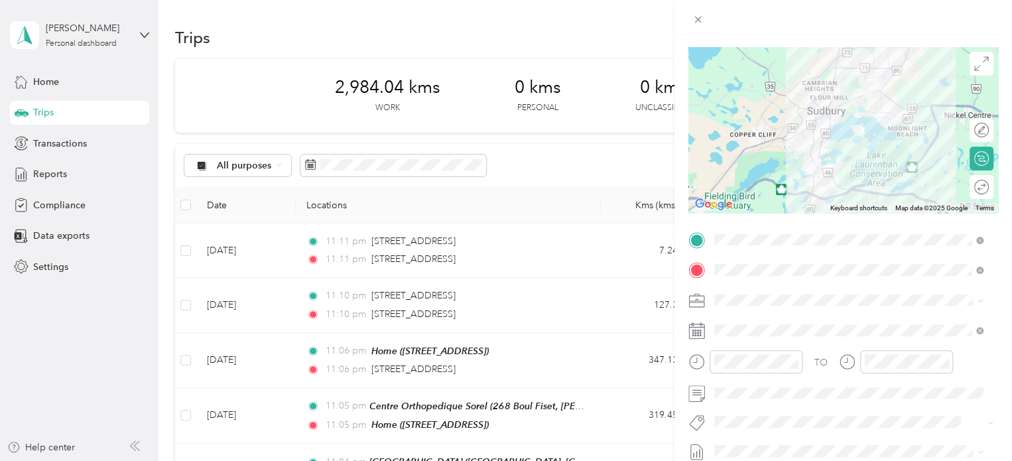
scroll to position [123, 0]
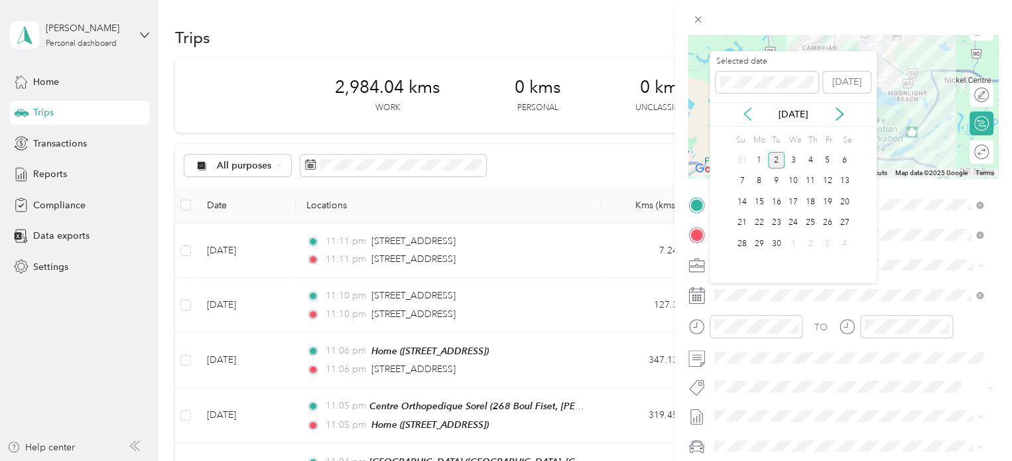
click at [742, 116] on icon at bounding box center [747, 113] width 13 height 13
click at [829, 198] on div "18" at bounding box center [827, 202] width 17 height 17
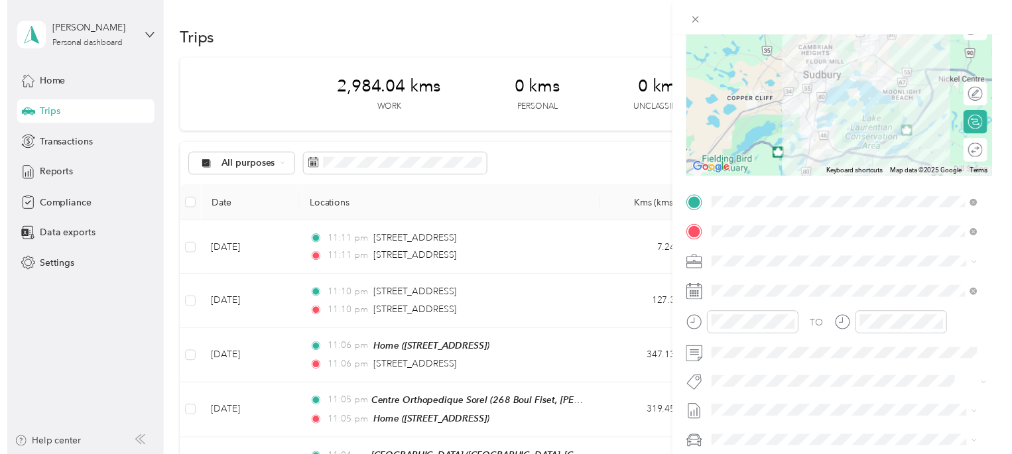
scroll to position [0, 0]
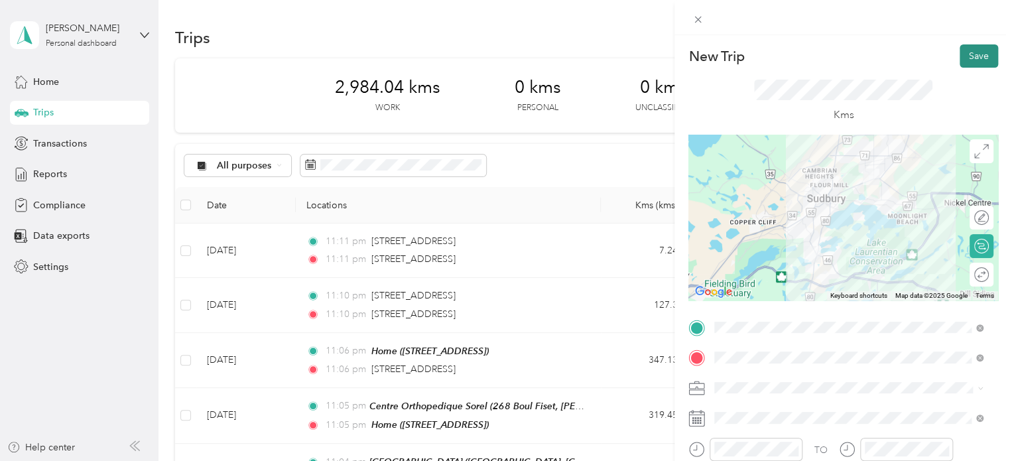
click at [983, 54] on button "Save" at bounding box center [979, 55] width 38 height 23
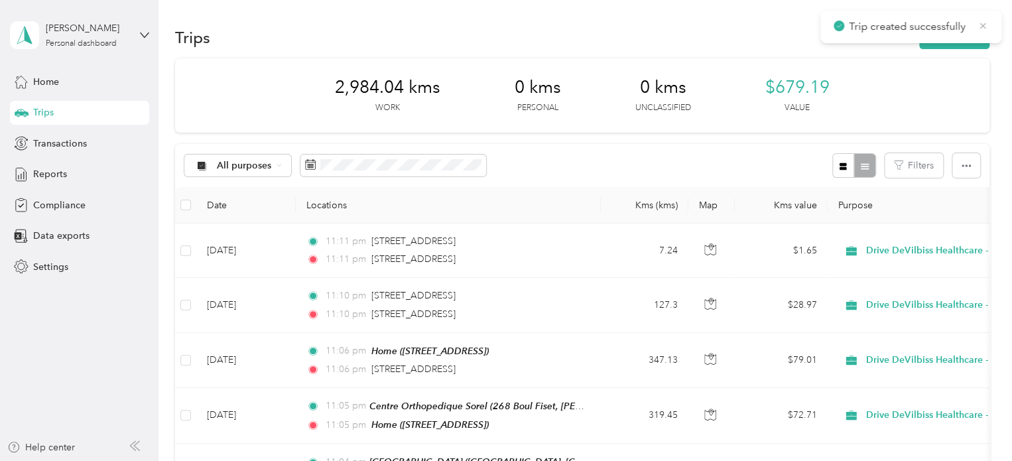
click at [983, 21] on icon at bounding box center [983, 26] width 11 height 12
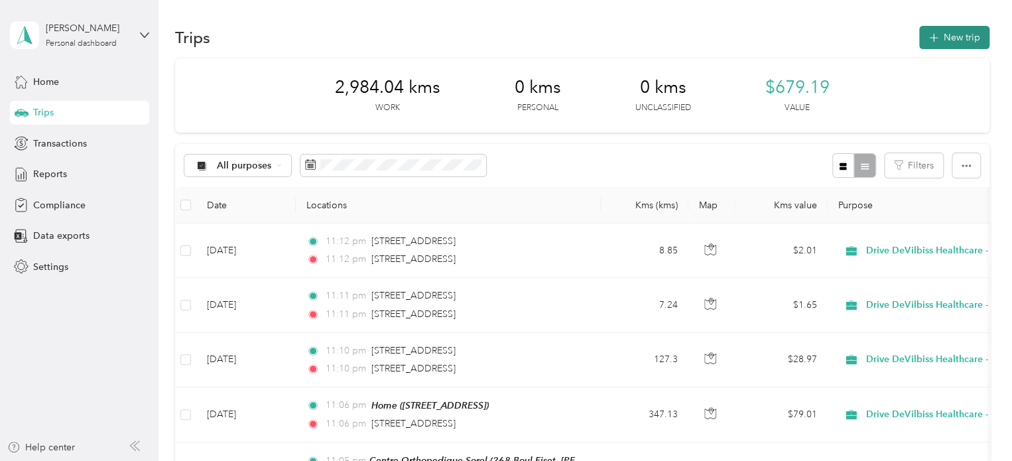
click at [953, 43] on button "New trip" at bounding box center [955, 37] width 70 height 23
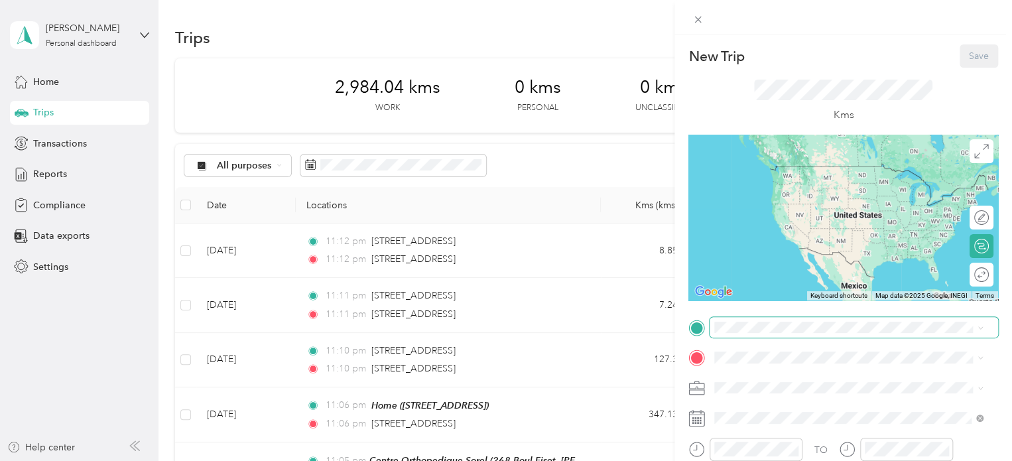
click at [827, 318] on span at bounding box center [854, 327] width 289 height 21
click at [825, 208] on li "[STREET_ADDRESS]" at bounding box center [849, 193] width 278 height 27
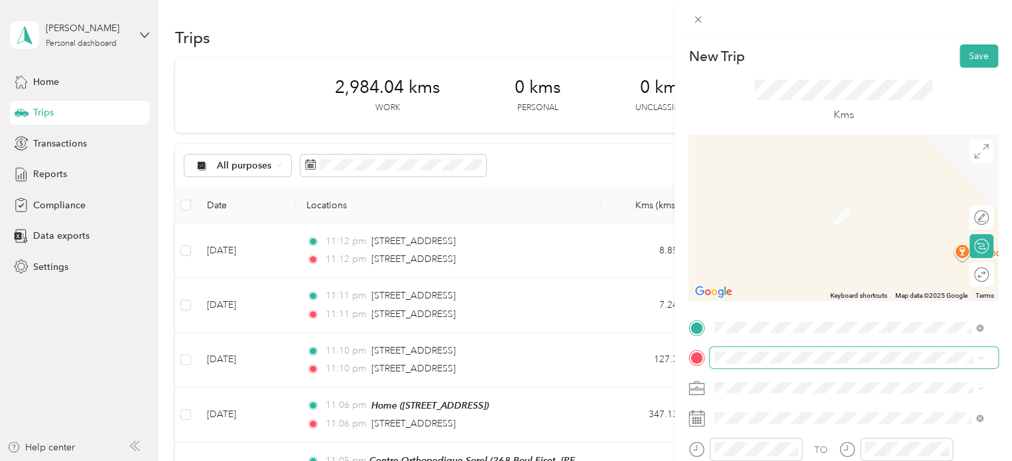
click at [803, 351] on span at bounding box center [854, 357] width 289 height 21
click at [824, 216] on span "[STREET_ADDRESS]" at bounding box center [782, 215] width 84 height 11
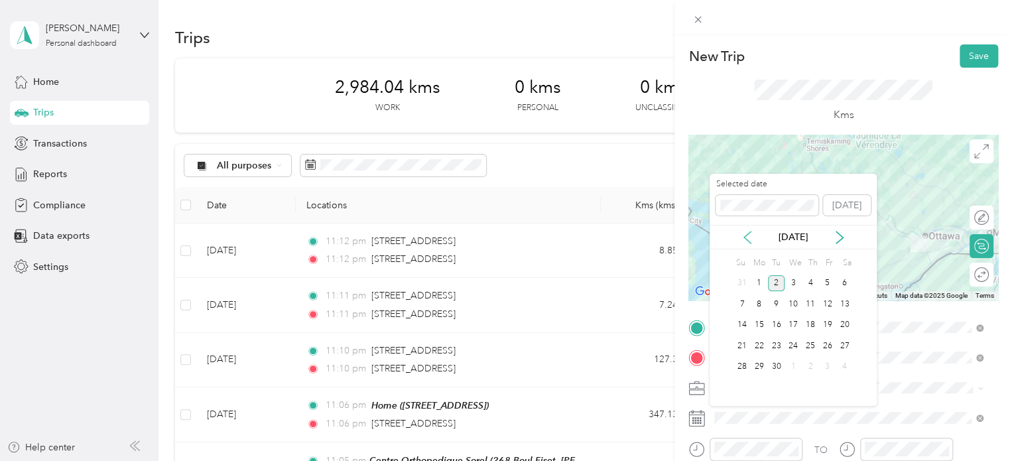
click at [748, 234] on icon at bounding box center [747, 237] width 13 height 13
click at [829, 328] on div "18" at bounding box center [827, 325] width 17 height 17
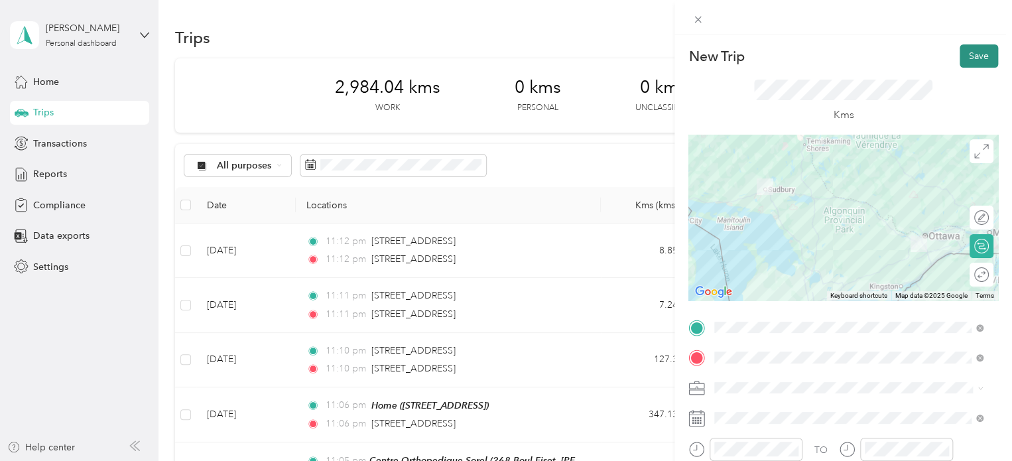
click at [985, 57] on button "Save" at bounding box center [979, 55] width 38 height 23
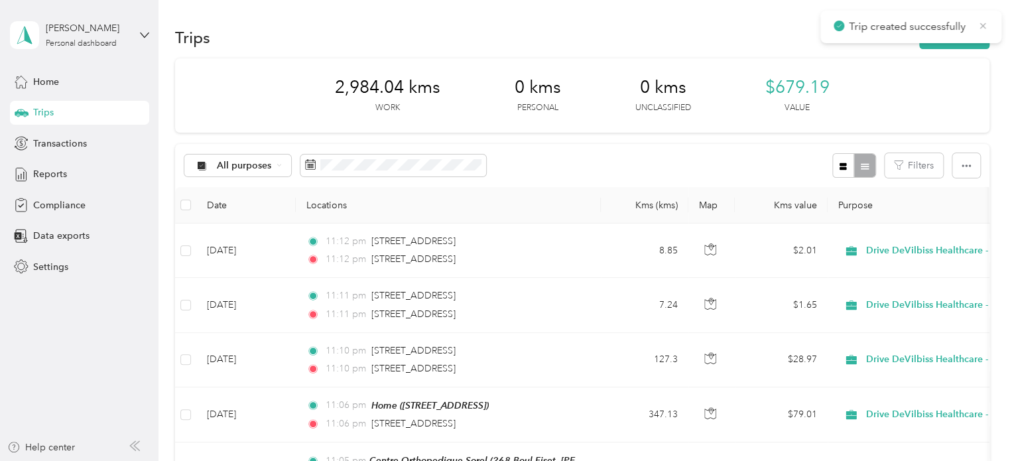
click at [981, 23] on icon at bounding box center [984, 26] width 6 height 6
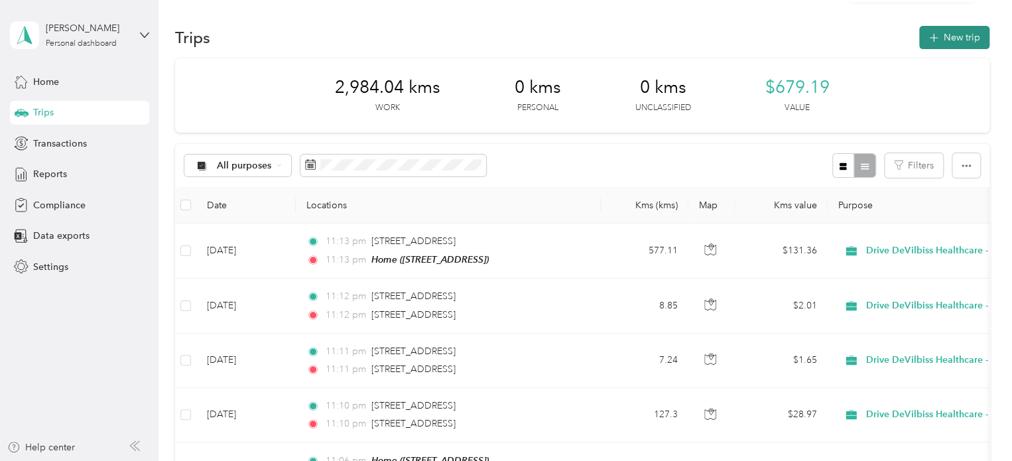
click at [967, 34] on button "New trip" at bounding box center [955, 37] width 70 height 23
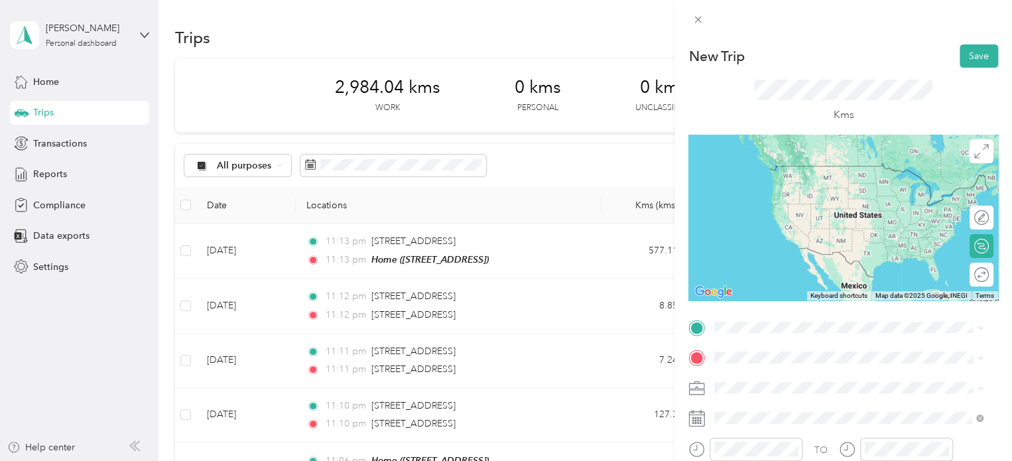
click at [823, 190] on div "Home [STREET_ADDRESS]" at bounding box center [782, 177] width 84 height 28
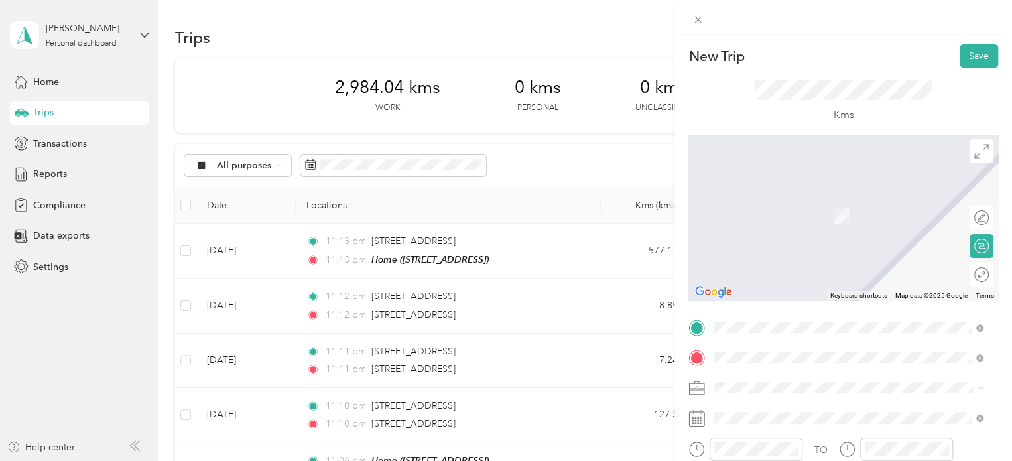
click at [825, 206] on div "Ontario Medical Supply - Head Office [STREET_ADDRESS]" at bounding box center [822, 209] width 165 height 28
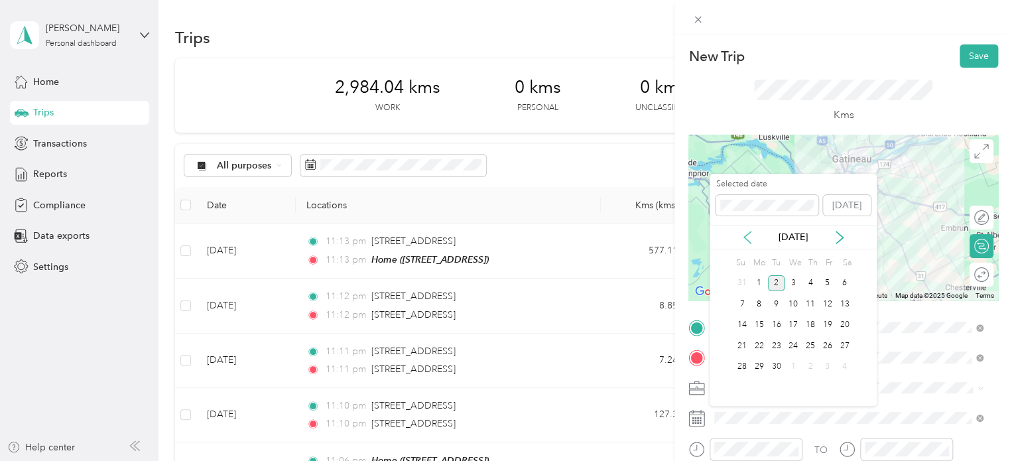
click at [752, 238] on icon at bounding box center [747, 237] width 13 height 13
click at [760, 341] on div "21" at bounding box center [759, 346] width 17 height 17
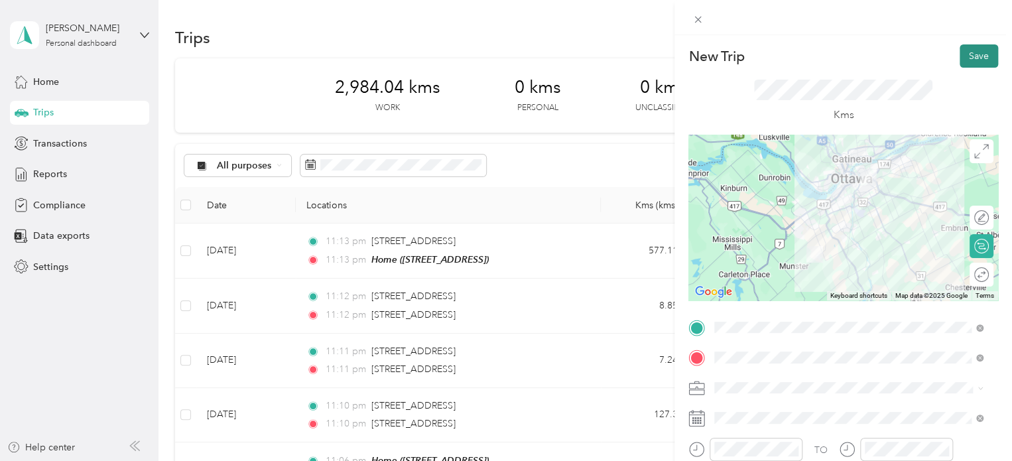
click at [971, 54] on button "Save" at bounding box center [979, 55] width 38 height 23
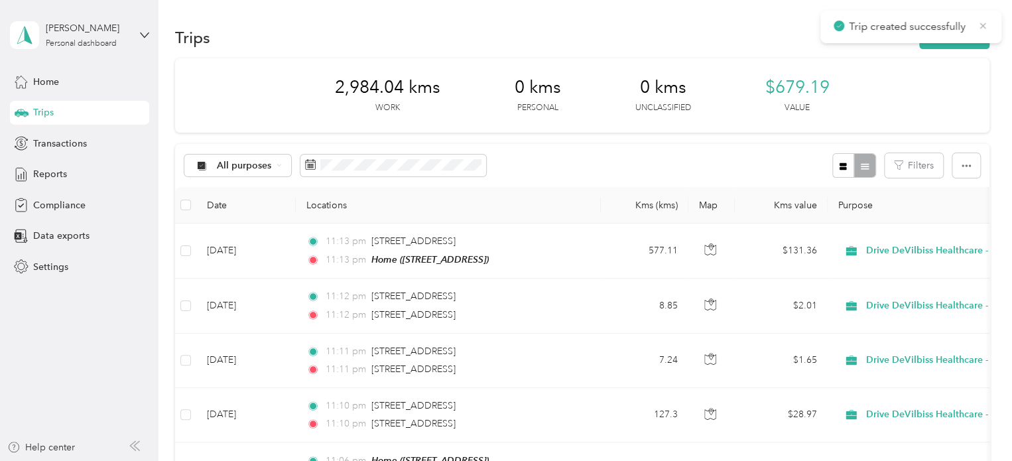
click at [983, 20] on icon at bounding box center [983, 26] width 11 height 12
click at [964, 37] on button "New trip" at bounding box center [955, 37] width 70 height 23
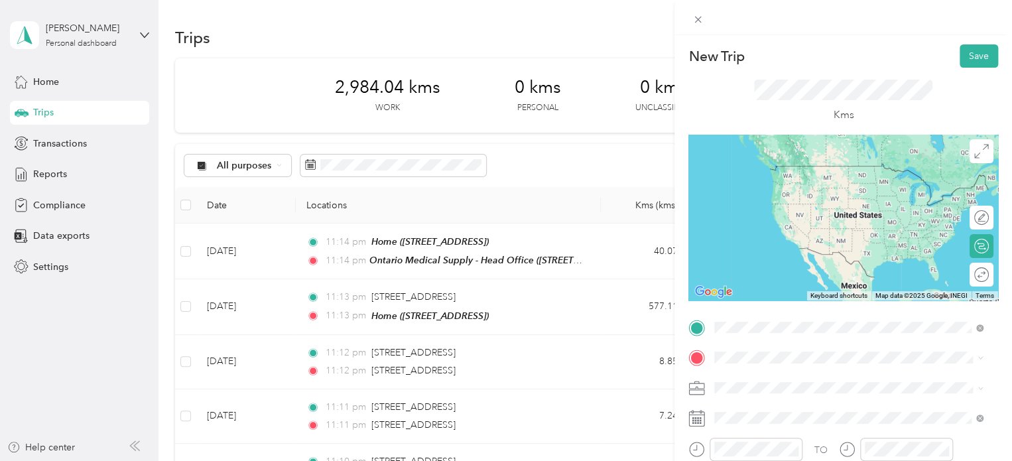
click at [824, 182] on span "[STREET_ADDRESS]" at bounding box center [782, 185] width 84 height 11
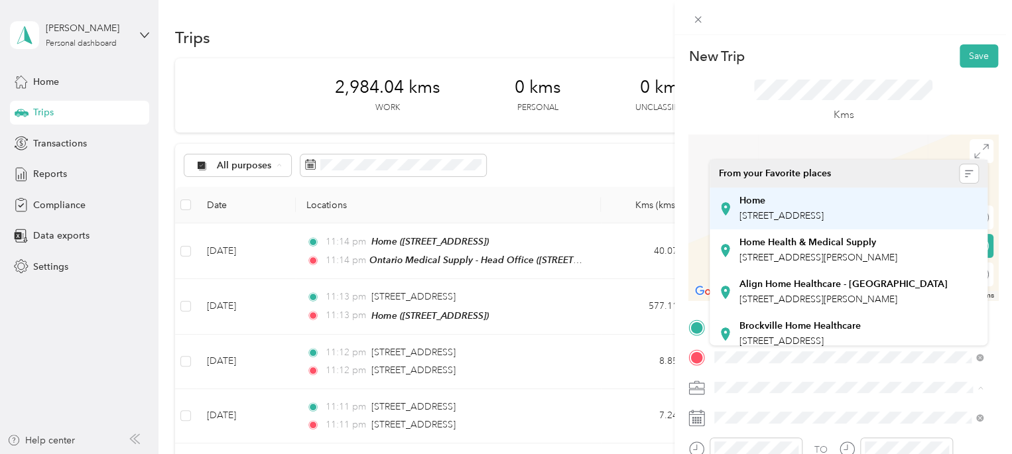
click at [790, 215] on span "[STREET_ADDRESS]" at bounding box center [782, 215] width 84 height 11
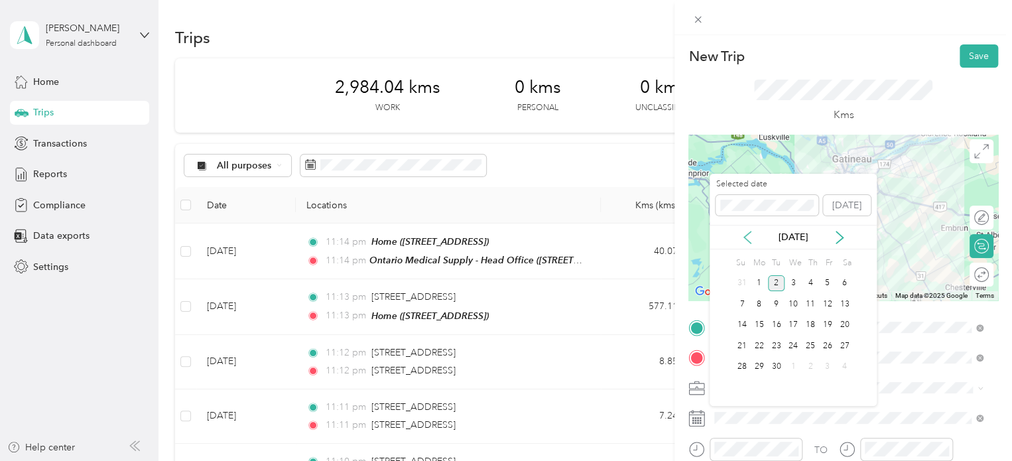
click at [752, 241] on icon at bounding box center [747, 237] width 13 height 13
click at [762, 344] on div "21" at bounding box center [759, 346] width 17 height 17
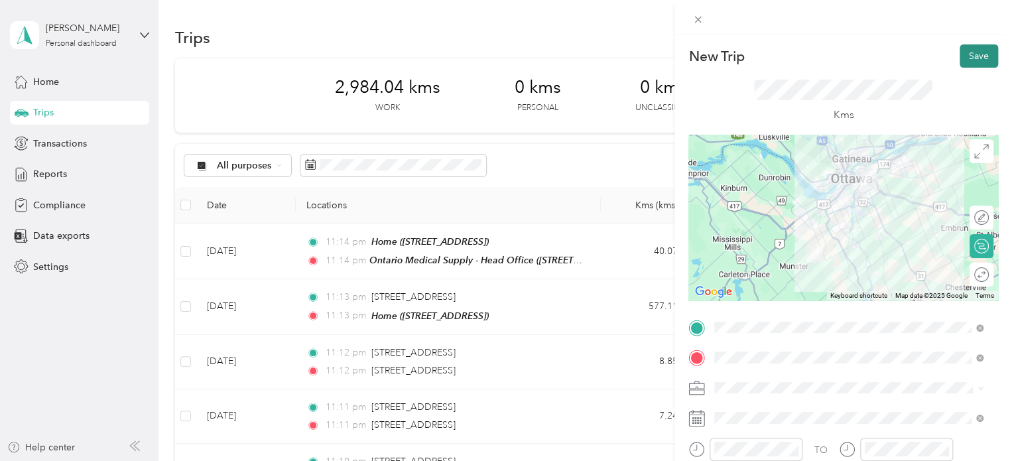
click at [971, 57] on button "Save" at bounding box center [979, 55] width 38 height 23
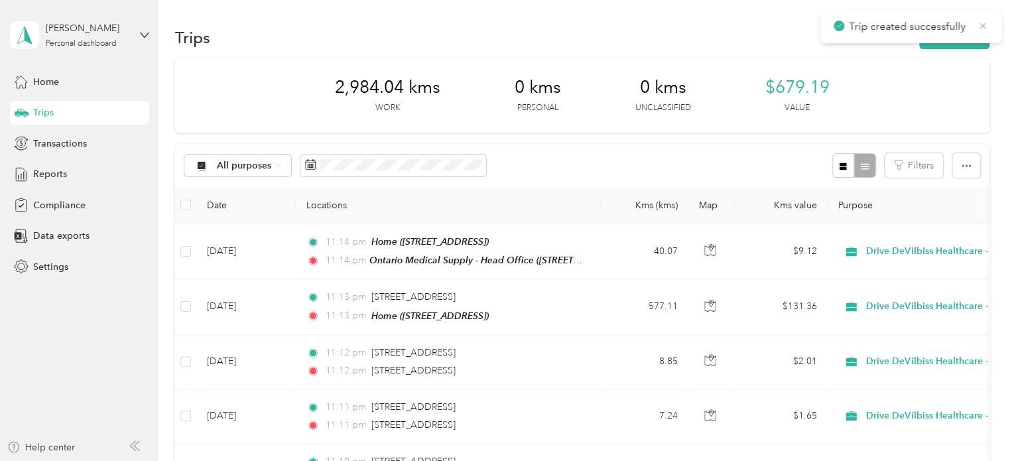
click at [983, 26] on icon at bounding box center [984, 26] width 6 height 6
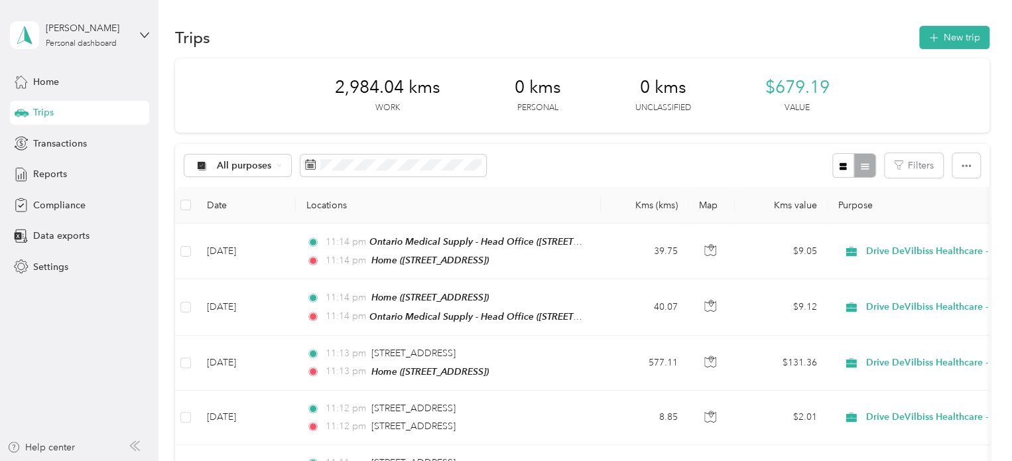
click at [970, 35] on main "Trip created successfully [PERSON_NAME] Personal dashboard Home Trips Transacti…" at bounding box center [503, 230] width 1006 height 461
click at [970, 35] on button "New trip" at bounding box center [955, 37] width 70 height 23
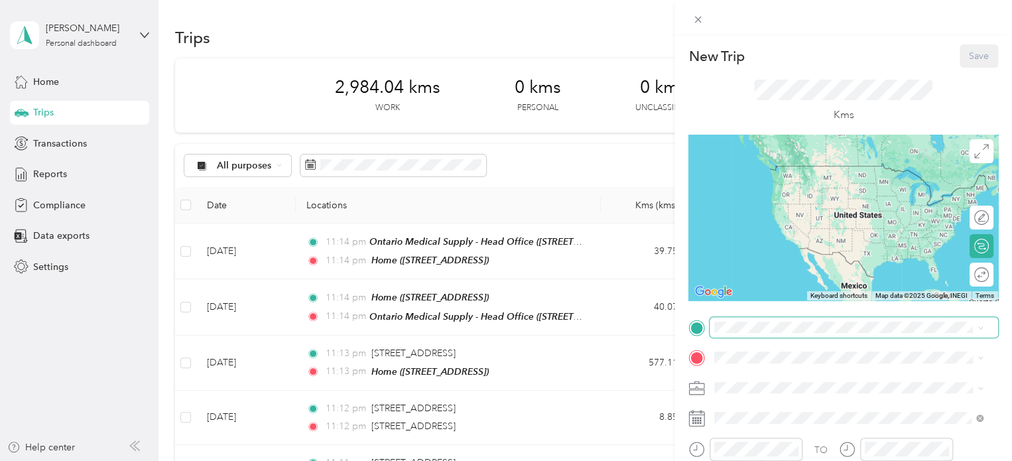
click at [823, 335] on span at bounding box center [854, 327] width 289 height 21
click at [824, 190] on div "Home [STREET_ADDRESS]" at bounding box center [782, 179] width 84 height 28
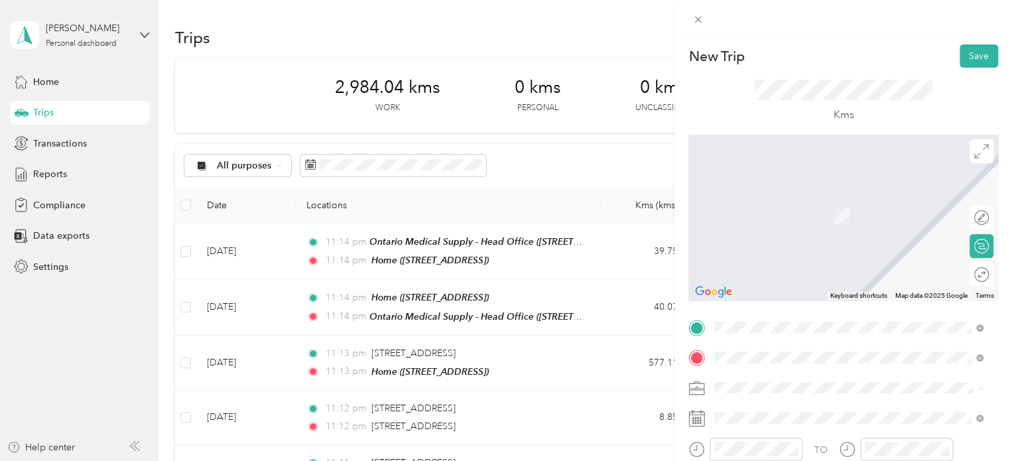
click at [820, 264] on div "Motion - Peterborough [STREET_ADDRESS][PERSON_NAME]" at bounding box center [819, 251] width 158 height 28
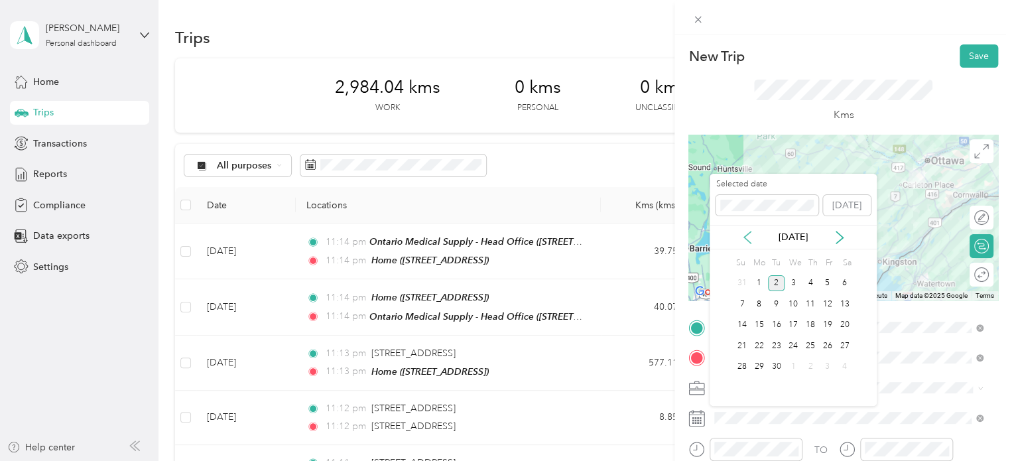
click at [748, 243] on icon at bounding box center [747, 237] width 13 height 13
click at [790, 344] on div "23" at bounding box center [793, 346] width 17 height 17
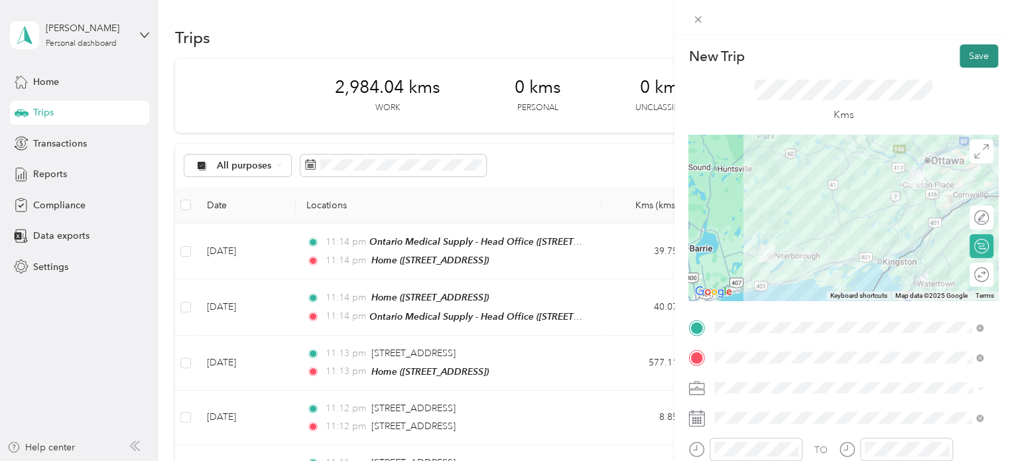
click at [985, 50] on button "Save" at bounding box center [979, 55] width 38 height 23
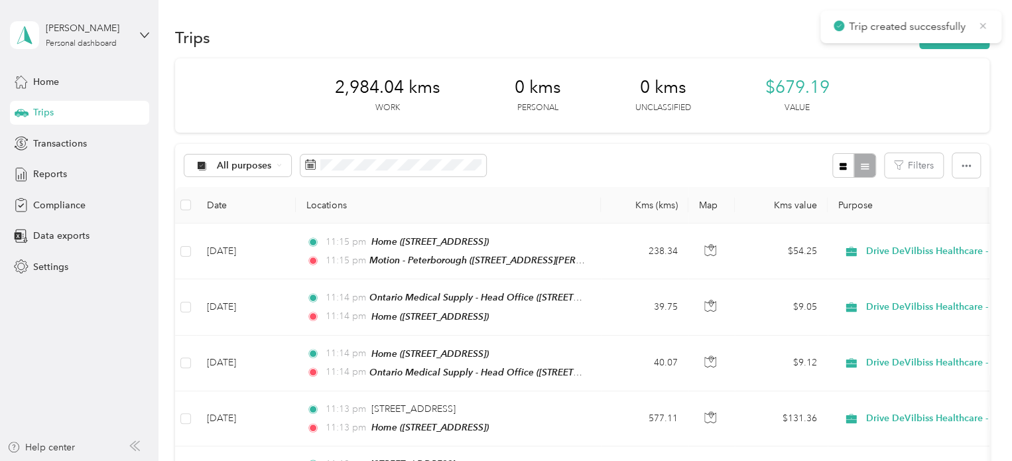
click at [982, 29] on icon at bounding box center [983, 26] width 11 height 12
click at [961, 42] on button "New trip" at bounding box center [955, 37] width 70 height 23
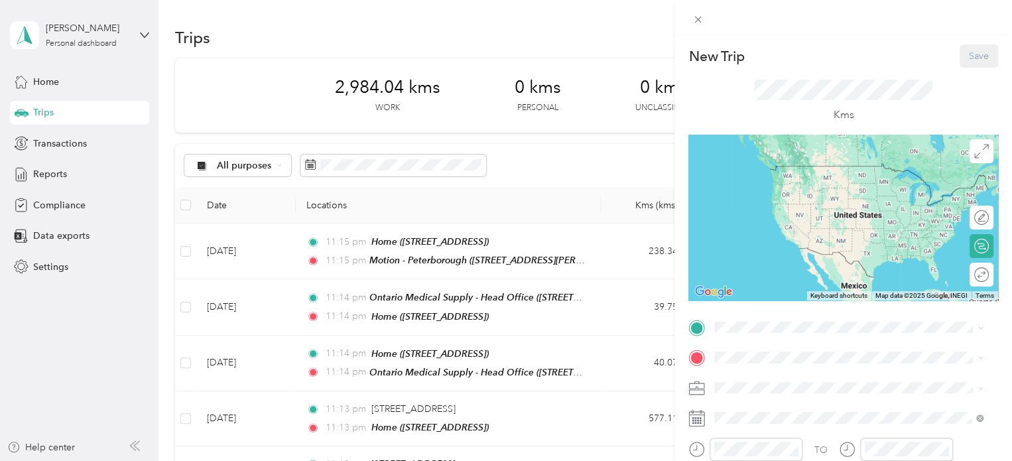
click at [848, 276] on div "Motion - Peterborough [STREET_ADDRESS][PERSON_NAME]" at bounding box center [819, 262] width 158 height 28
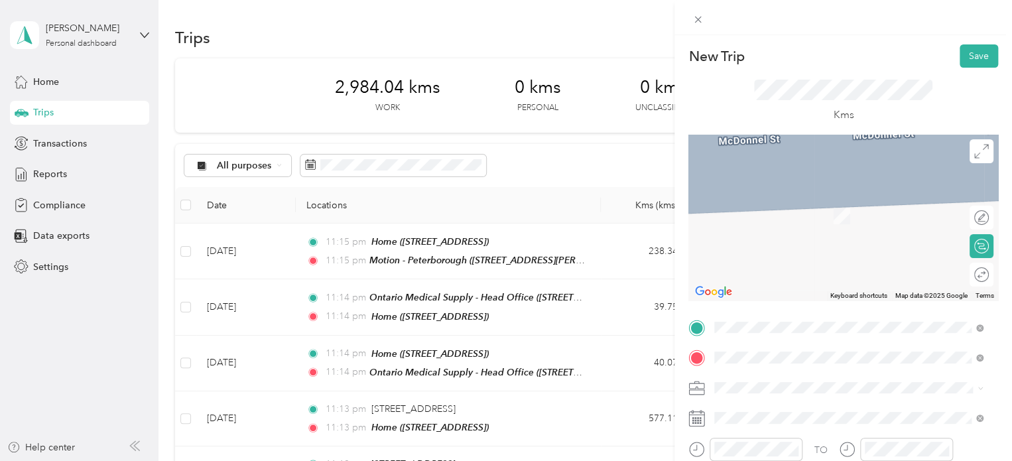
click at [858, 192] on div "Living Well - [GEOGRAPHIC_DATA] [STREET_ADDRESS][PERSON_NAME]" at bounding box center [848, 208] width 259 height 33
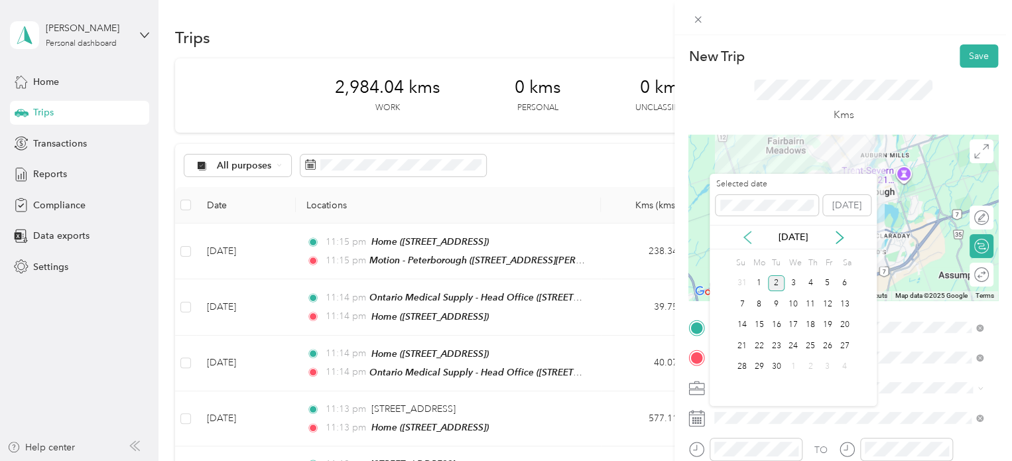
click at [748, 233] on icon at bounding box center [747, 238] width 7 height 12
click at [795, 342] on div "23" at bounding box center [793, 346] width 17 height 17
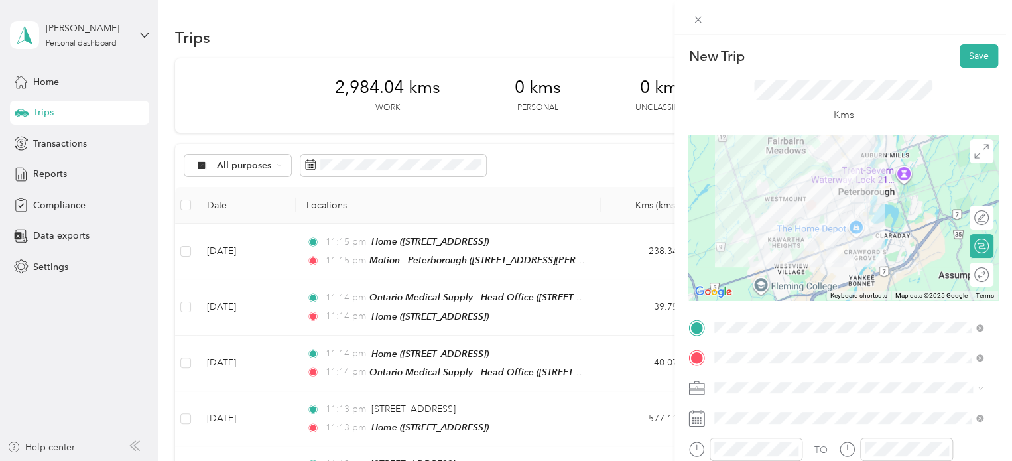
click at [980, 36] on div "New Trip Save This trip cannot be edited because it is either under review, app…" at bounding box center [844, 265] width 338 height 461
click at [973, 66] on button "Save" at bounding box center [979, 55] width 38 height 23
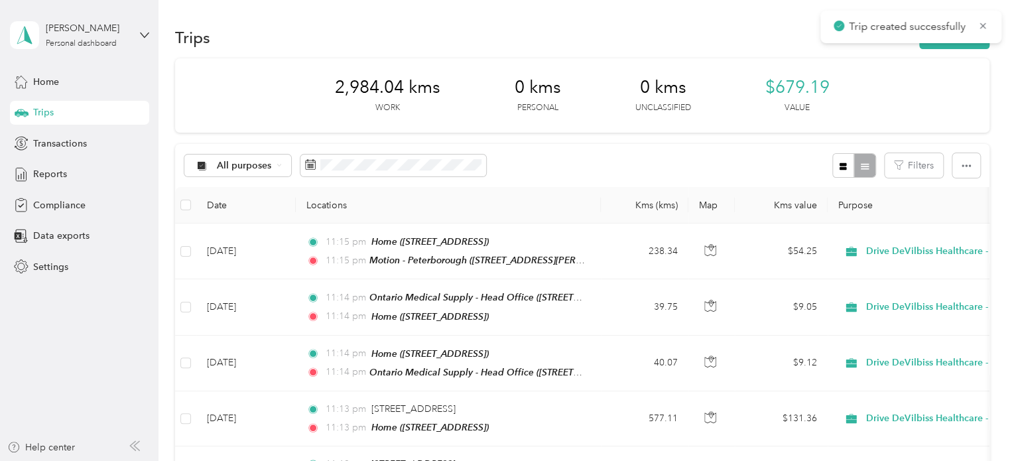
click at [971, 460] on div "New Trip Save This trip cannot be edited because it is either under review, app…" at bounding box center [503, 461] width 1006 height 0
click at [987, 33] on span "Trip created successfully" at bounding box center [911, 27] width 155 height 17
click at [982, 28] on icon at bounding box center [983, 26] width 11 height 12
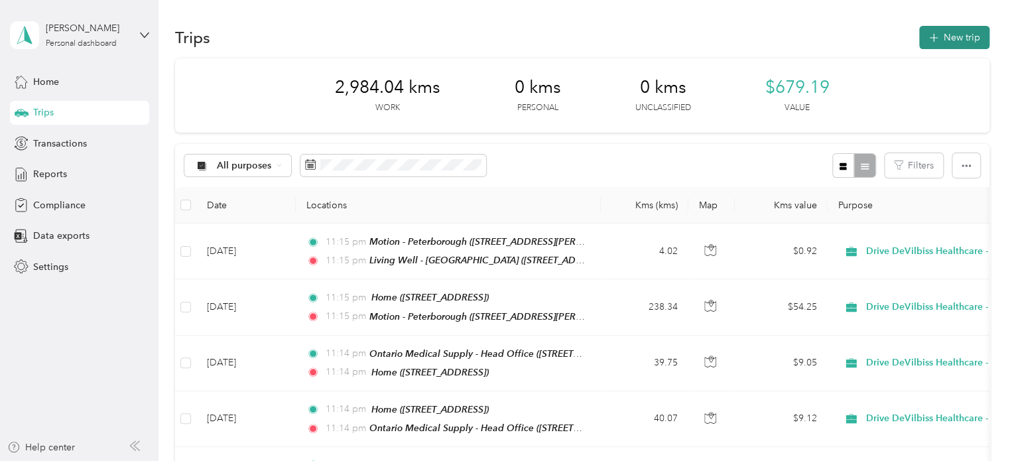
click at [953, 45] on button "New trip" at bounding box center [955, 37] width 70 height 23
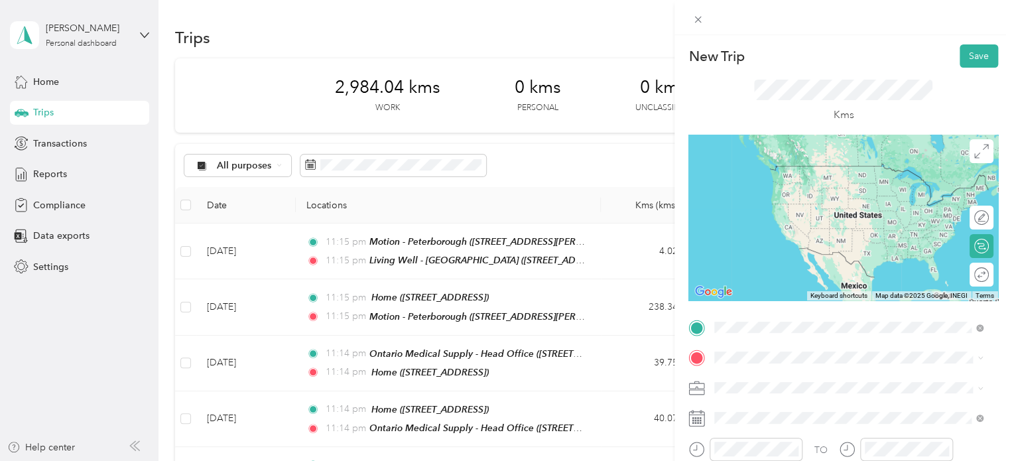
click at [889, 192] on div "Living Well - [GEOGRAPHIC_DATA] [STREET_ADDRESS][PERSON_NAME]" at bounding box center [819, 179] width 158 height 28
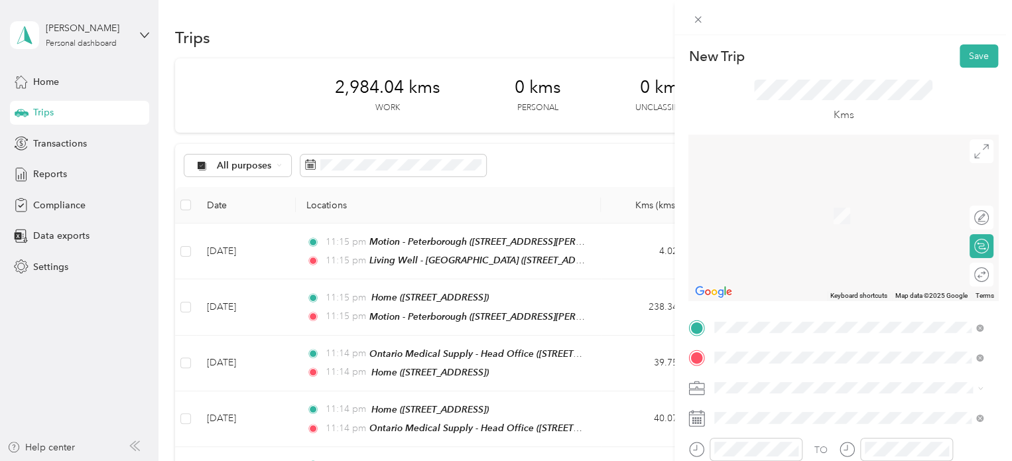
click at [819, 307] on div "Align Home Healthcare - [GEOGRAPHIC_DATA] [STREET_ADDRESS][PERSON_NAME]" at bounding box center [844, 293] width 208 height 28
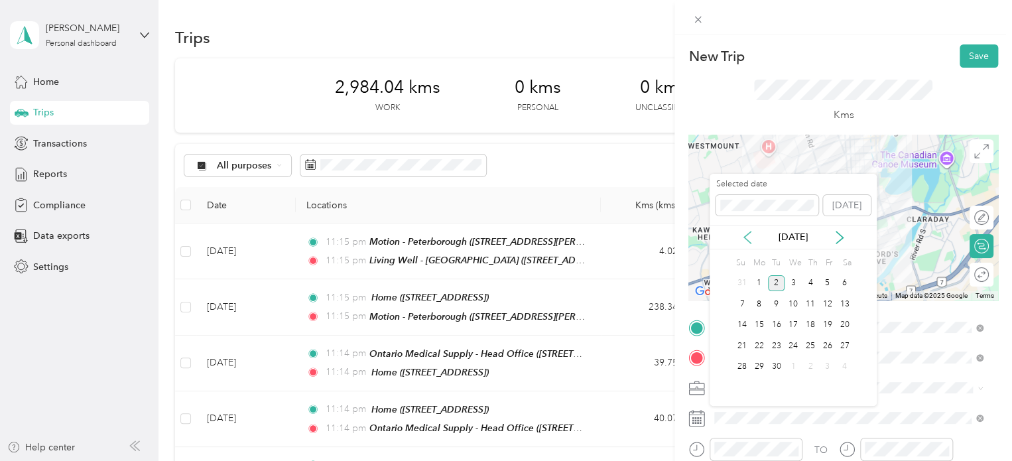
click at [752, 233] on icon at bounding box center [747, 237] width 13 height 13
click at [794, 343] on div "23" at bounding box center [793, 346] width 17 height 17
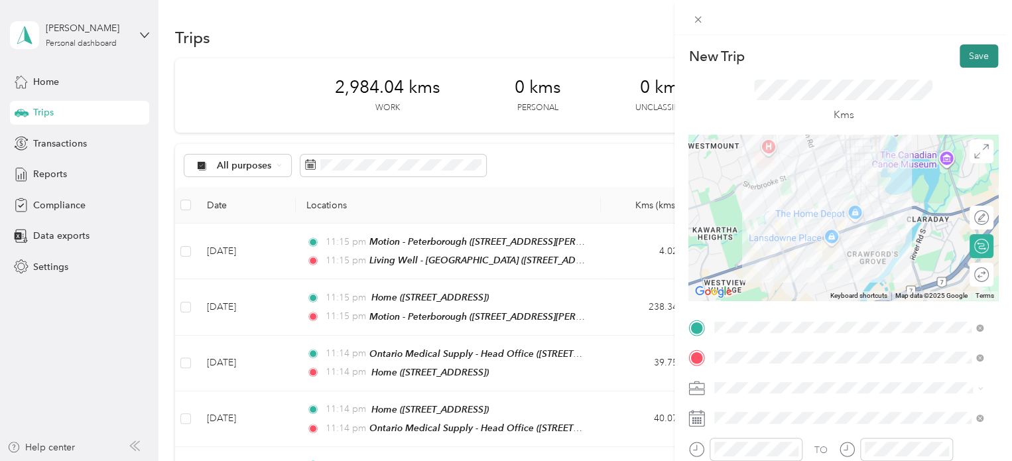
click at [974, 46] on button "Save" at bounding box center [979, 55] width 38 height 23
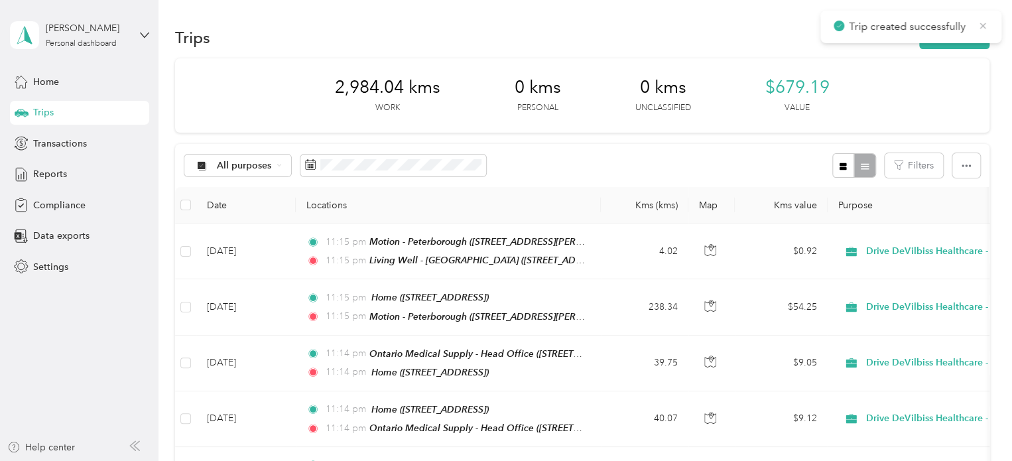
click at [984, 22] on icon at bounding box center [983, 26] width 11 height 12
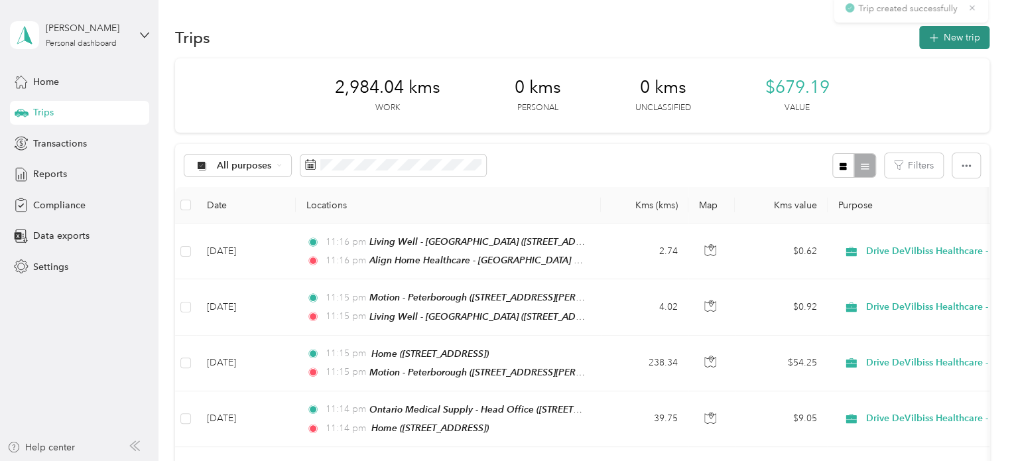
click at [961, 42] on button "New trip" at bounding box center [955, 37] width 70 height 23
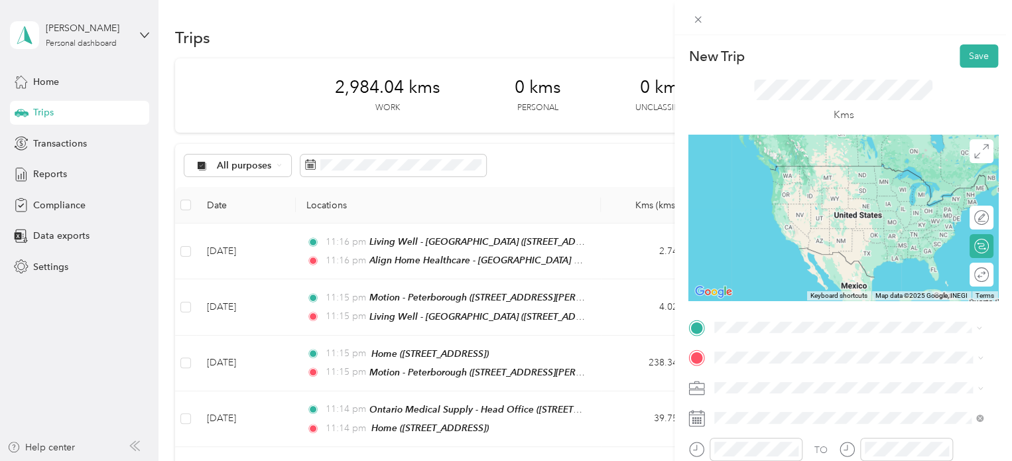
click at [827, 260] on strong "Align Home Healthcare - [GEOGRAPHIC_DATA]" at bounding box center [844, 254] width 208 height 12
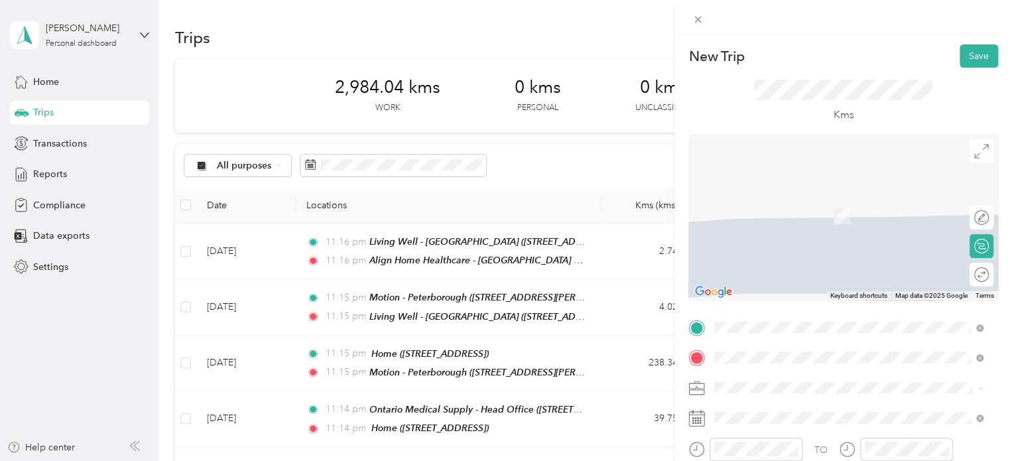
click at [801, 211] on span "[STREET_ADDRESS]" at bounding box center [782, 215] width 84 height 11
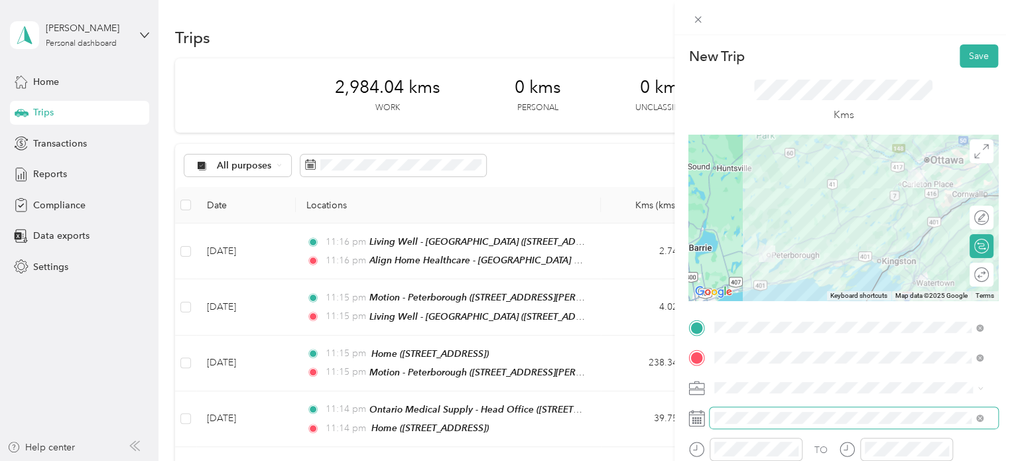
click at [786, 409] on span at bounding box center [854, 417] width 289 height 21
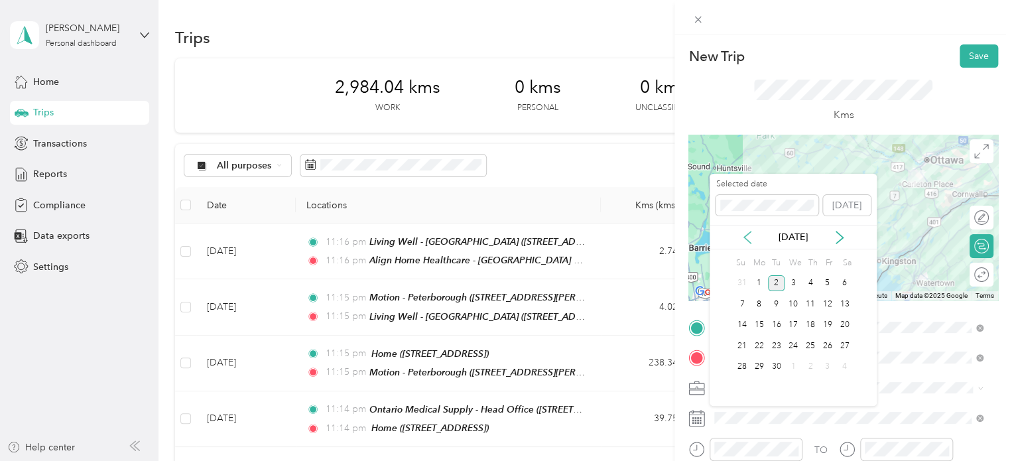
click at [746, 239] on icon at bounding box center [747, 238] width 7 height 12
click at [790, 342] on div "23" at bounding box center [793, 346] width 17 height 17
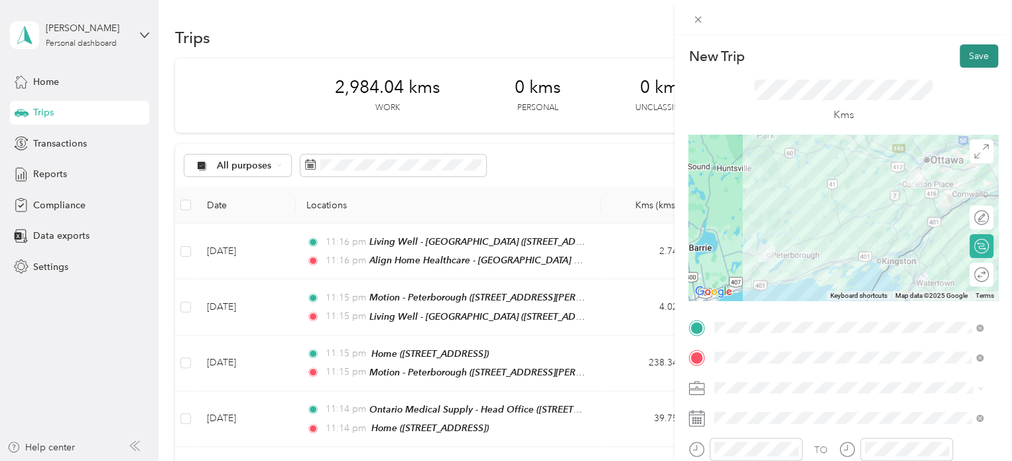
click at [964, 59] on button "Save" at bounding box center [979, 55] width 38 height 23
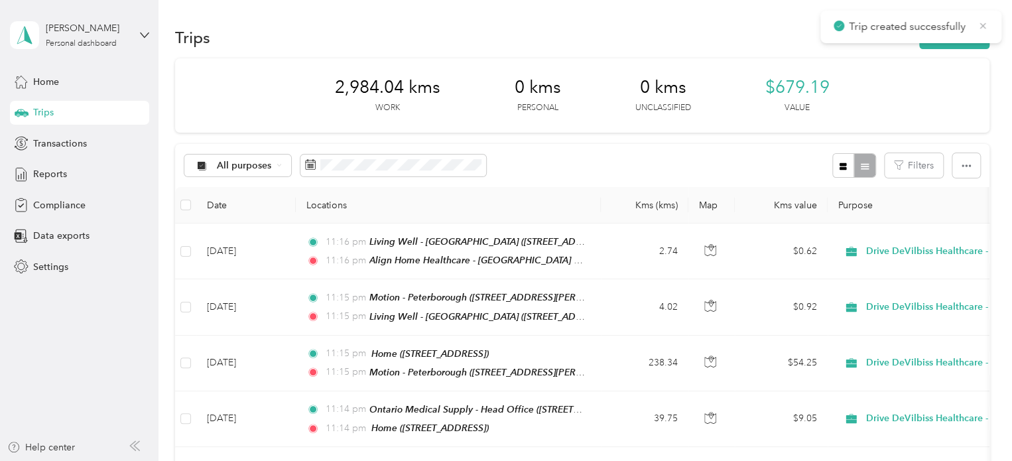
click at [981, 26] on icon at bounding box center [983, 26] width 11 height 12
click at [961, 33] on button "New trip" at bounding box center [955, 37] width 70 height 23
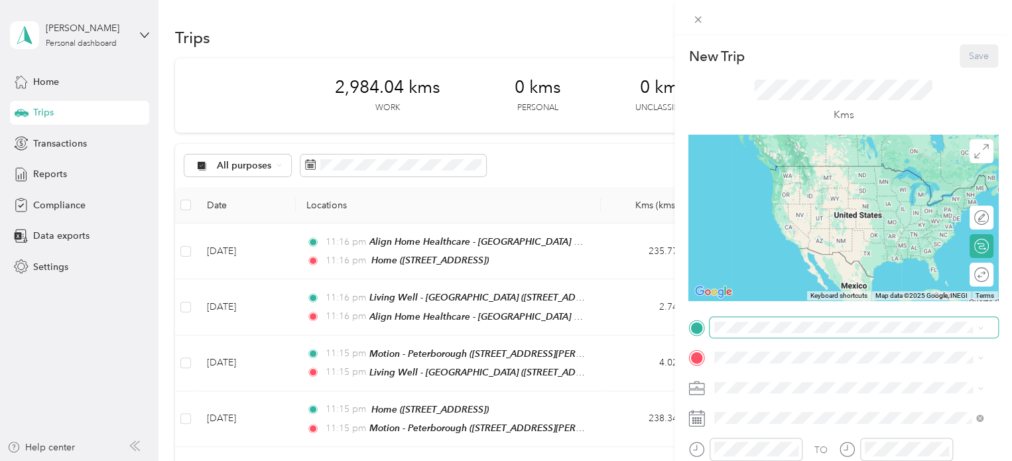
click at [805, 318] on span at bounding box center [854, 327] width 289 height 21
click at [824, 192] on div "Home [STREET_ADDRESS]" at bounding box center [782, 179] width 84 height 28
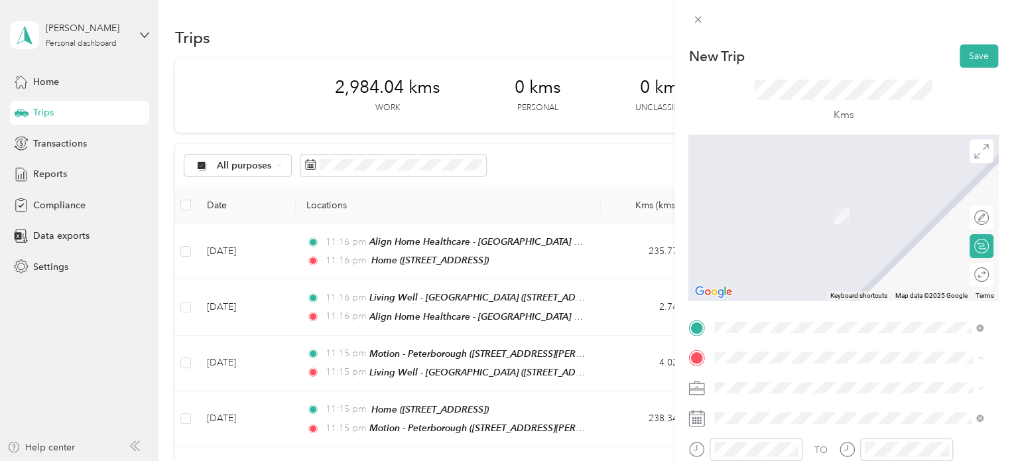
click at [873, 68] on div "Kms" at bounding box center [844, 101] width 310 height 67
click at [583, 243] on div "New Trip Save This trip cannot be edited because it is either under review, app…" at bounding box center [506, 230] width 1012 height 461
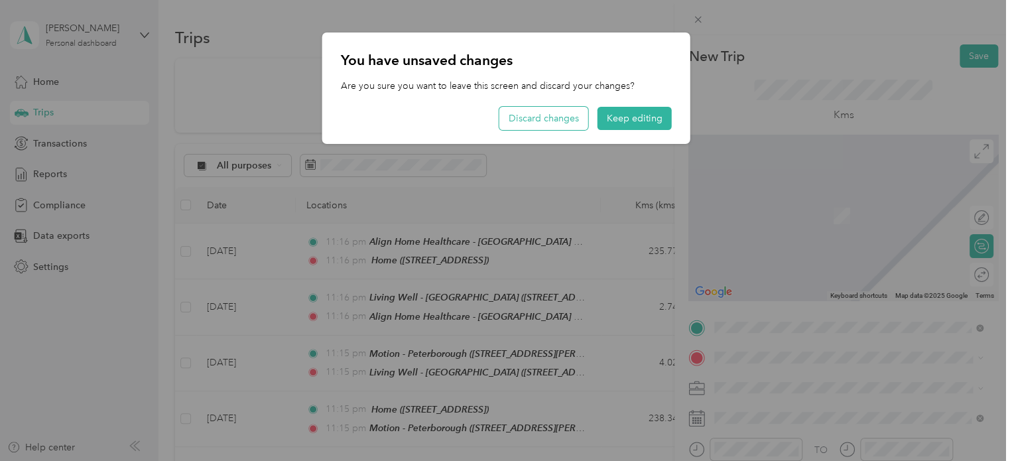
click at [563, 124] on button "Discard changes" at bounding box center [544, 118] width 89 height 23
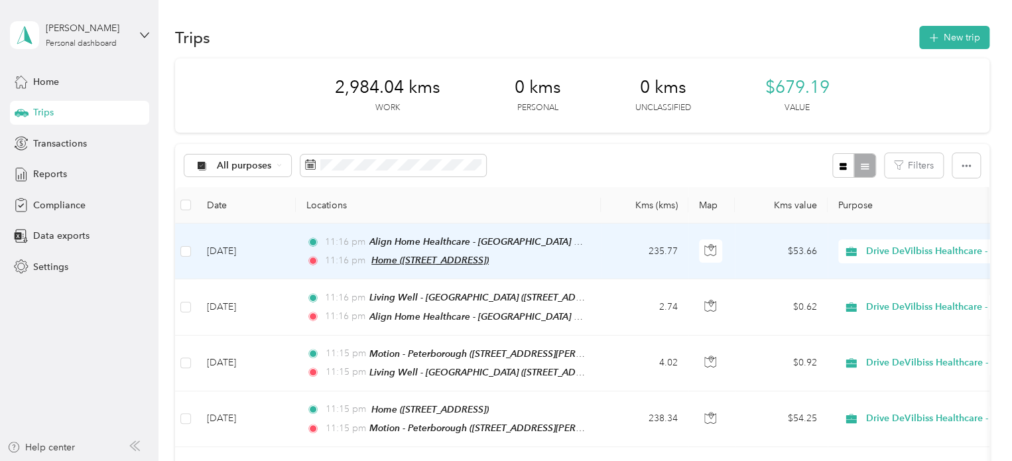
click at [489, 257] on span "Home ([STREET_ADDRESS])" at bounding box center [430, 260] width 117 height 11
click at [437, 223] on button "Edit Place" at bounding box center [412, 226] width 76 height 23
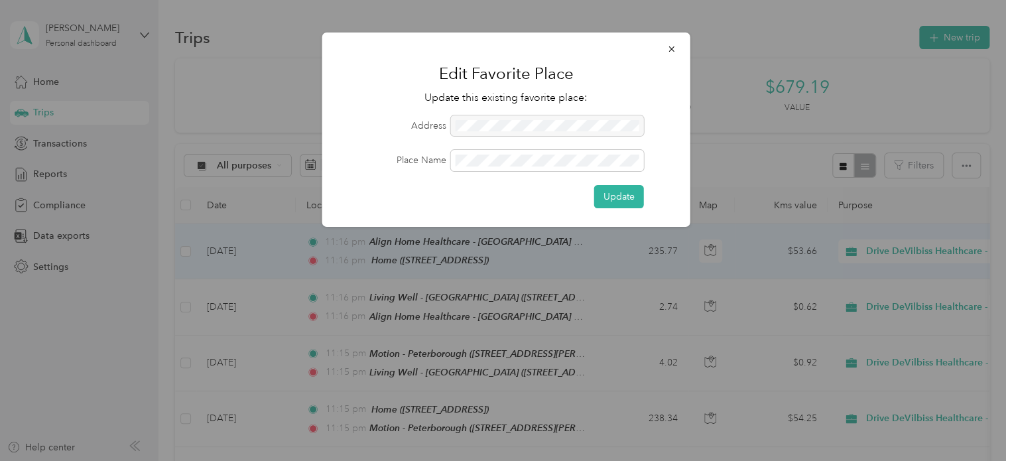
click at [550, 126] on div at bounding box center [547, 125] width 193 height 21
click at [671, 48] on icon "button" at bounding box center [671, 48] width 9 height 9
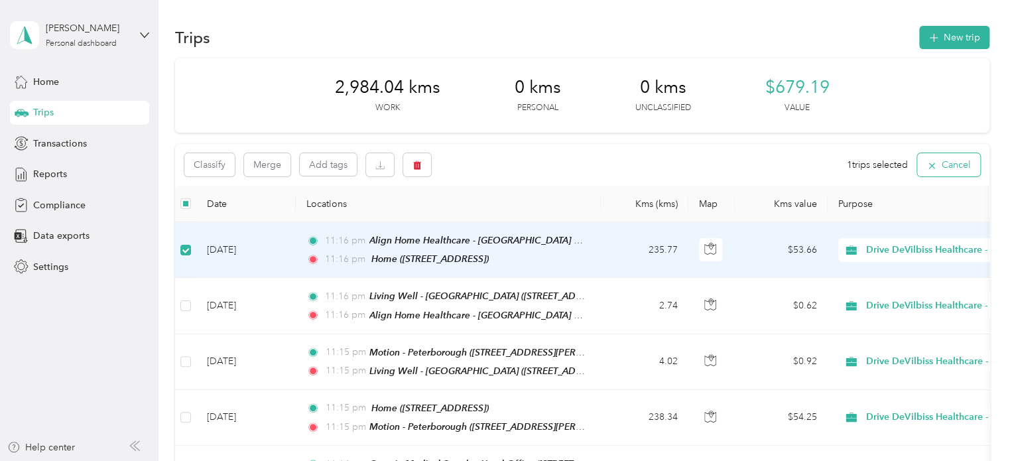
click at [939, 173] on button "Cancel" at bounding box center [949, 164] width 63 height 23
click at [597, 257] on td "11:16 pm Align Home Healthcare - [GEOGRAPHIC_DATA] ([STREET_ADDRESS][PERSON_NAM…" at bounding box center [448, 252] width 305 height 56
click at [597, 257] on div at bounding box center [513, 230] width 1012 height 461
click at [597, 257] on td "11:16 pm Align Home Healthcare - [GEOGRAPHIC_DATA] ([STREET_ADDRESS][PERSON_NAM…" at bounding box center [448, 252] width 305 height 56
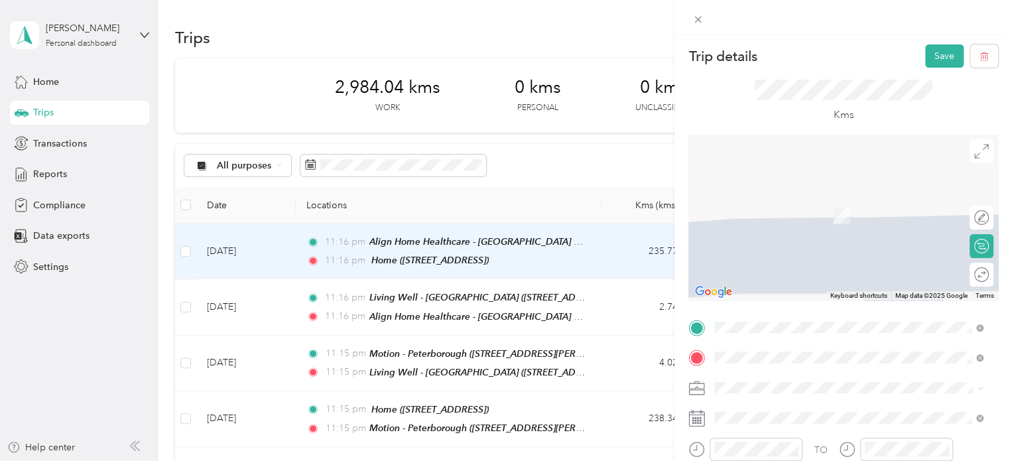
click at [876, 201] on div "Homestead Oxygen - [PERSON_NAME]" at bounding box center [826, 201] width 173 height 12
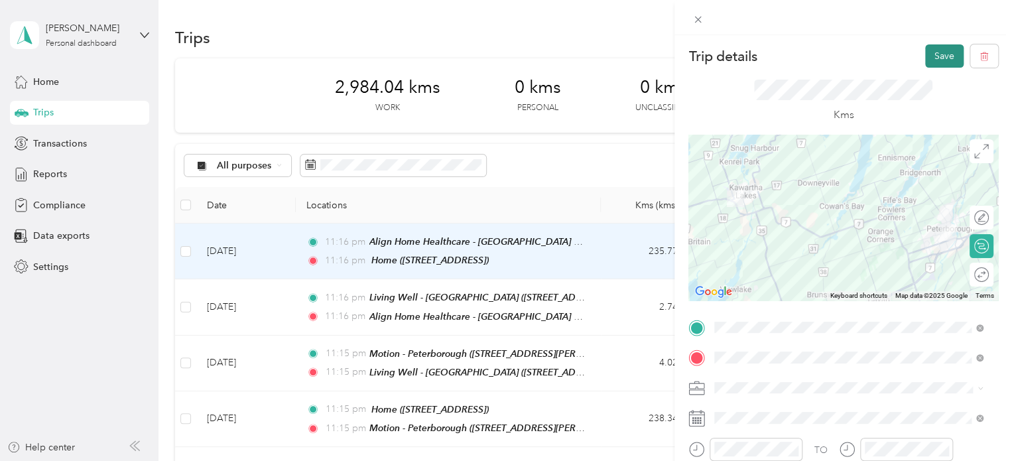
click at [937, 63] on button "Save" at bounding box center [945, 55] width 38 height 23
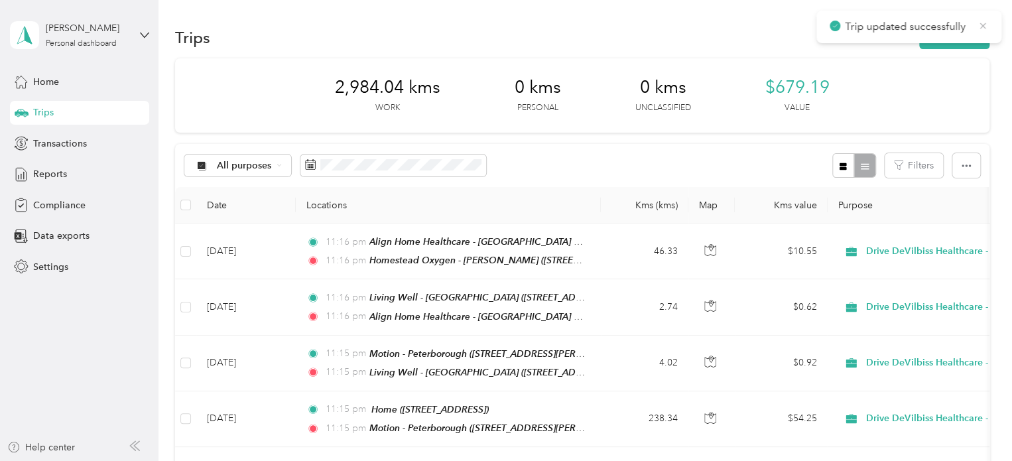
click at [985, 21] on icon at bounding box center [983, 26] width 11 height 12
click at [953, 29] on button "New trip" at bounding box center [955, 37] width 70 height 23
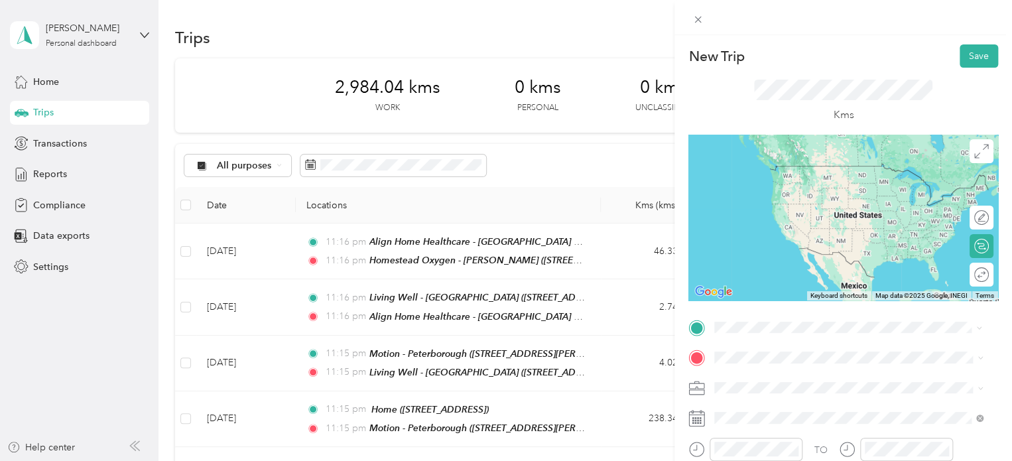
click at [807, 189] on span "[STREET_ADDRESS][PERSON_NAME]" at bounding box center [819, 185] width 158 height 11
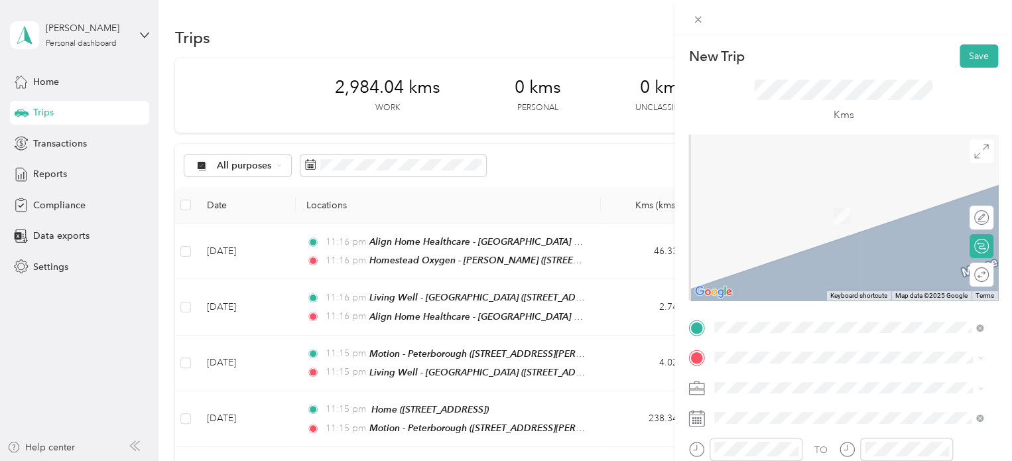
click at [807, 306] on div "Living Well - [GEOGRAPHIC_DATA] [STREET_ADDRESS]" at bounding box center [817, 292] width 155 height 28
click at [894, 265] on div "Living Well - [GEOGRAPHIC_DATA] [STREET_ADDRESS]" at bounding box center [817, 251] width 155 height 28
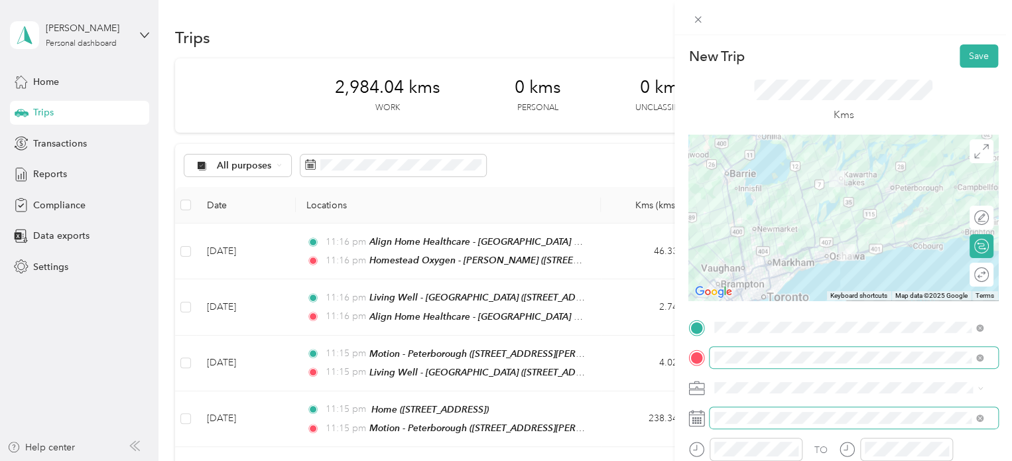
click at [818, 426] on span at bounding box center [854, 417] width 289 height 21
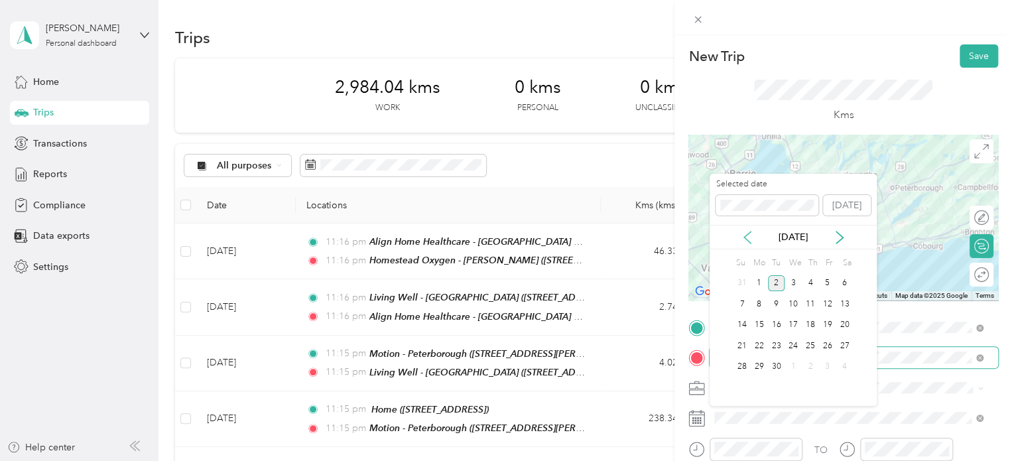
click at [746, 241] on icon at bounding box center [747, 237] width 13 height 13
click at [816, 340] on div "24" at bounding box center [810, 346] width 17 height 17
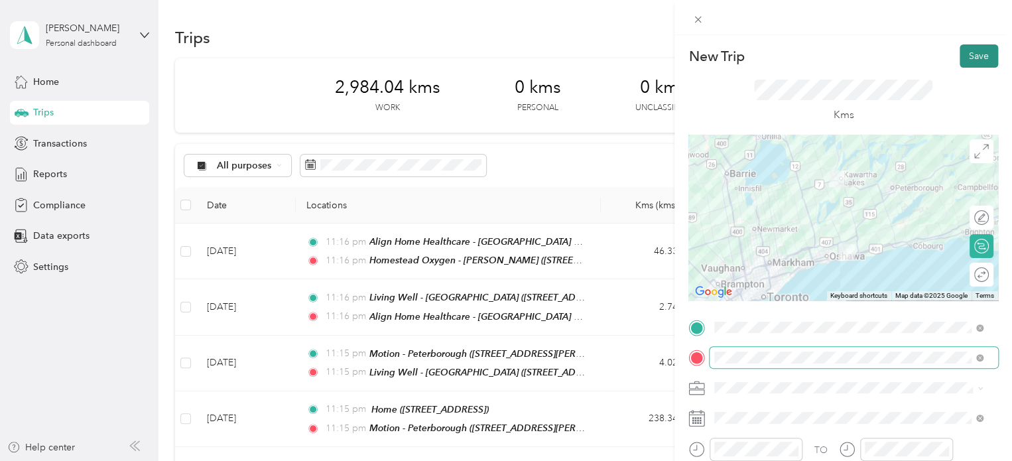
click at [970, 46] on button "Save" at bounding box center [979, 55] width 38 height 23
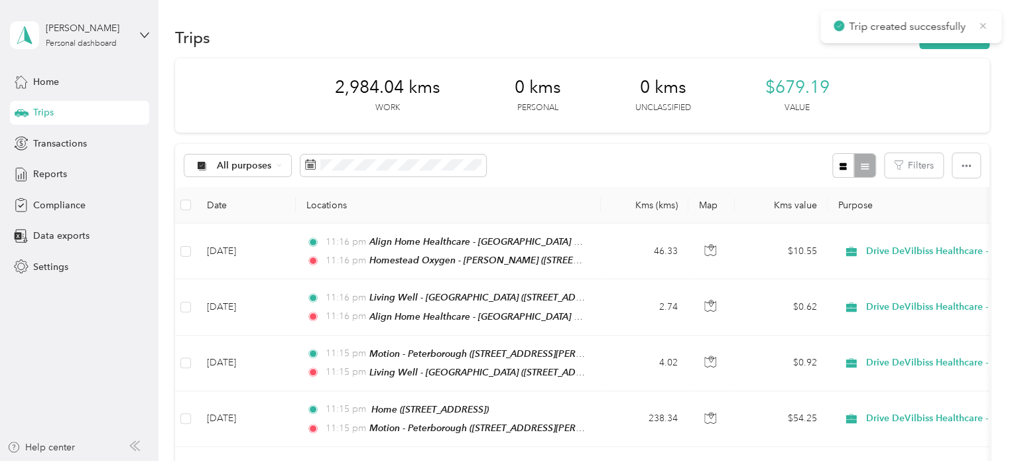
click at [988, 27] on icon at bounding box center [983, 26] width 11 height 12
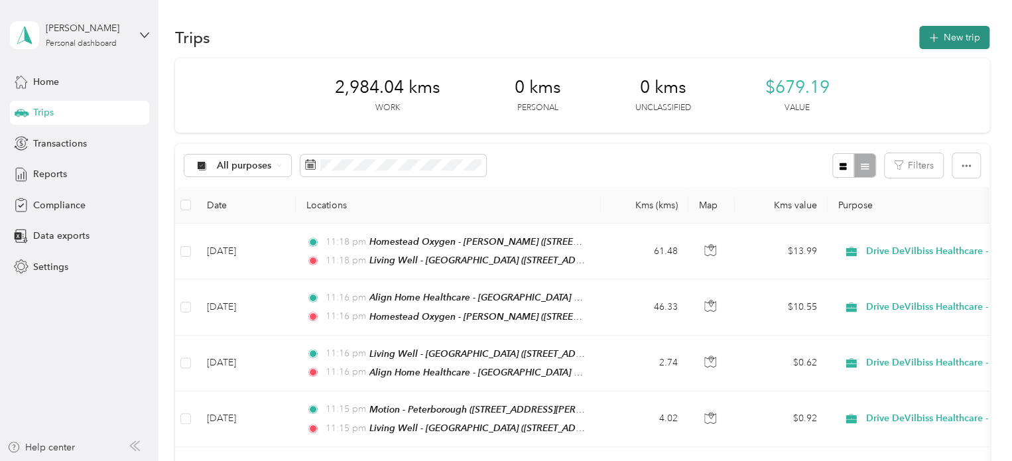
click at [981, 30] on button "New trip" at bounding box center [955, 37] width 70 height 23
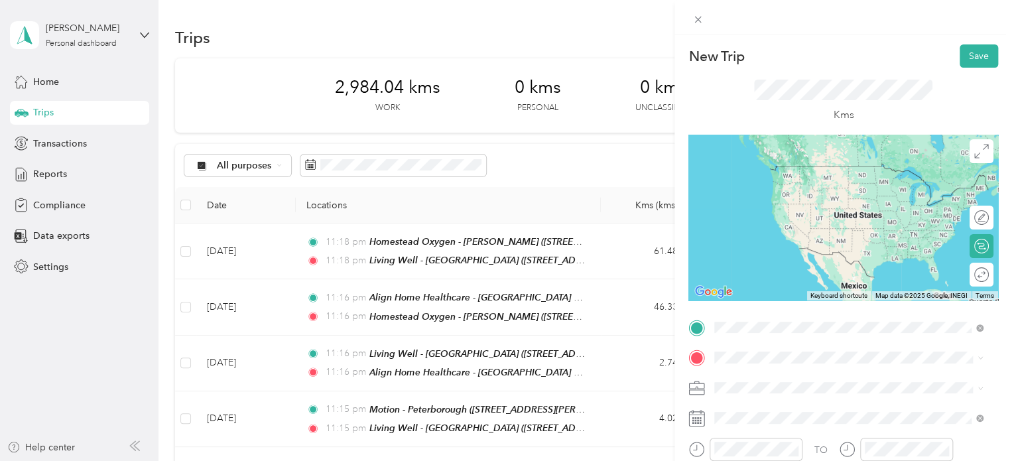
click at [824, 233] on span "[STREET_ADDRESS]" at bounding box center [782, 227] width 84 height 11
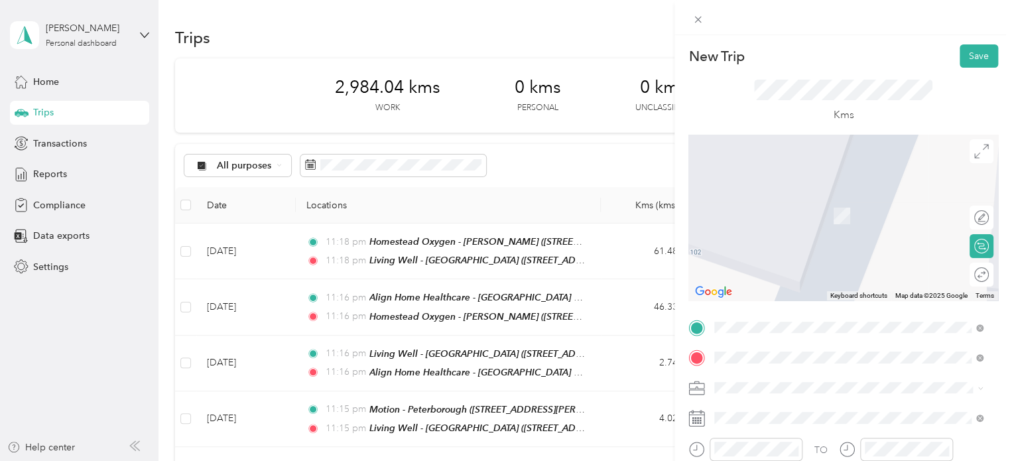
click at [829, 307] on div "Living Well - [GEOGRAPHIC_DATA] [STREET_ADDRESS]" at bounding box center [817, 293] width 155 height 28
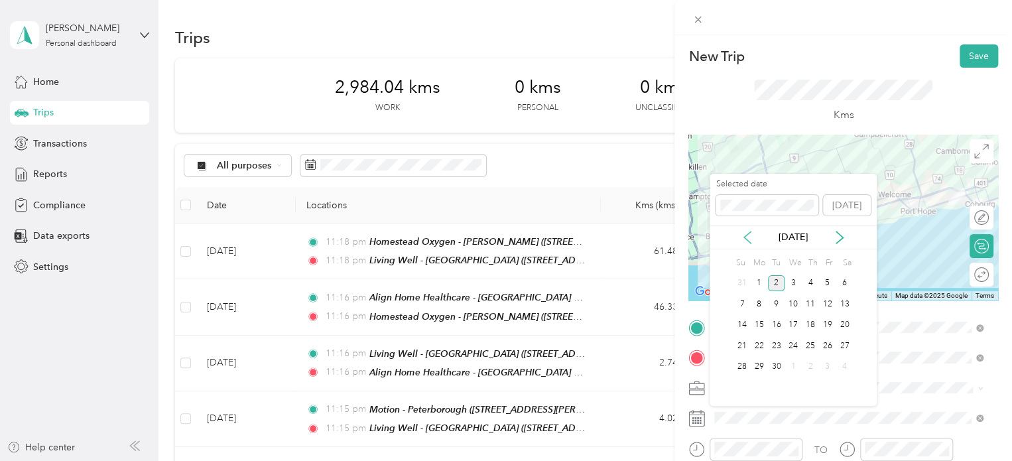
click at [748, 236] on icon at bounding box center [747, 237] width 13 height 13
click at [831, 344] on div "25" at bounding box center [827, 346] width 17 height 17
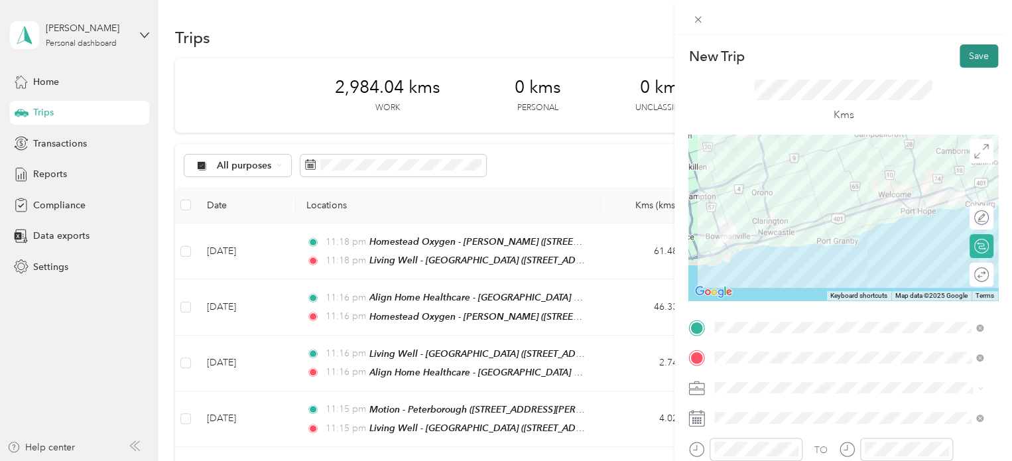
click at [969, 54] on button "Save" at bounding box center [979, 55] width 38 height 23
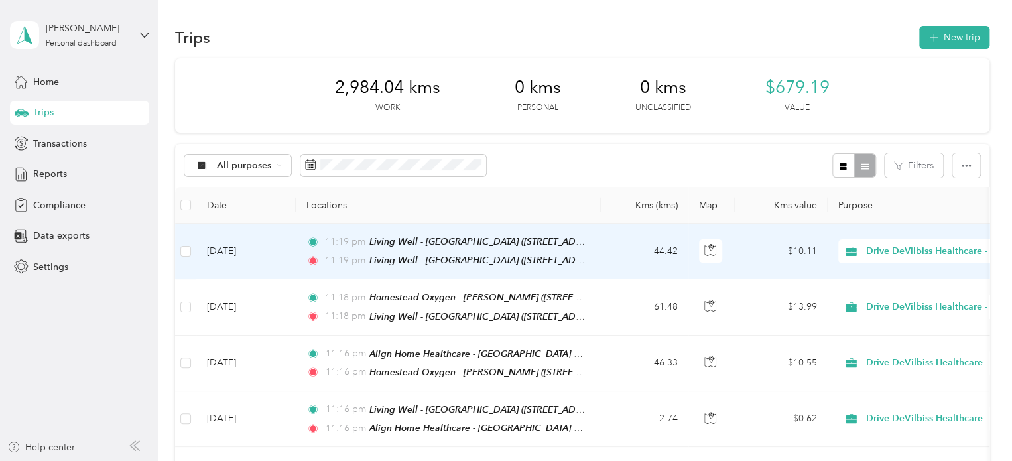
click at [622, 241] on td "44.42" at bounding box center [645, 252] width 88 height 56
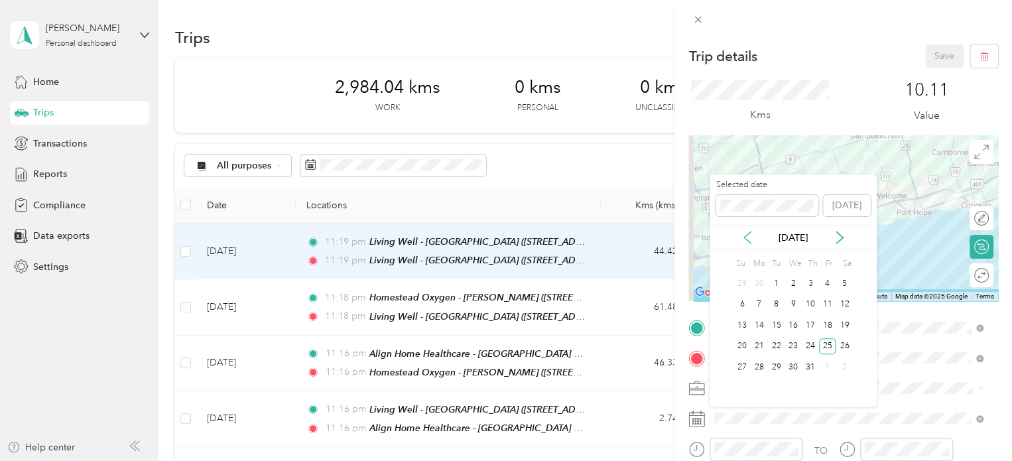
click at [744, 242] on icon at bounding box center [747, 237] width 13 height 13
click at [837, 237] on icon at bounding box center [839, 237] width 13 height 13
click at [813, 342] on div "24" at bounding box center [810, 346] width 17 height 17
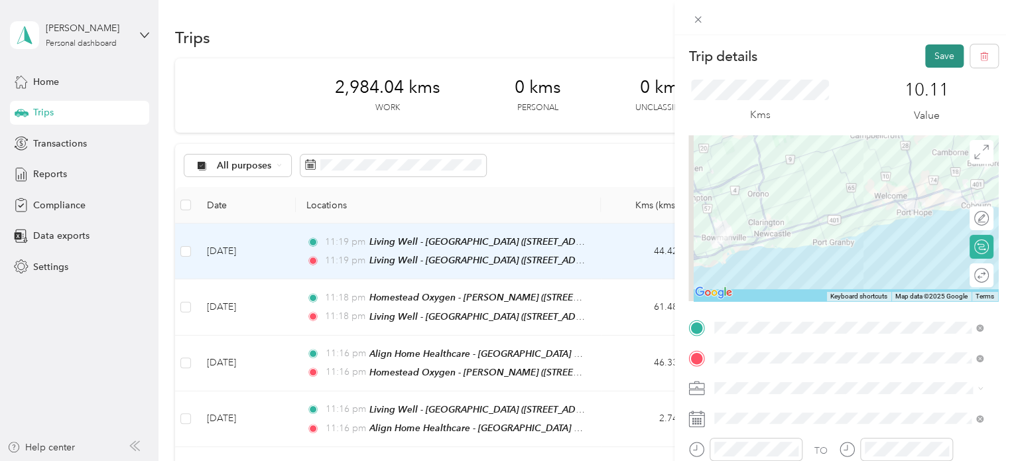
click at [930, 55] on button "Save" at bounding box center [945, 55] width 38 height 23
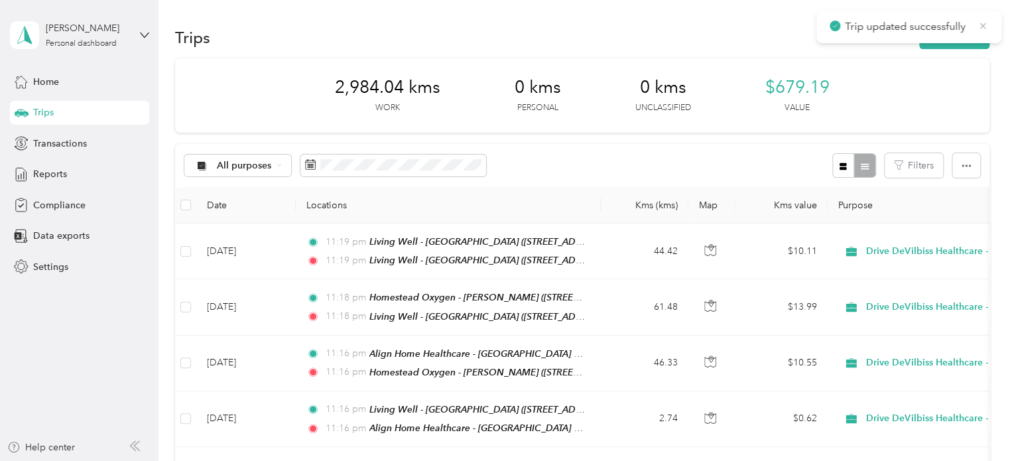
click at [987, 23] on icon at bounding box center [983, 26] width 11 height 12
click at [966, 34] on button "New trip" at bounding box center [955, 37] width 70 height 23
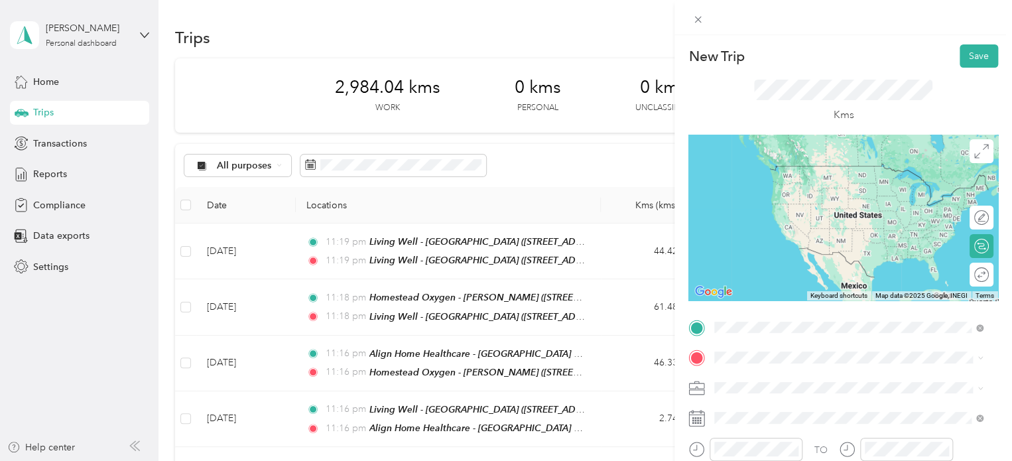
click at [802, 233] on span "[STREET_ADDRESS]" at bounding box center [782, 227] width 84 height 11
click at [894, 276] on div "Living Well - [GEOGRAPHIC_DATA] [STREET_ADDRESS]" at bounding box center [817, 262] width 155 height 28
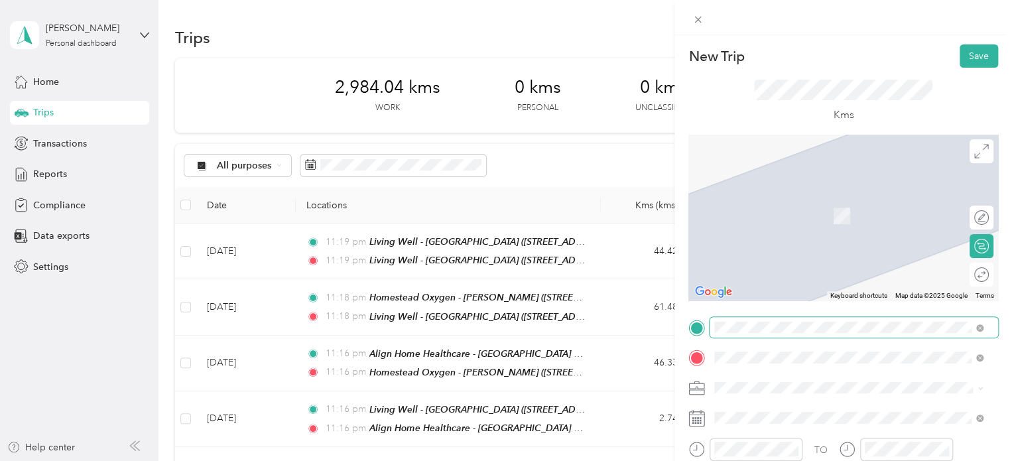
click at [828, 220] on div "[GEOGRAPHIC_DATA] Pharmasave [STREET_ADDRESS]" at bounding box center [790, 209] width 100 height 28
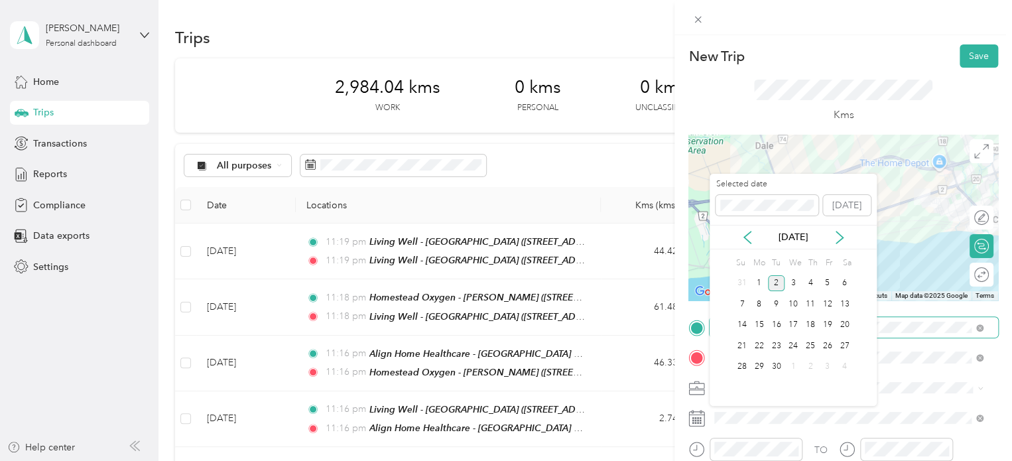
click at [751, 229] on div "[DATE]" at bounding box center [793, 237] width 167 height 25
click at [750, 231] on icon at bounding box center [747, 237] width 13 height 13
click at [807, 347] on div "24" at bounding box center [810, 346] width 17 height 17
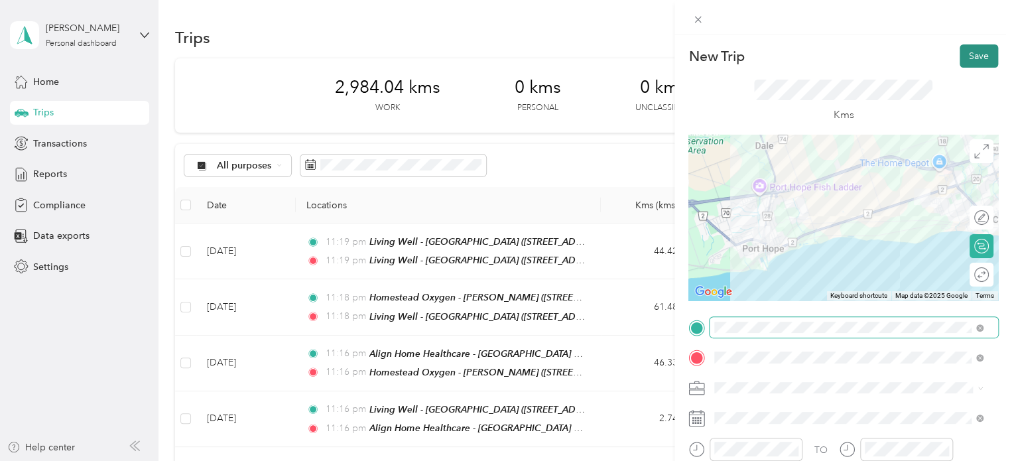
click at [979, 52] on button "Save" at bounding box center [979, 55] width 38 height 23
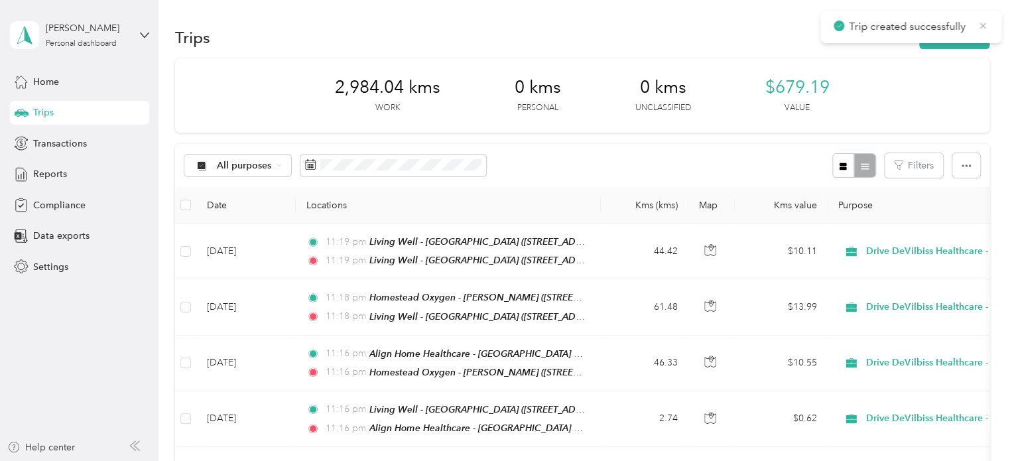
click at [979, 23] on icon at bounding box center [983, 26] width 11 height 12
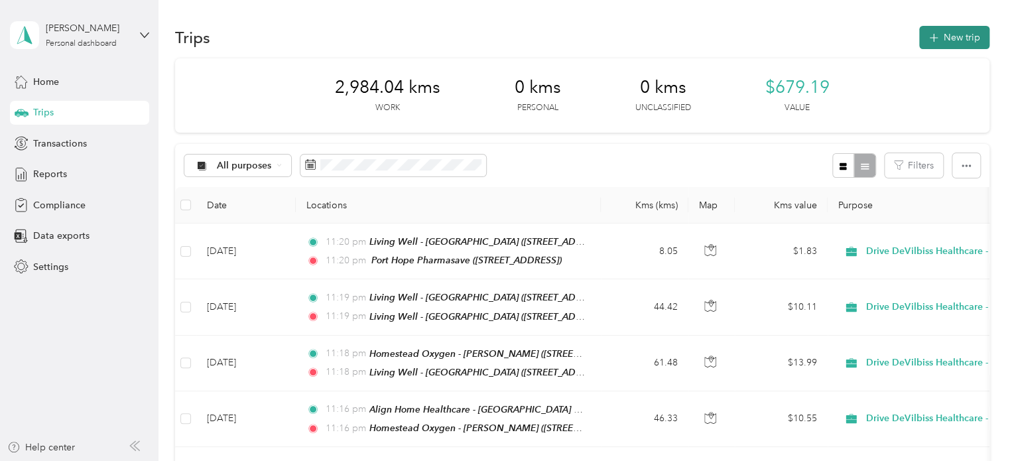
click at [967, 39] on button "New trip" at bounding box center [955, 37] width 70 height 23
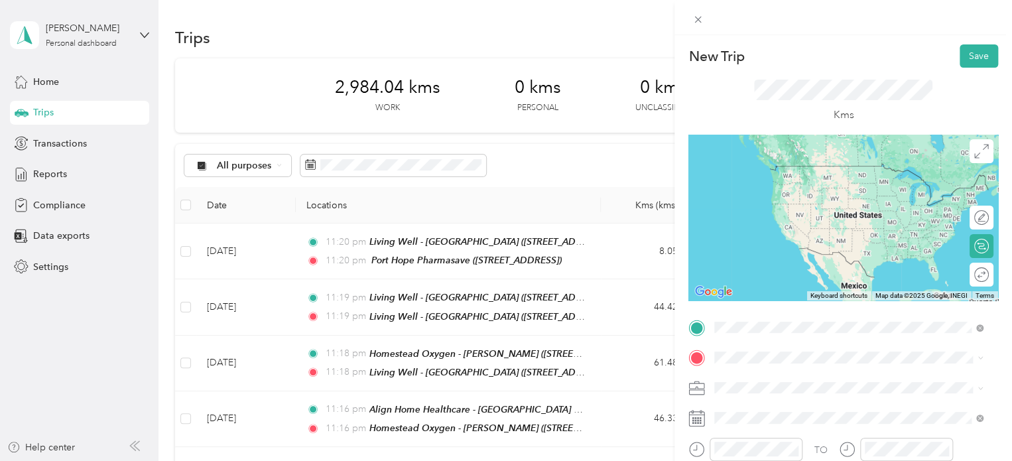
click at [835, 192] on div "[GEOGRAPHIC_DATA] Pharmasave [STREET_ADDRESS]" at bounding box center [790, 179] width 100 height 28
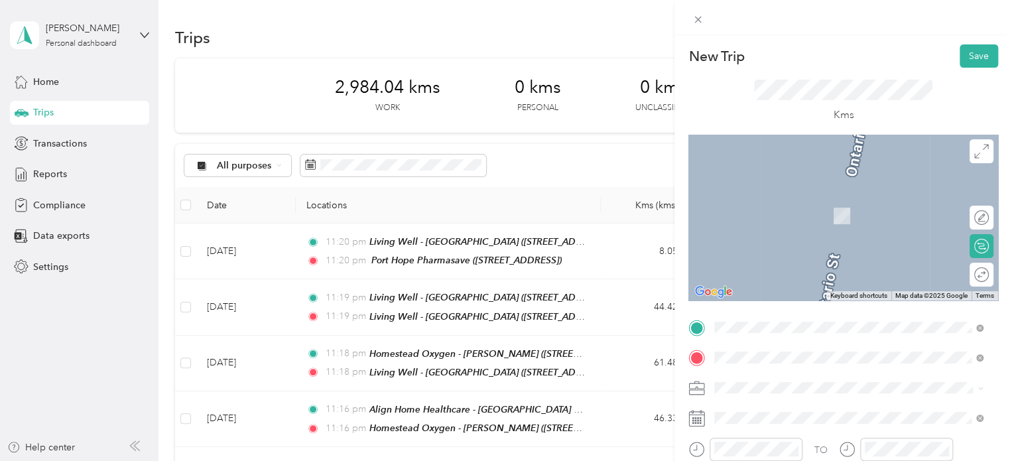
click at [815, 221] on div "Home [STREET_ADDRESS]" at bounding box center [782, 209] width 84 height 28
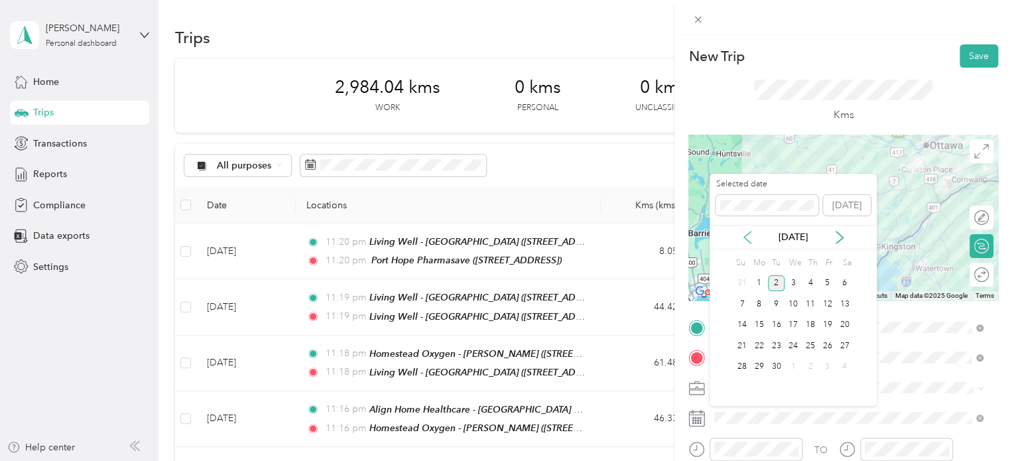
click at [743, 238] on icon at bounding box center [747, 237] width 13 height 13
click at [812, 349] on div "24" at bounding box center [810, 346] width 17 height 17
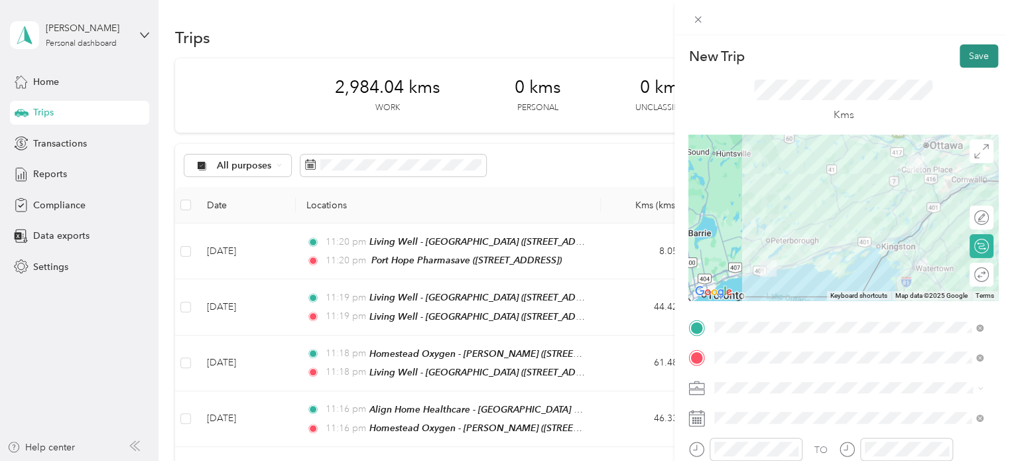
click at [968, 58] on button "Save" at bounding box center [979, 55] width 38 height 23
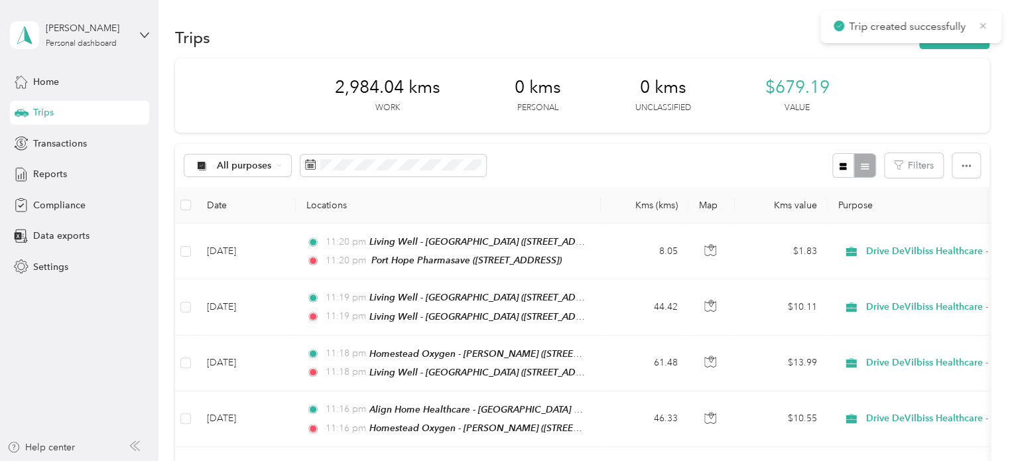
click at [986, 29] on icon at bounding box center [983, 26] width 11 height 12
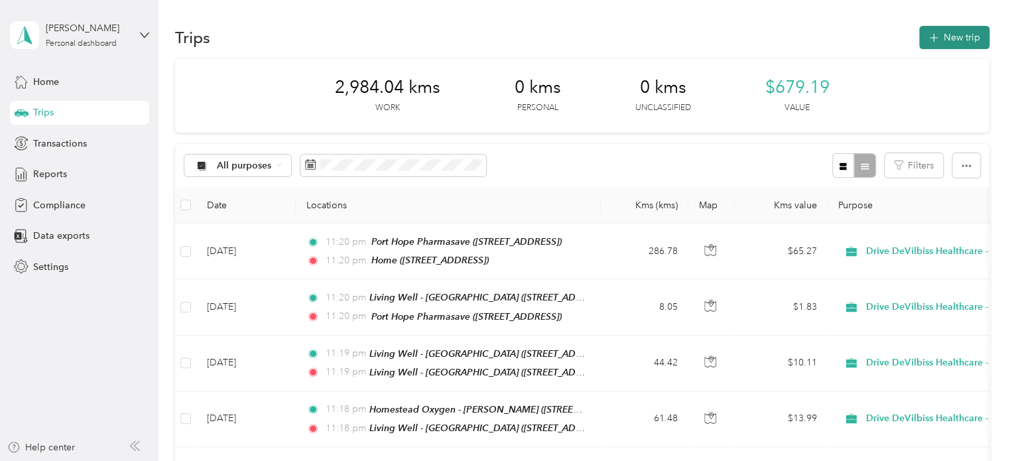
click at [959, 35] on button "New trip" at bounding box center [955, 37] width 70 height 23
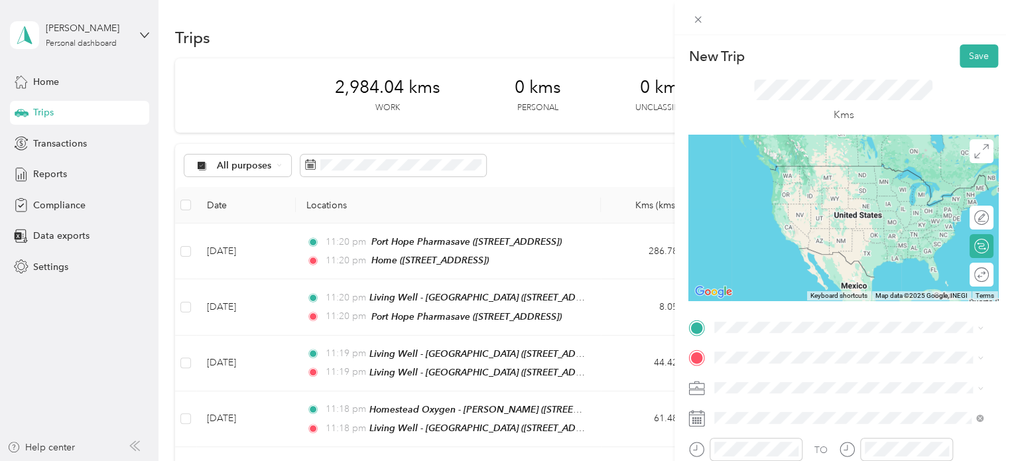
click at [802, 192] on div "Home [STREET_ADDRESS]" at bounding box center [782, 179] width 84 height 28
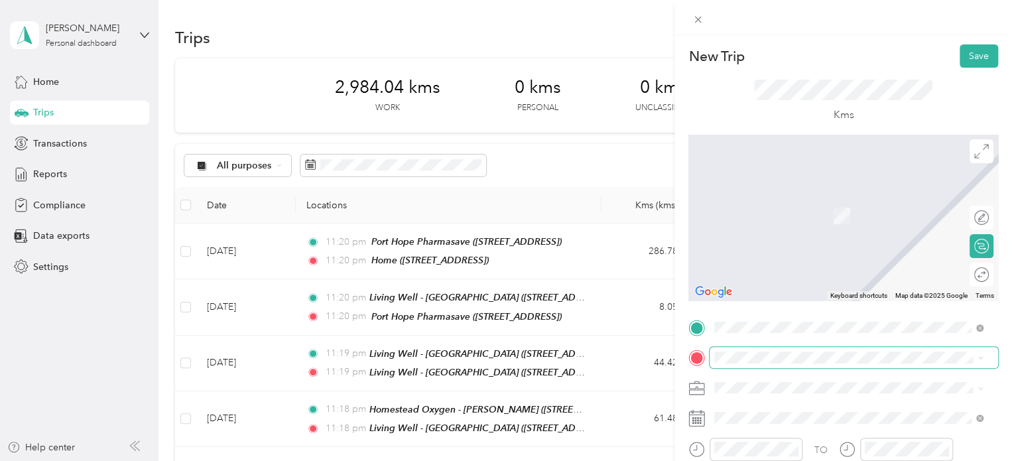
click at [776, 350] on span at bounding box center [854, 357] width 289 height 21
click at [803, 223] on div "Ontario Medical Supply - Head Office [STREET_ADDRESS]" at bounding box center [822, 209] width 165 height 28
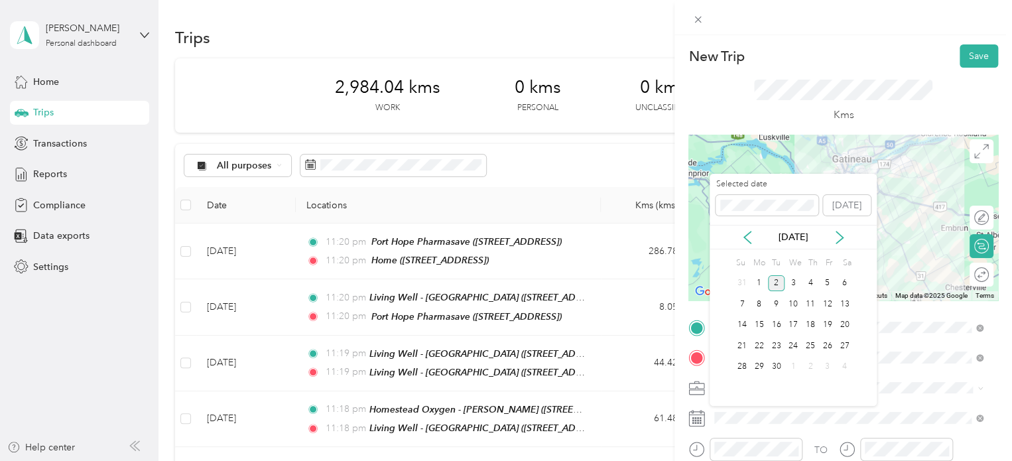
click at [748, 229] on div "[DATE]" at bounding box center [793, 237] width 167 height 25
click at [748, 231] on icon at bounding box center [747, 237] width 13 height 13
click at [831, 347] on div "25" at bounding box center [827, 346] width 17 height 17
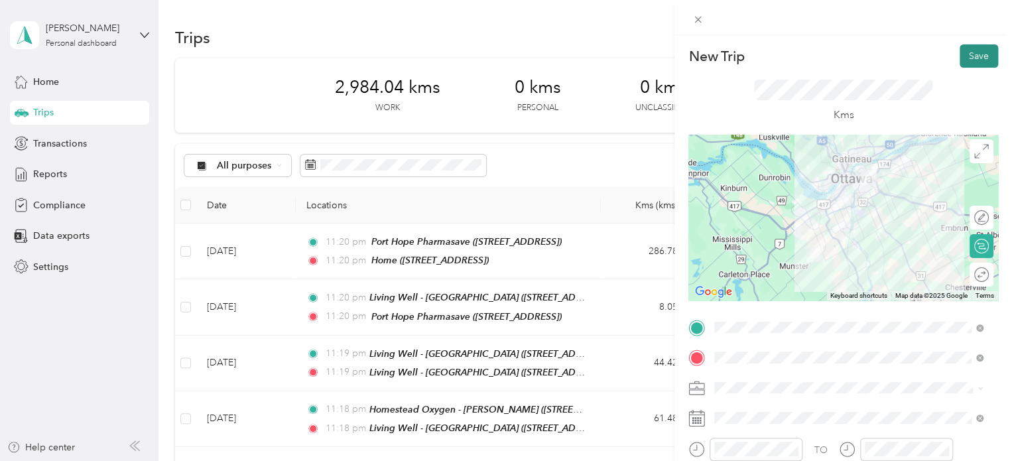
click at [969, 48] on button "Save" at bounding box center [979, 55] width 38 height 23
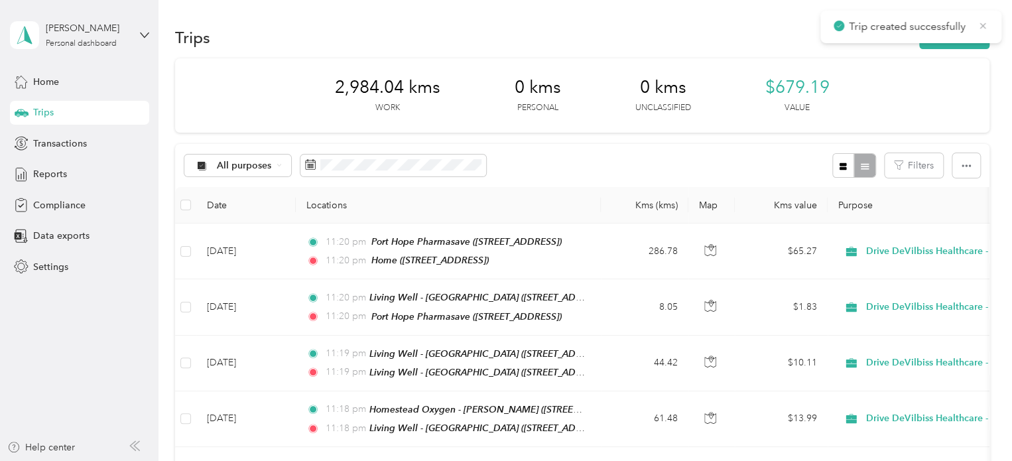
click at [982, 21] on icon at bounding box center [983, 26] width 11 height 12
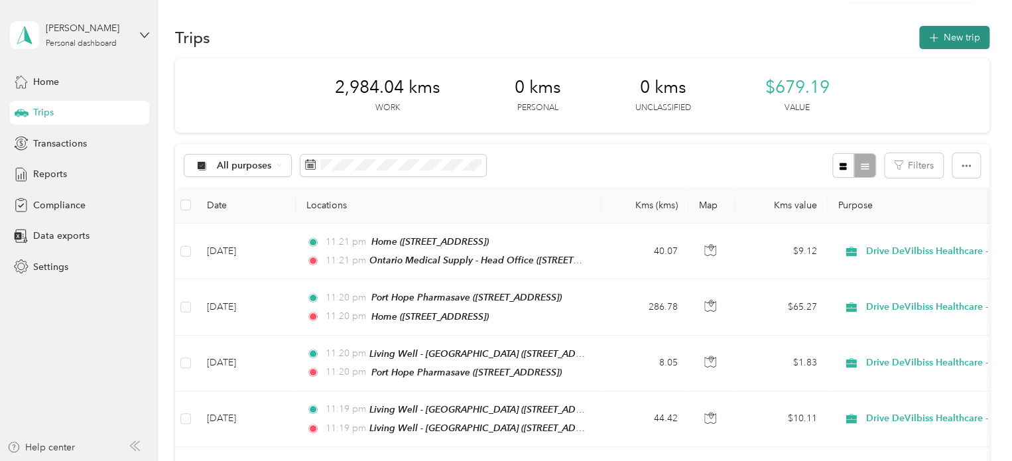
click at [968, 30] on button "New trip" at bounding box center [955, 37] width 70 height 23
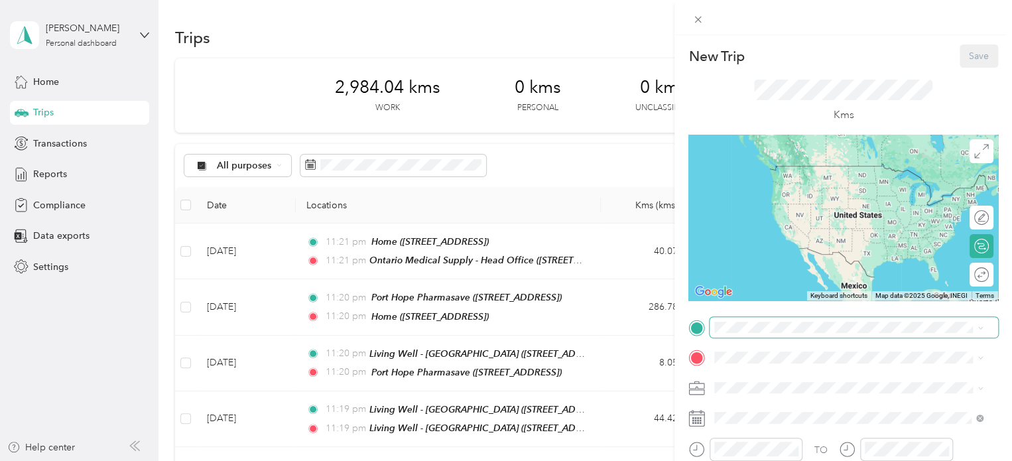
click at [806, 334] on span at bounding box center [854, 327] width 289 height 21
click at [823, 182] on span "[STREET_ADDRESS]" at bounding box center [782, 185] width 84 height 11
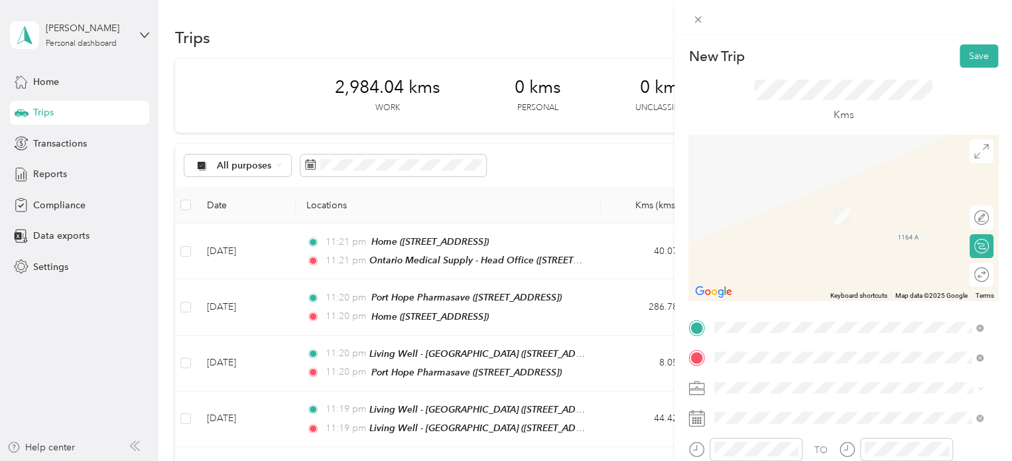
click at [811, 222] on div "Home [STREET_ADDRESS]" at bounding box center [782, 209] width 84 height 28
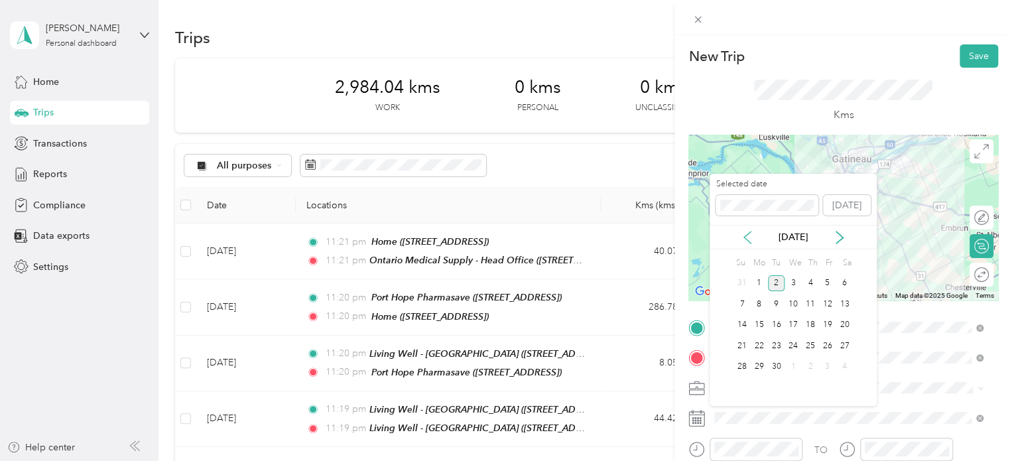
click at [748, 233] on icon at bounding box center [747, 238] width 7 height 12
click at [825, 341] on div "25" at bounding box center [827, 346] width 17 height 17
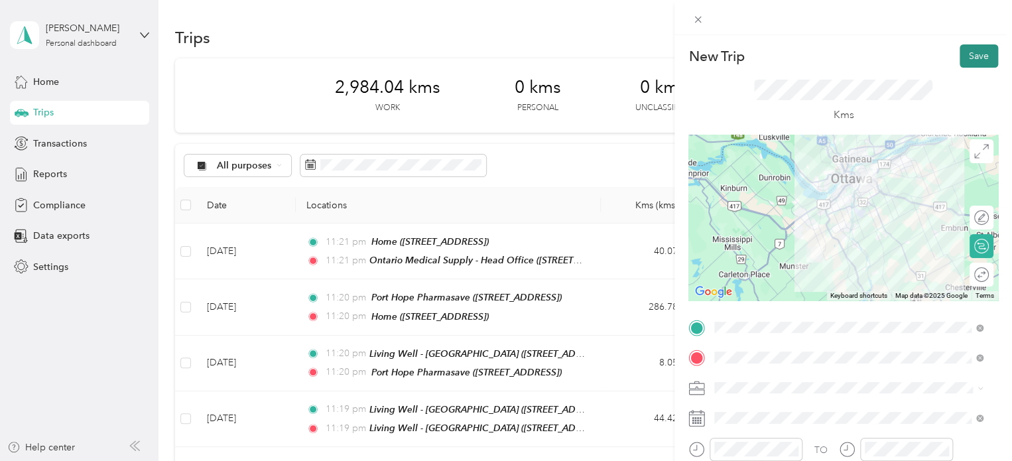
click at [965, 48] on button "Save" at bounding box center [979, 55] width 38 height 23
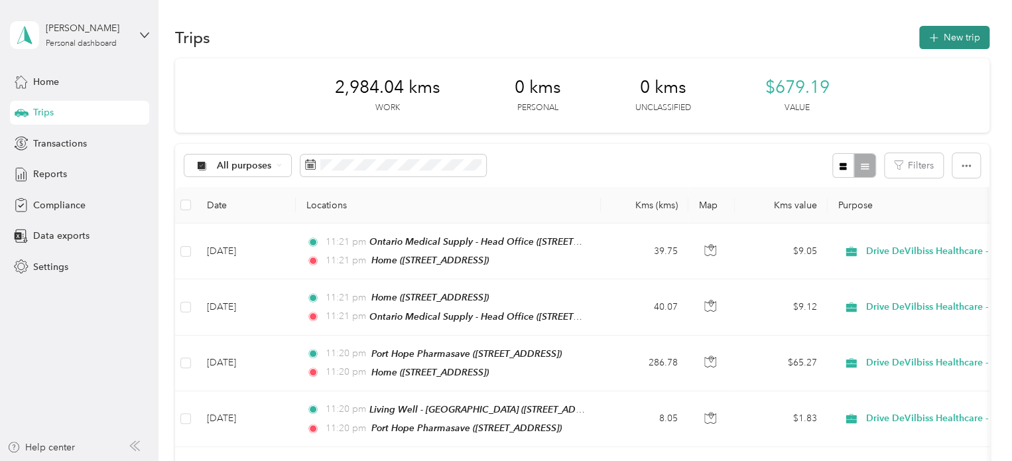
click at [963, 29] on button "New trip" at bounding box center [955, 37] width 70 height 23
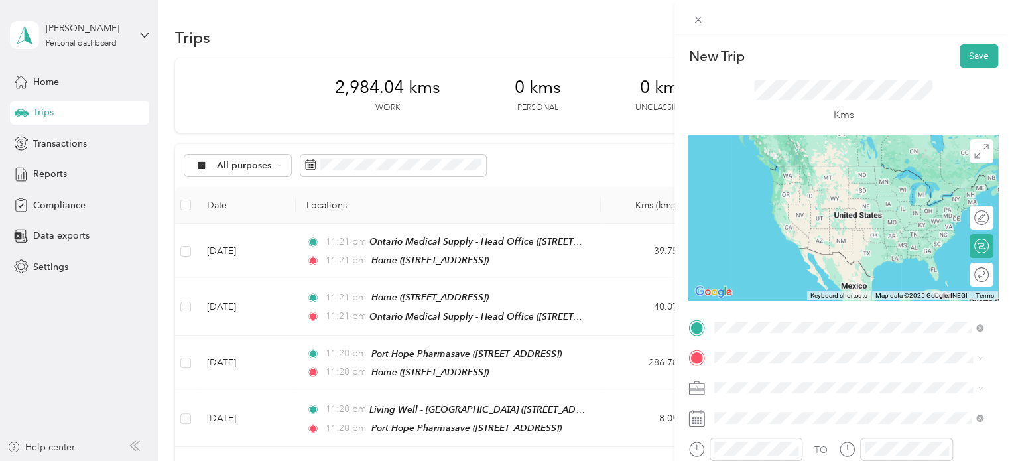
click at [780, 192] on div "Home [STREET_ADDRESS]" at bounding box center [782, 179] width 84 height 28
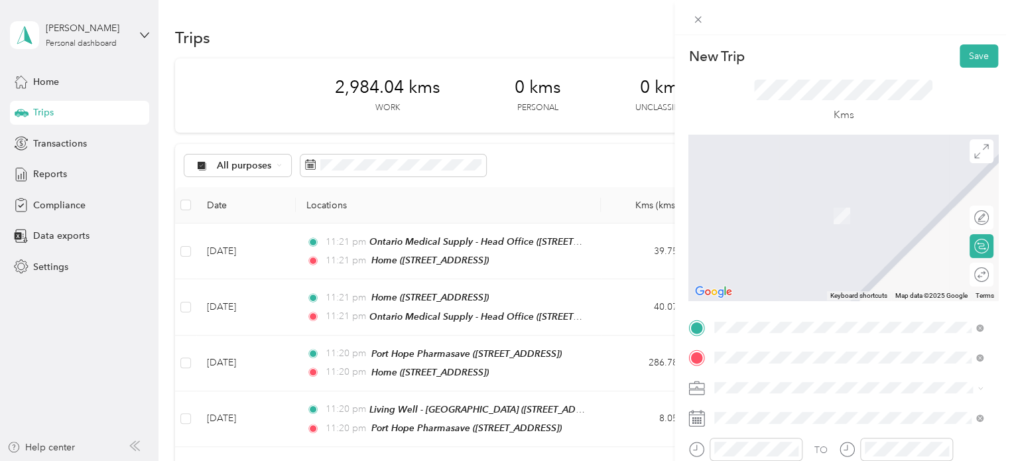
click at [796, 216] on span "[STREET_ADDRESS]" at bounding box center [782, 215] width 84 height 11
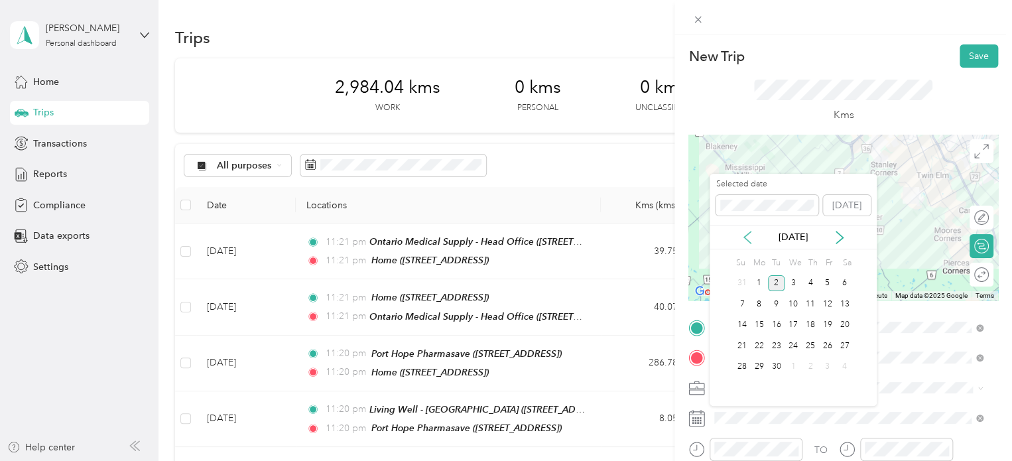
click at [749, 236] on icon at bounding box center [747, 237] width 13 height 13
click at [762, 362] on div "28" at bounding box center [759, 367] width 17 height 17
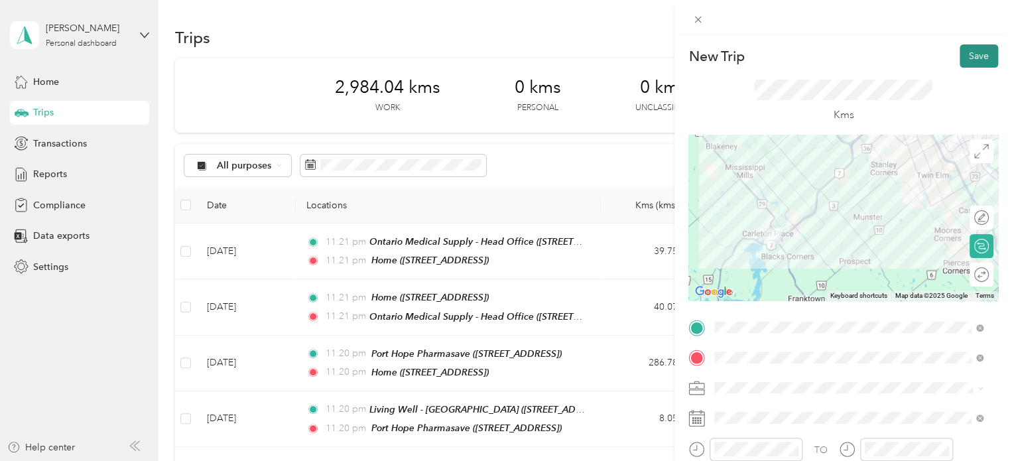
click at [977, 52] on button "Save" at bounding box center [979, 55] width 38 height 23
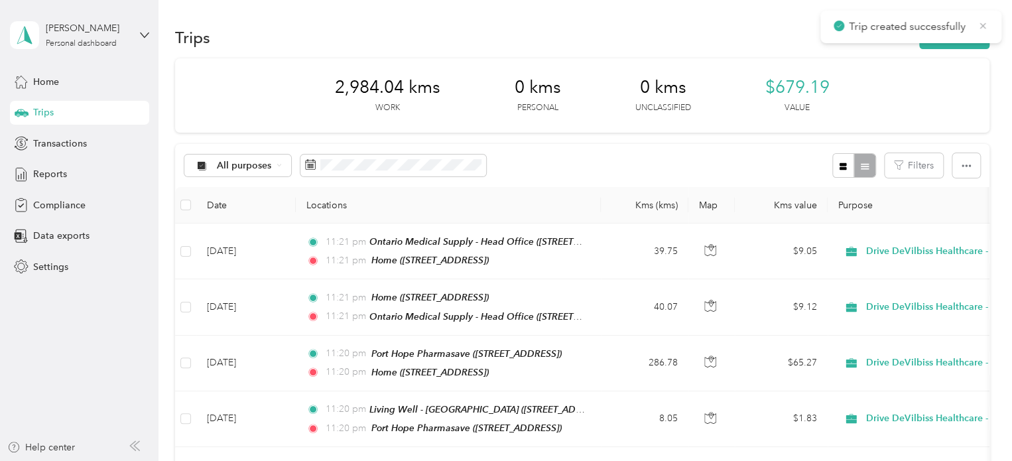
click at [985, 25] on icon at bounding box center [983, 26] width 11 height 12
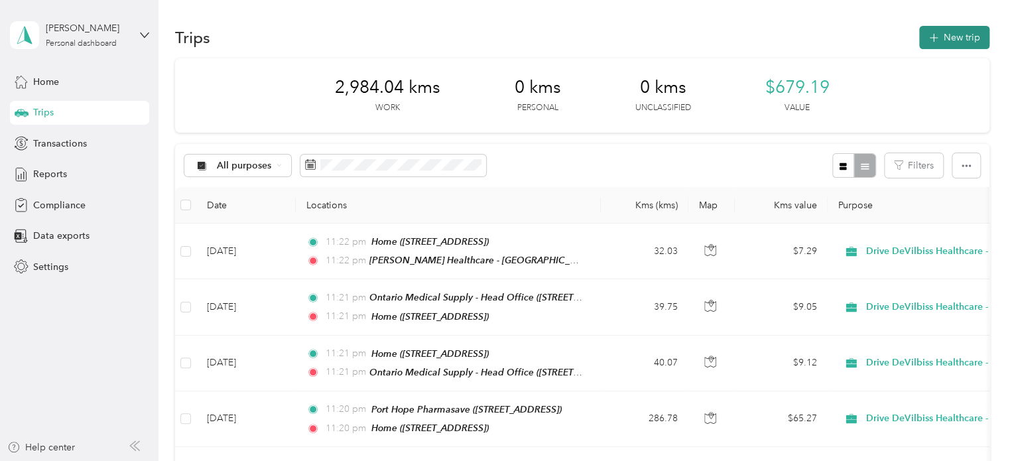
click at [955, 31] on button "New trip" at bounding box center [955, 37] width 70 height 23
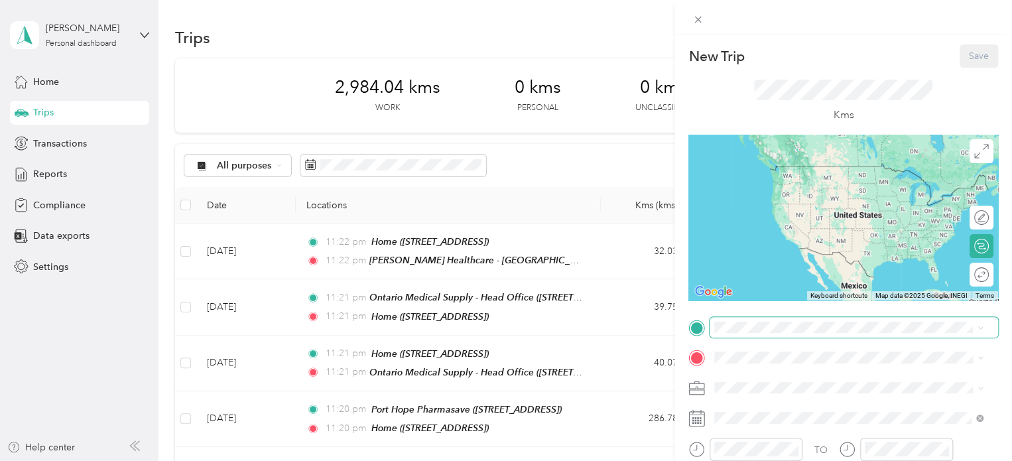
click at [762, 336] on span at bounding box center [854, 327] width 289 height 21
click at [807, 180] on span "[STREET_ADDRESS]" at bounding box center [782, 185] width 84 height 11
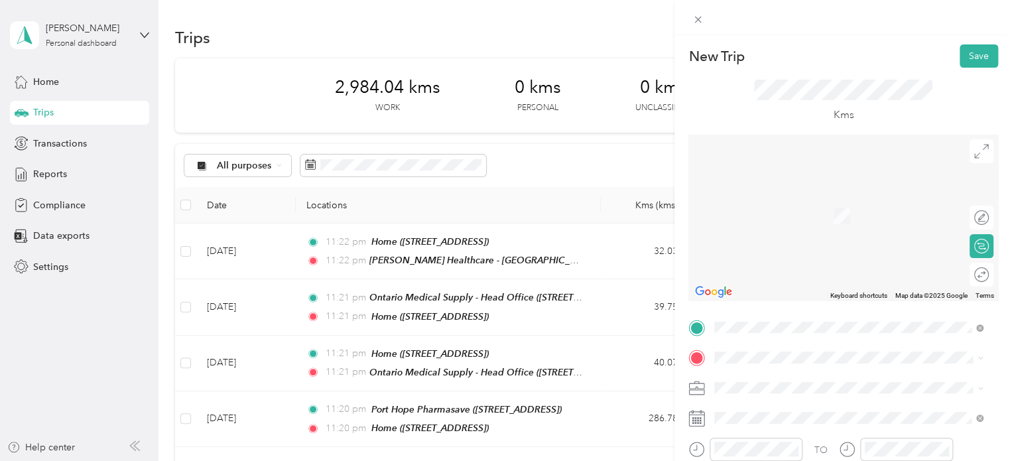
click at [811, 217] on span "[STREET_ADDRESS][PERSON_NAME]" at bounding box center [819, 213] width 158 height 11
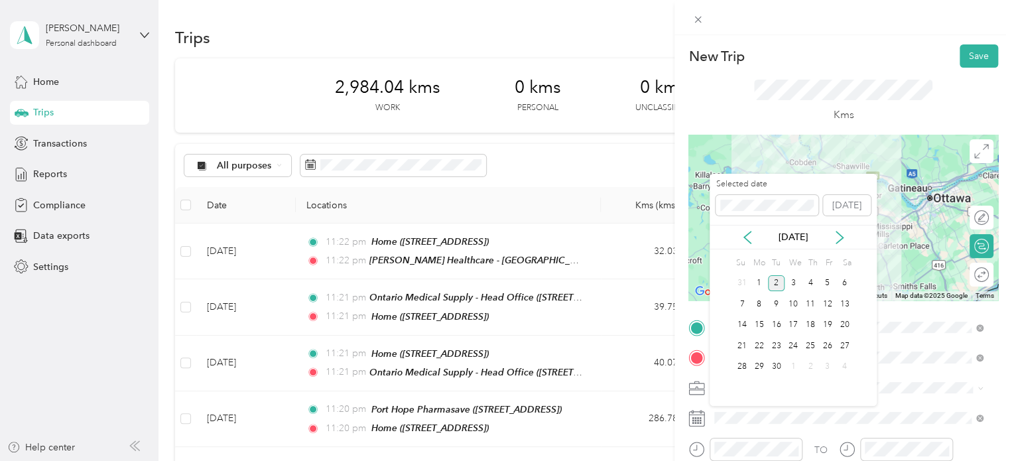
click at [744, 225] on div "[DATE]" at bounding box center [793, 237] width 167 height 25
click at [750, 236] on icon at bounding box center [747, 237] width 13 height 13
click at [764, 363] on div "28" at bounding box center [759, 367] width 17 height 17
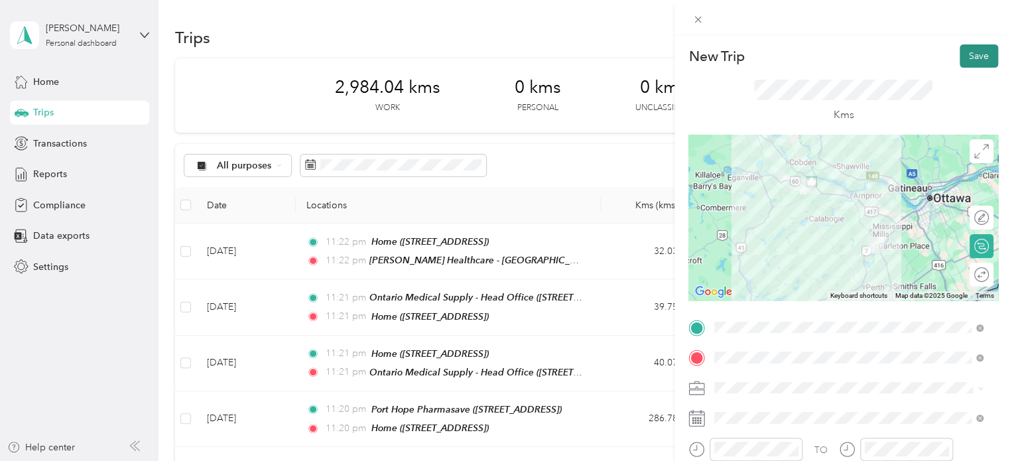
click at [970, 55] on button "Save" at bounding box center [979, 55] width 38 height 23
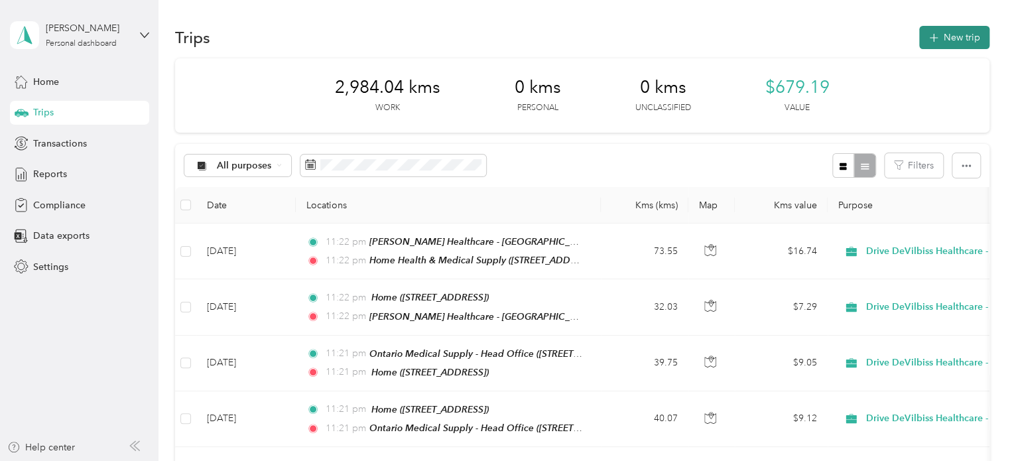
click at [976, 40] on button "New trip" at bounding box center [955, 37] width 70 height 23
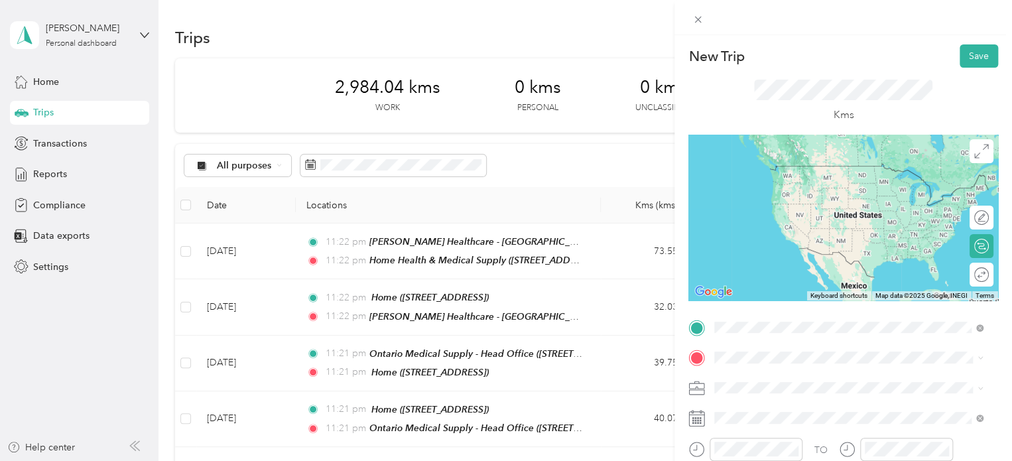
click at [820, 233] on span "[STREET_ADDRESS][PERSON_NAME]" at bounding box center [819, 227] width 158 height 11
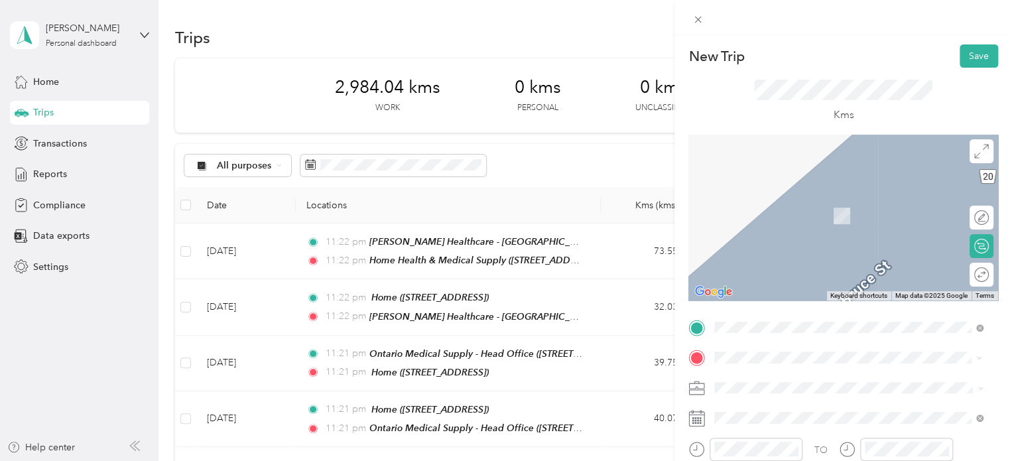
click at [823, 216] on span "[STREET_ADDRESS]" at bounding box center [782, 215] width 84 height 11
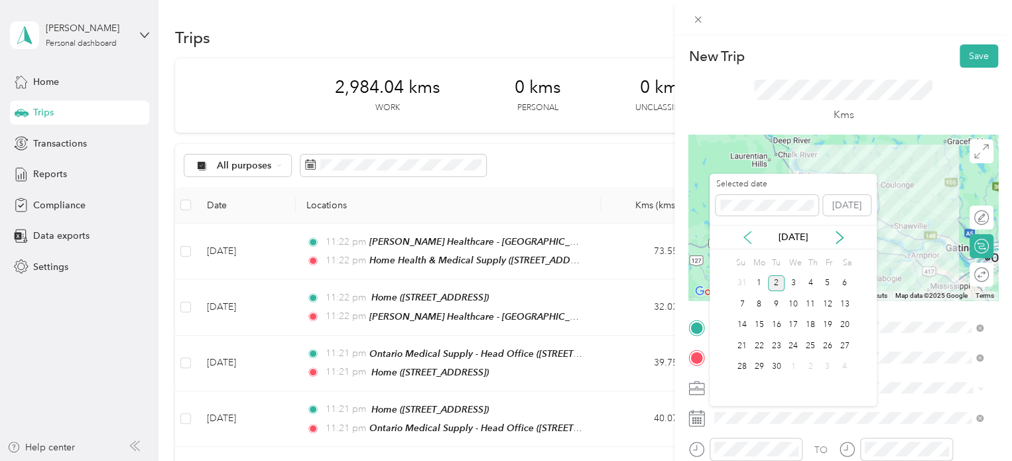
click at [748, 241] on icon at bounding box center [747, 238] width 7 height 12
click at [748, 238] on icon at bounding box center [747, 237] width 13 height 13
click at [760, 363] on div "28" at bounding box center [759, 367] width 17 height 17
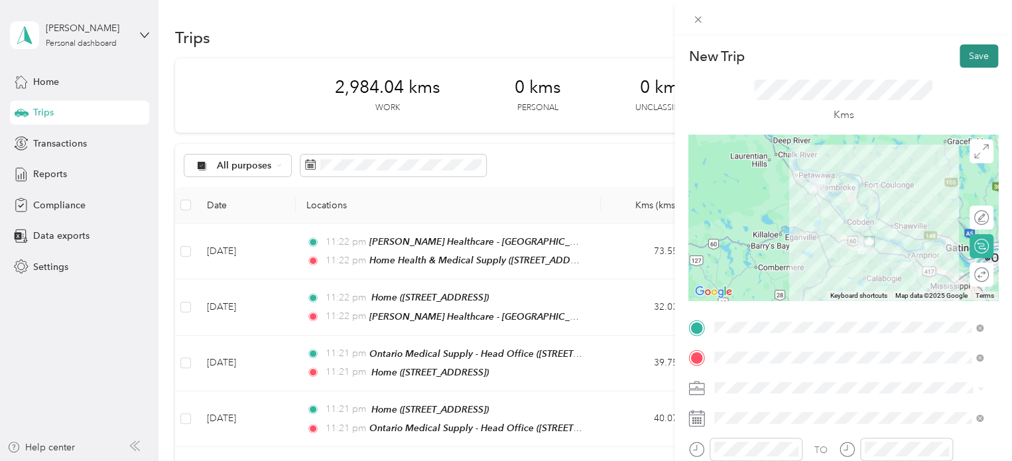
click at [971, 59] on button "Save" at bounding box center [979, 55] width 38 height 23
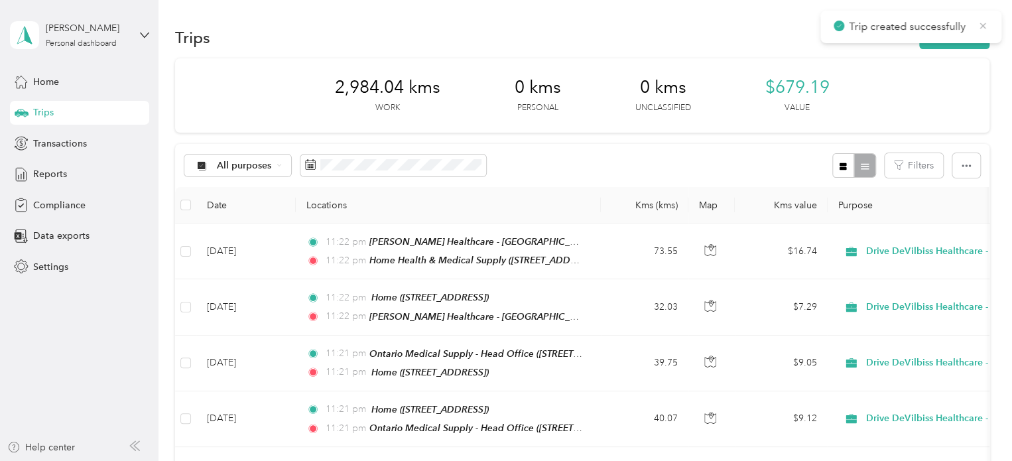
click at [981, 23] on icon at bounding box center [983, 26] width 11 height 12
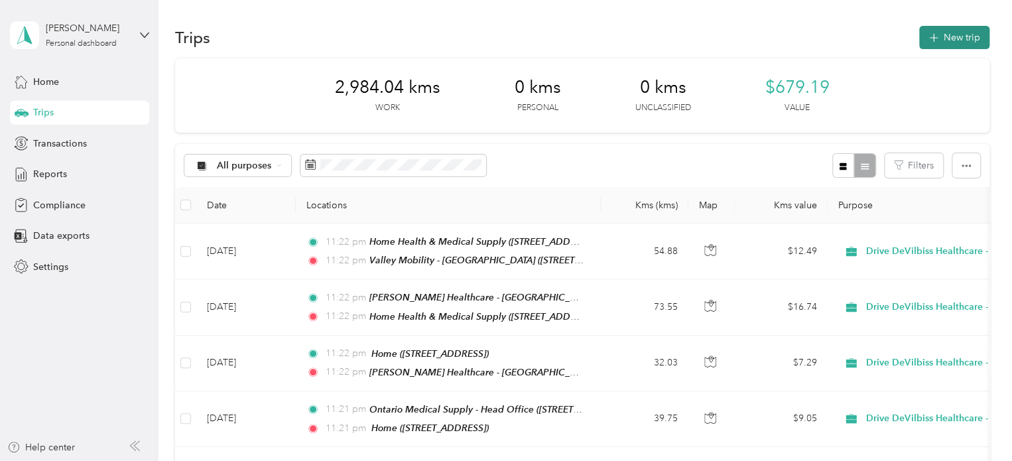
click at [957, 35] on button "New trip" at bounding box center [955, 37] width 70 height 23
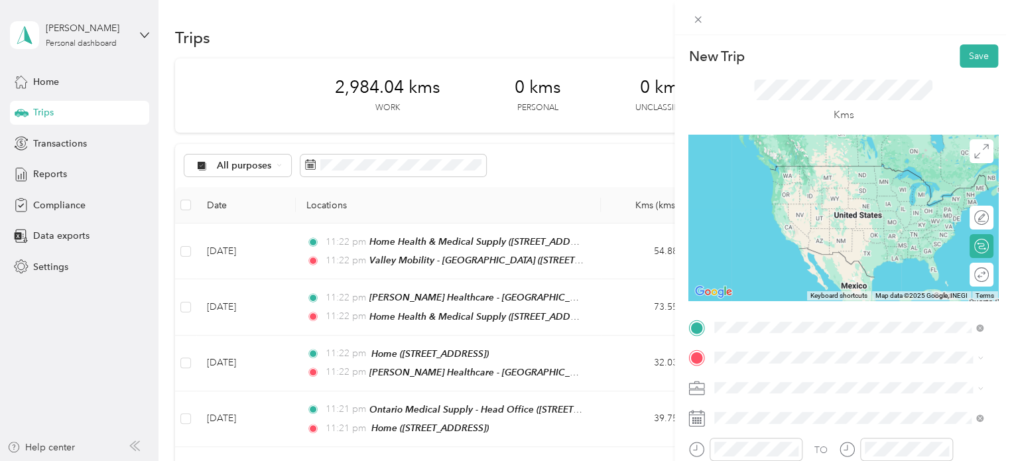
click at [820, 190] on div "Valley Mobility - [GEOGRAPHIC_DATA] [STREET_ADDRESS]" at bounding box center [826, 179] width 172 height 28
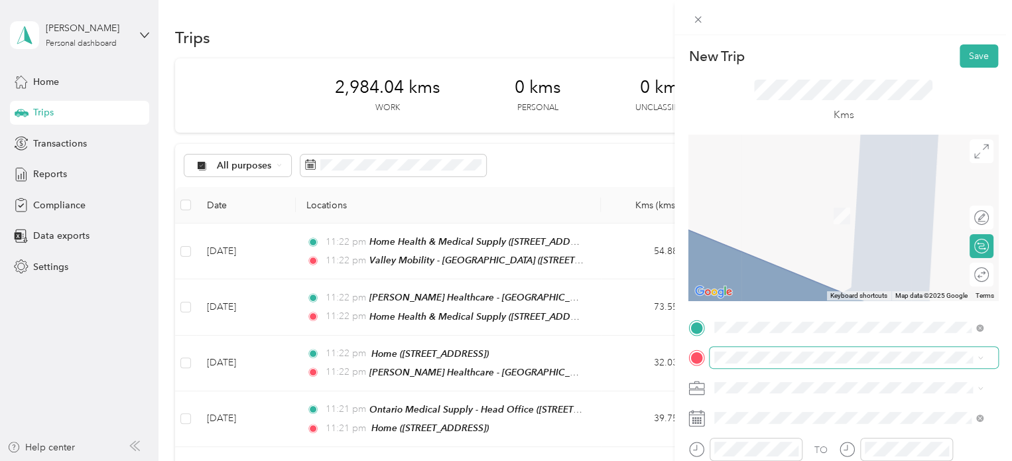
click at [797, 351] on span at bounding box center [854, 357] width 289 height 21
click at [804, 216] on span "[STREET_ADDRESS]" at bounding box center [782, 215] width 84 height 11
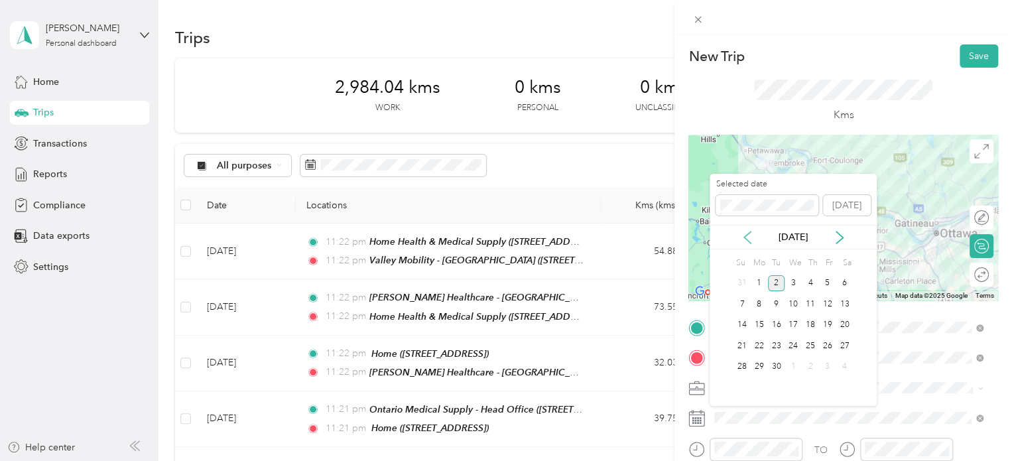
click at [751, 237] on icon at bounding box center [747, 237] width 13 height 13
click at [760, 363] on div "28" at bounding box center [759, 367] width 17 height 17
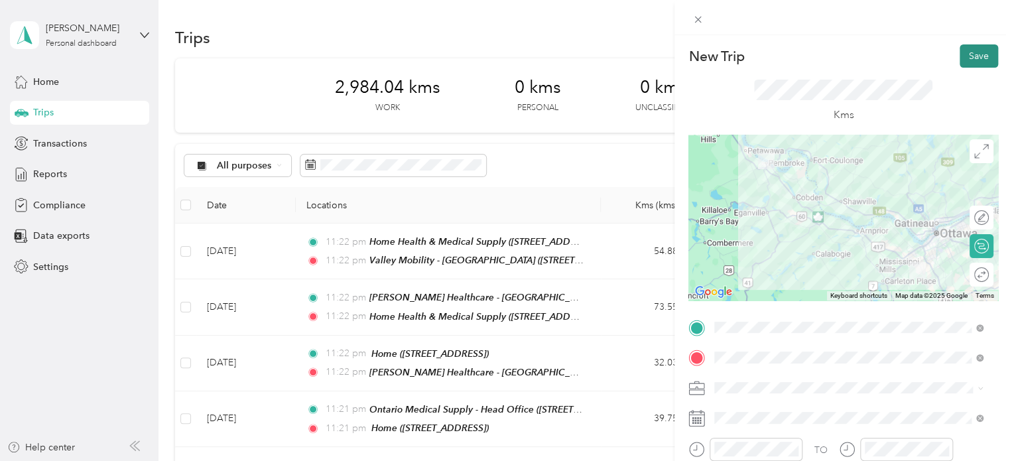
click at [960, 51] on button "Save" at bounding box center [979, 55] width 38 height 23
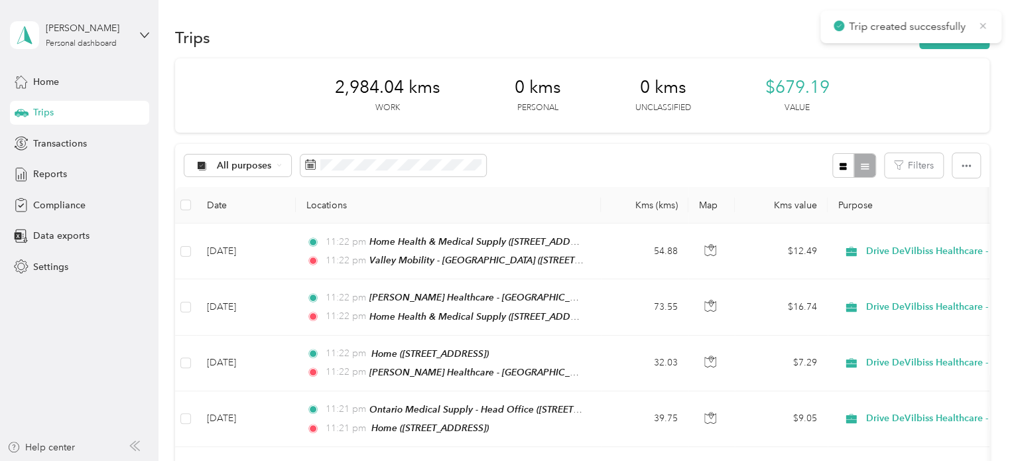
click at [983, 29] on icon at bounding box center [983, 26] width 11 height 12
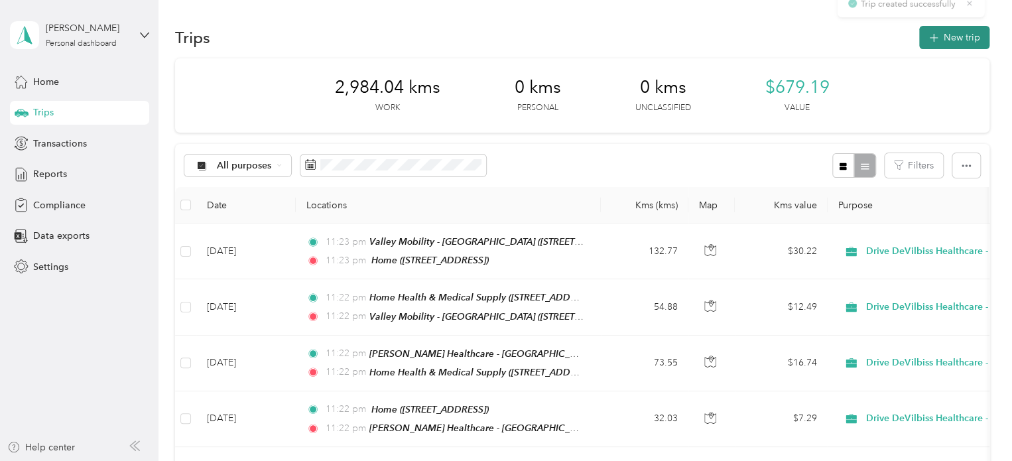
click at [965, 36] on button "New trip" at bounding box center [955, 37] width 70 height 23
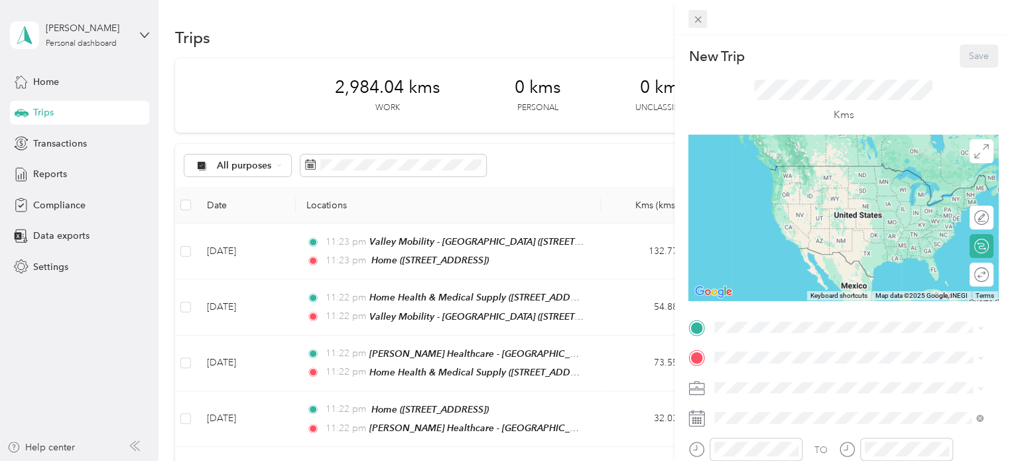
click at [698, 21] on icon at bounding box center [698, 19] width 11 height 11
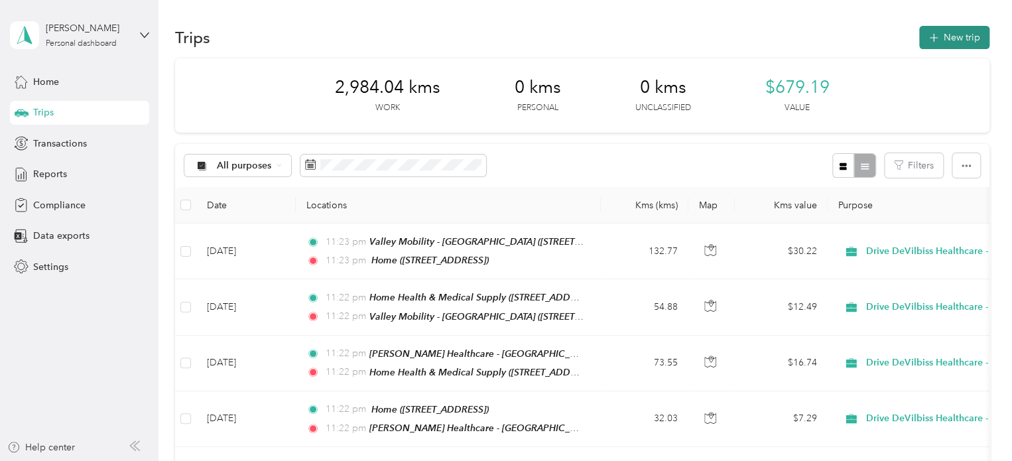
click at [937, 34] on button "New trip" at bounding box center [955, 37] width 70 height 23
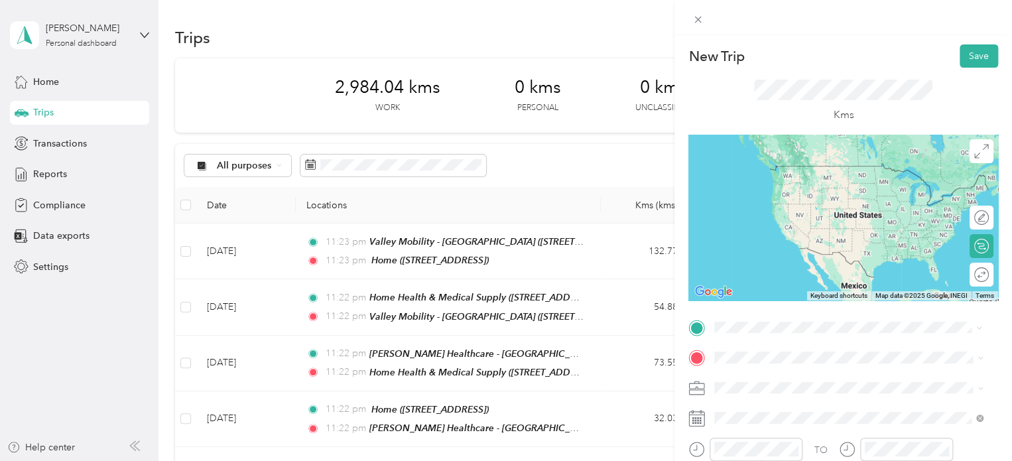
click at [824, 192] on div "Home [STREET_ADDRESS]" at bounding box center [782, 179] width 84 height 28
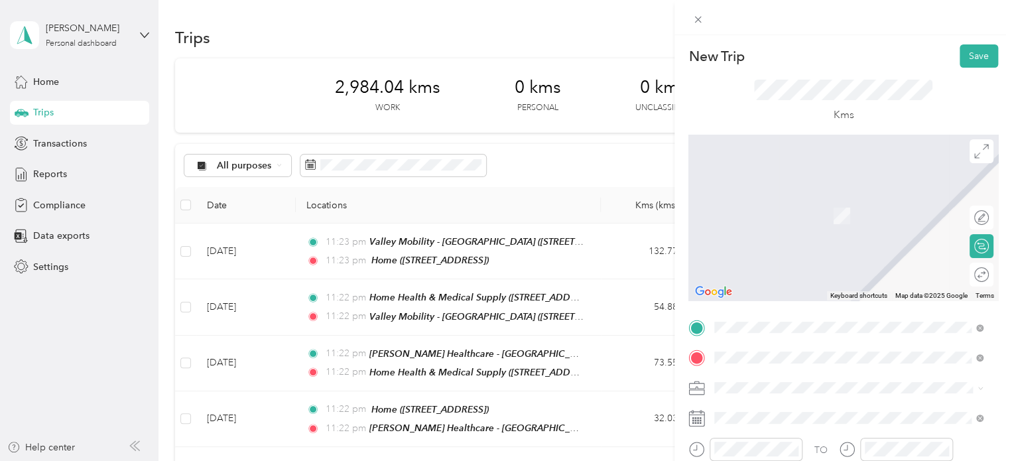
click at [831, 214] on span "[STREET_ADDRESS][PERSON_NAME]" at bounding box center [819, 215] width 158 height 11
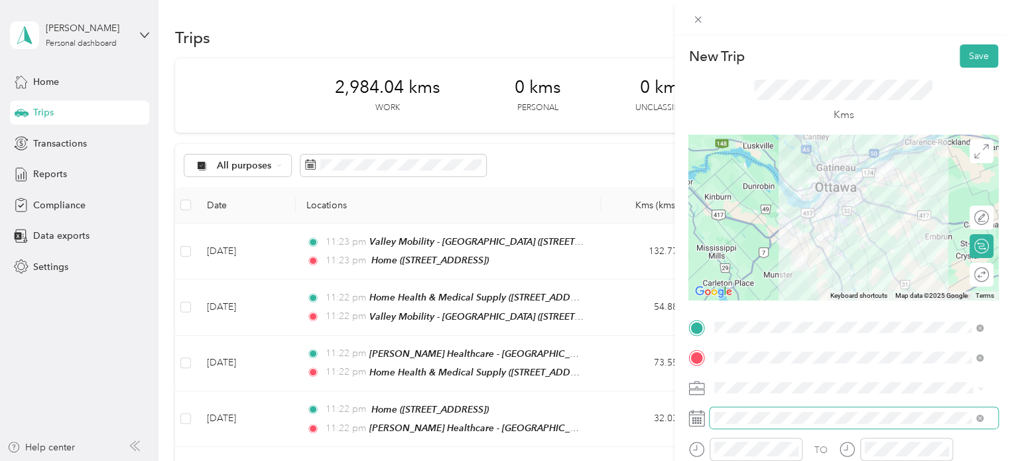
click at [799, 410] on span at bounding box center [854, 417] width 289 height 21
click at [799, 411] on span at bounding box center [854, 417] width 289 height 21
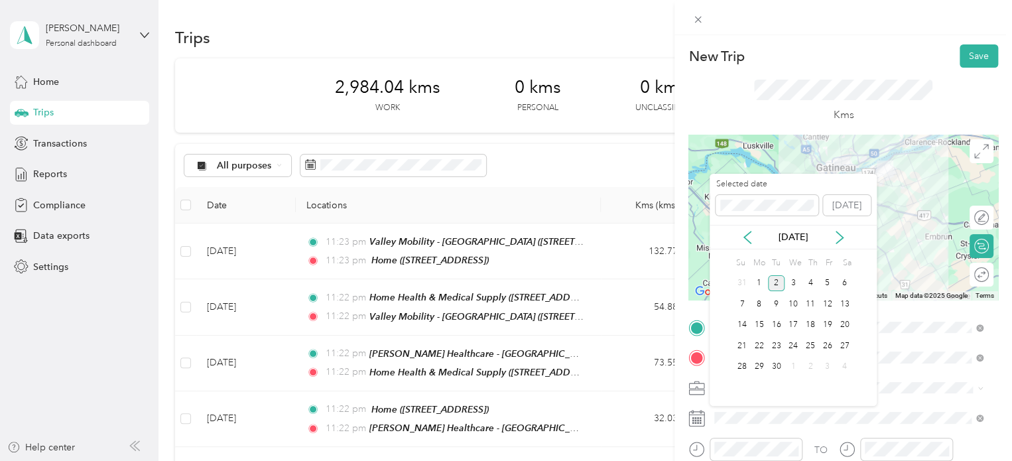
click at [749, 244] on div "[DATE]" at bounding box center [793, 237] width 167 height 25
click at [748, 236] on icon at bounding box center [747, 237] width 13 height 13
click at [777, 363] on div "29" at bounding box center [776, 367] width 17 height 17
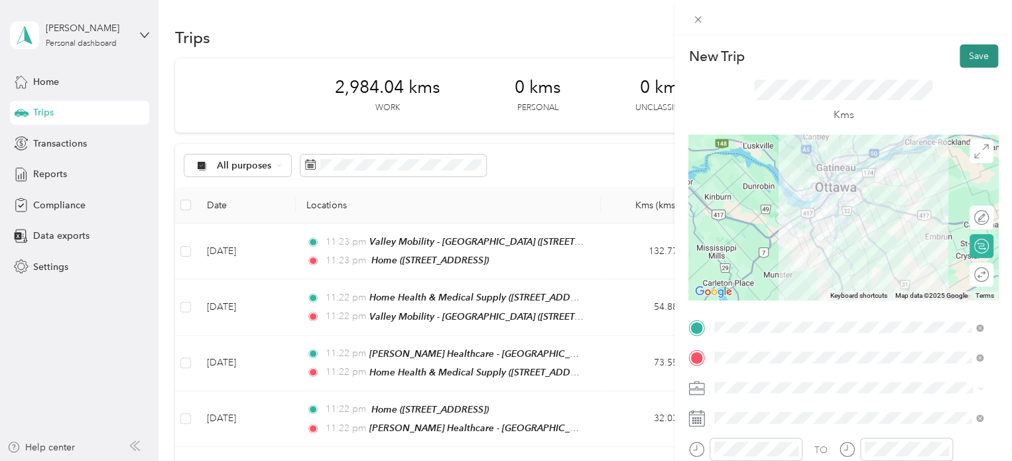
click at [970, 54] on button "Save" at bounding box center [979, 55] width 38 height 23
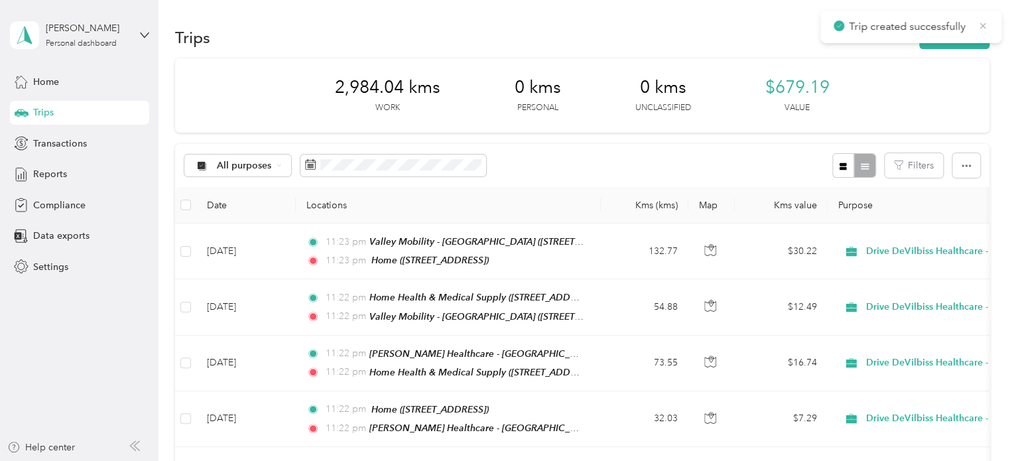
click at [985, 20] on icon at bounding box center [983, 26] width 11 height 12
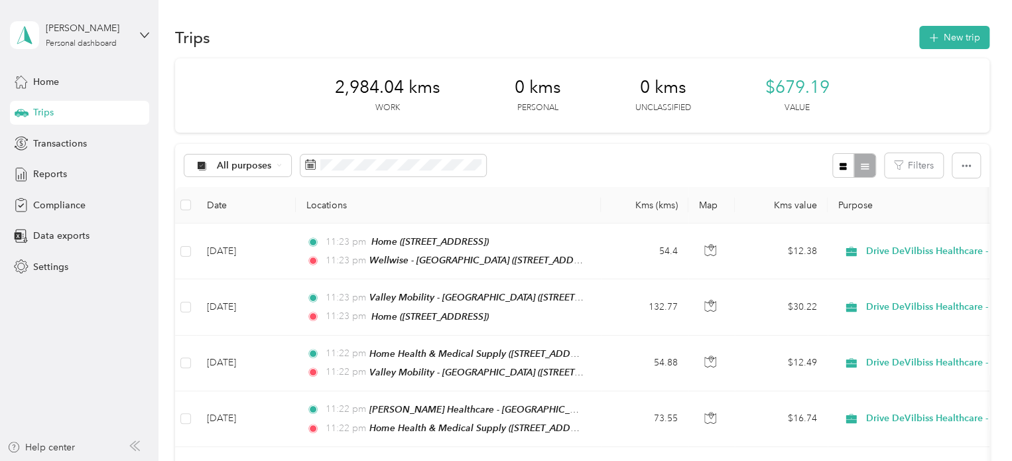
click at [958, 49] on div "Trips New trip" at bounding box center [582, 37] width 815 height 28
click at [958, 43] on button "New trip" at bounding box center [955, 37] width 70 height 23
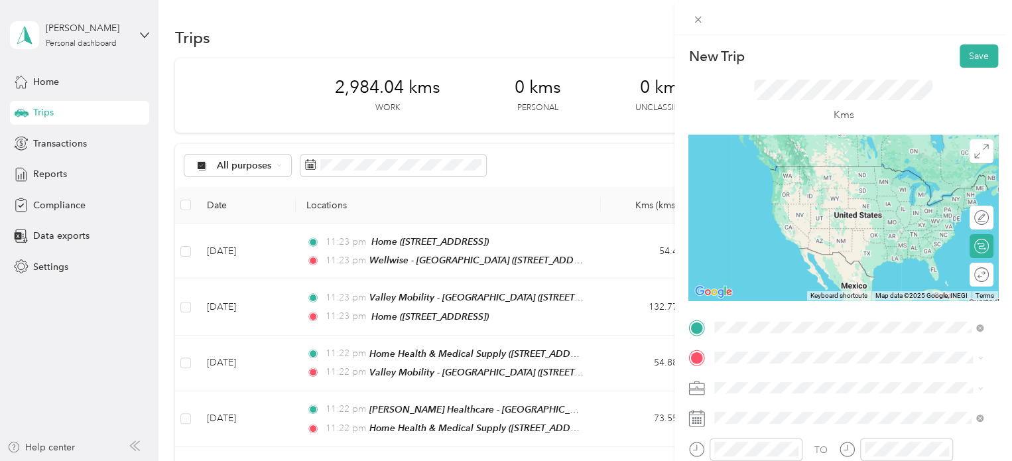
click at [847, 192] on div "Wellwise - Orleans [STREET_ADDRESS]" at bounding box center [819, 179] width 158 height 28
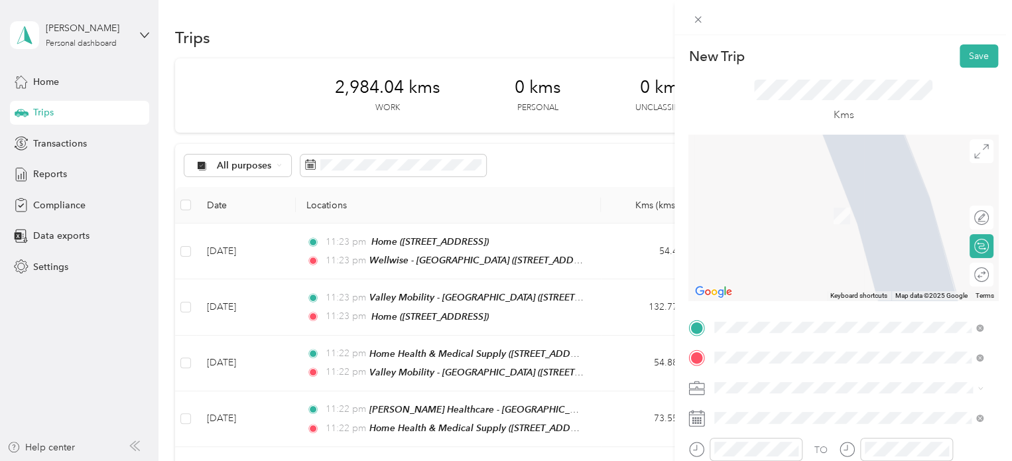
click at [838, 214] on span "[STREET_ADDRESS][PERSON_NAME]" at bounding box center [819, 215] width 158 height 11
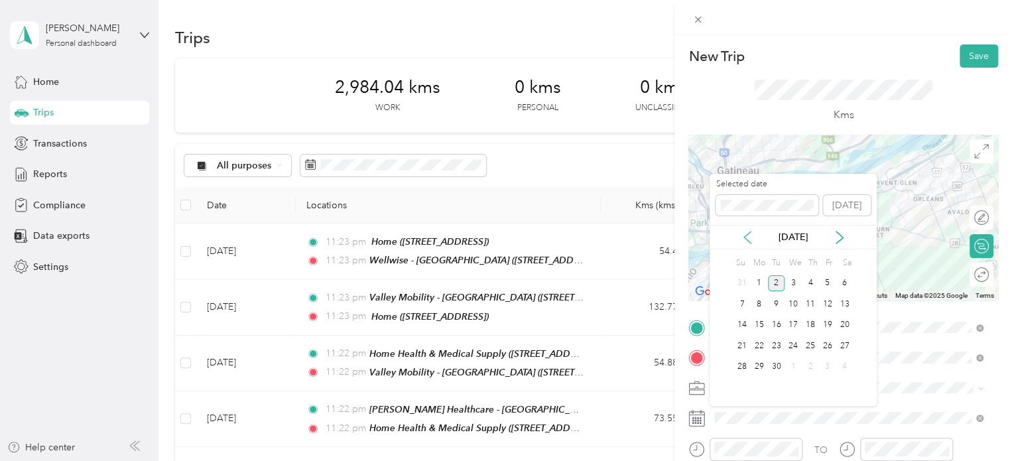
click at [750, 240] on icon at bounding box center [747, 237] width 13 height 13
click at [778, 360] on div "29" at bounding box center [776, 367] width 17 height 17
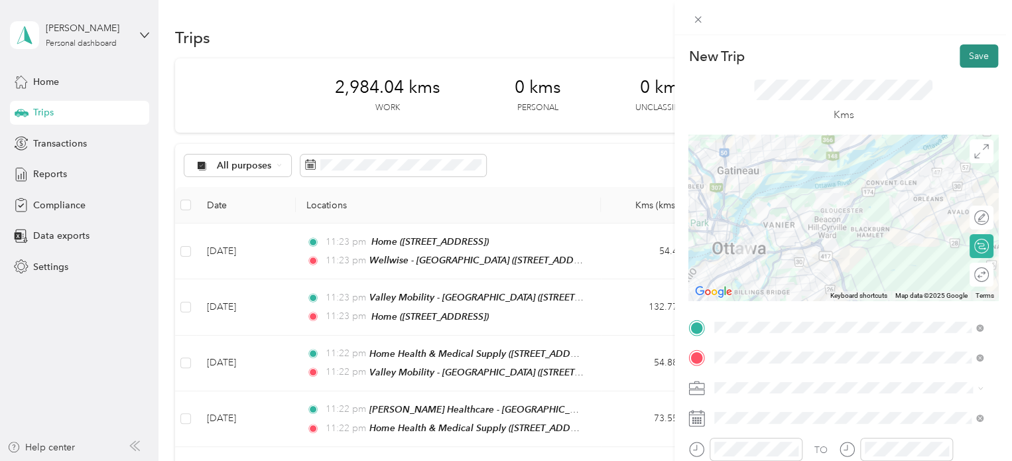
click at [979, 56] on button "Save" at bounding box center [979, 55] width 38 height 23
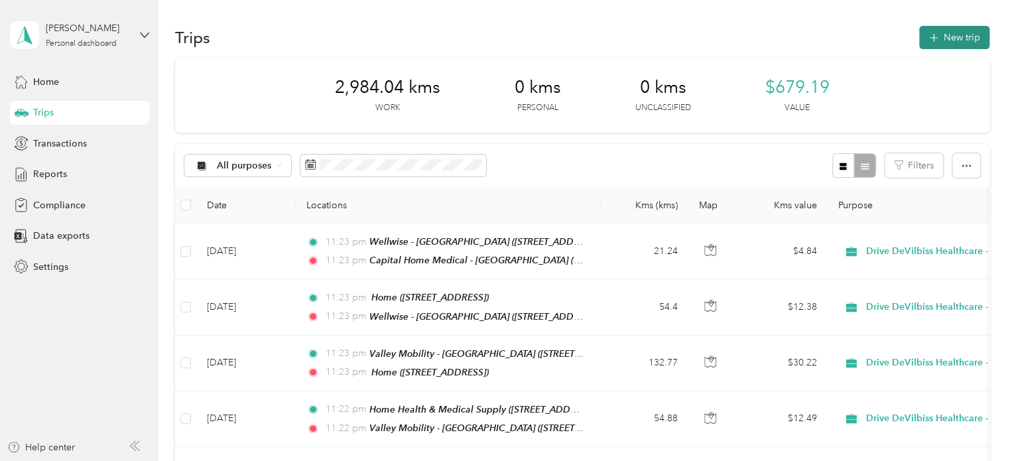
click at [961, 42] on button "New trip" at bounding box center [955, 37] width 70 height 23
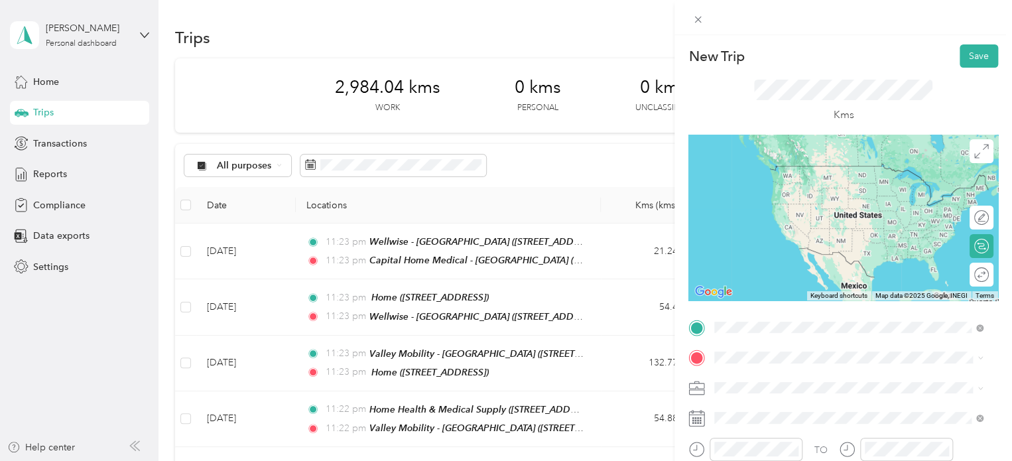
click at [825, 173] on strong "Capital Home Medical - [GEOGRAPHIC_DATA]" at bounding box center [842, 171] width 205 height 12
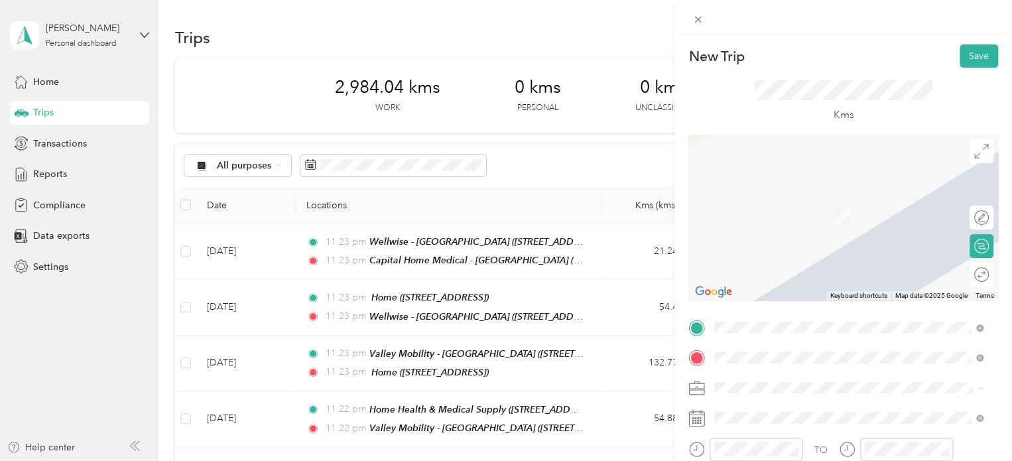
click at [801, 261] on div "WellWise - [GEOGRAPHIC_DATA] [STREET_ADDRESS]" at bounding box center [813, 251] width 147 height 28
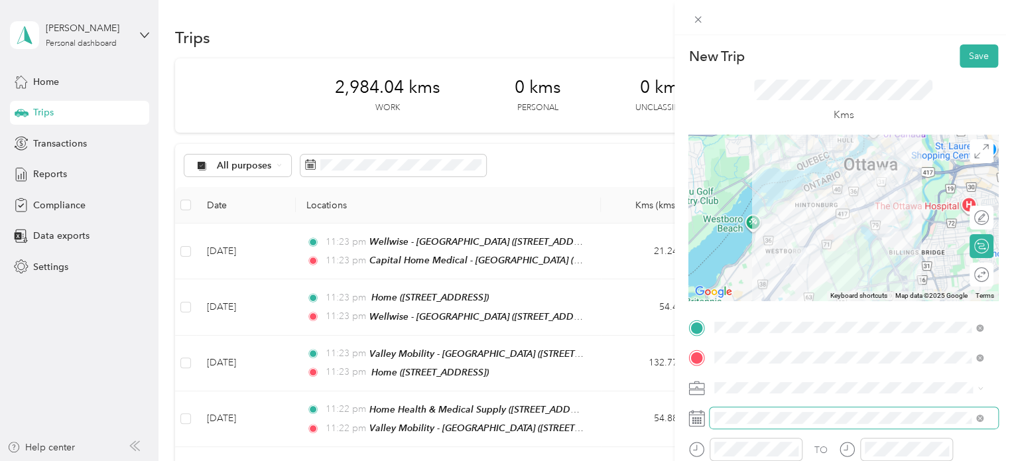
click at [782, 427] on span at bounding box center [854, 417] width 289 height 21
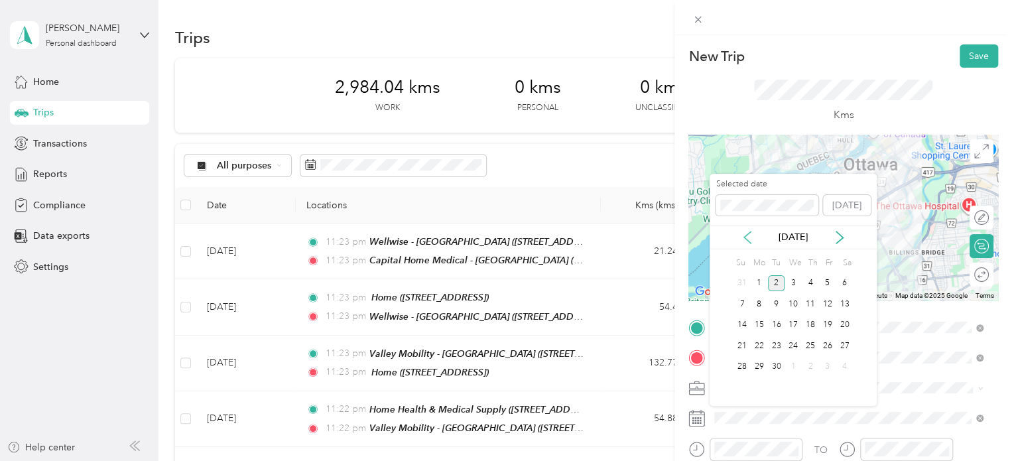
click at [748, 243] on icon at bounding box center [747, 237] width 13 height 13
click at [778, 365] on div "29" at bounding box center [776, 367] width 17 height 17
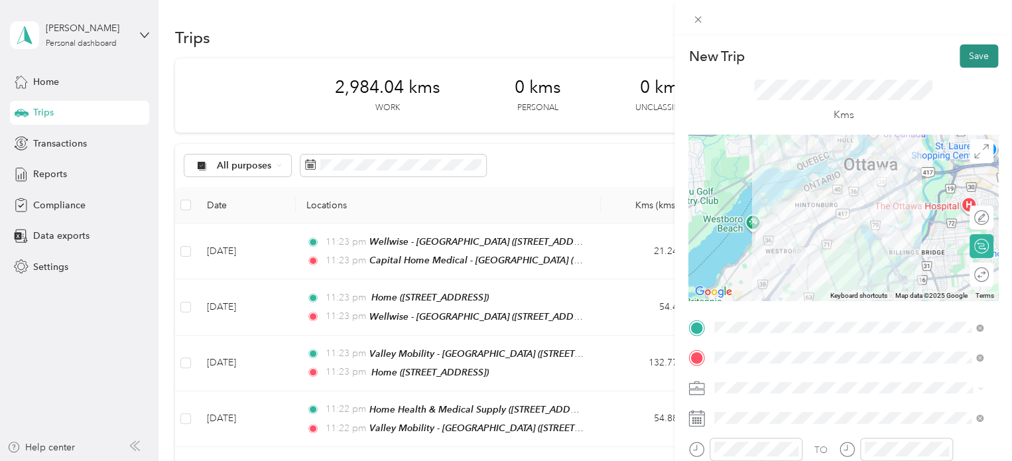
click at [960, 49] on button "Save" at bounding box center [979, 55] width 38 height 23
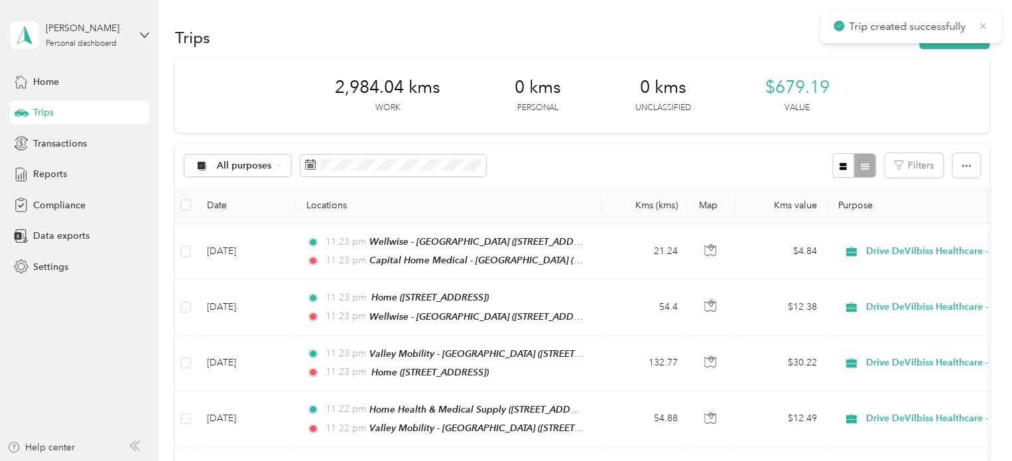
click at [985, 24] on icon at bounding box center [983, 26] width 11 height 12
click at [971, 34] on button "New trip" at bounding box center [955, 37] width 70 height 23
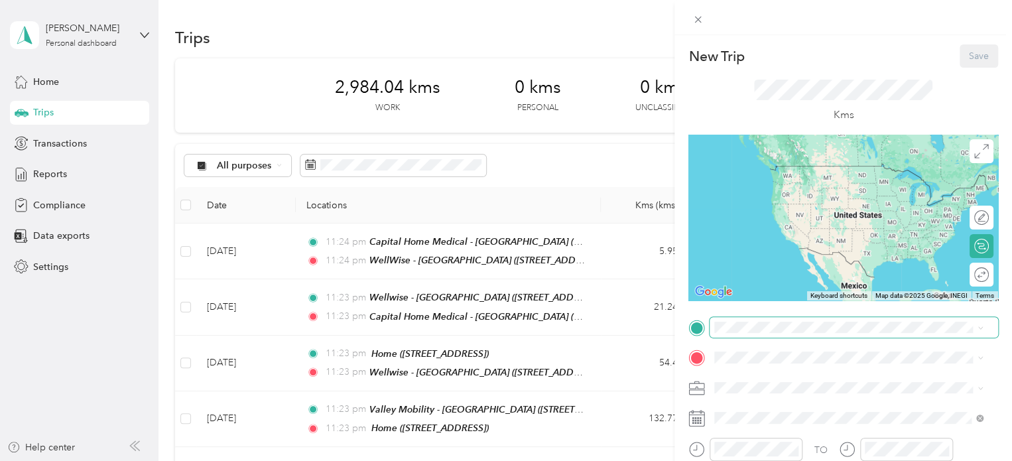
click at [823, 334] on span at bounding box center [854, 327] width 289 height 21
click at [843, 218] on div "WellWise - [GEOGRAPHIC_DATA]" at bounding box center [813, 212] width 147 height 12
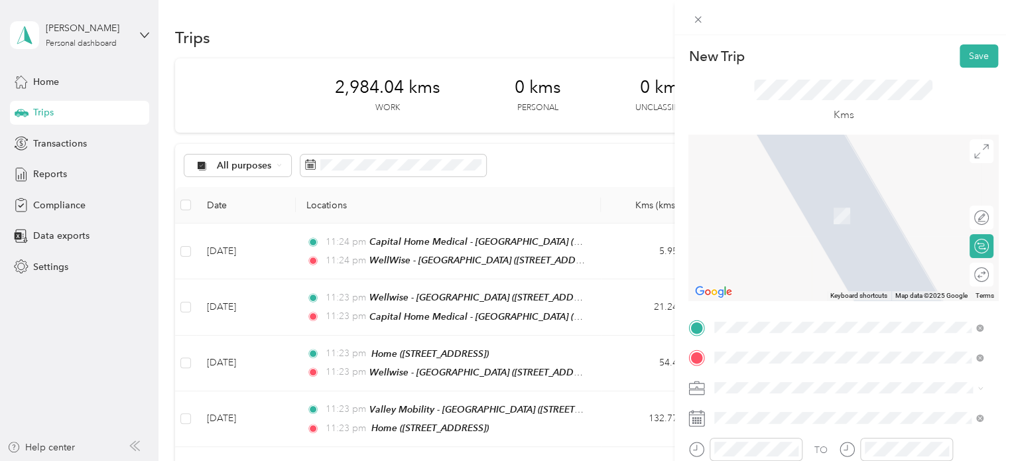
click at [821, 307] on div "WellWise - Kanata [STREET_ADDRESS][PERSON_NAME]" at bounding box center [819, 293] width 158 height 28
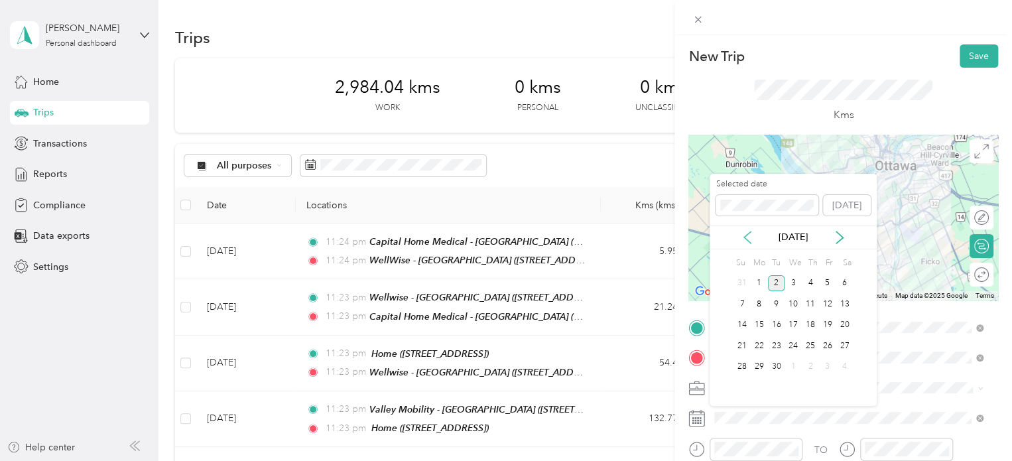
click at [752, 236] on icon at bounding box center [747, 237] width 13 height 13
click at [776, 364] on div "29" at bounding box center [776, 367] width 17 height 17
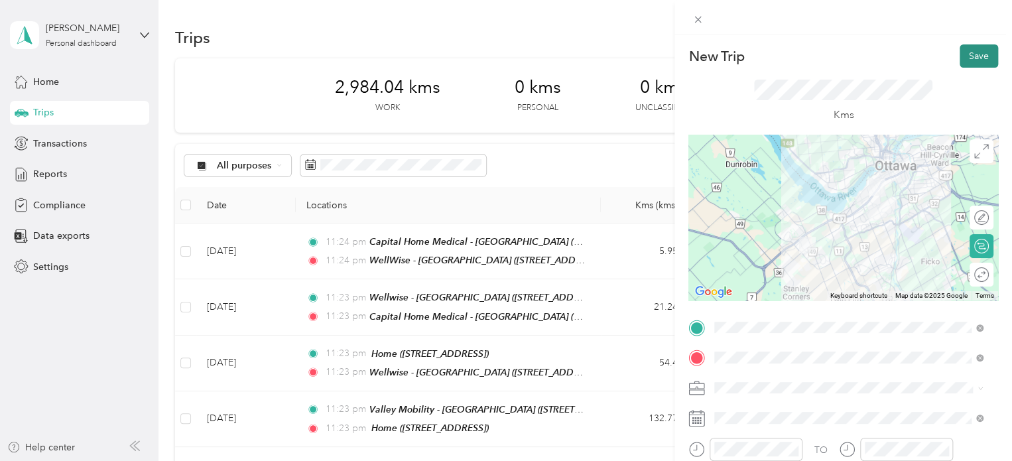
click at [965, 49] on button "Save" at bounding box center [979, 55] width 38 height 23
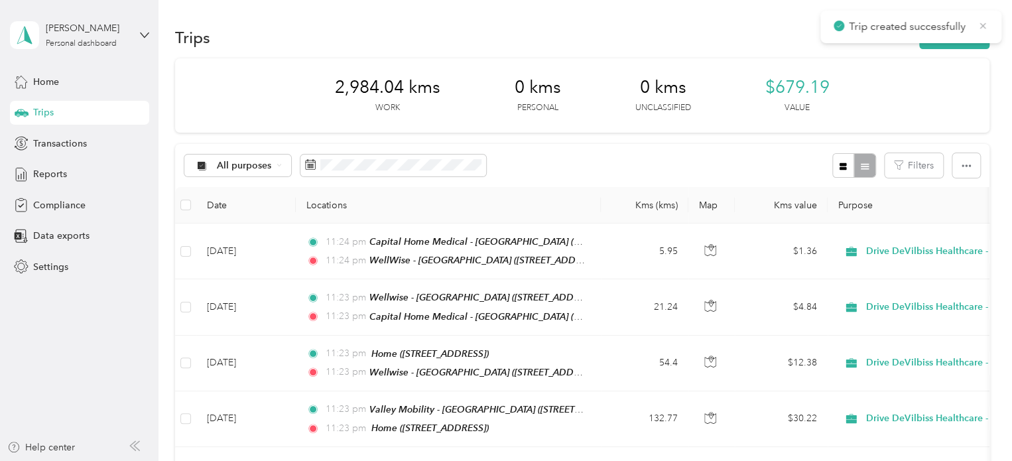
click at [985, 29] on icon at bounding box center [984, 26] width 6 height 6
click at [969, 38] on button "New trip" at bounding box center [955, 37] width 70 height 23
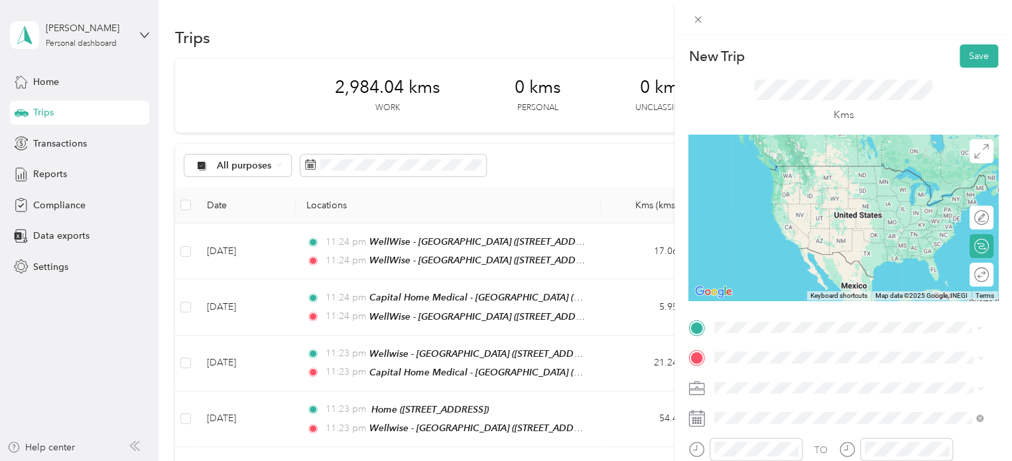
click at [836, 275] on span "[STREET_ADDRESS][PERSON_NAME]" at bounding box center [819, 268] width 158 height 11
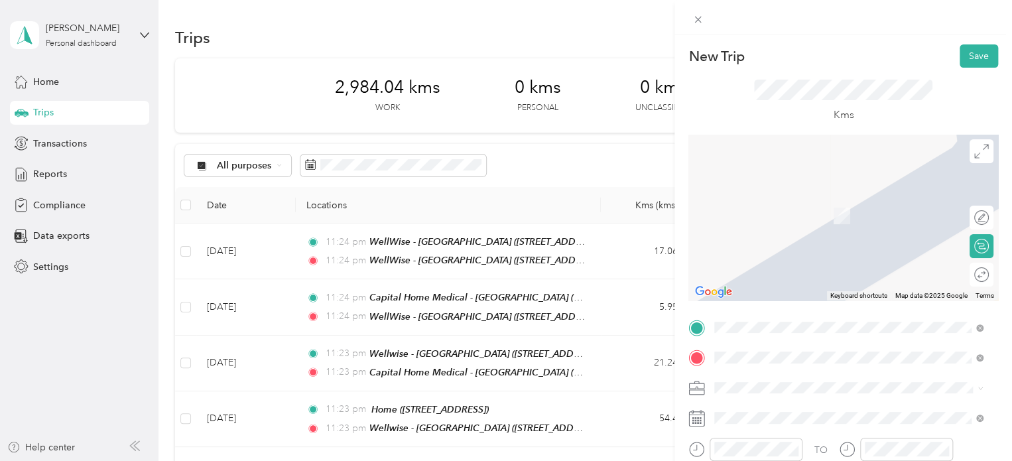
click at [824, 222] on div "Home [STREET_ADDRESS]" at bounding box center [782, 209] width 84 height 28
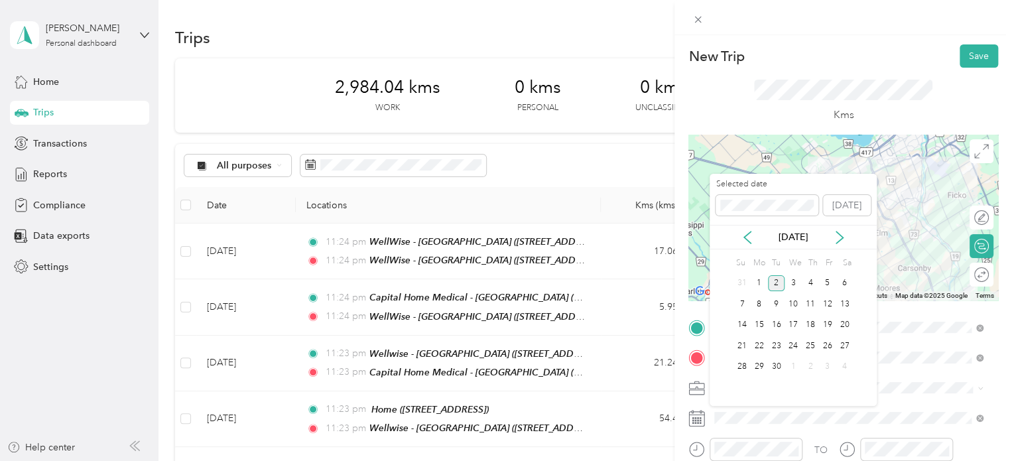
click at [750, 243] on div "[DATE]" at bounding box center [793, 237] width 167 height 14
click at [746, 238] on icon at bounding box center [747, 237] width 13 height 13
click at [778, 365] on div "29" at bounding box center [776, 367] width 17 height 17
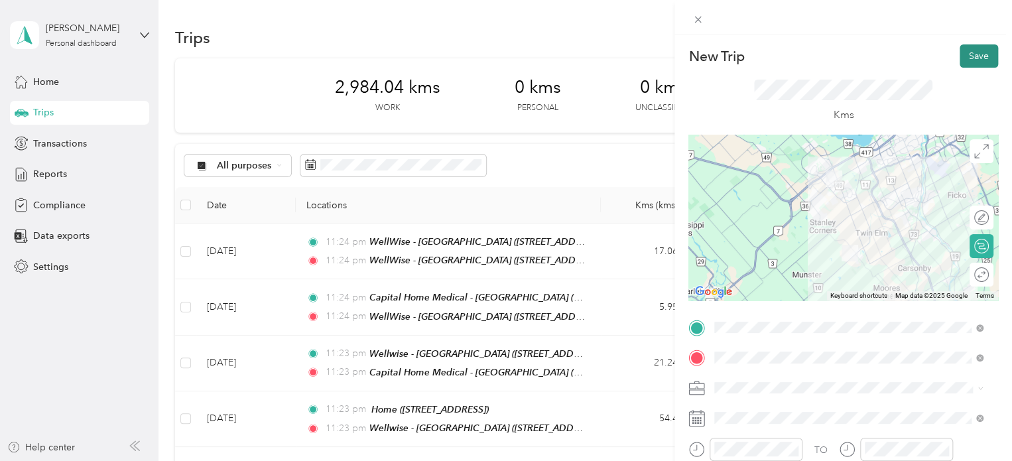
click at [973, 62] on button "Save" at bounding box center [979, 55] width 38 height 23
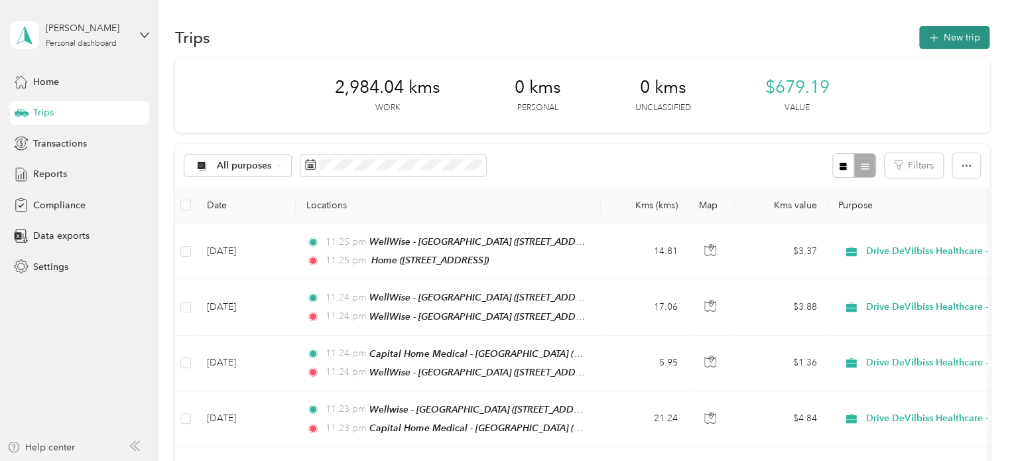
click at [961, 37] on button "New trip" at bounding box center [955, 37] width 70 height 23
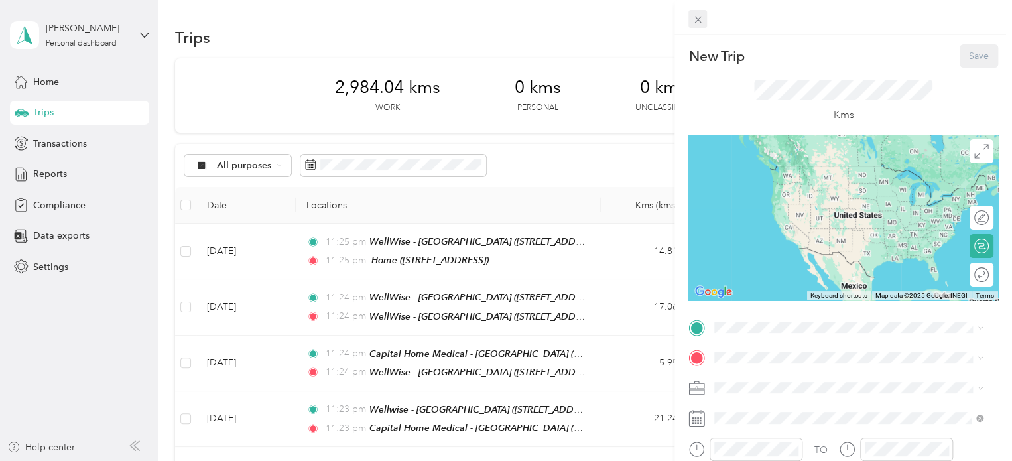
click at [702, 22] on icon at bounding box center [698, 19] width 11 height 11
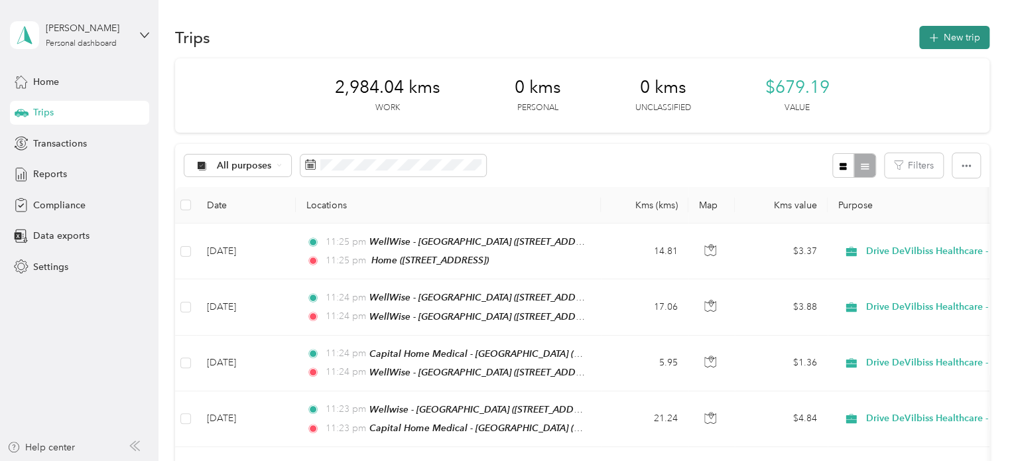
click at [958, 33] on button "New trip" at bounding box center [955, 37] width 70 height 23
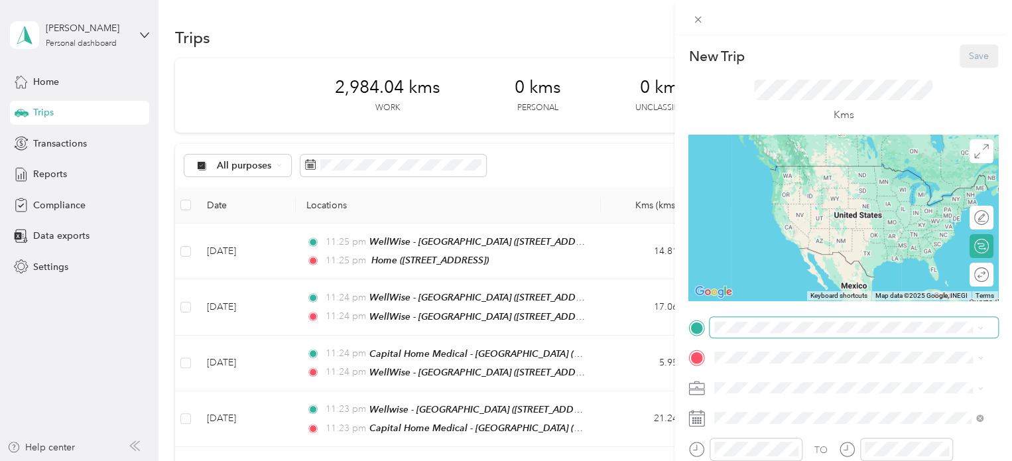
click at [803, 334] on span at bounding box center [854, 327] width 289 height 21
click at [804, 188] on span "[STREET_ADDRESS]" at bounding box center [782, 185] width 84 height 11
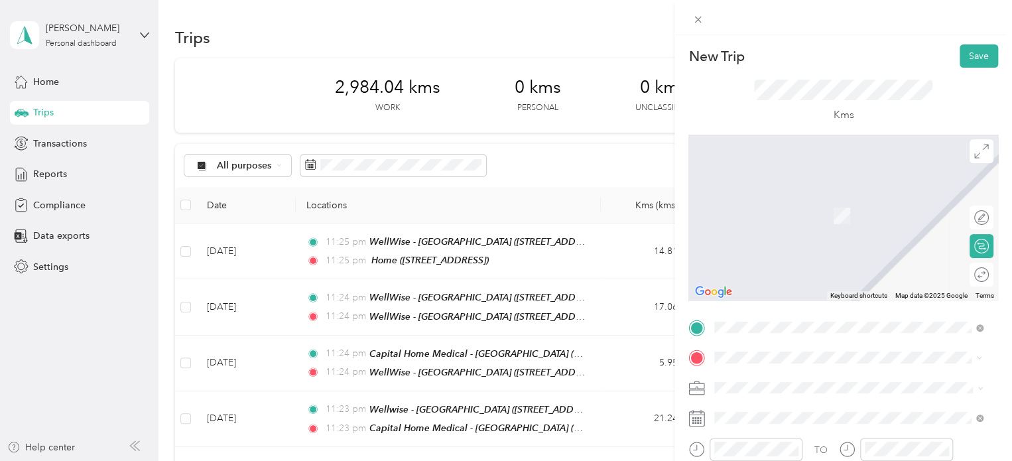
click at [816, 206] on div "Brockville Home Healthcare [STREET_ADDRESS]" at bounding box center [800, 209] width 121 height 28
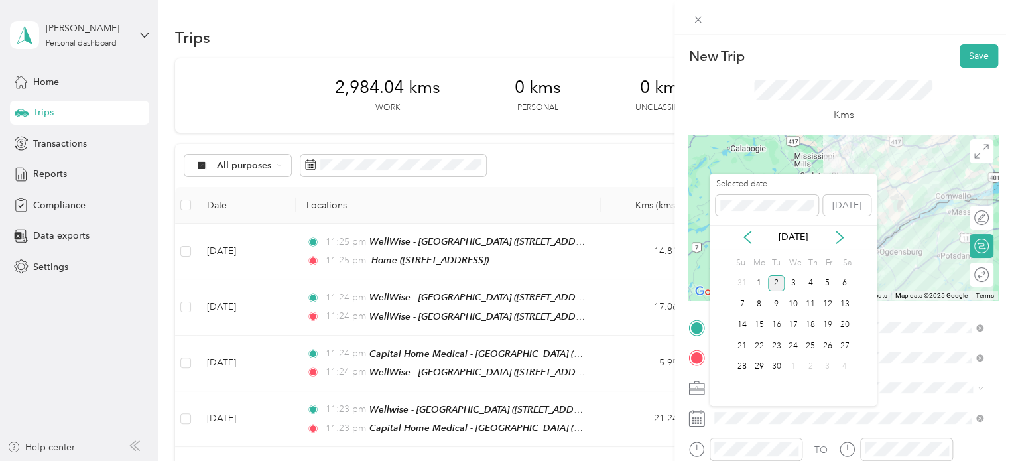
click at [751, 229] on div "[DATE]" at bounding box center [793, 237] width 167 height 25
click at [748, 232] on icon at bounding box center [747, 238] width 7 height 12
click at [797, 363] on div "30" at bounding box center [793, 367] width 17 height 17
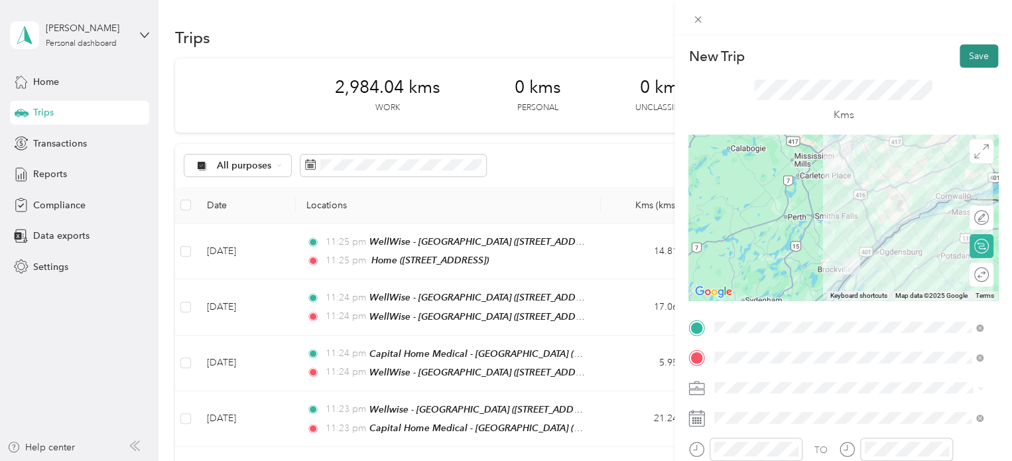
click at [968, 59] on button "Save" at bounding box center [979, 55] width 38 height 23
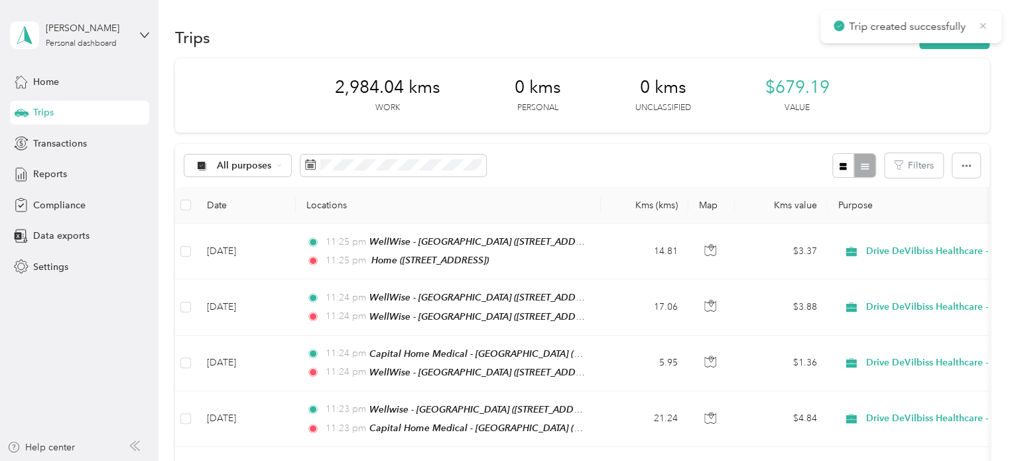
click at [983, 27] on icon at bounding box center [983, 26] width 11 height 12
click at [974, 31] on button "New trip" at bounding box center [955, 37] width 70 height 23
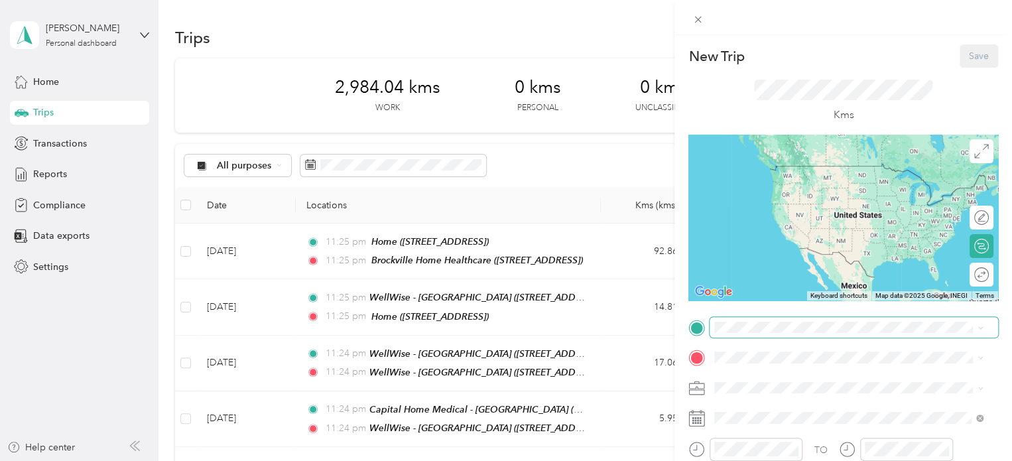
click at [834, 320] on span at bounding box center [854, 327] width 289 height 21
click at [824, 180] on span "[STREET_ADDRESS]" at bounding box center [782, 185] width 84 height 11
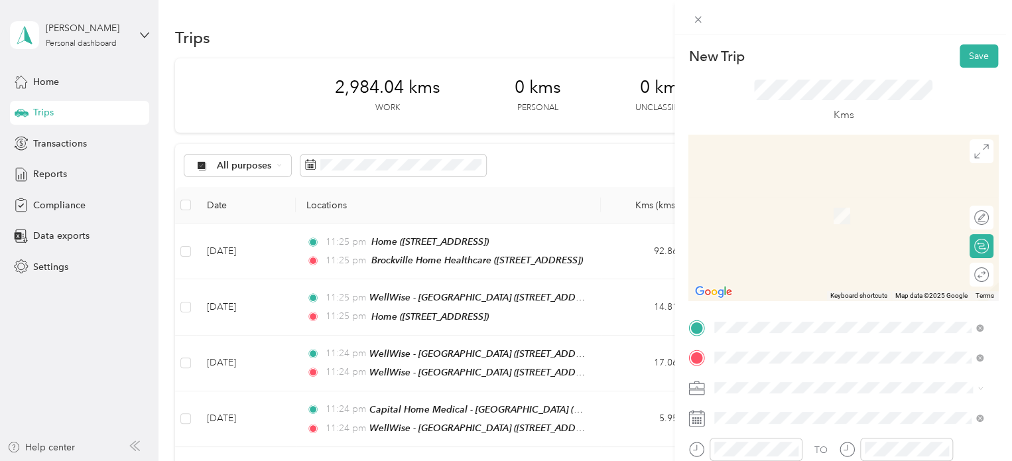
click at [815, 307] on div "Medigas - [GEOGRAPHIC_DATA] [STREET_ADDRESS][US_STATE]" at bounding box center [812, 293] width 145 height 28
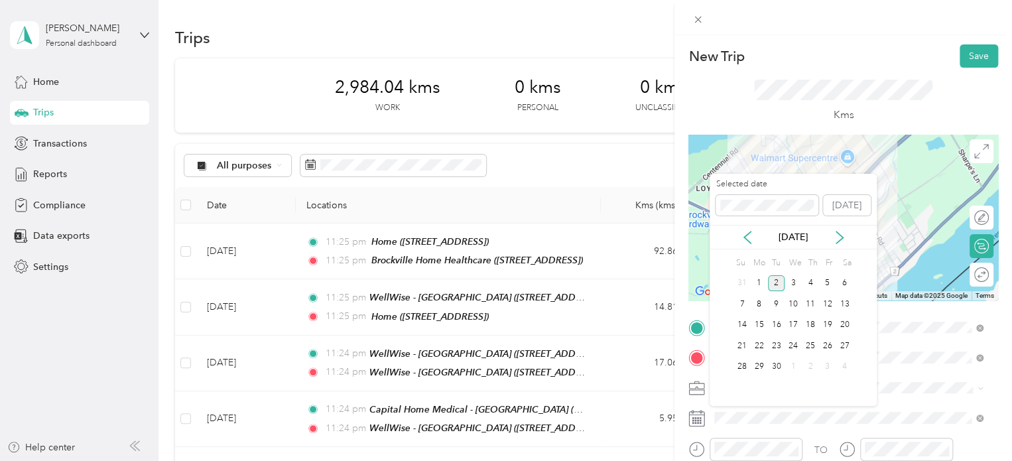
click at [751, 244] on div "[DATE]" at bounding box center [793, 237] width 167 height 25
click at [750, 238] on icon at bounding box center [747, 237] width 13 height 13
click at [792, 361] on div "30" at bounding box center [793, 367] width 17 height 17
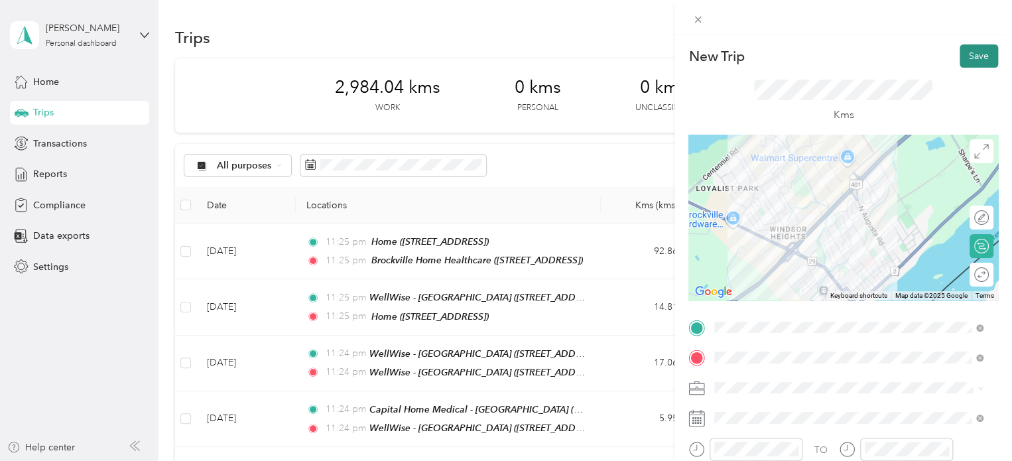
click at [971, 56] on button "Save" at bounding box center [979, 55] width 38 height 23
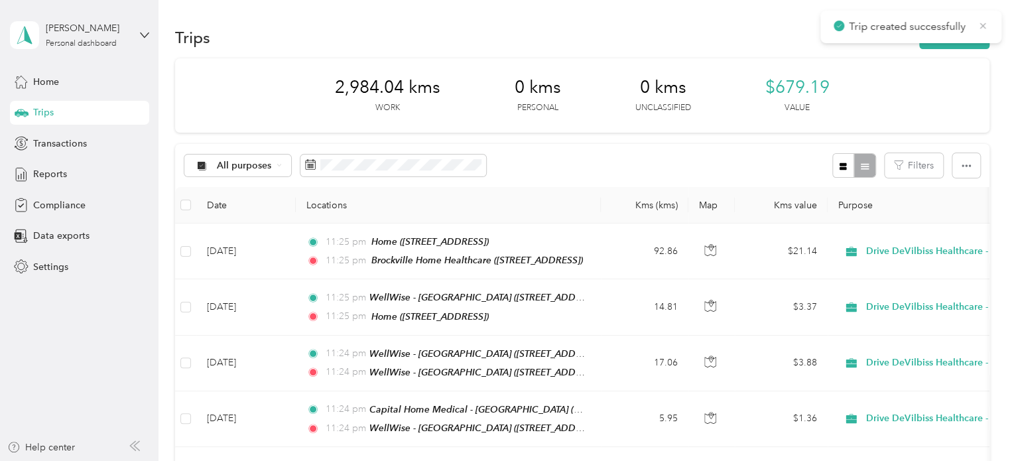
click at [981, 26] on icon at bounding box center [983, 26] width 11 height 12
click at [961, 39] on button "New trip" at bounding box center [955, 37] width 70 height 23
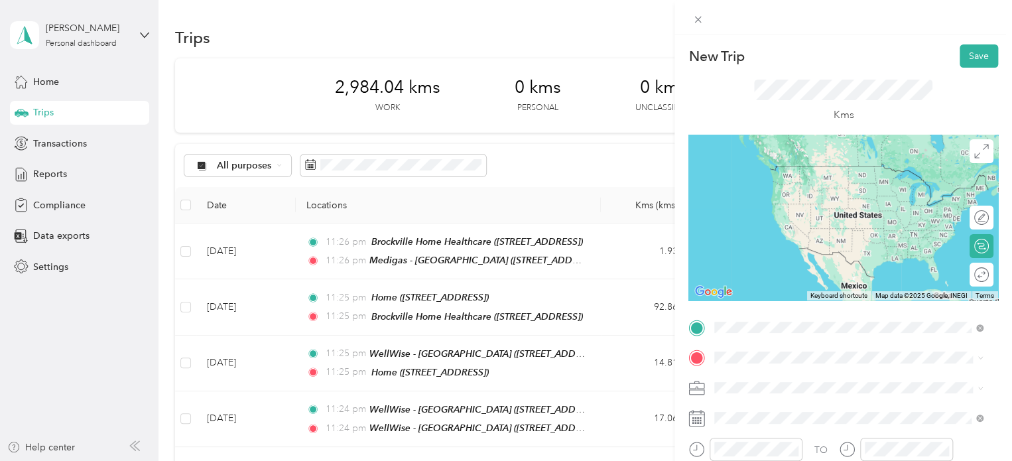
click at [827, 275] on span "[STREET_ADDRESS][US_STATE]" at bounding box center [806, 268] width 133 height 11
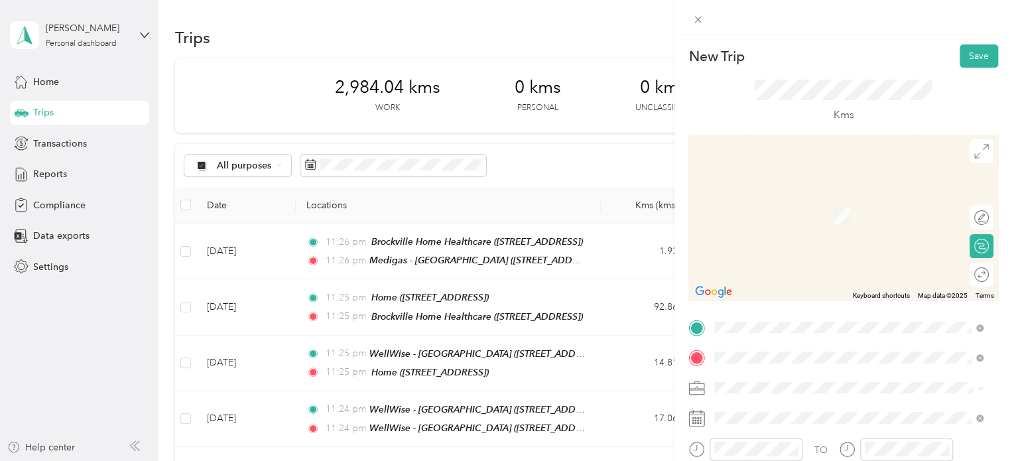
click at [807, 305] on span "[STREET_ADDRESS]" at bounding box center [782, 299] width 84 height 11
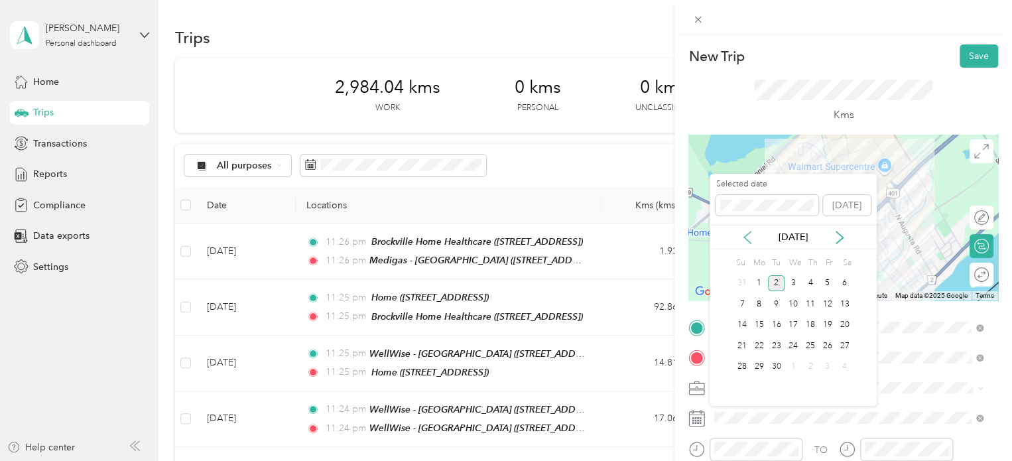
click at [748, 239] on icon at bounding box center [747, 237] width 13 height 13
click at [782, 363] on div "29" at bounding box center [776, 367] width 17 height 17
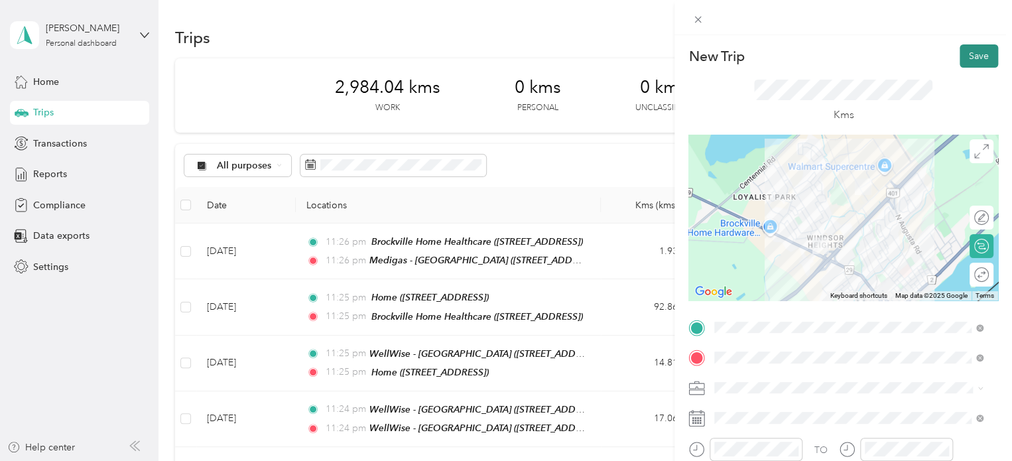
click at [973, 56] on button "Save" at bounding box center [979, 55] width 38 height 23
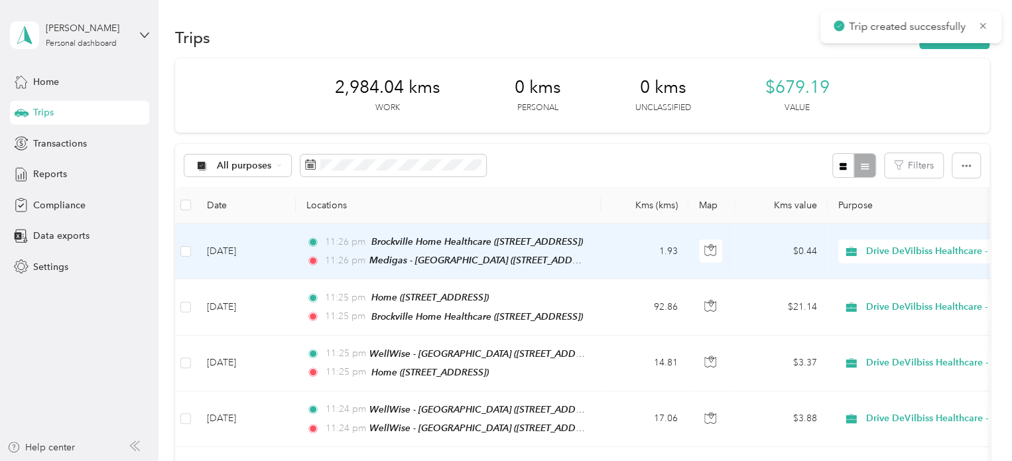
click at [612, 253] on td "1.93" at bounding box center [645, 252] width 88 height 56
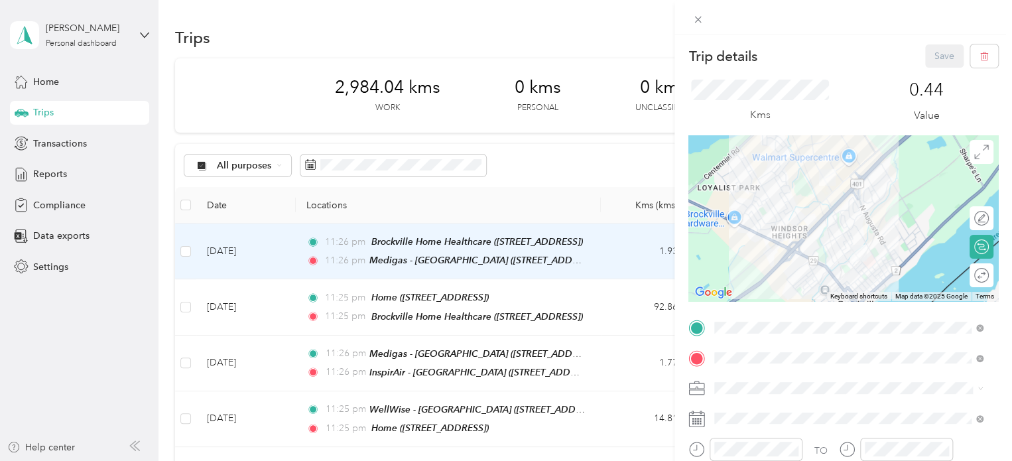
click at [583, 163] on div "Trip details Save This trip cannot be edited because it is either under review,…" at bounding box center [506, 230] width 1012 height 461
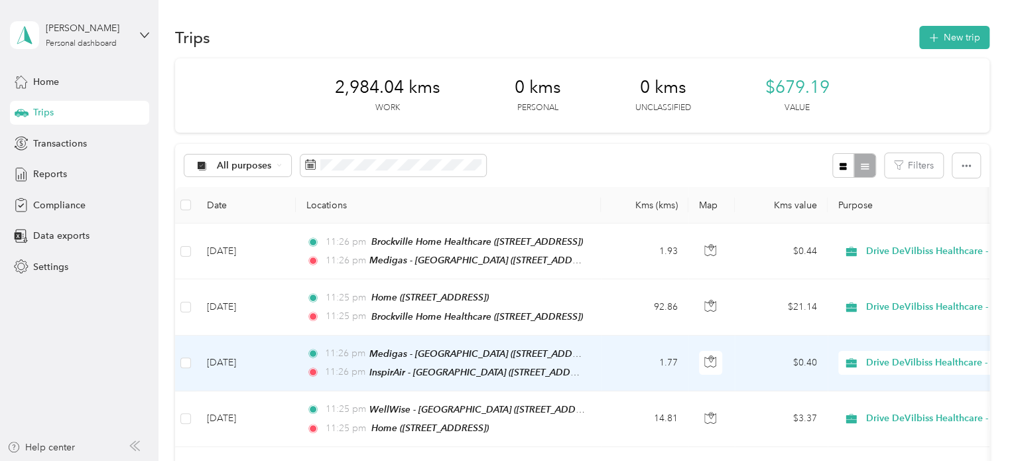
click at [605, 360] on td "1.77" at bounding box center [645, 364] width 88 height 56
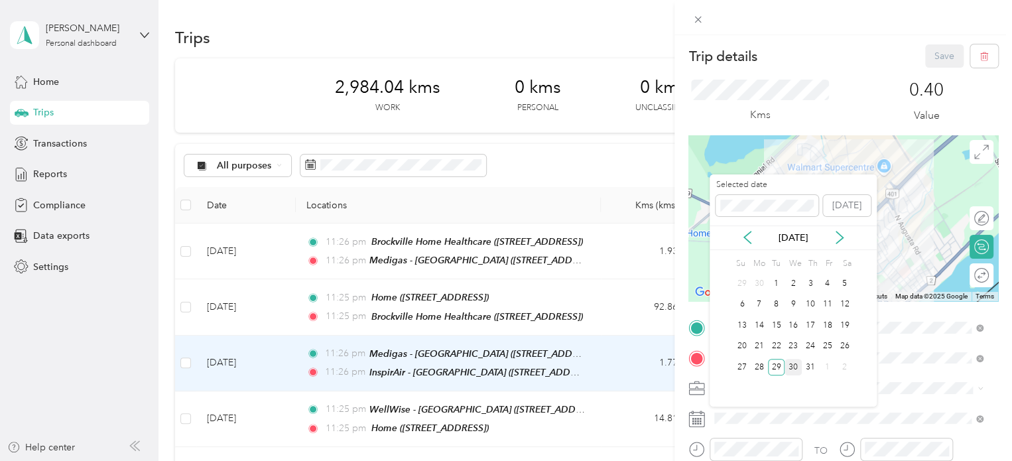
click at [795, 365] on div "30" at bounding box center [793, 367] width 17 height 17
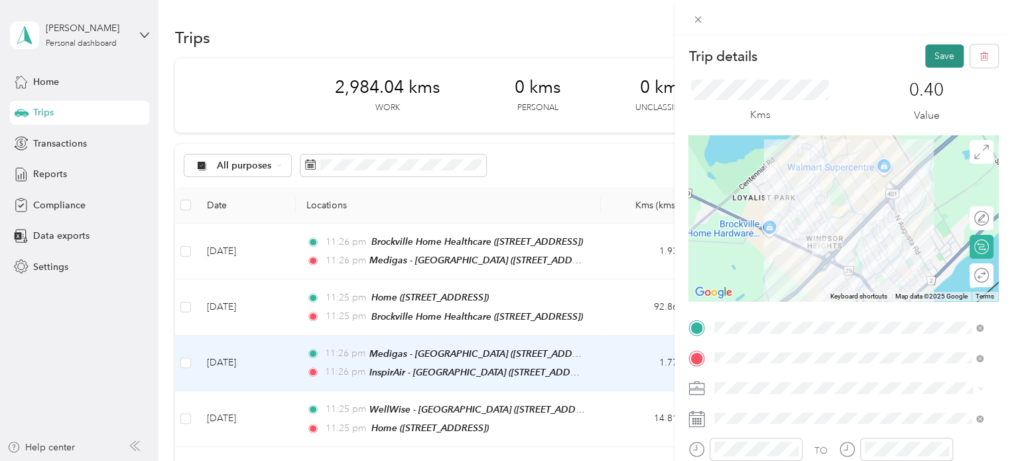
click at [939, 58] on button "Save" at bounding box center [945, 55] width 38 height 23
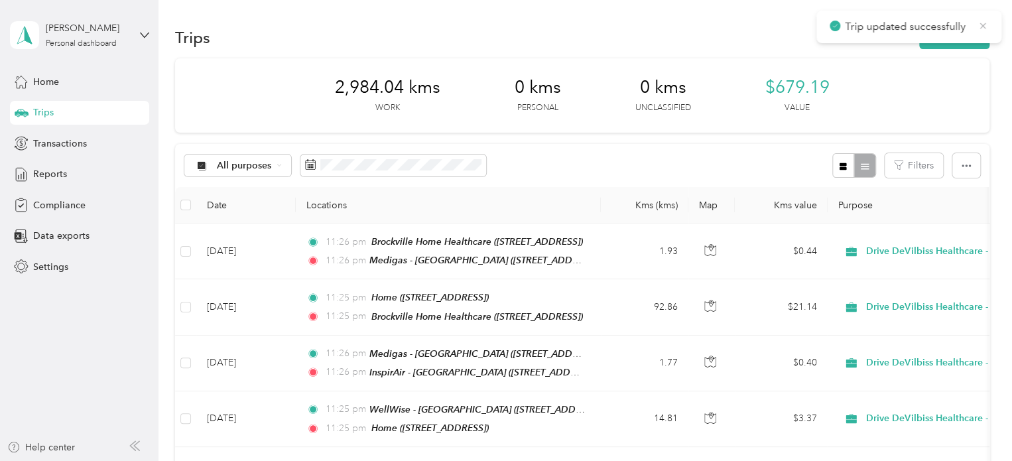
click at [984, 28] on icon at bounding box center [983, 26] width 11 height 12
click at [966, 36] on button "New trip" at bounding box center [955, 37] width 70 height 23
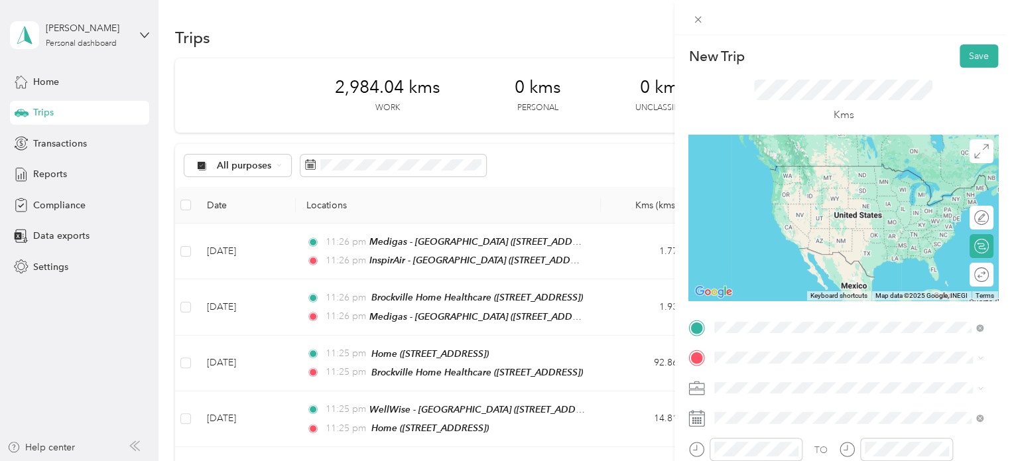
click at [794, 276] on div "InspirAir - [GEOGRAPHIC_DATA] [STREET_ADDRESS]" at bounding box center [811, 262] width 143 height 28
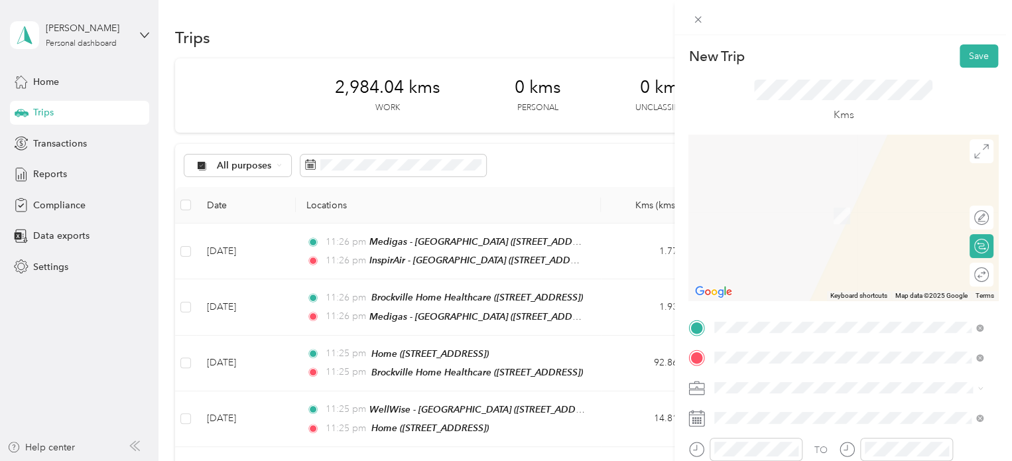
click at [786, 213] on span "[STREET_ADDRESS]" at bounding box center [782, 215] width 84 height 11
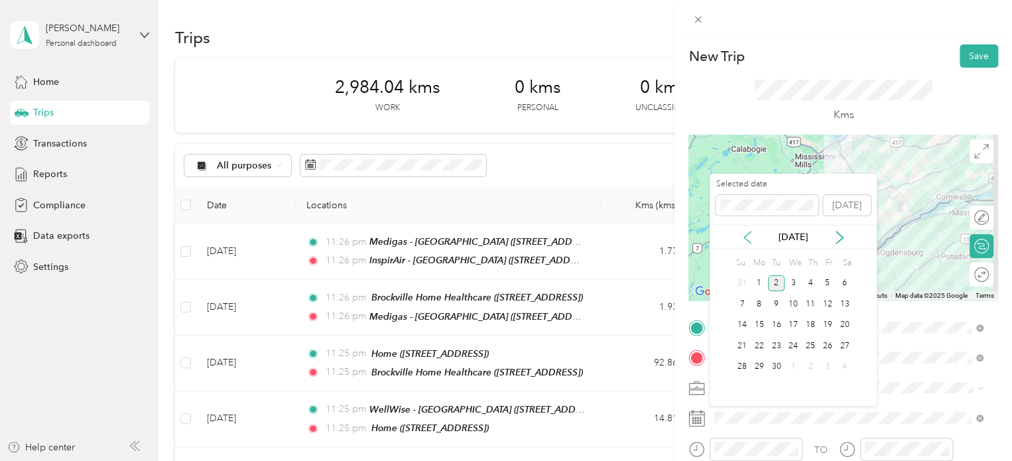
click at [746, 238] on icon at bounding box center [747, 238] width 7 height 12
click at [794, 366] on div "30" at bounding box center [793, 367] width 17 height 17
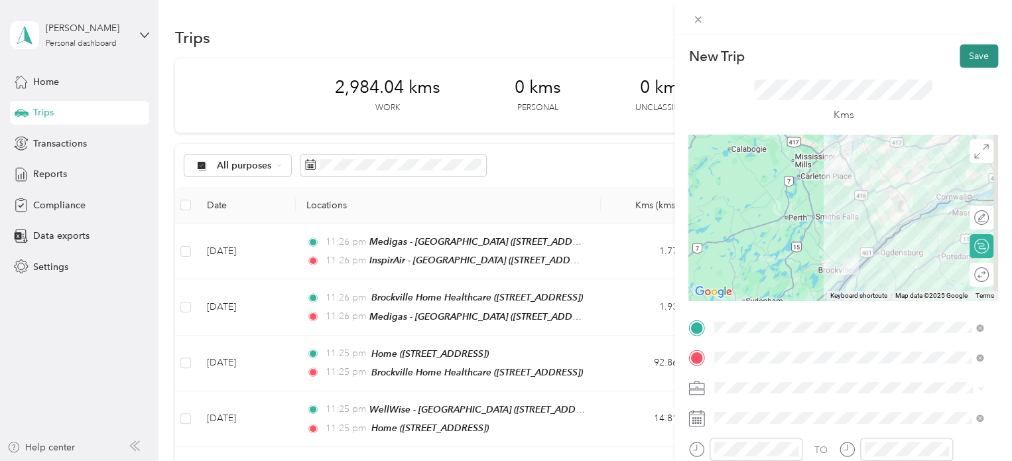
click at [966, 57] on button "Save" at bounding box center [979, 55] width 38 height 23
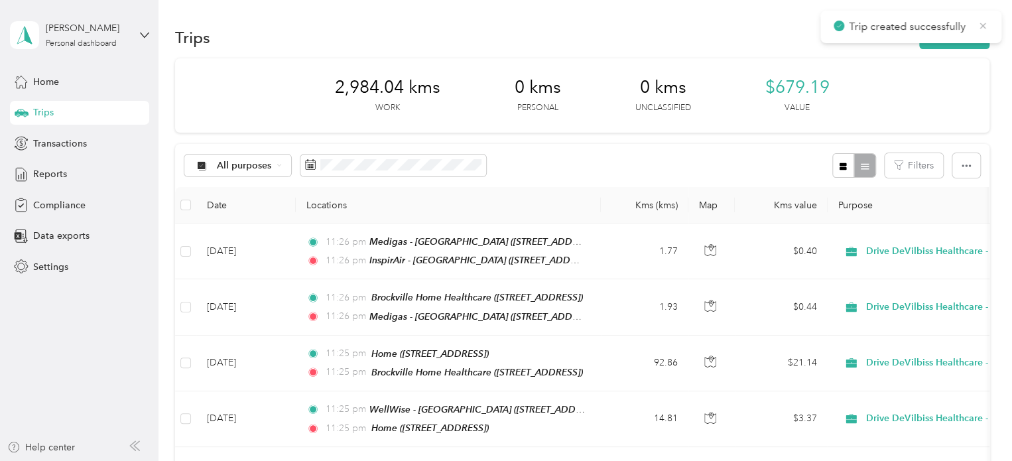
click at [984, 23] on icon at bounding box center [983, 26] width 11 height 12
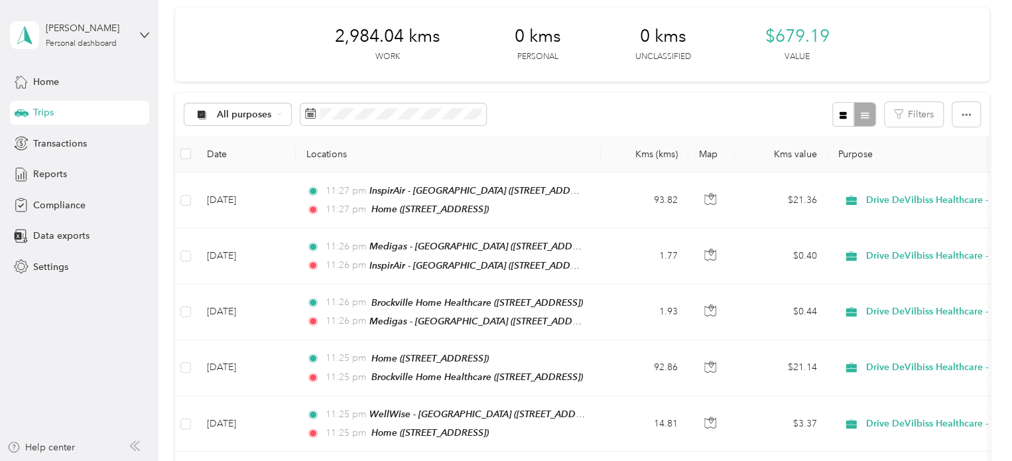
scroll to position [63, 0]
